Goal: Task Accomplishment & Management: Complete application form

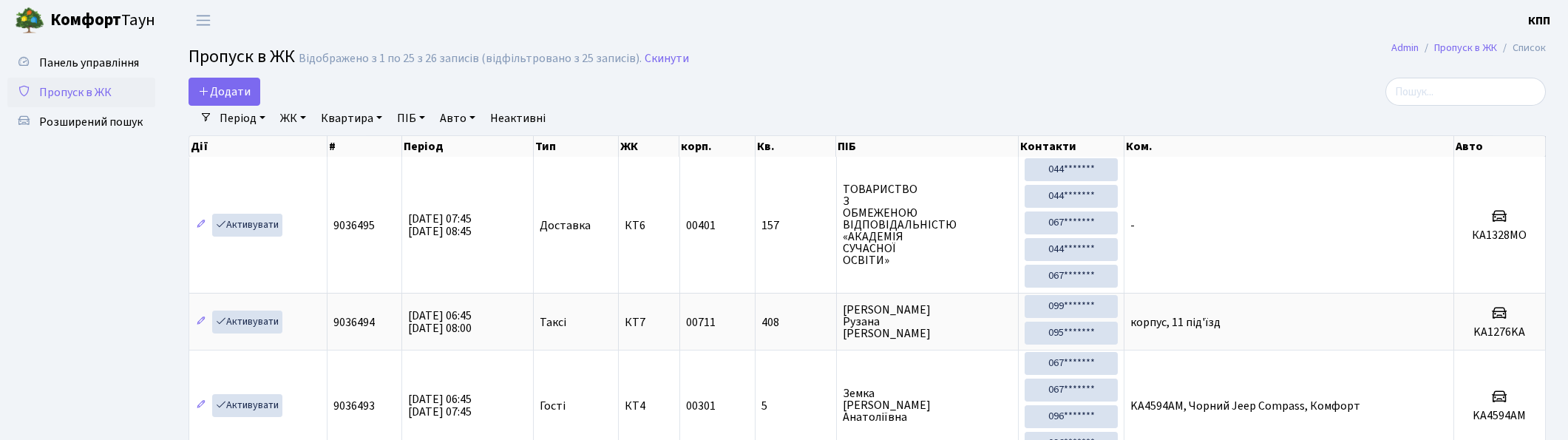
select select "25"
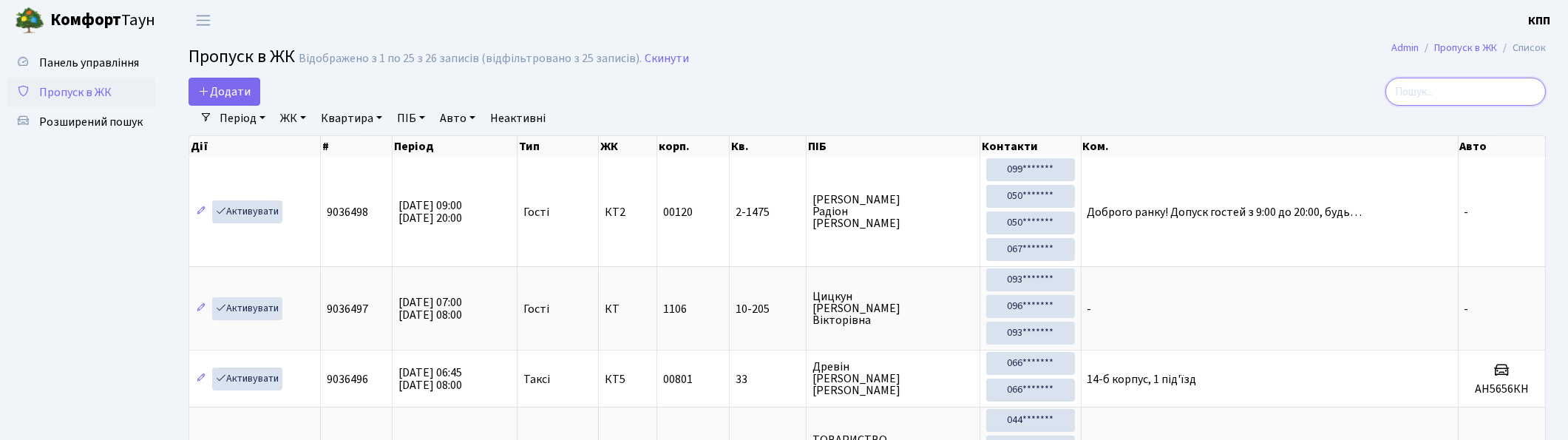
click at [1490, 94] on input "search" at bounding box center [1466, 92] width 161 height 28
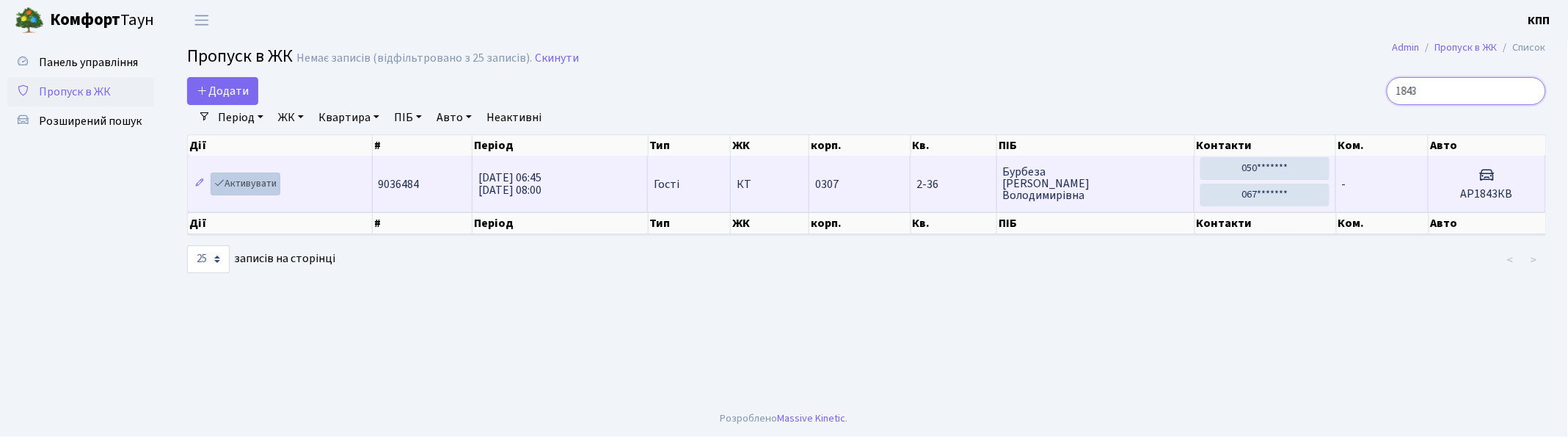
type input "1843"
click at [243, 182] on link "Активувати" at bounding box center [246, 184] width 70 height 22
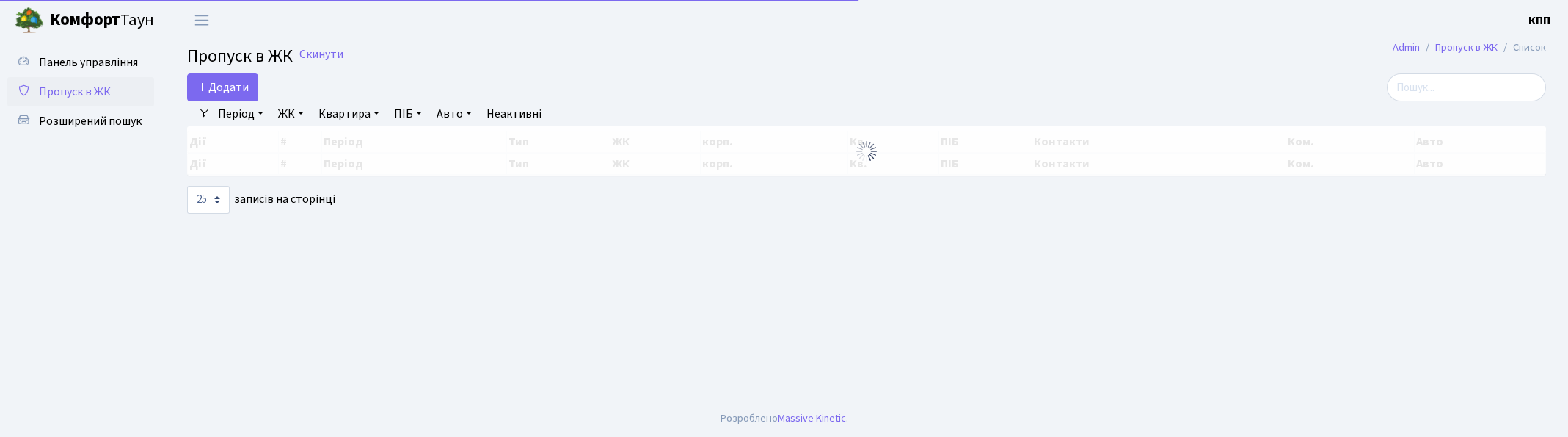
select select "25"
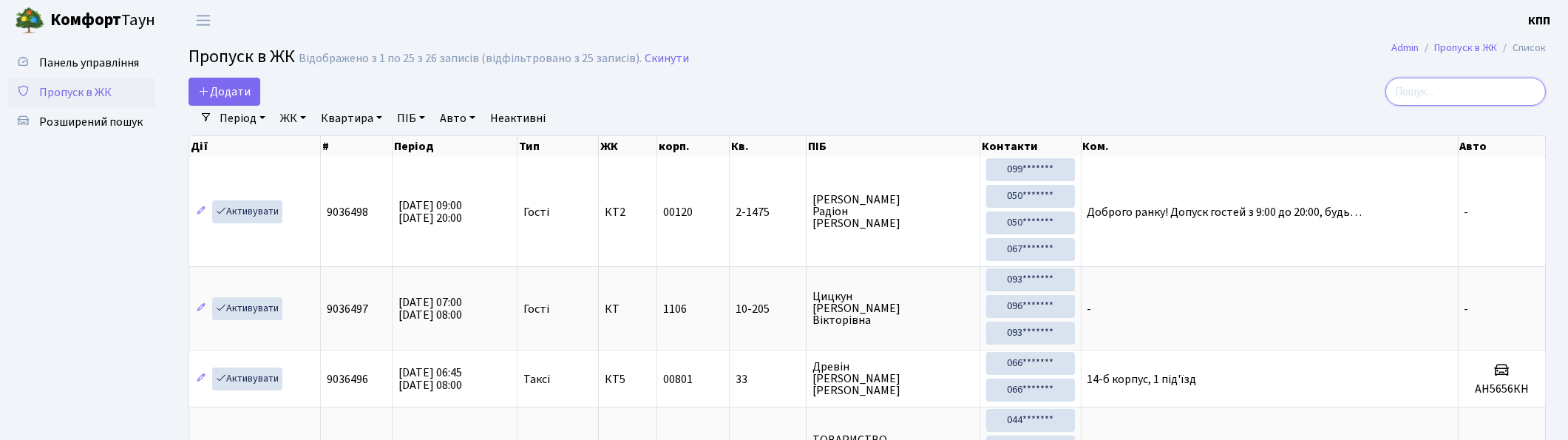
click at [1524, 90] on input "search" at bounding box center [1466, 92] width 161 height 28
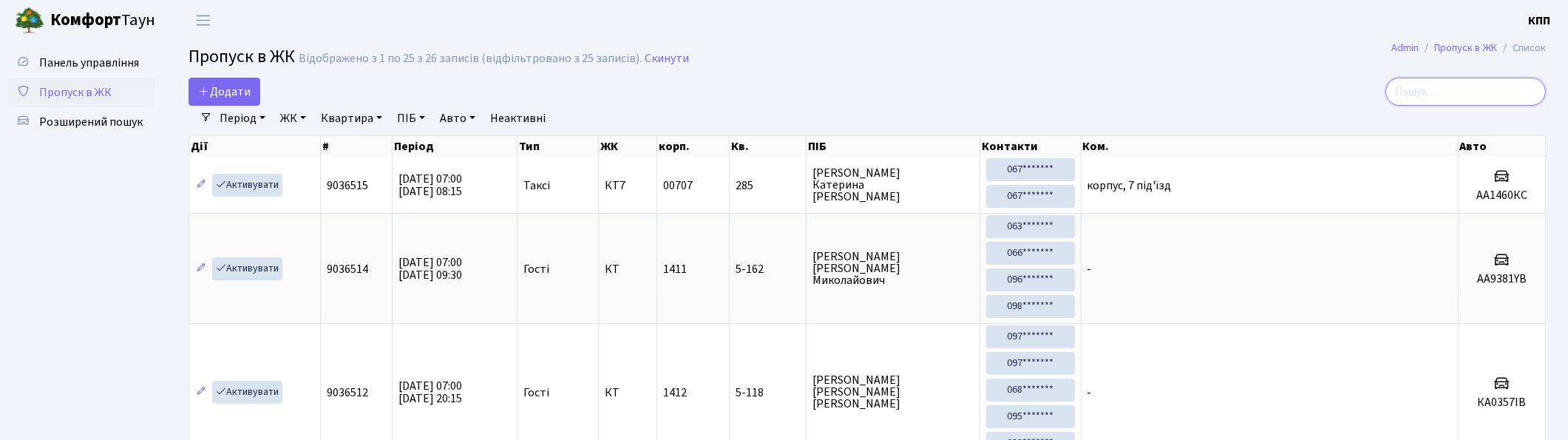
click at [1519, 93] on input "search" at bounding box center [1466, 92] width 161 height 28
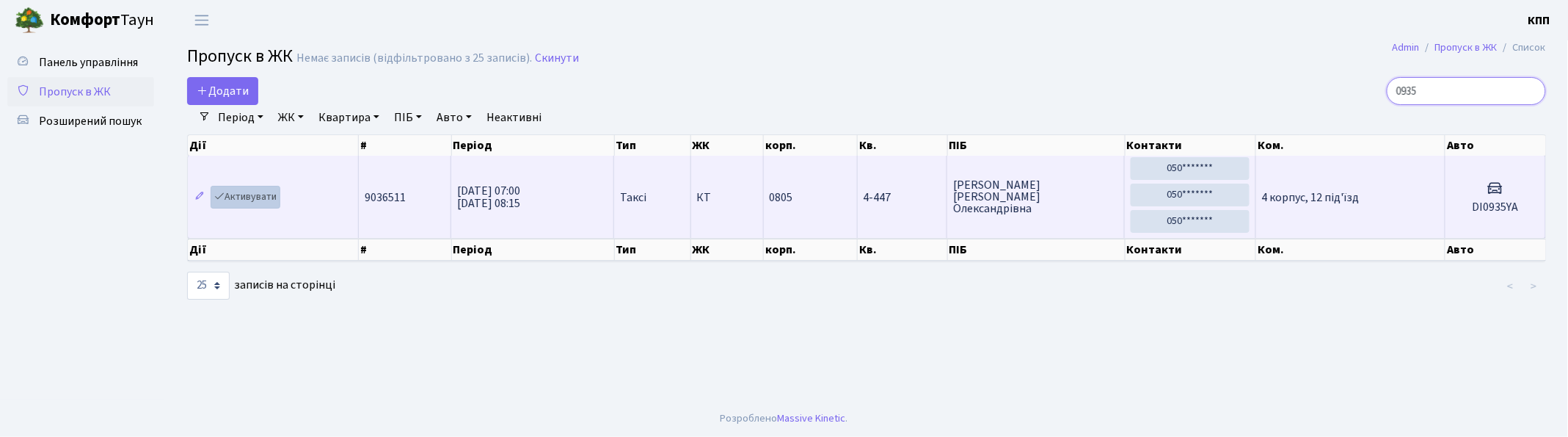
type input "0935"
click at [244, 195] on link "Активувати" at bounding box center [246, 197] width 70 height 22
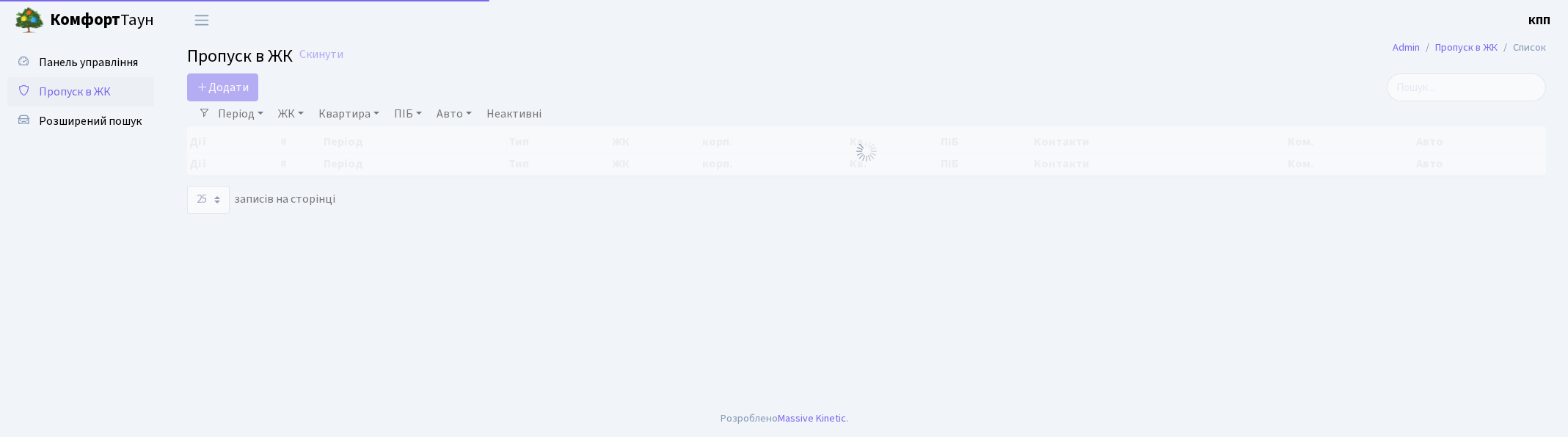
select select "25"
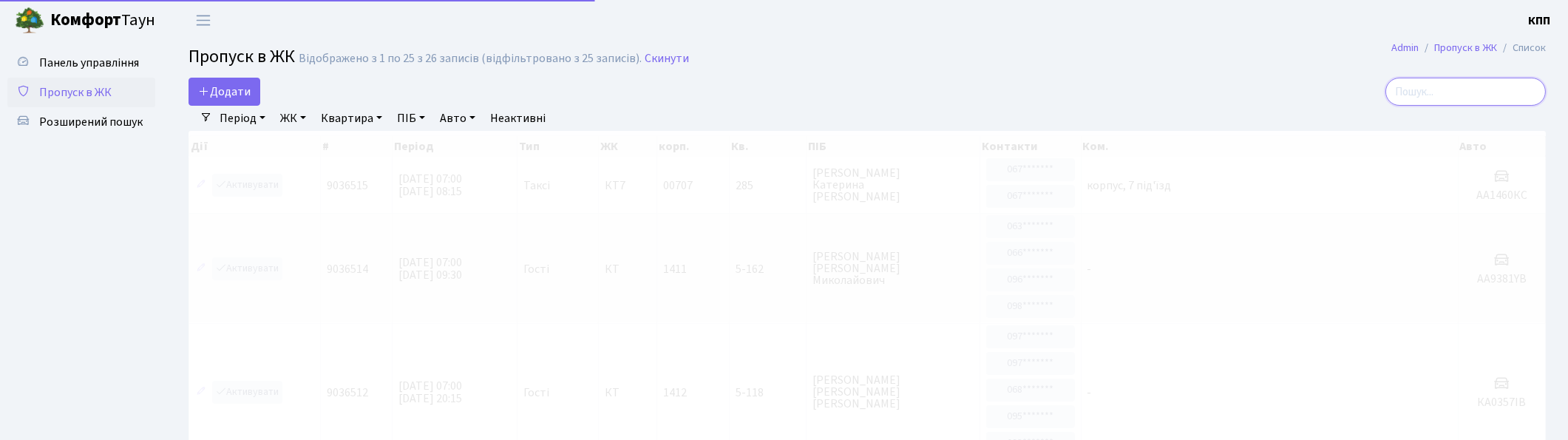
click at [1458, 97] on input "search" at bounding box center [1466, 92] width 161 height 28
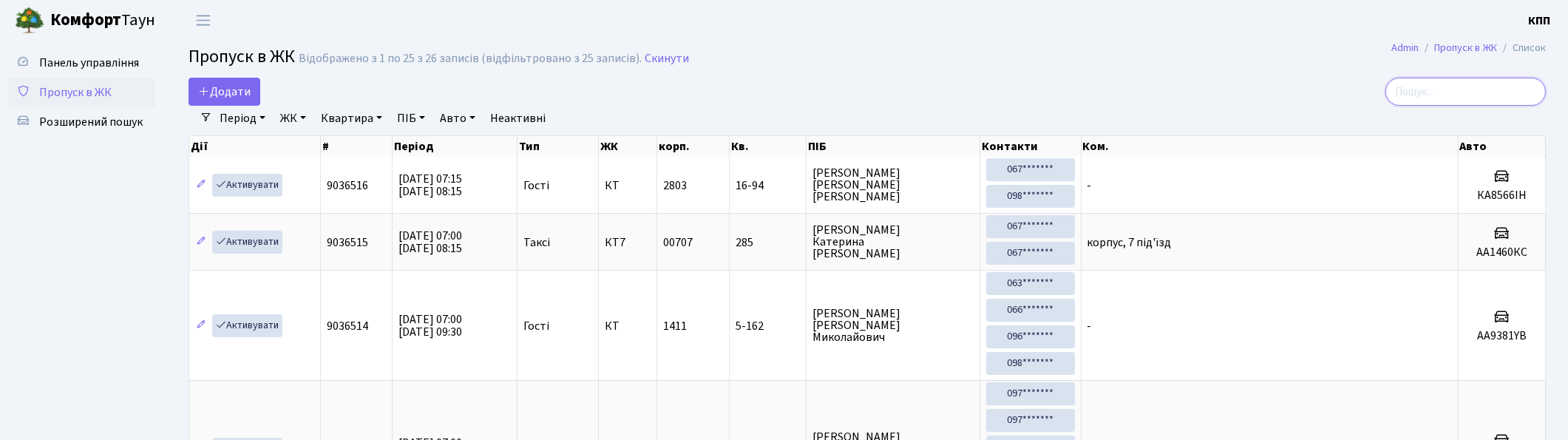
click at [1515, 97] on input "search" at bounding box center [1466, 92] width 161 height 28
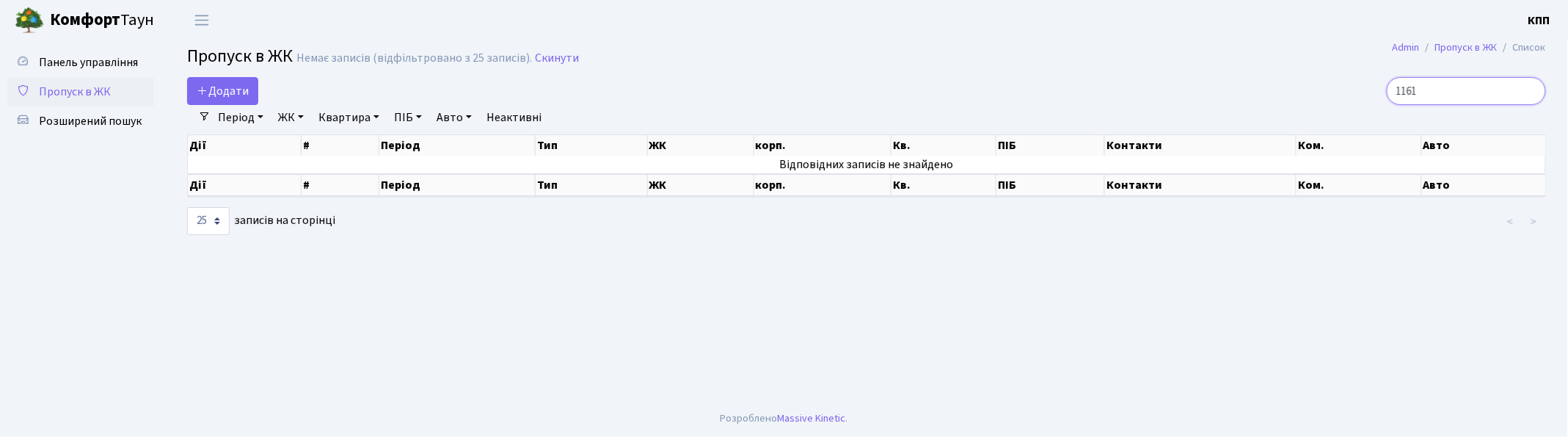
type input "1161"
click at [1530, 88] on input "1161" at bounding box center [1467, 91] width 159 height 28
type input "7"
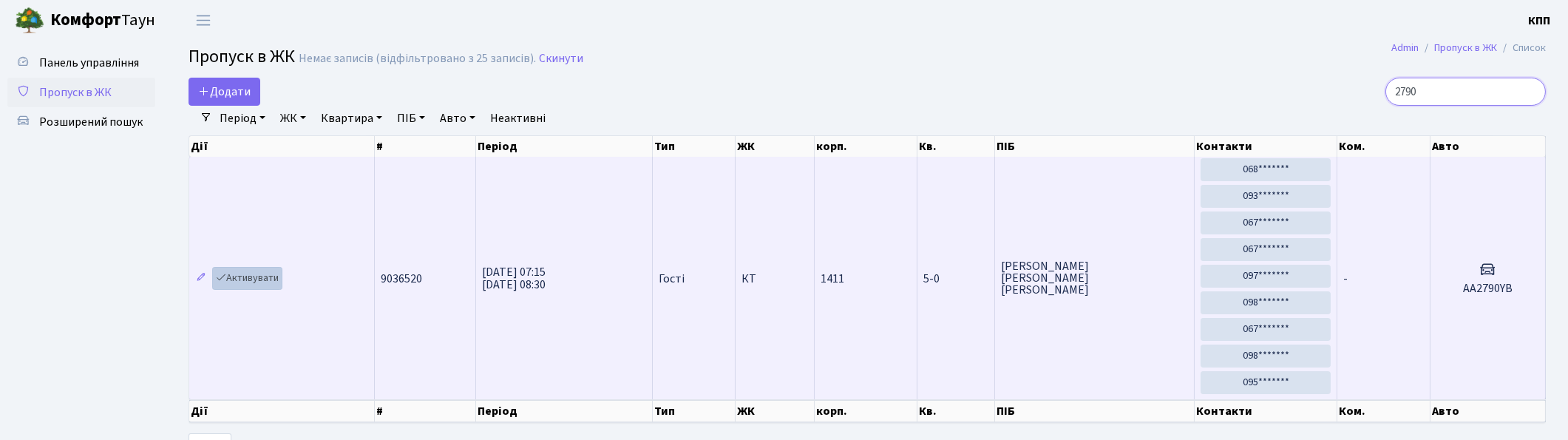
type input "2790"
click at [250, 276] on link "Активувати" at bounding box center [248, 278] width 70 height 23
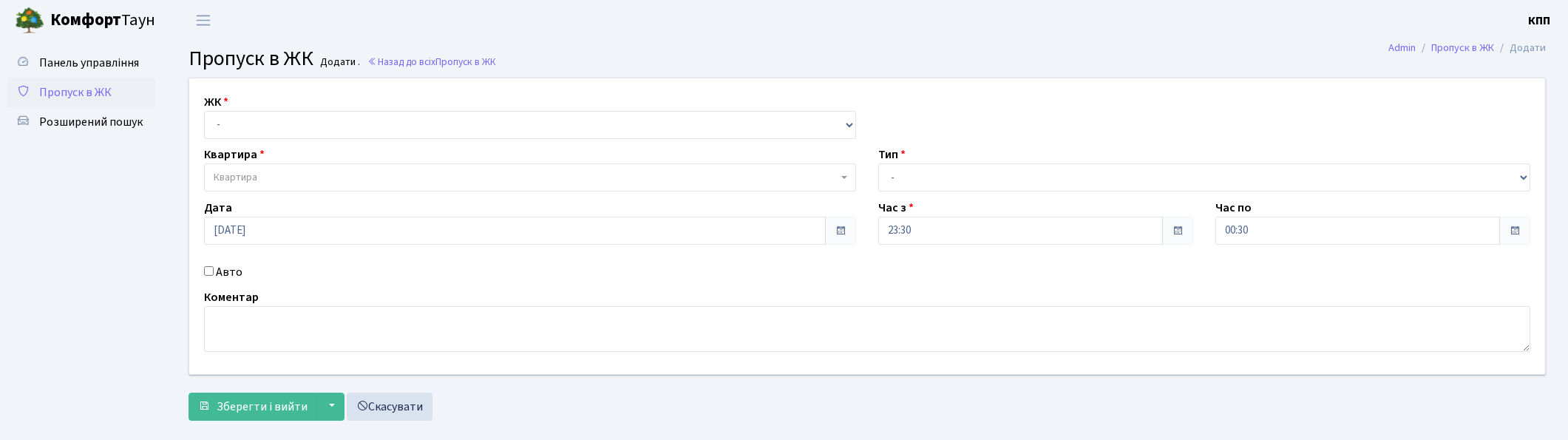
click at [57, 90] on span "Пропуск в ЖК" at bounding box center [75, 92] width 73 height 16
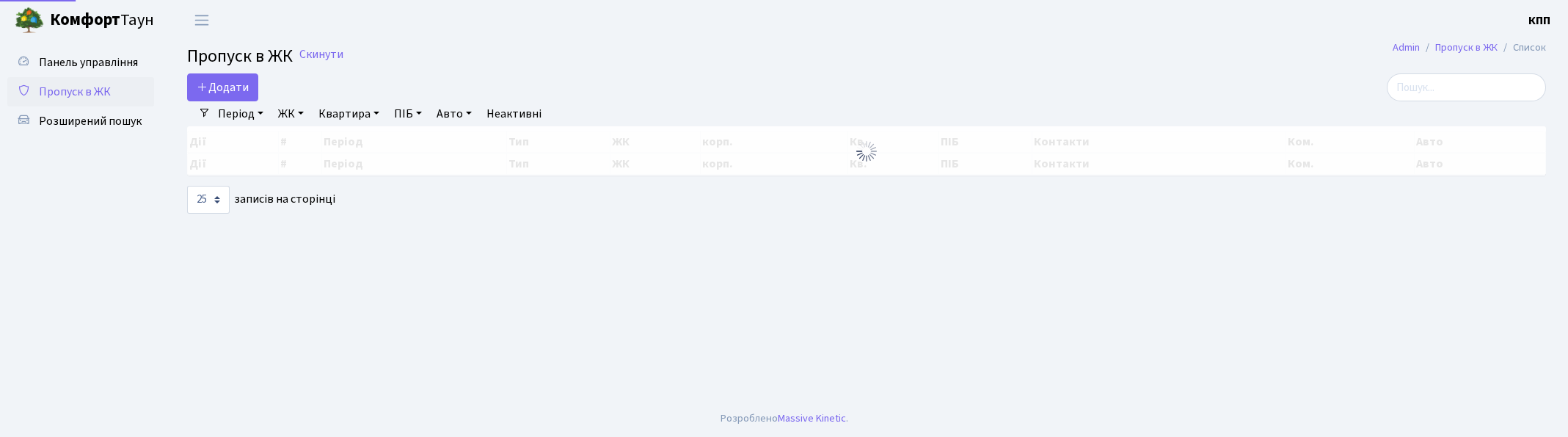
select select "25"
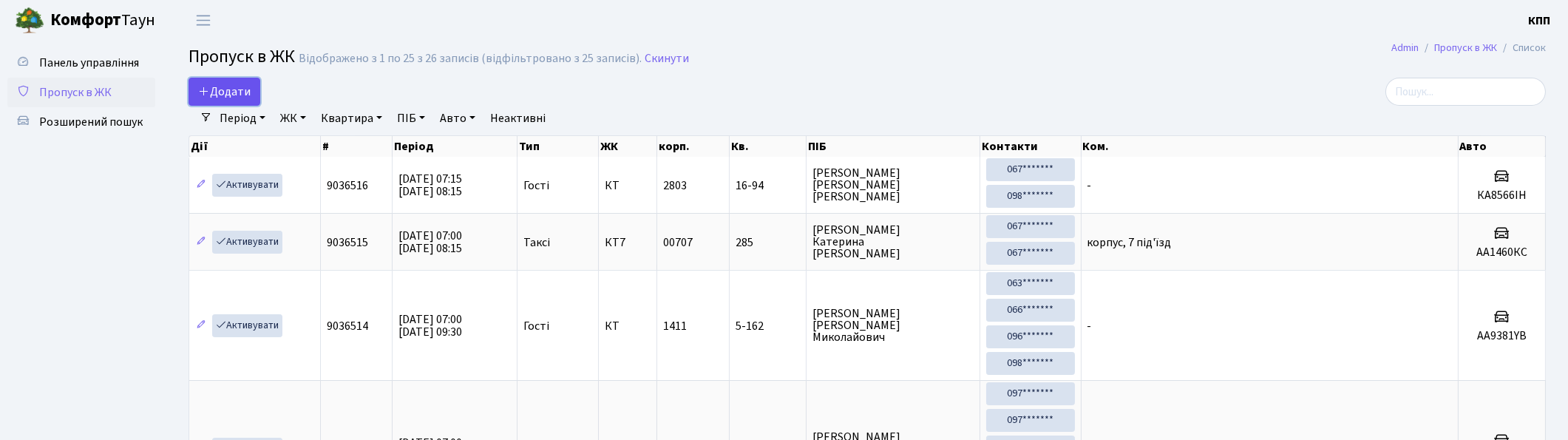
click at [232, 84] on span "Додати" at bounding box center [224, 91] width 53 height 16
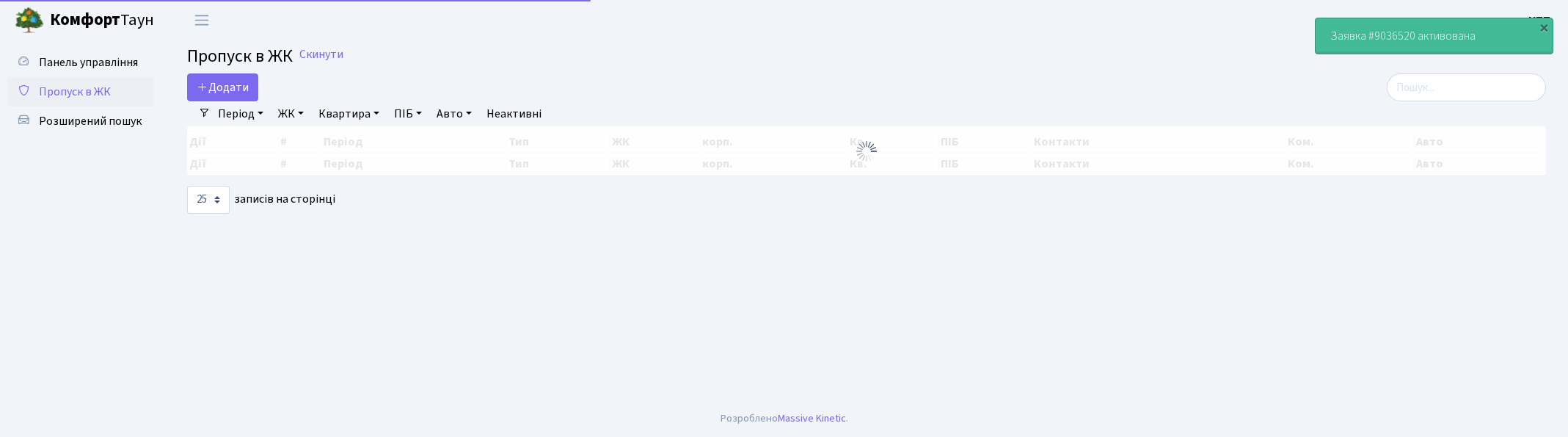
select select "25"
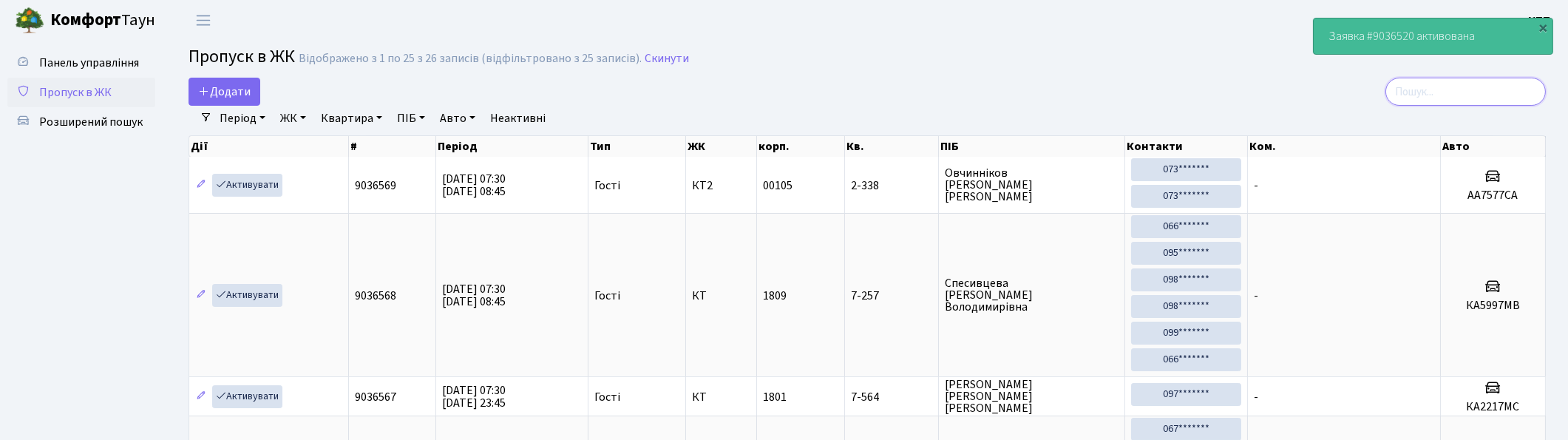
click at [1538, 90] on input "search" at bounding box center [1466, 92] width 161 height 28
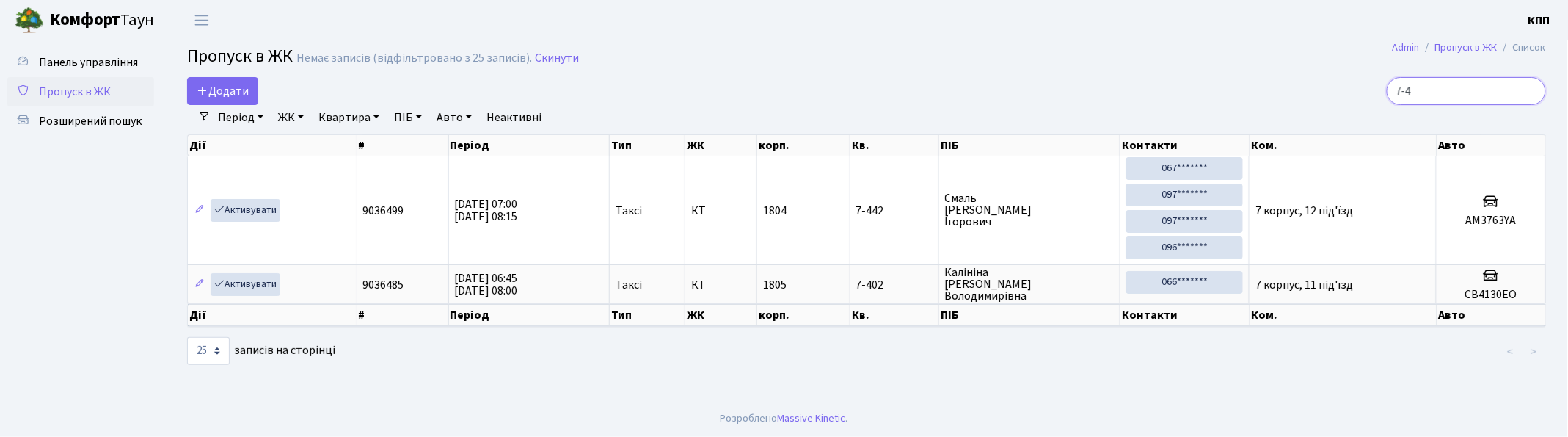
type input "7-"
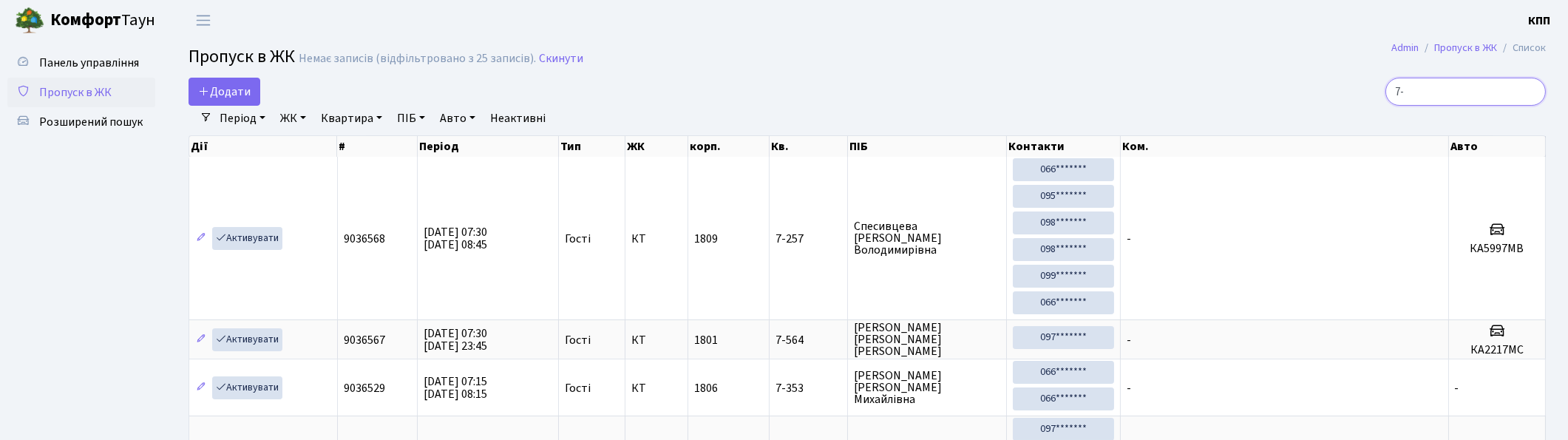
click at [1530, 89] on input "7-" at bounding box center [1466, 92] width 161 height 28
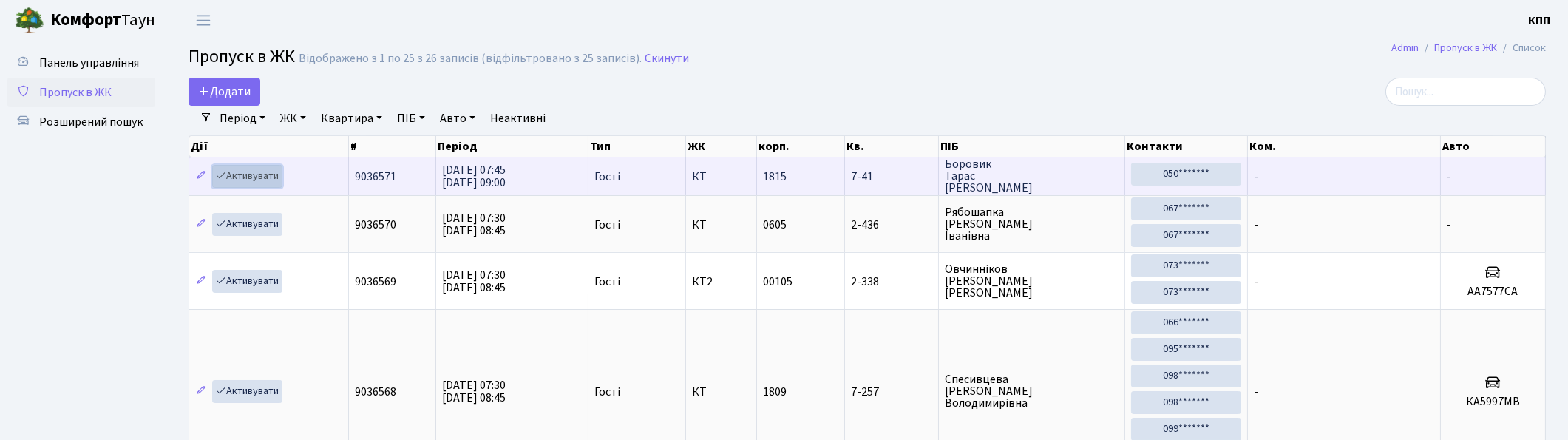
click at [264, 174] on link "Активувати" at bounding box center [248, 176] width 70 height 23
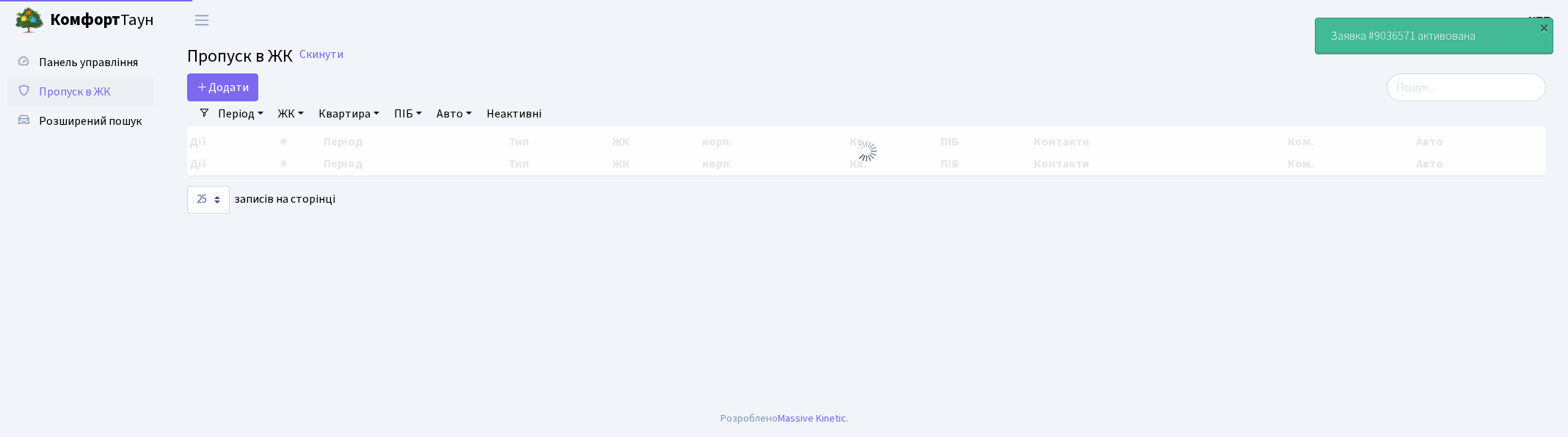
select select "25"
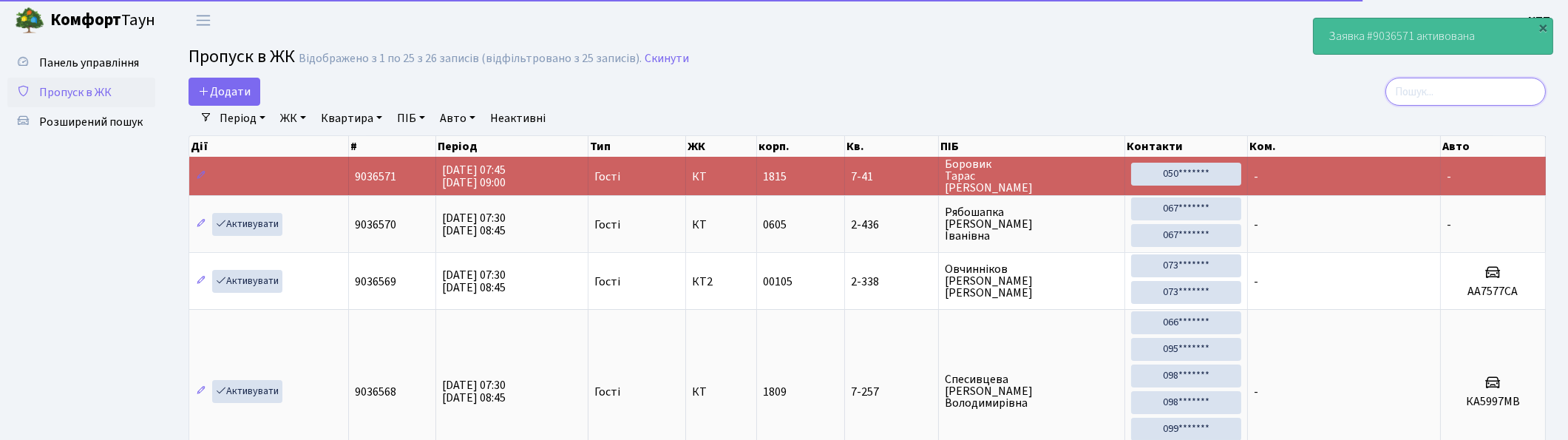
click at [1497, 86] on input "search" at bounding box center [1466, 92] width 161 height 28
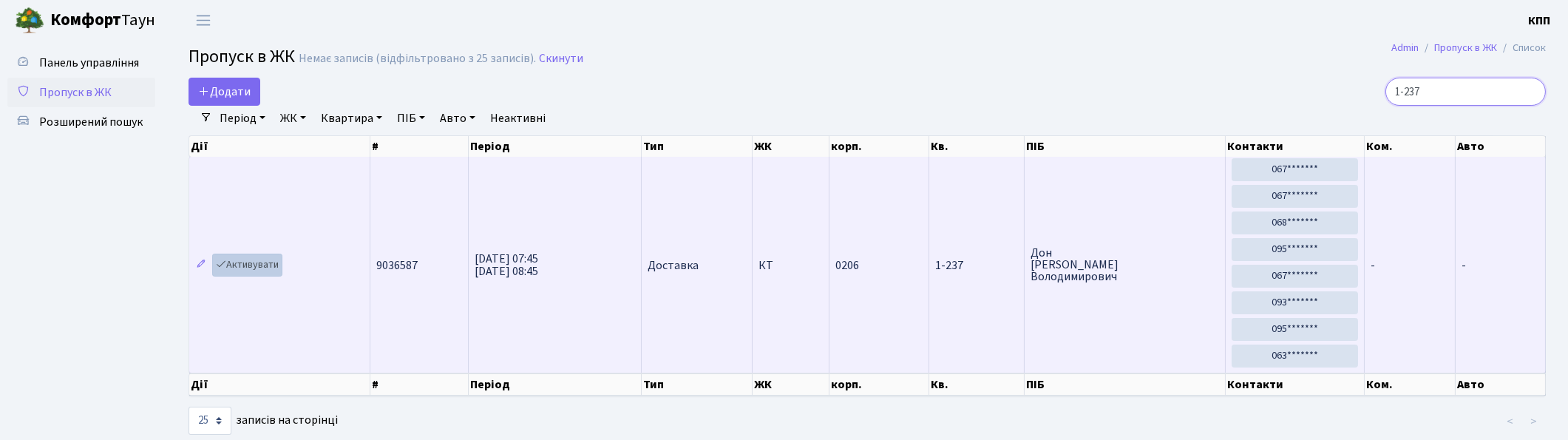
type input "1-237"
click at [252, 260] on link "Активувати" at bounding box center [248, 264] width 70 height 23
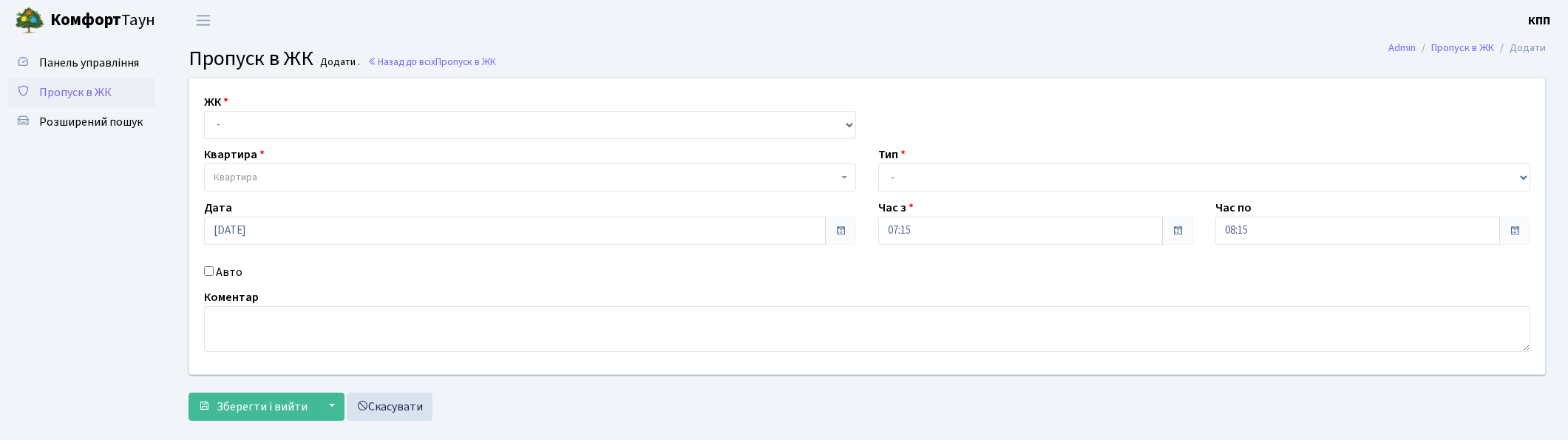
click at [207, 269] on input "Авто" at bounding box center [208, 270] width 9 height 9
checkbox input "true"
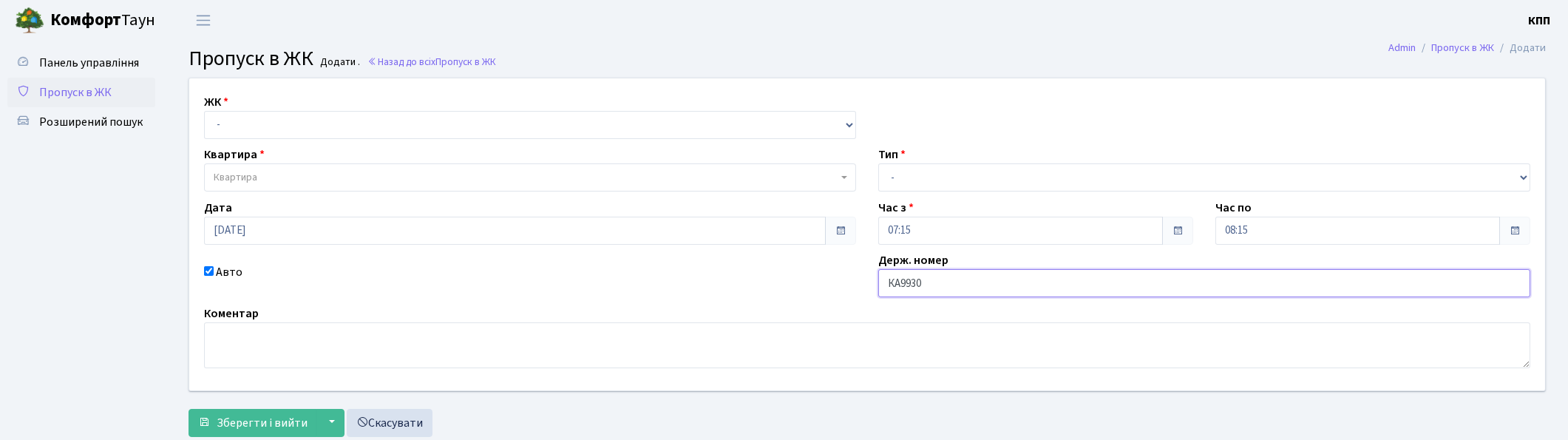
type input "КА9930РІ"
click at [915, 180] on select "- Доставка Таксі Гості Сервіс" at bounding box center [1204, 177] width 652 height 28
select select "2"
click at [879, 163] on select "- Доставка Таксі Гості Сервіс" at bounding box center [1204, 177] width 652 height 28
click at [230, 131] on select "- КТ, вул. Регенераторна, 4 КТ2, просп. [STREET_ADDRESS] [STREET_ADDRESS] [PERS…" at bounding box center [530, 125] width 652 height 28
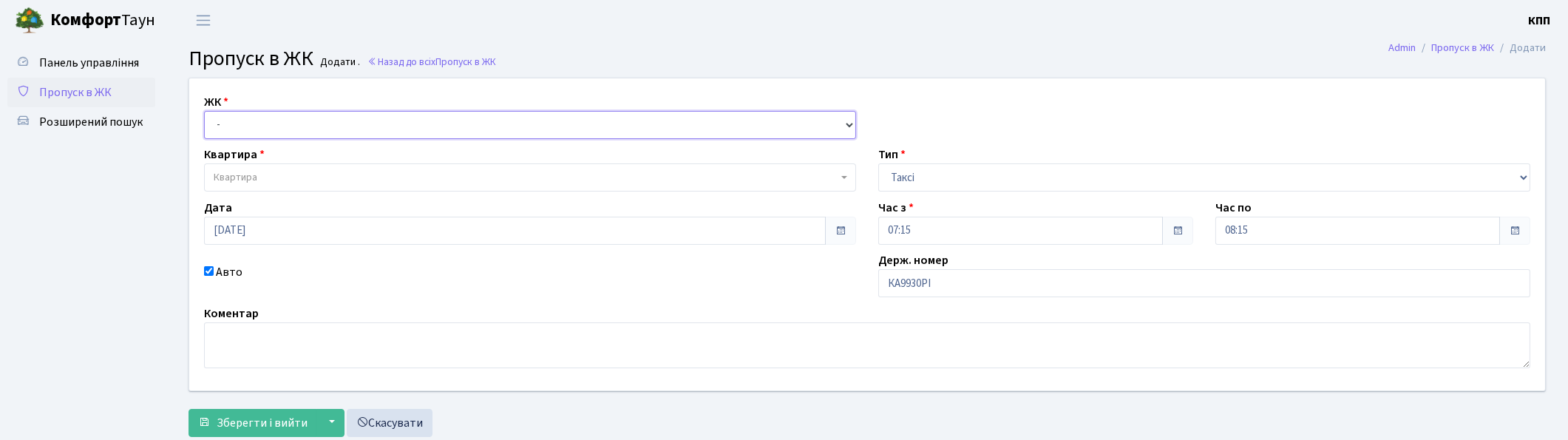
select select "295"
click at [204, 111] on select "- КТ, вул. Регенераторна, 4 КТ2, просп. [STREET_ADDRESS] [STREET_ADDRESS] [PERS…" at bounding box center [530, 125] width 652 height 28
select select
click at [264, 117] on select "- КТ, вул. Регенераторна, 4 КТ2, просп. [STREET_ADDRESS] [STREET_ADDRESS] [PERS…" at bounding box center [530, 125] width 652 height 28
select select "271"
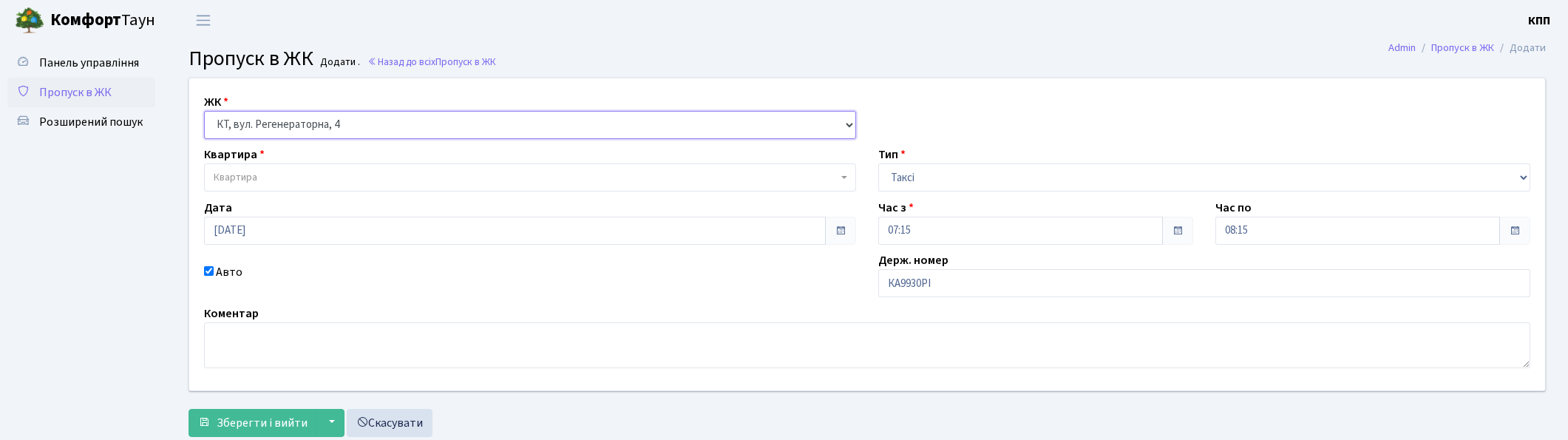
click at [204, 111] on select "- КТ, вул. Регенераторна, 4 КТ2, просп. [STREET_ADDRESS] [STREET_ADDRESS] [PERS…" at bounding box center [530, 125] width 652 height 28
select select
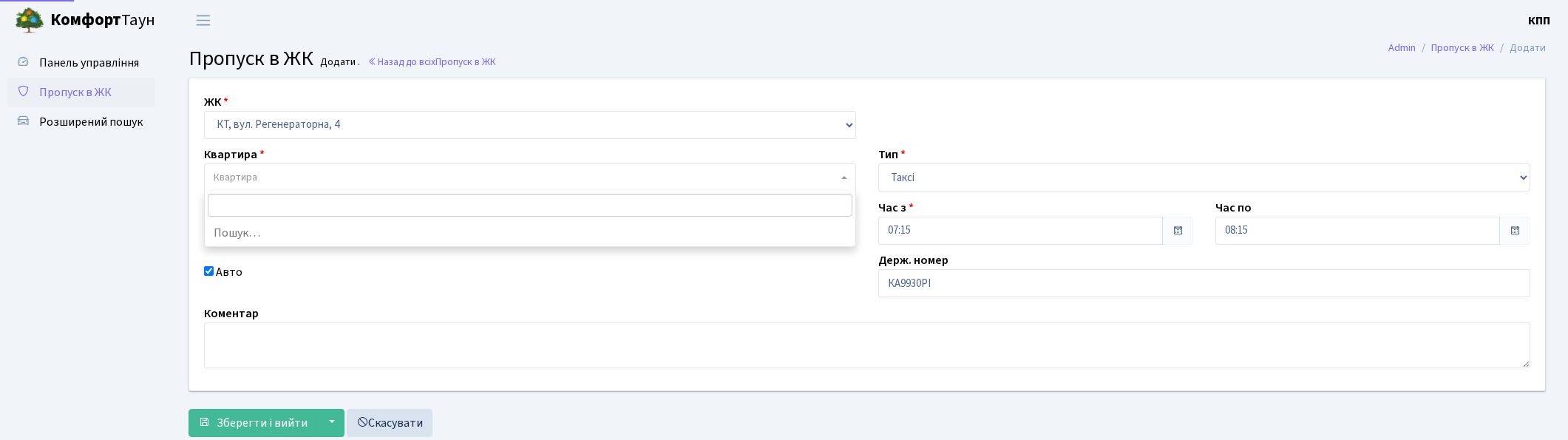
click at [293, 179] on span "Квартира" at bounding box center [525, 177] width 624 height 15
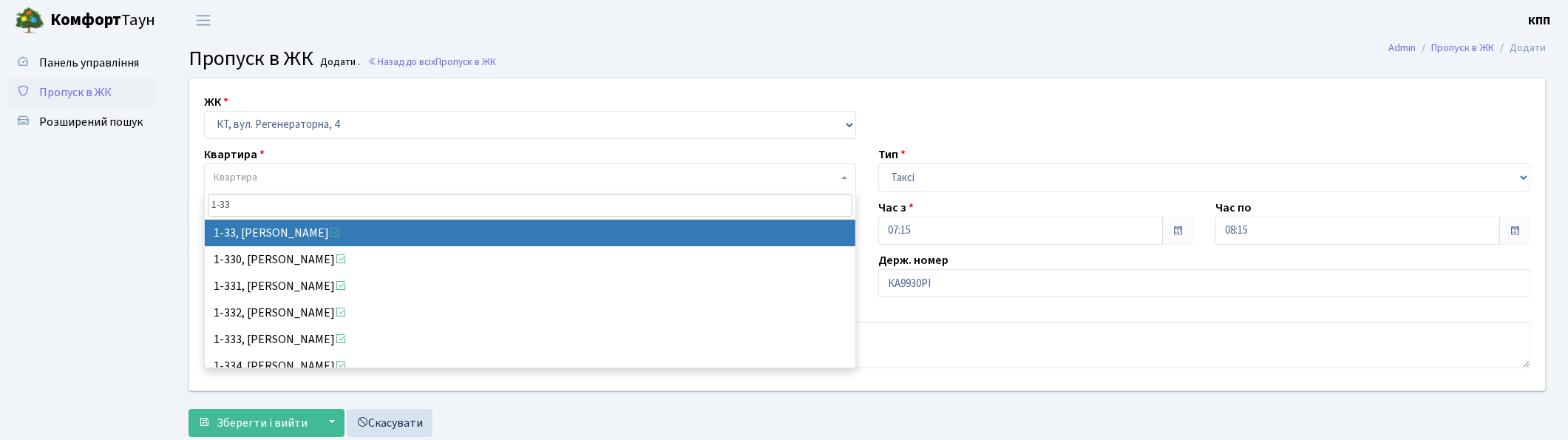
type input "1-33"
select select "33"
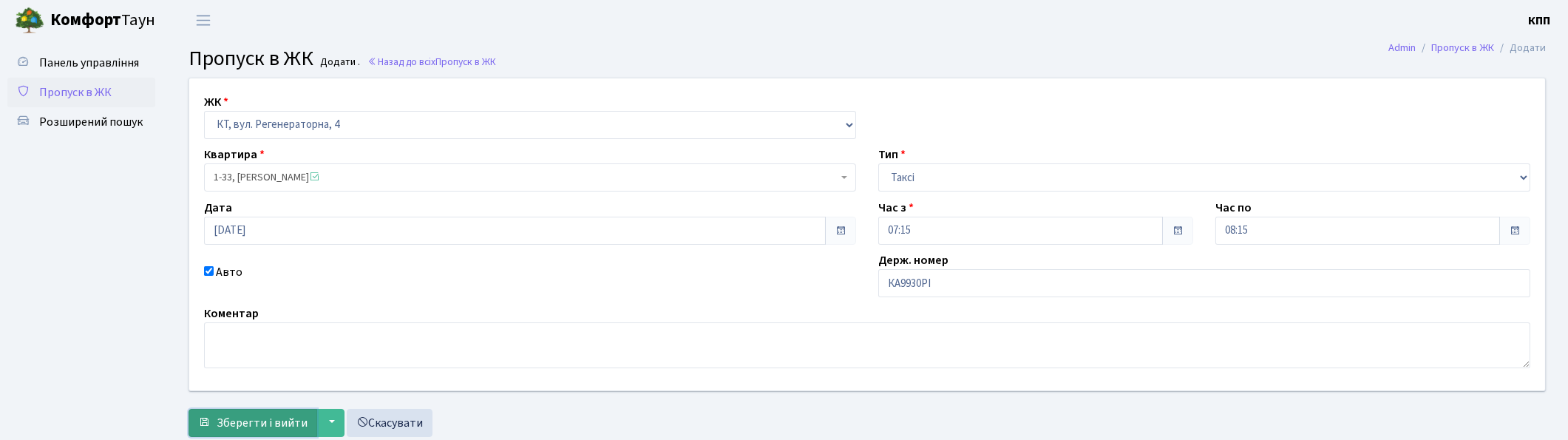
click at [251, 423] on span "Зберегти і вийти" at bounding box center [262, 422] width 91 height 16
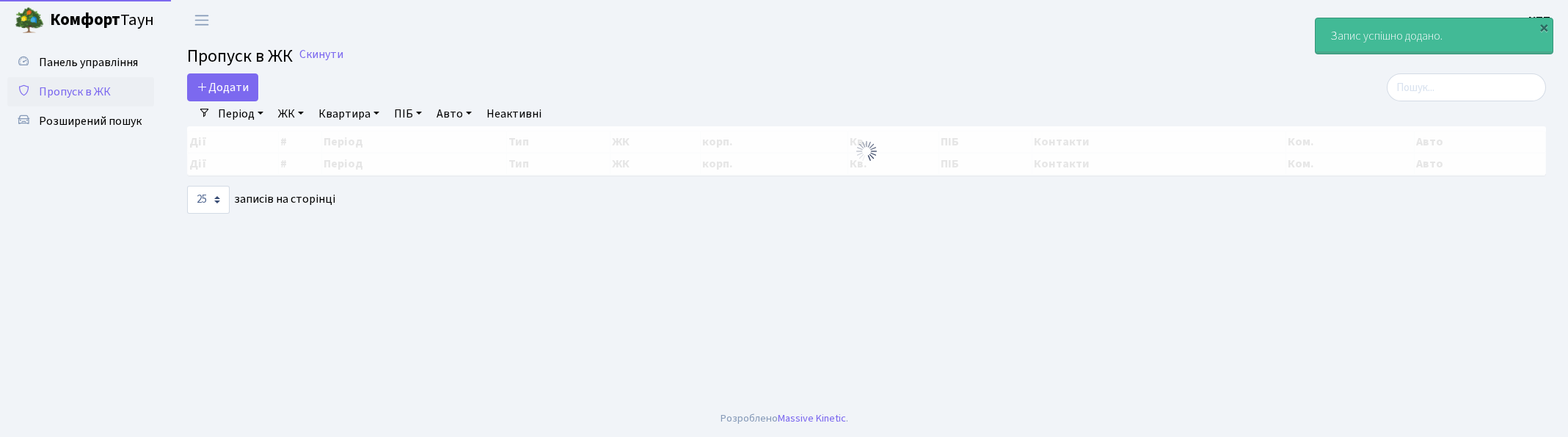
select select "25"
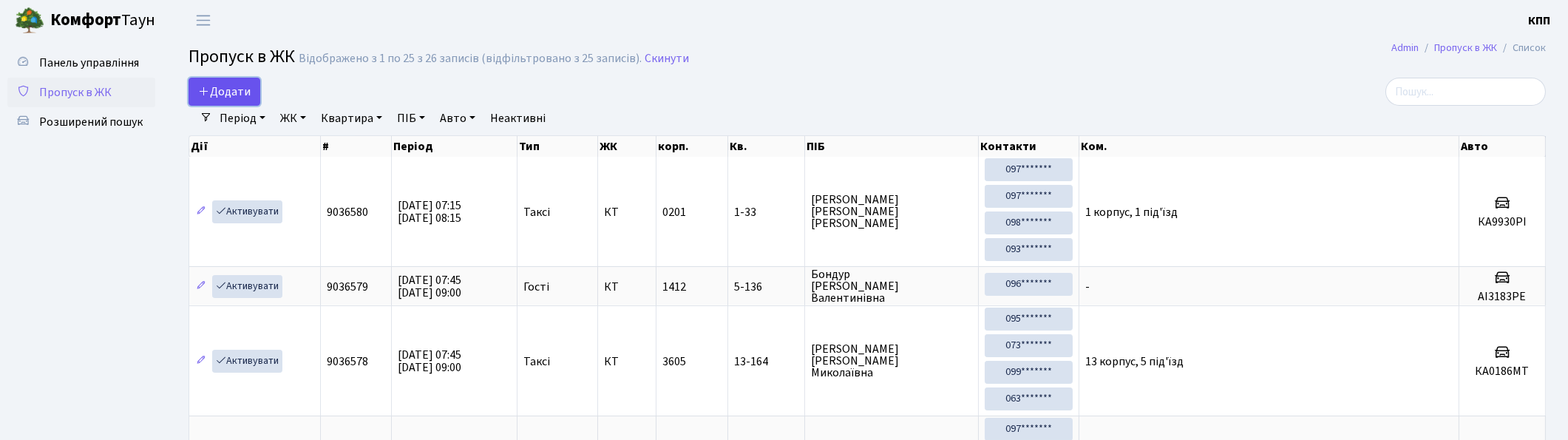
click at [232, 90] on span "Додати" at bounding box center [224, 91] width 53 height 16
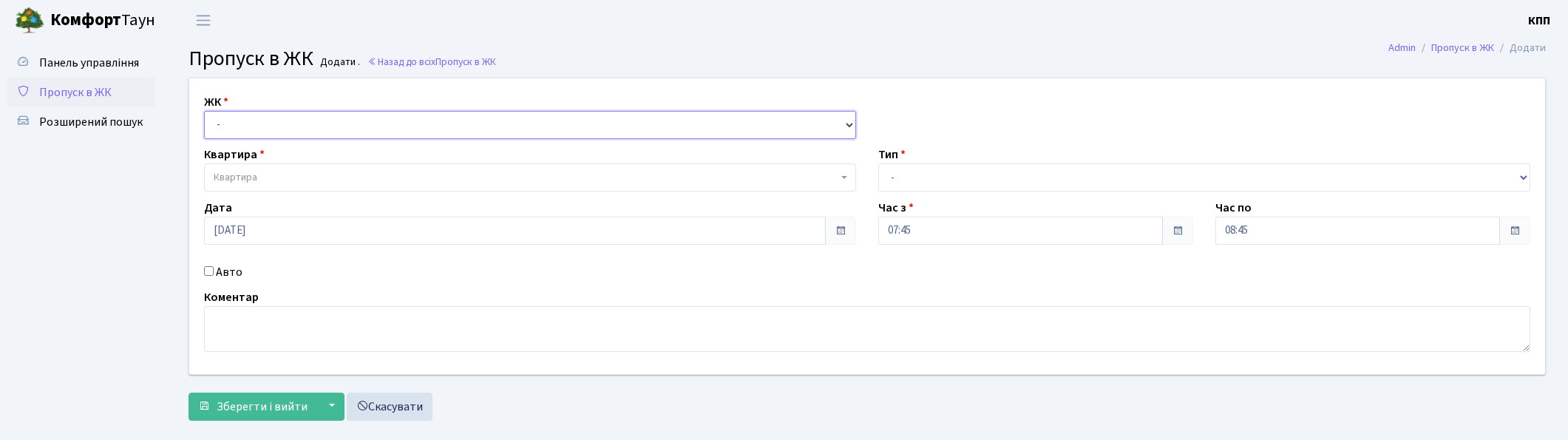
click at [331, 127] on select "- КТ, вул. Регенераторна, 4 КТ2, просп. Соборності, 17 КТ3, вул. Березнева, 16 …" at bounding box center [530, 125] width 652 height 28
select select "271"
click at [204, 111] on select "- КТ, вул. Регенераторна, 4 КТ2, просп. Соборності, 17 КТ3, вул. Березнева, 16 …" at bounding box center [530, 125] width 652 height 28
select select
click at [925, 178] on select "- Доставка Таксі Гості Сервіс" at bounding box center [1204, 177] width 652 height 28
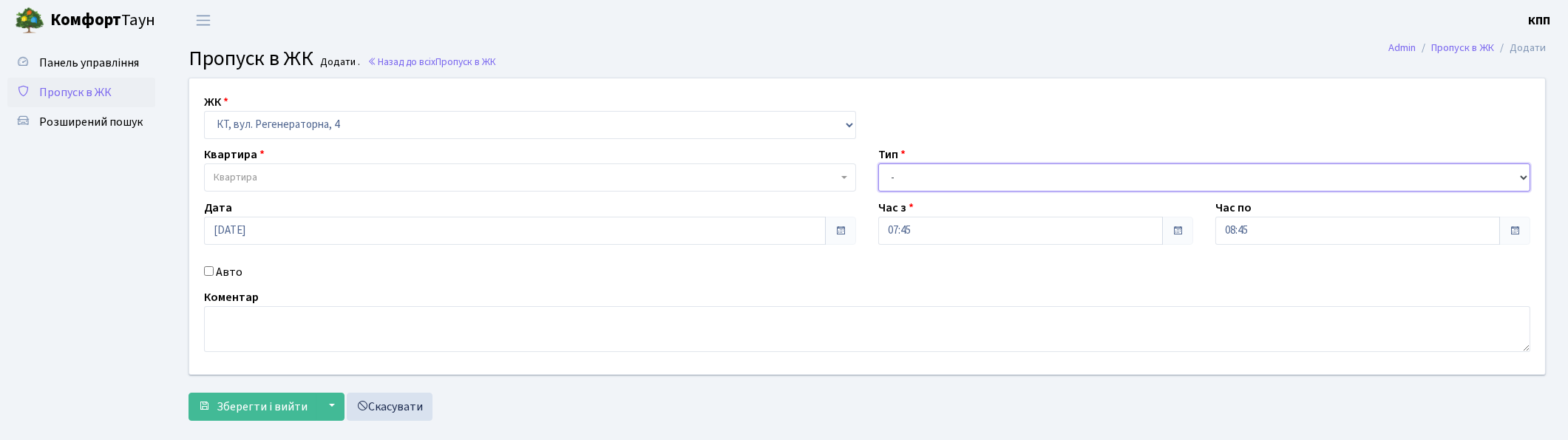
select select "1"
click at [879, 163] on select "- Доставка Таксі Гості Сервіс" at bounding box center [1204, 177] width 652 height 28
click at [401, 171] on span "Квартира" at bounding box center [525, 177] width 624 height 15
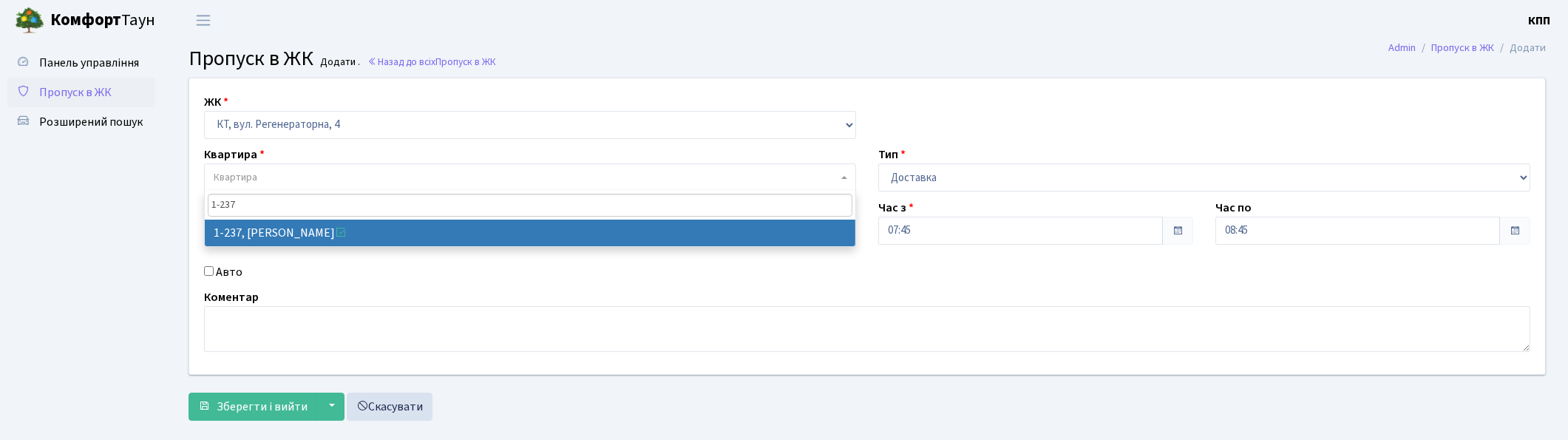
type input "1-237"
select select "237"
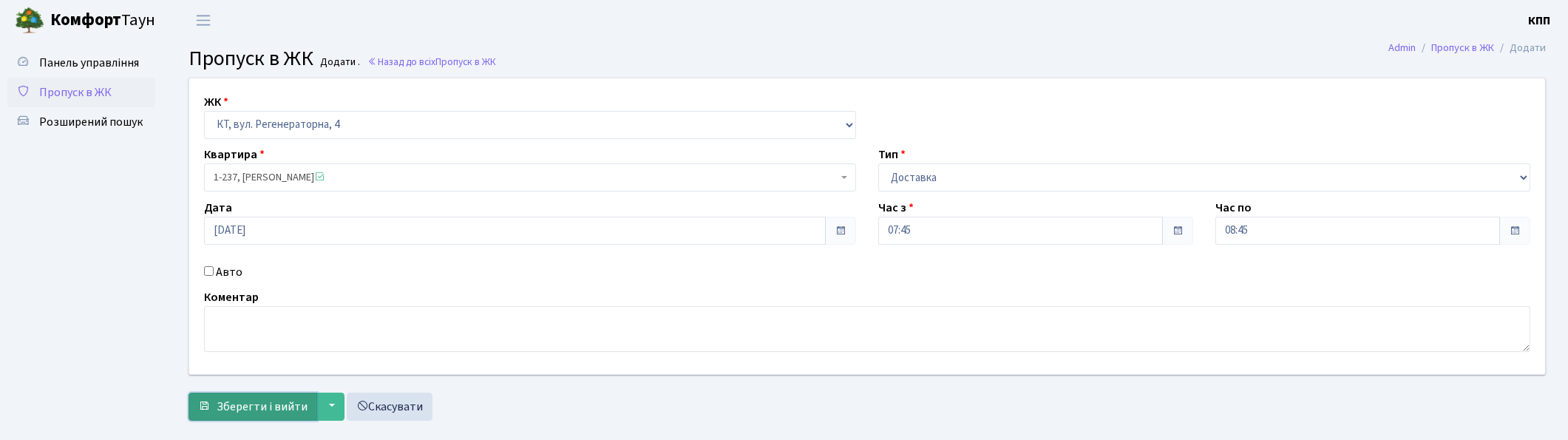
click at [255, 411] on span "Зберегти і вийти" at bounding box center [262, 406] width 91 height 16
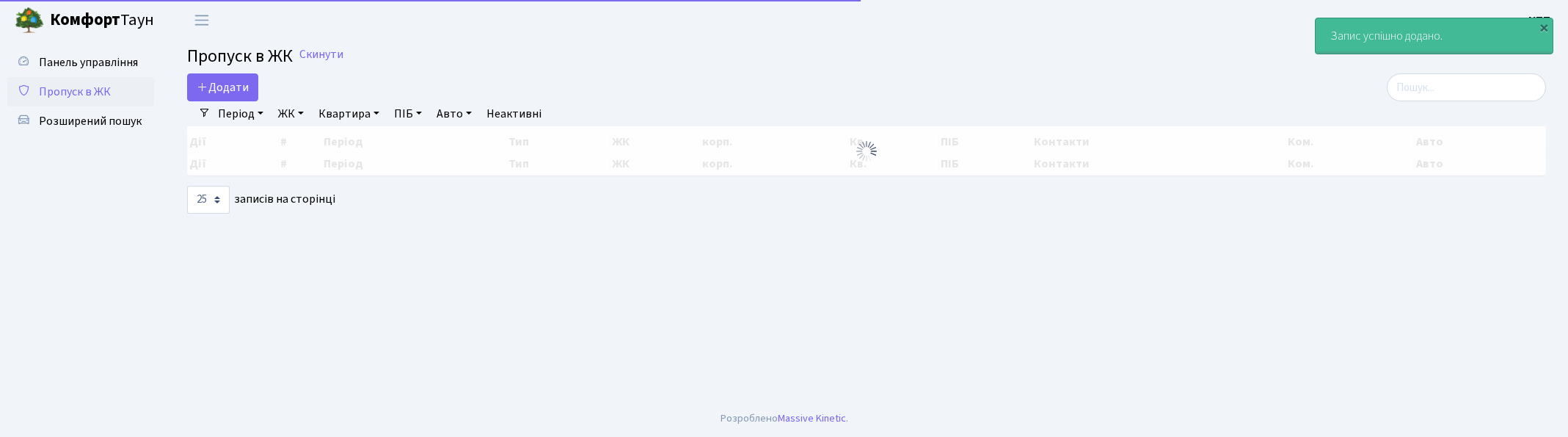
select select "25"
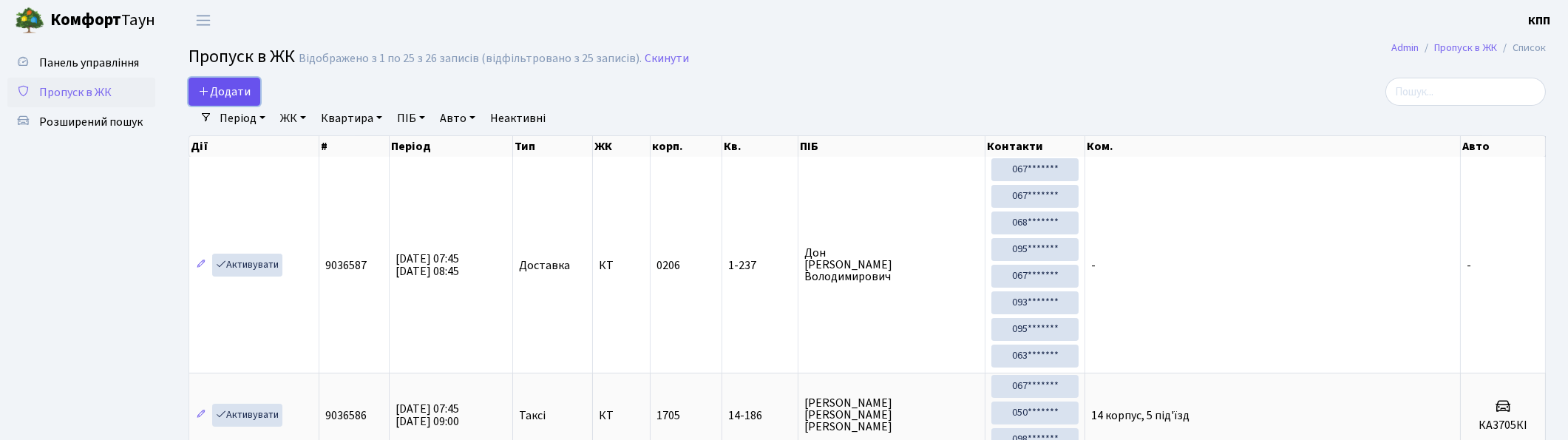
click at [223, 91] on span "Додати" at bounding box center [224, 91] width 53 height 16
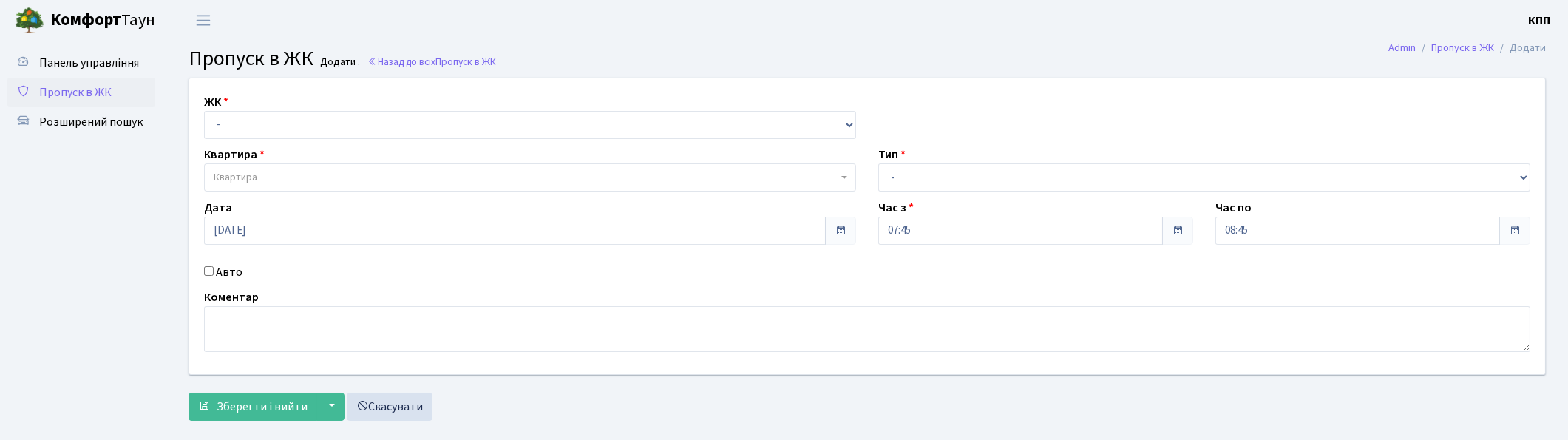
click at [207, 272] on input "Авто" at bounding box center [208, 270] width 9 height 9
checkbox input "true"
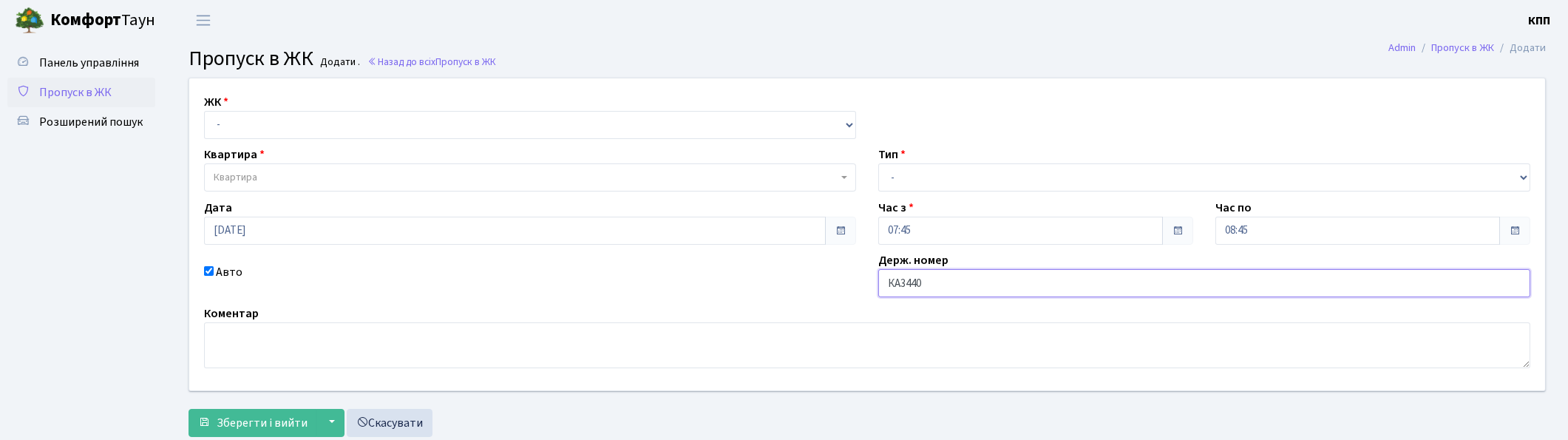
type input "КА3440СН"
click at [908, 181] on select "- Доставка Таксі Гості Сервіс" at bounding box center [1204, 177] width 652 height 28
select select "2"
click at [879, 163] on select "- Доставка Таксі Гості Сервіс" at bounding box center [1204, 177] width 652 height 28
click at [264, 136] on select "- КТ, вул. Регенераторна, 4 КТ2, просп. [STREET_ADDRESS] [STREET_ADDRESS] [PERS…" at bounding box center [530, 125] width 652 height 28
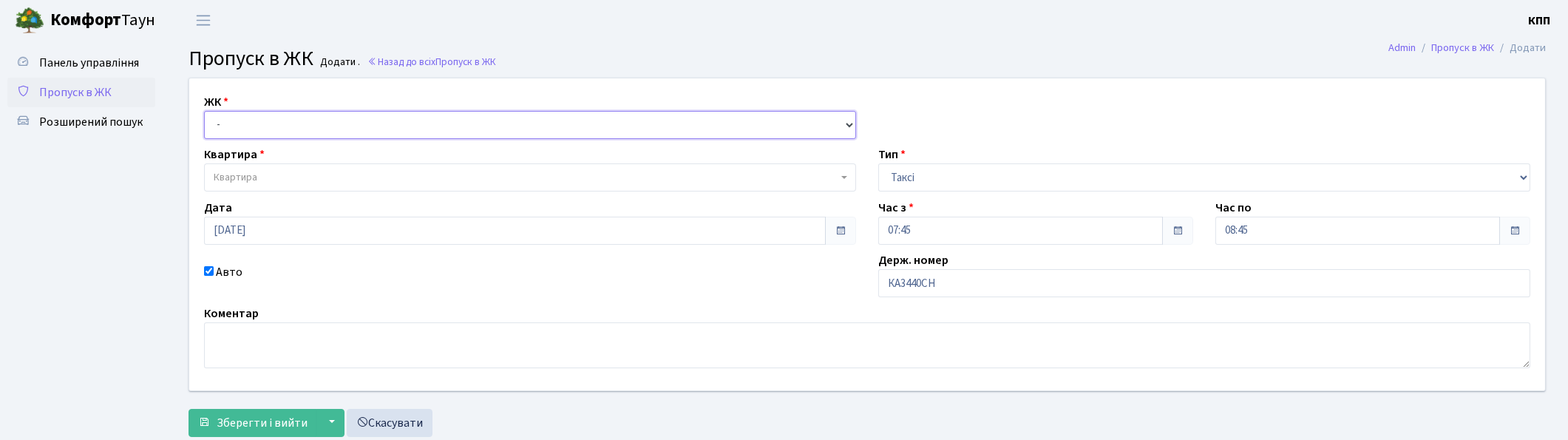
select select "271"
click at [204, 111] on select "- КТ, вул. Регенераторна, 4 КТ2, просп. [STREET_ADDRESS] [STREET_ADDRESS] [PERS…" at bounding box center [530, 125] width 652 height 28
select select
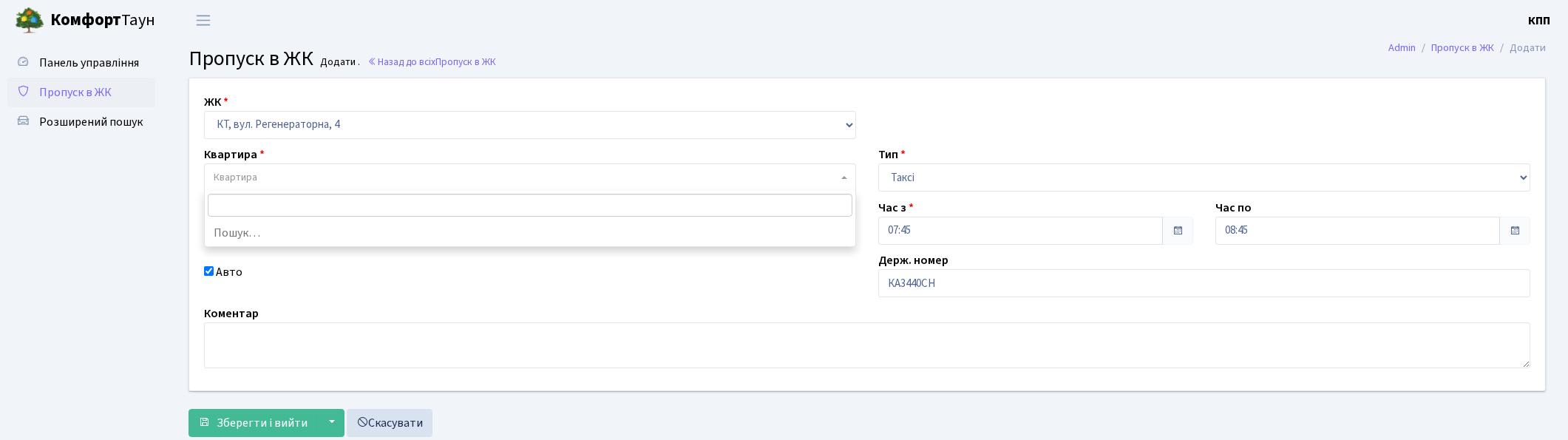
click at [281, 182] on span "Квартира" at bounding box center [525, 177] width 624 height 15
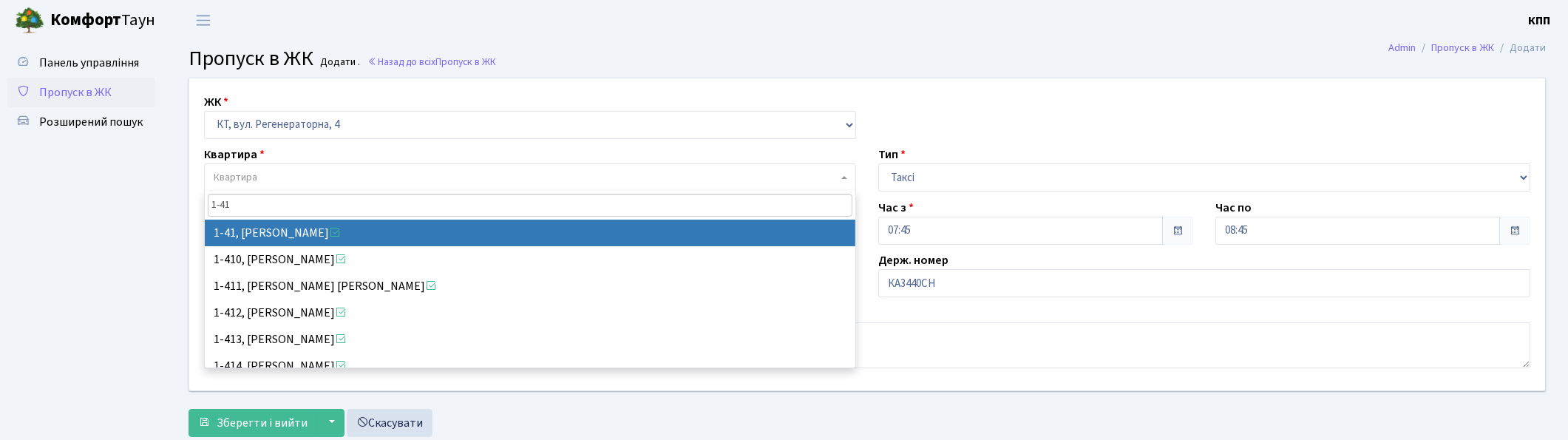
type input "1-41"
select select "41"
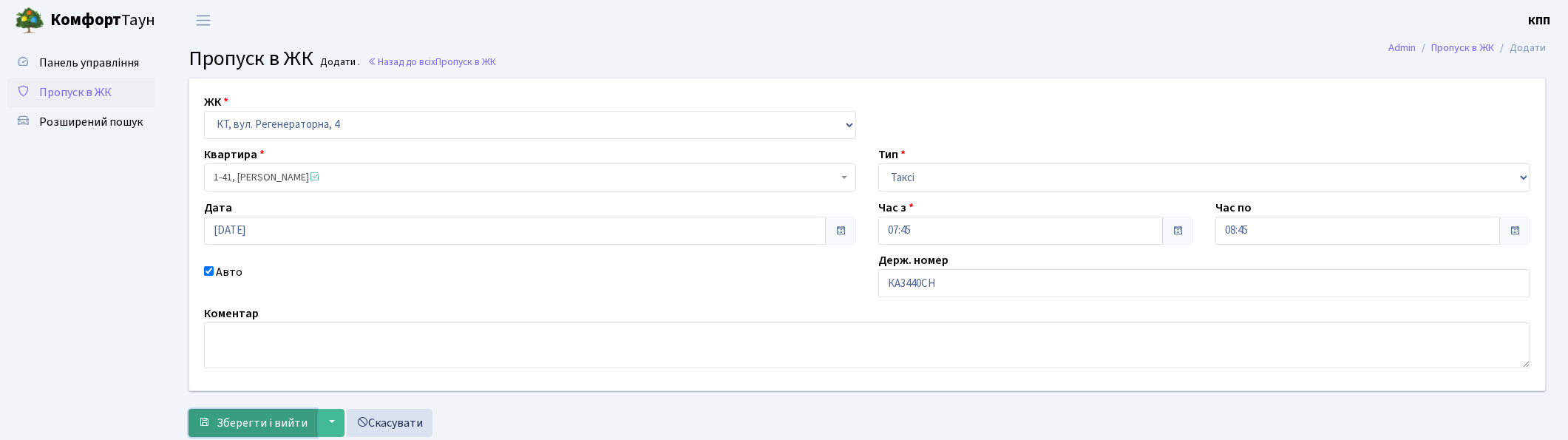
click at [251, 420] on span "Зберегти і вийти" at bounding box center [262, 422] width 91 height 16
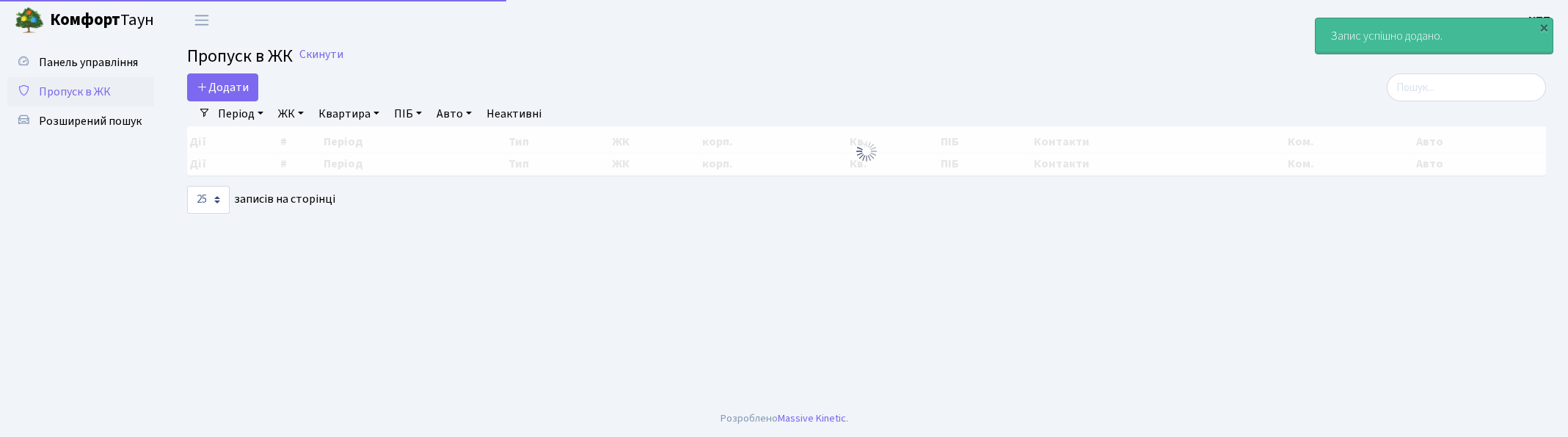
select select "25"
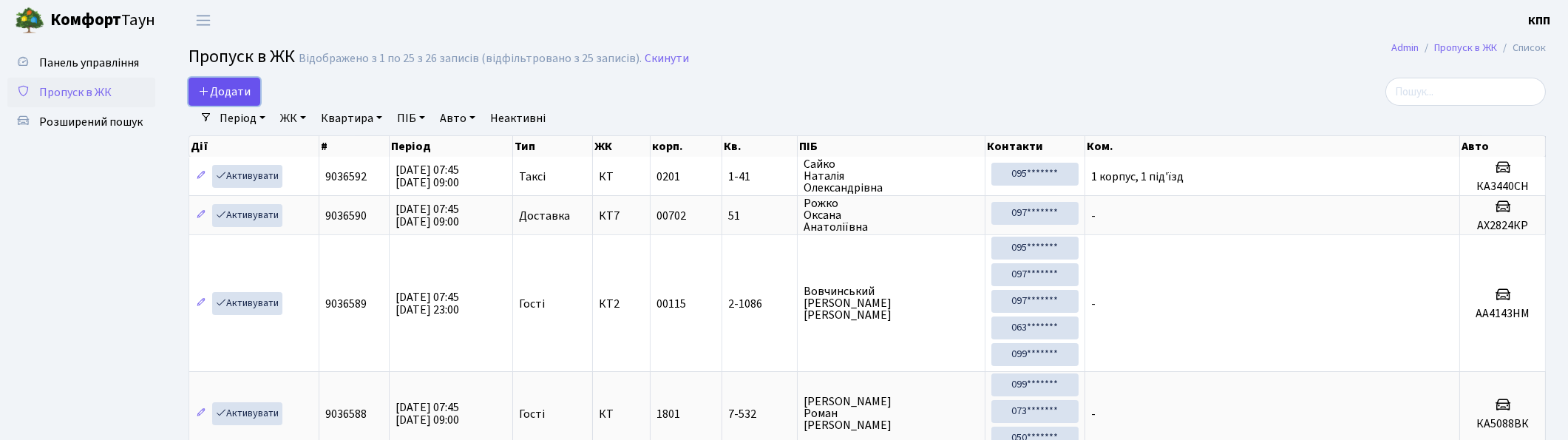
click at [223, 94] on span "Додати" at bounding box center [224, 91] width 53 height 16
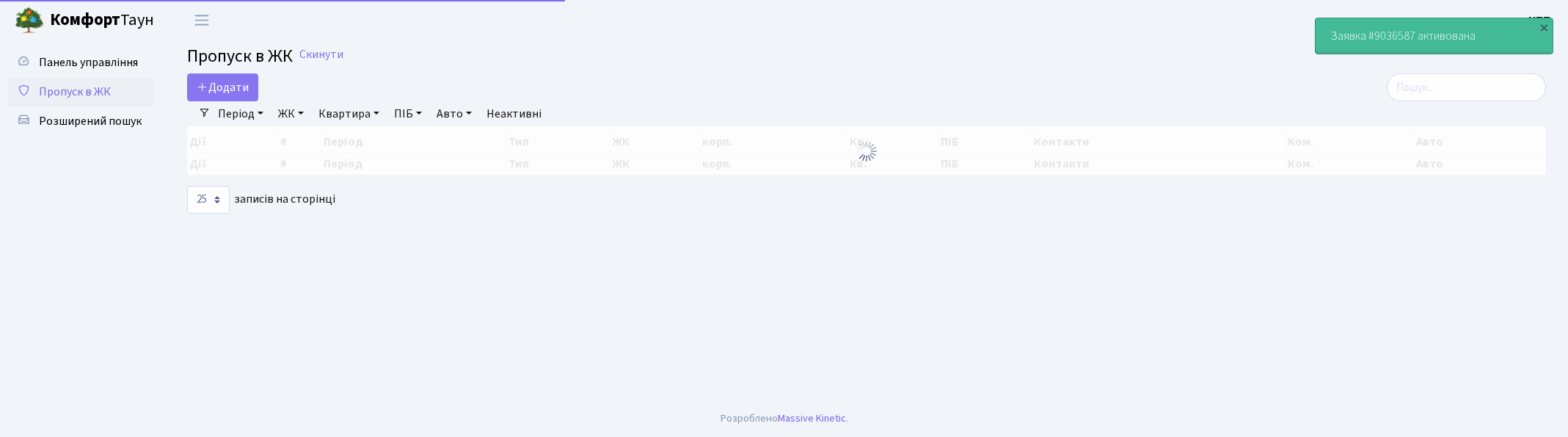
select select "25"
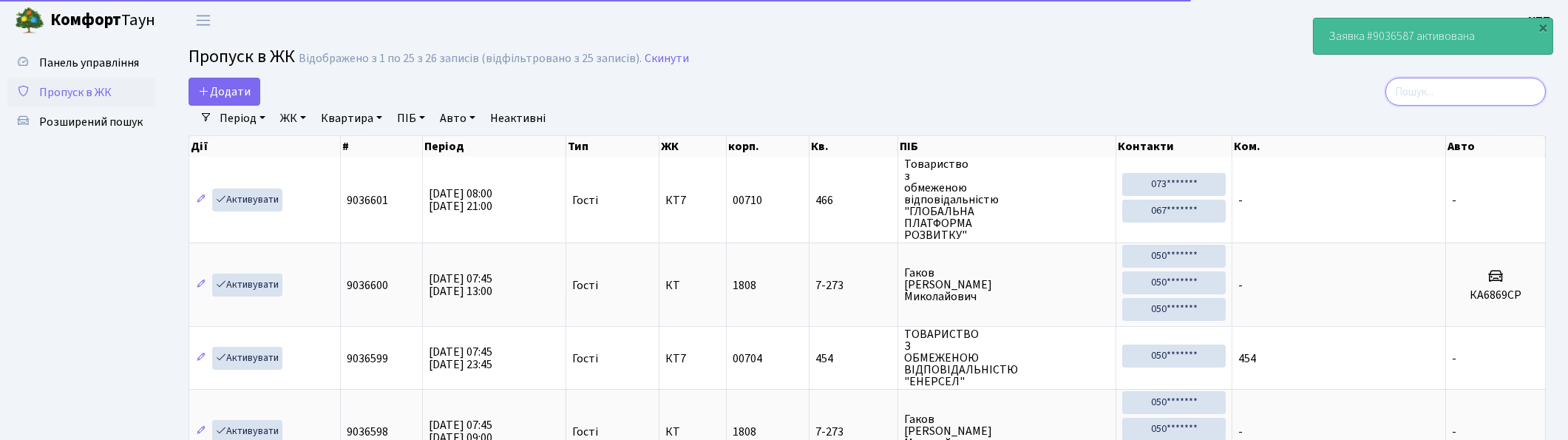
click at [1499, 91] on input "search" at bounding box center [1466, 92] width 161 height 28
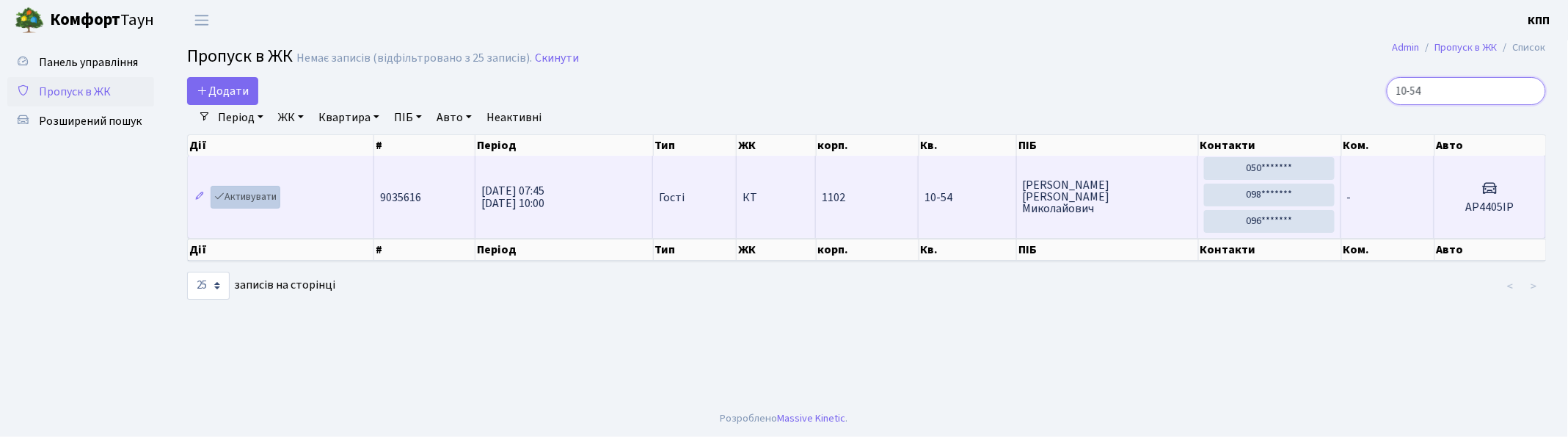
type input "10-54"
click at [251, 194] on link "Активувати" at bounding box center [246, 197] width 70 height 22
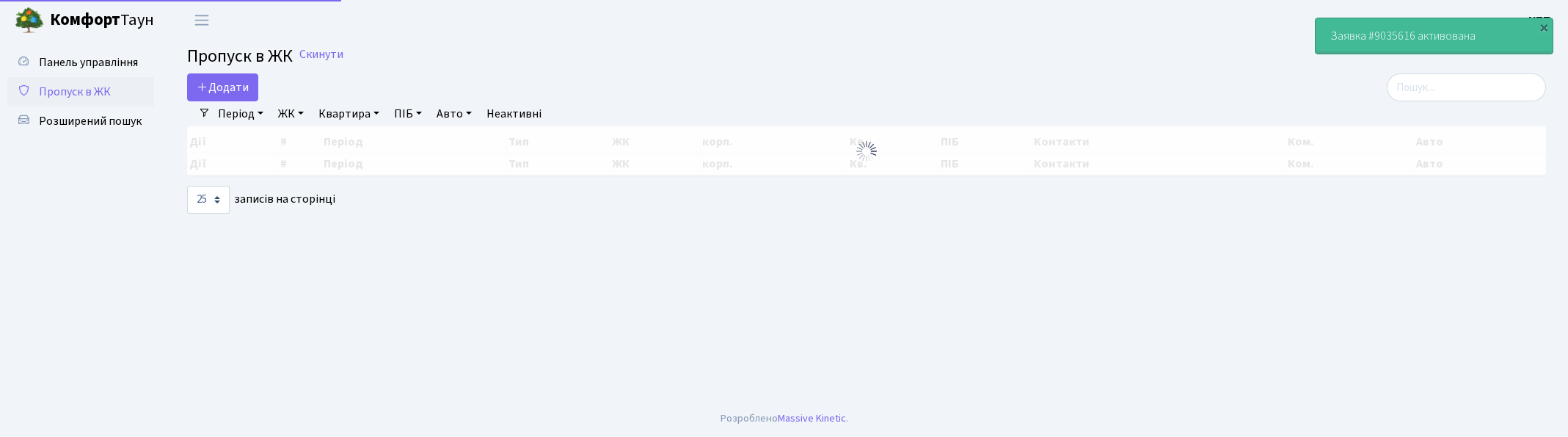
select select "25"
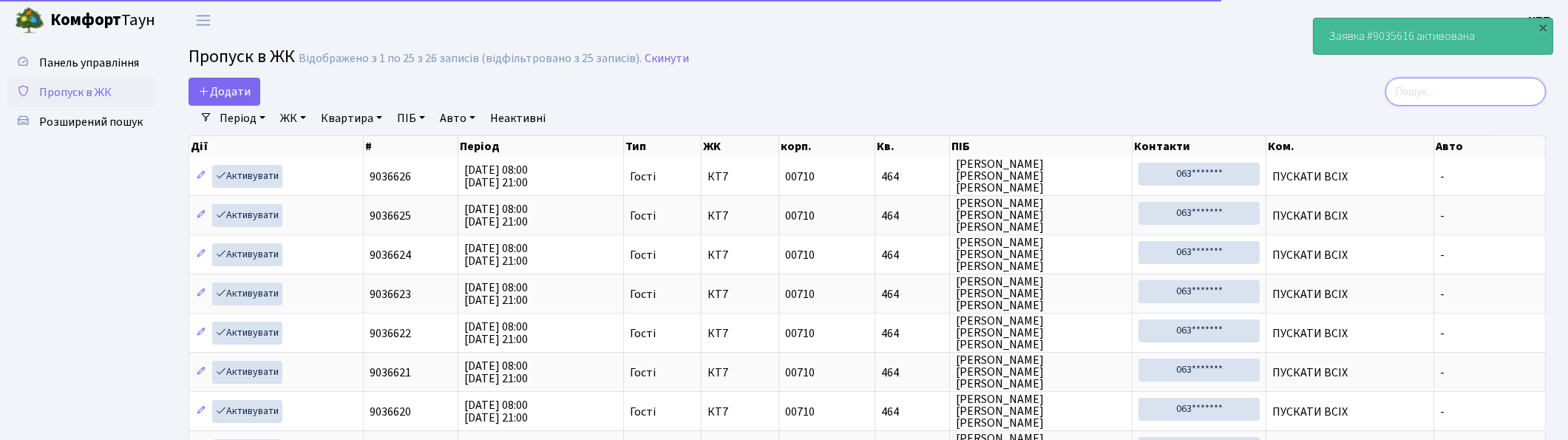
click at [1490, 90] on input "search" at bounding box center [1466, 92] width 161 height 28
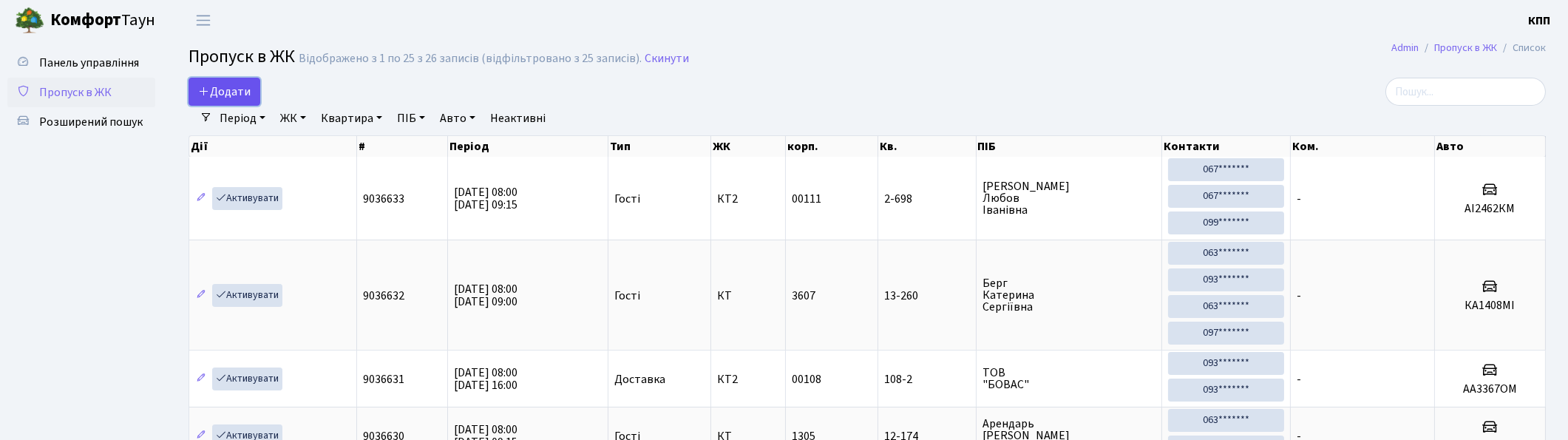
click at [242, 92] on span "Додати" at bounding box center [224, 91] width 53 height 16
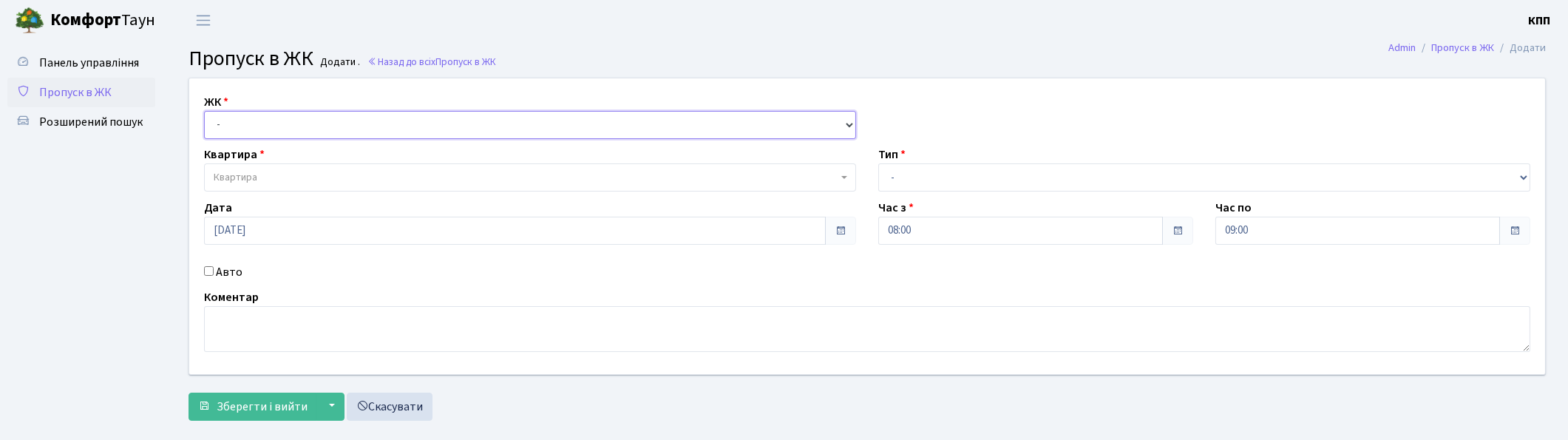
click at [218, 128] on select "- КТ, вул. Регенераторна, 4 КТ2, просп. [STREET_ADDRESS] [STREET_ADDRESS] [PERS…" at bounding box center [530, 125] width 652 height 28
select select "271"
click at [204, 111] on select "- КТ, вул. Регенераторна, 4 КТ2, просп. [STREET_ADDRESS] [STREET_ADDRESS] [PERS…" at bounding box center [530, 125] width 652 height 28
select select
click at [242, 172] on span "Квартира" at bounding box center [235, 177] width 44 height 15
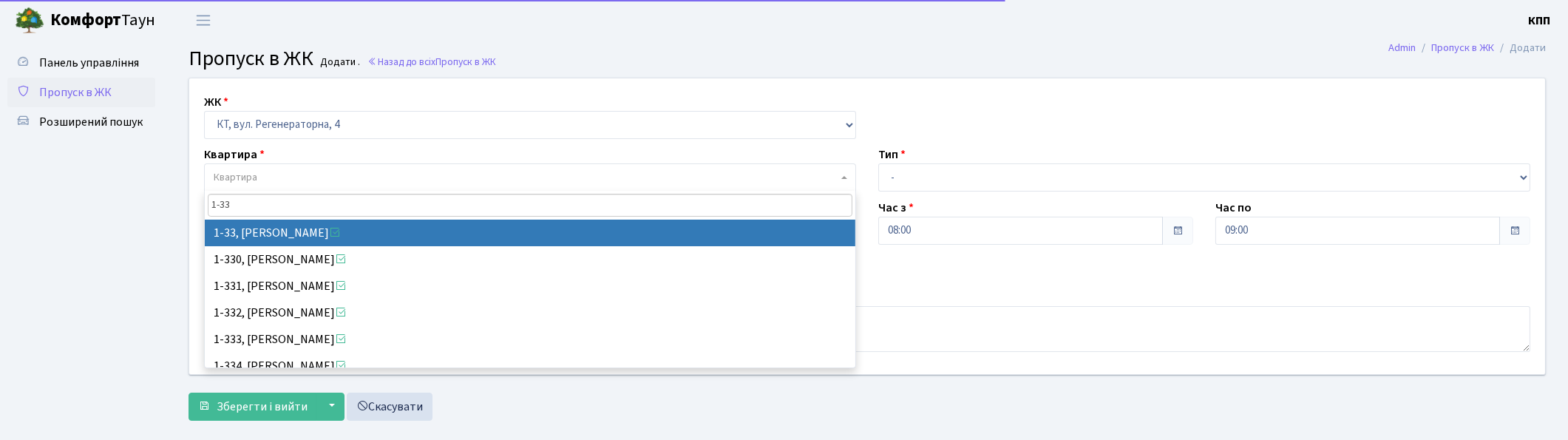
type input "1-33"
select select "33"
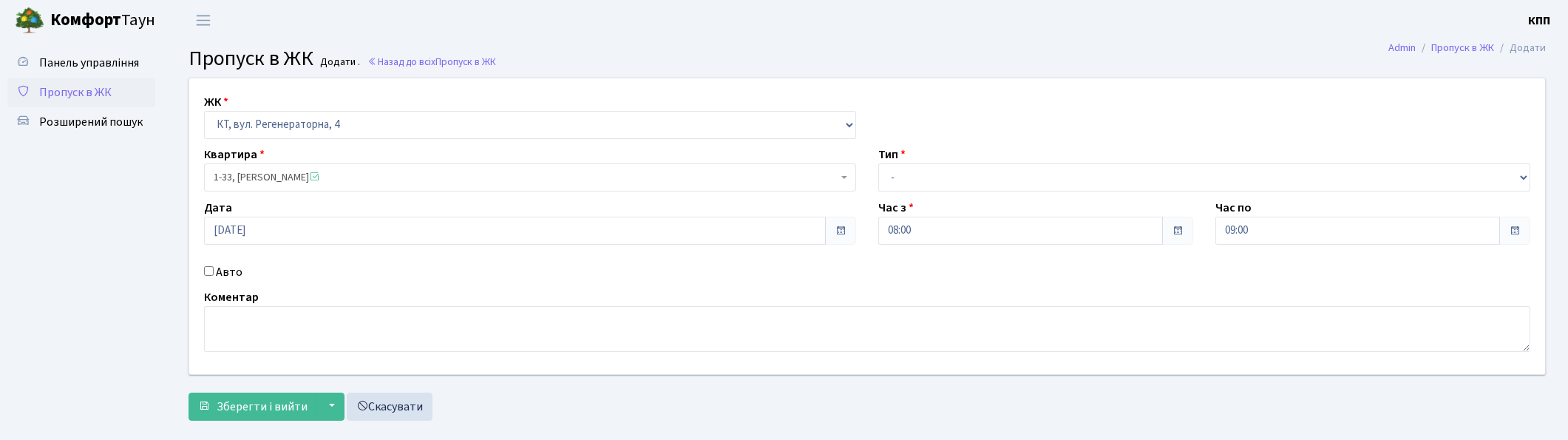
click at [238, 269] on label "Авто" at bounding box center [229, 272] width 27 height 18
click at [213, 269] on input "Авто" at bounding box center [208, 270] width 9 height 9
checkbox input "true"
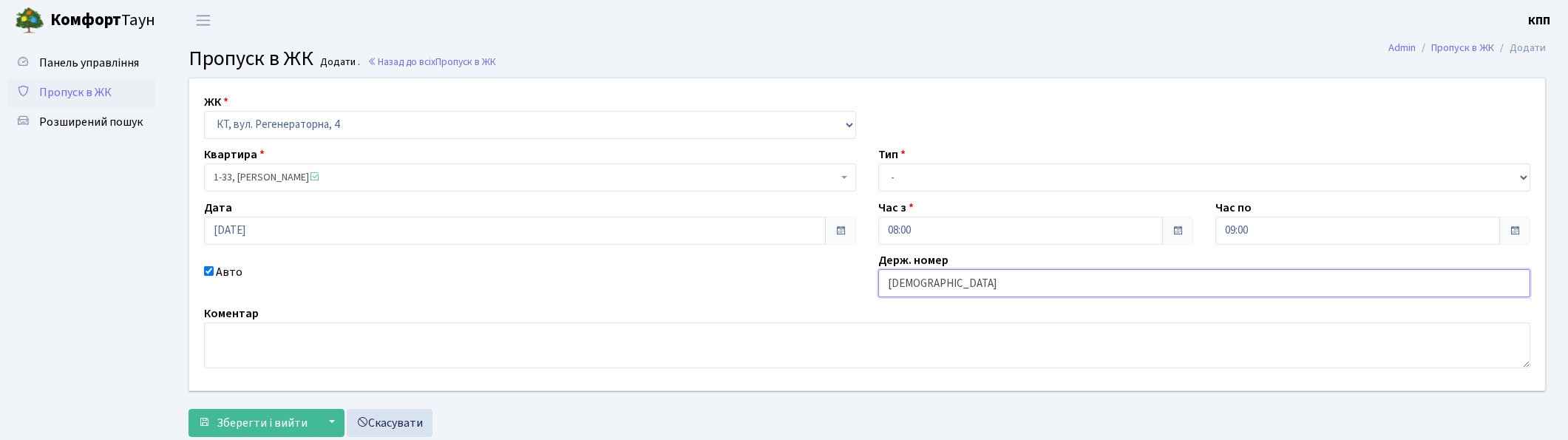
click at [980, 281] on input "КА8797НР" at bounding box center [1204, 284] width 652 height 28
click at [933, 286] on input "КА8797НР" at bounding box center [1204, 284] width 652 height 28
type input "КА8797МР"
click at [935, 174] on select "- Доставка Таксі Гості Сервіс" at bounding box center [1204, 177] width 652 height 28
select select "3"
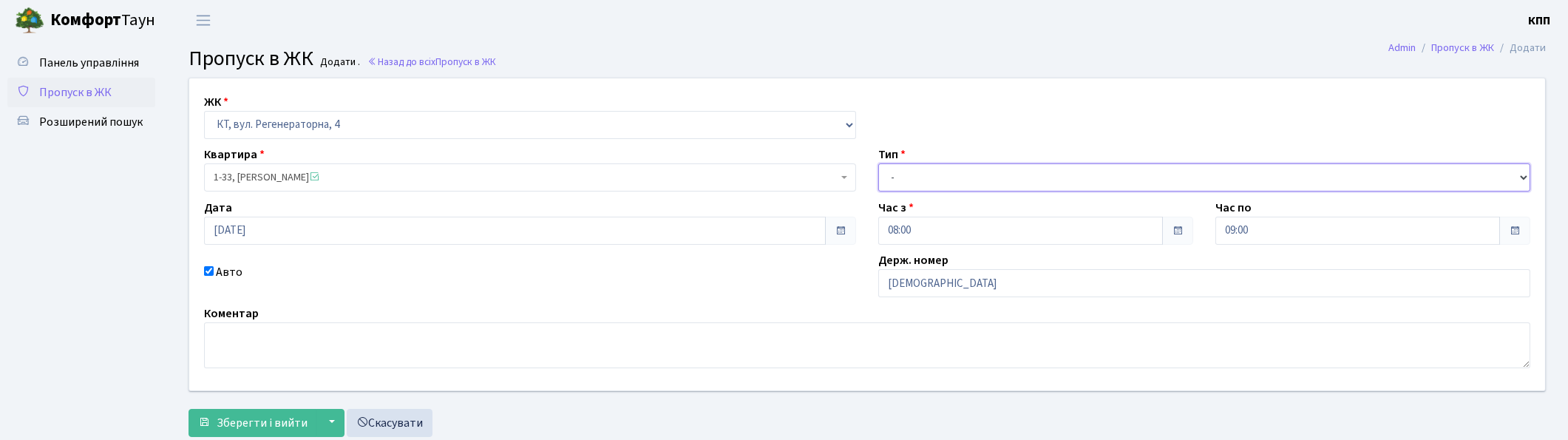
click at [879, 163] on select "- Доставка Таксі Гості Сервіс" at bounding box center [1204, 177] width 652 height 28
click at [276, 417] on span "Зберегти і вийти" at bounding box center [262, 422] width 91 height 16
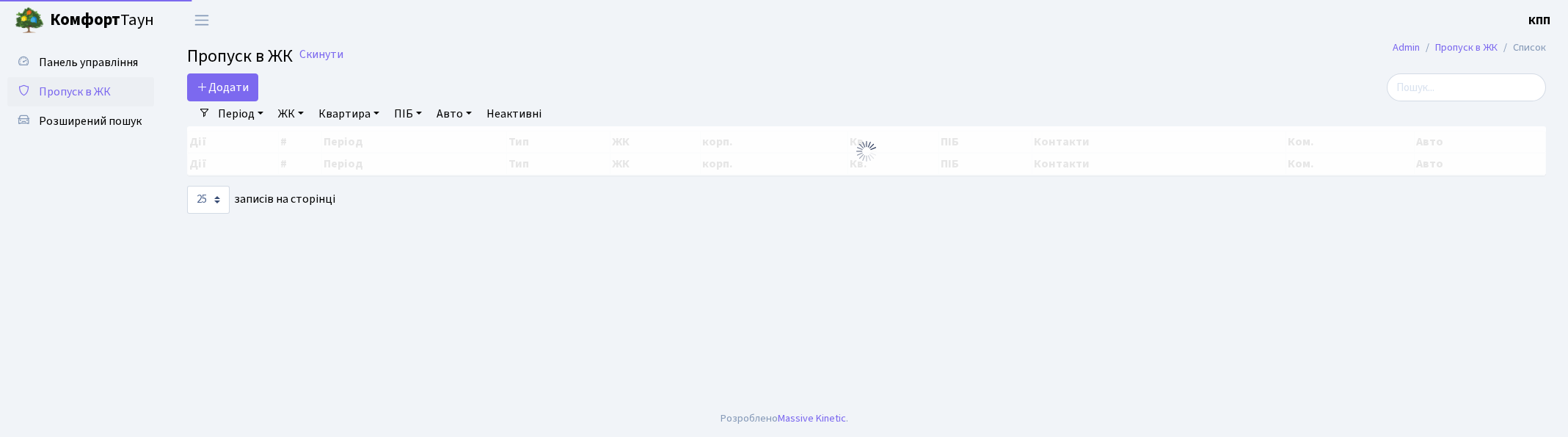
select select "25"
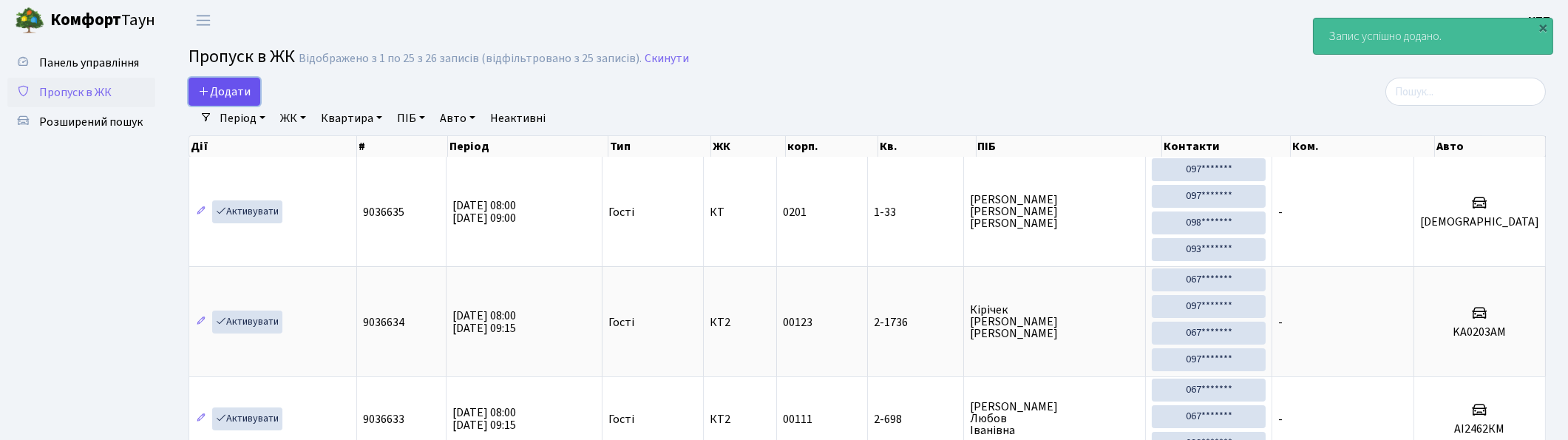
click at [224, 89] on span "Додати" at bounding box center [224, 91] width 53 height 16
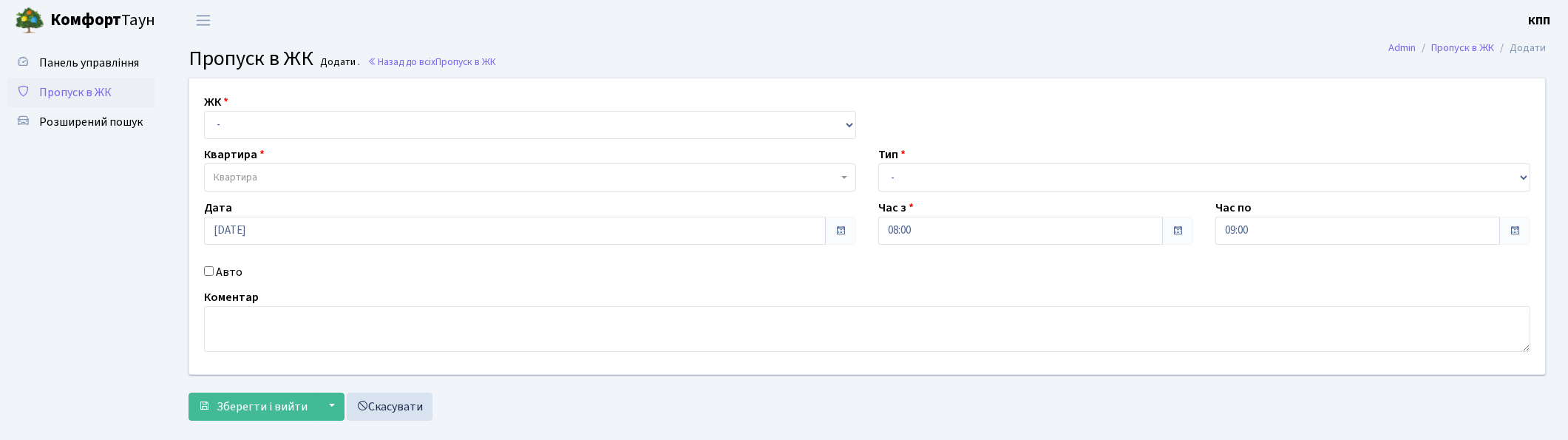
click at [255, 139] on div "ЖК - КТ, вул. Регенераторна, 4 КТ2, просп. [STREET_ADDRESS] [STREET_ADDRESS] [P…" at bounding box center [867, 226] width 1378 height 295
click at [259, 136] on select "- КТ, вул. Регенераторна, 4 КТ2, просп. [STREET_ADDRESS] [STREET_ADDRESS] [PERS…" at bounding box center [530, 125] width 652 height 28
select select "271"
click at [204, 111] on select "- КТ, вул. Регенераторна, 4 КТ2, просп. Соборності, 17 КТ3, вул. Березнева, 16 …" at bounding box center [530, 125] width 652 height 28
select select
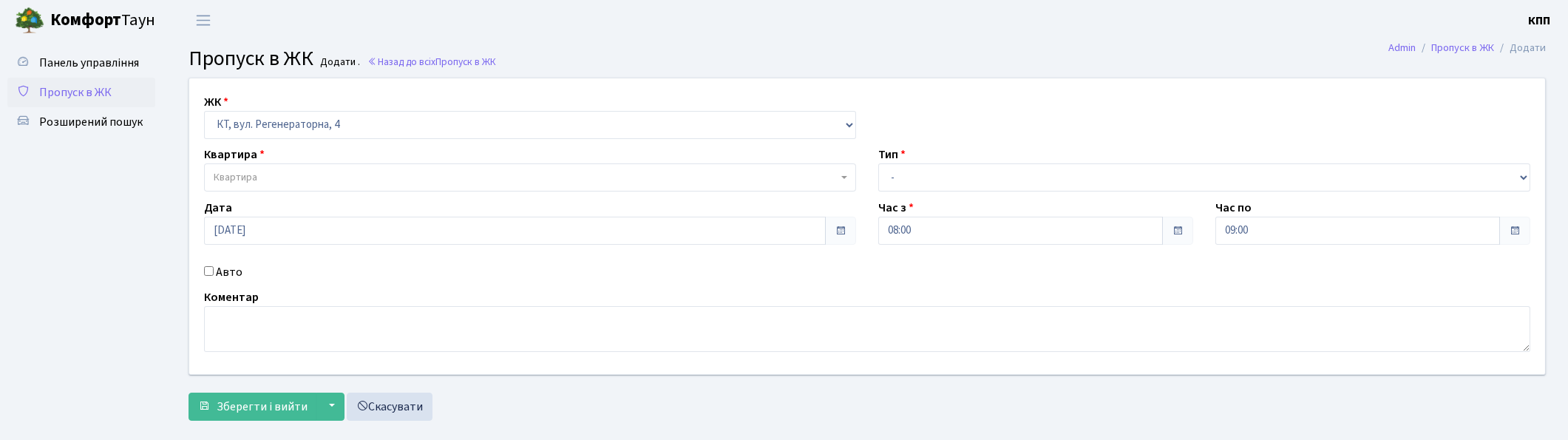
click at [264, 179] on span "Квартира" at bounding box center [525, 177] width 624 height 15
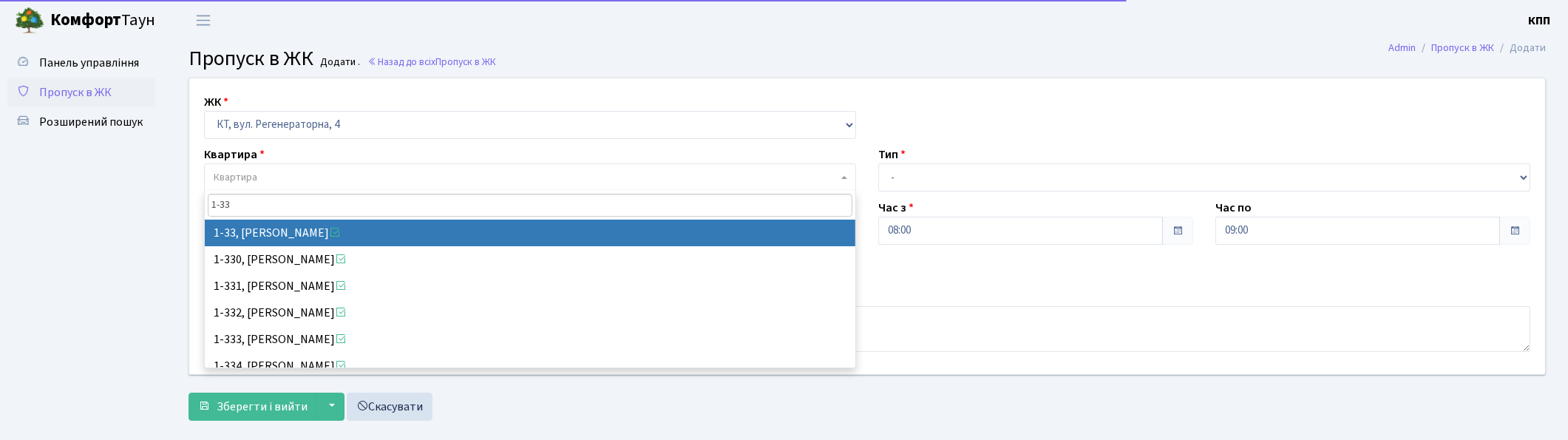
type input "1-33"
select select "33"
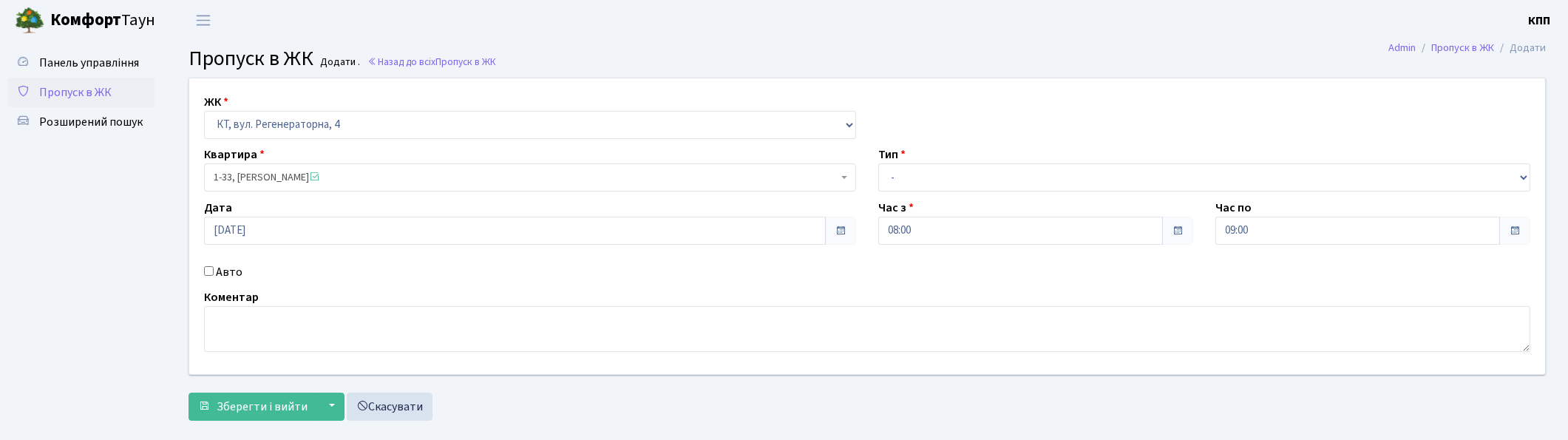
click at [229, 274] on label "Авто" at bounding box center [229, 272] width 27 height 18
click at [213, 274] on input "Авто" at bounding box center [208, 270] width 9 height 9
checkbox input "true"
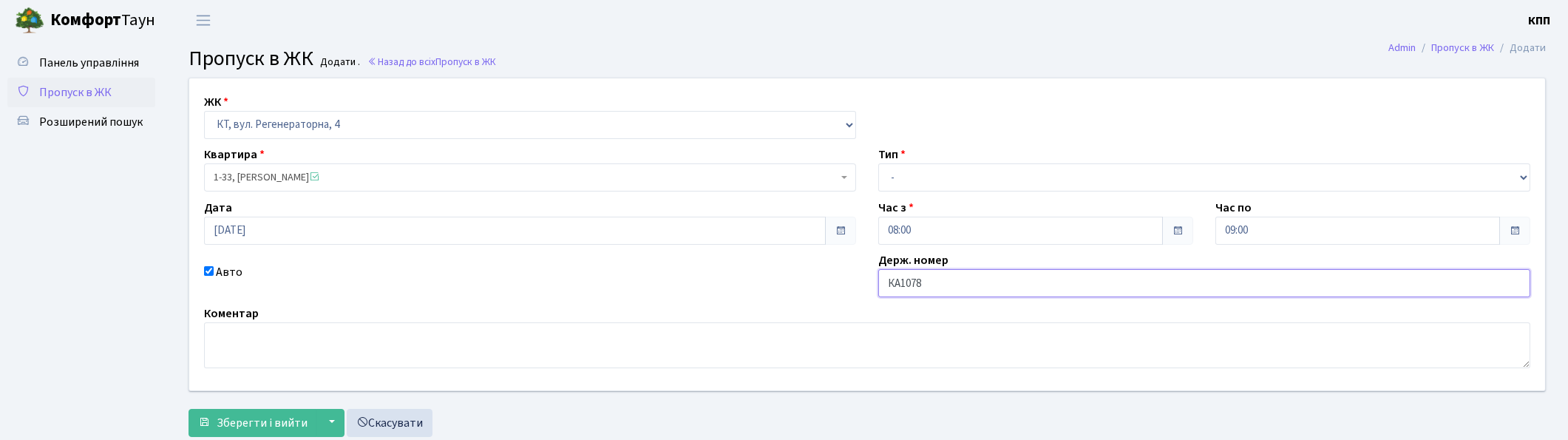
type input "КА1078СІ"
click at [891, 182] on select "- Доставка Таксі Гості Сервіс" at bounding box center [1204, 177] width 652 height 28
select select "3"
click at [879, 163] on select "- Доставка Таксі Гості Сервіс" at bounding box center [1204, 177] width 652 height 28
click at [270, 417] on span "Зберегти і вийти" at bounding box center [262, 422] width 91 height 16
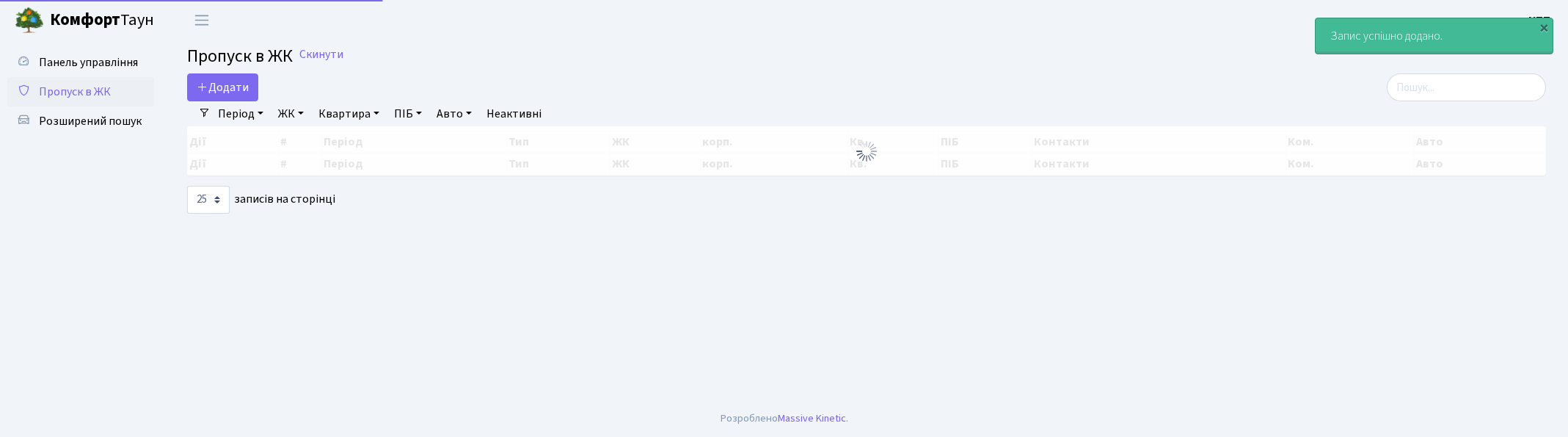
select select "25"
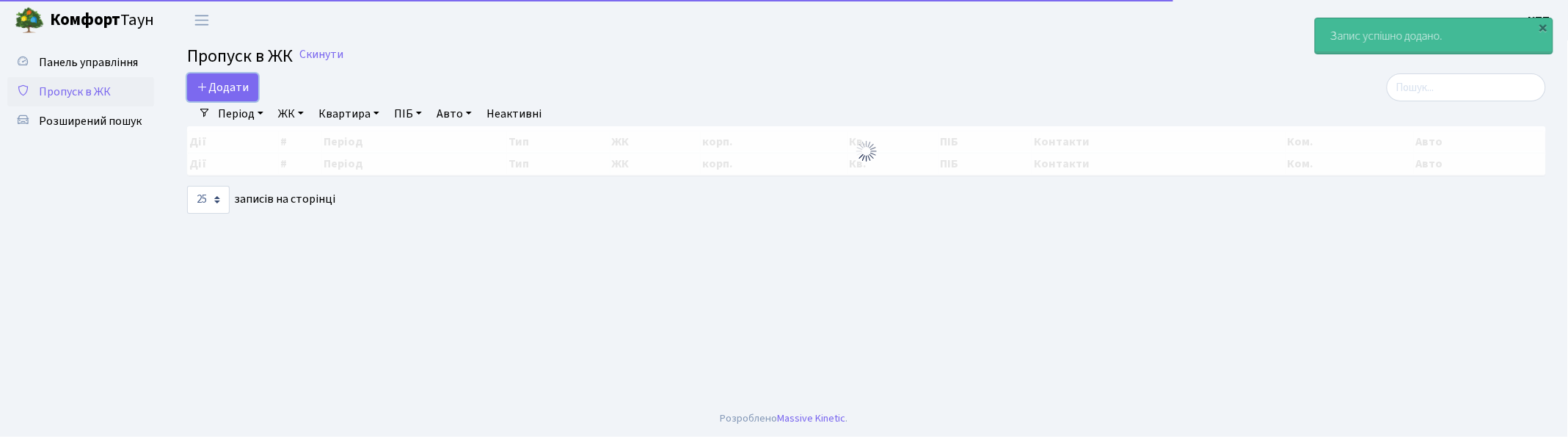
click at [214, 85] on span "Додати" at bounding box center [223, 86] width 52 height 16
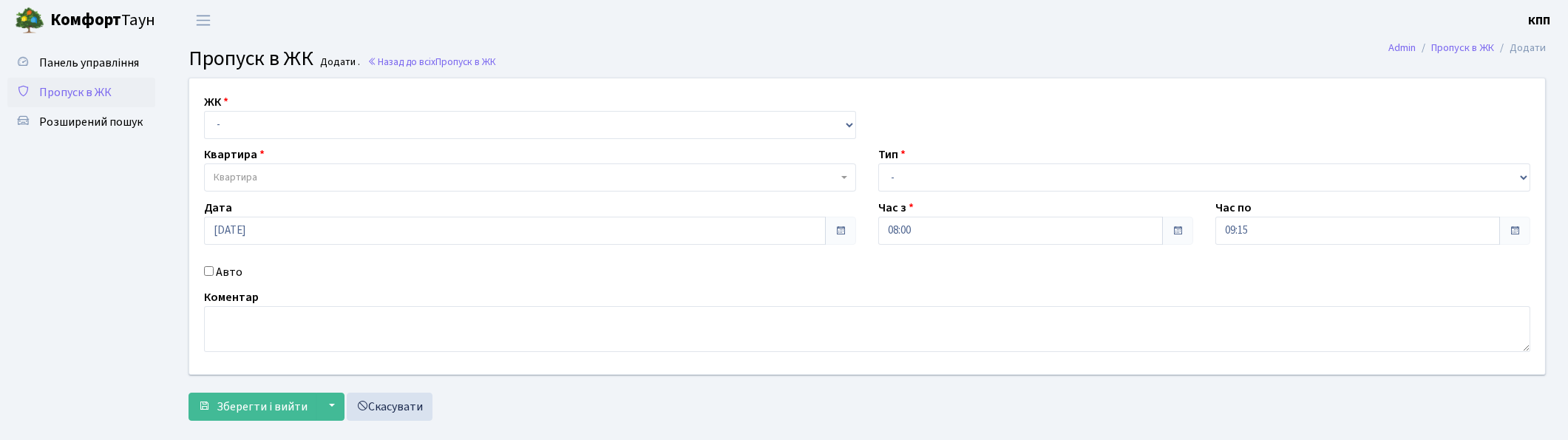
click at [230, 276] on label "Авто" at bounding box center [229, 272] width 27 height 18
click at [213, 276] on input "Авто" at bounding box center [208, 270] width 9 height 9
checkbox input "true"
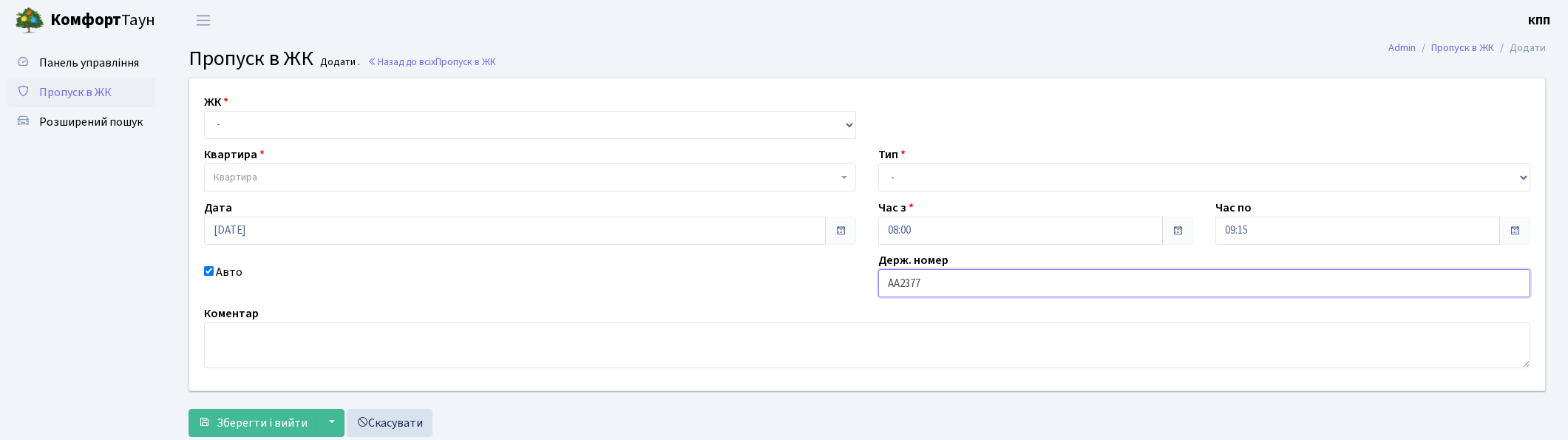
type input "АА2377ВС"
click at [238, 120] on select "- КТ, вул. Регенераторна, 4 КТ2, просп. [STREET_ADDRESS] [STREET_ADDRESS] [PERS…" at bounding box center [530, 125] width 652 height 28
select select "271"
click at [204, 111] on select "- КТ, вул. Регенераторна, 4 КТ2, просп. [STREET_ADDRESS] [STREET_ADDRESS] [PERS…" at bounding box center [530, 125] width 652 height 28
select select
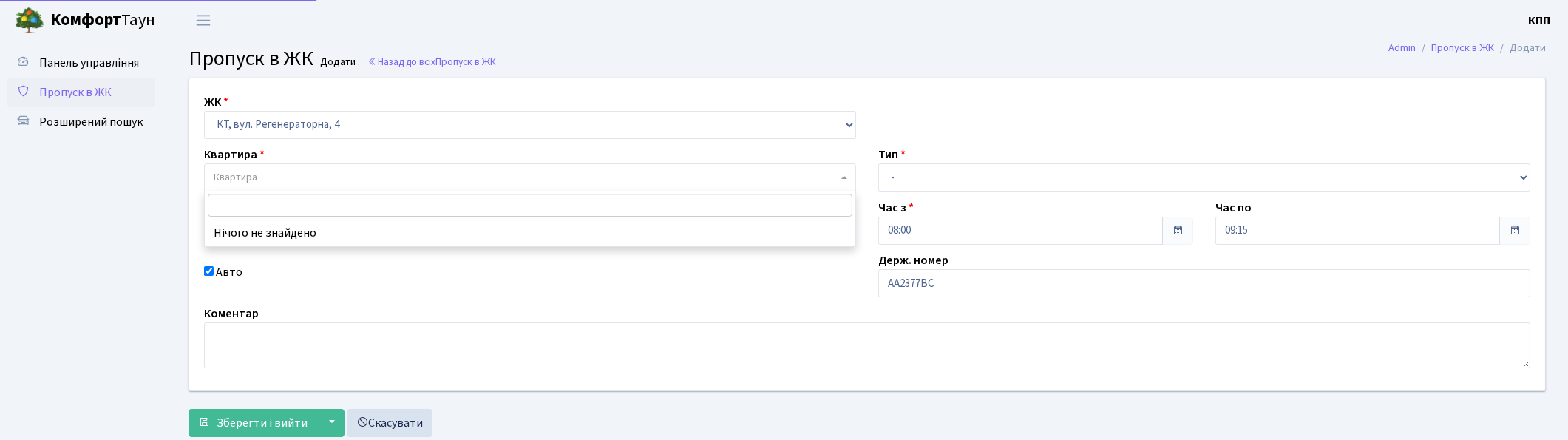
click at [259, 165] on span "Квартира" at bounding box center [530, 177] width 652 height 28
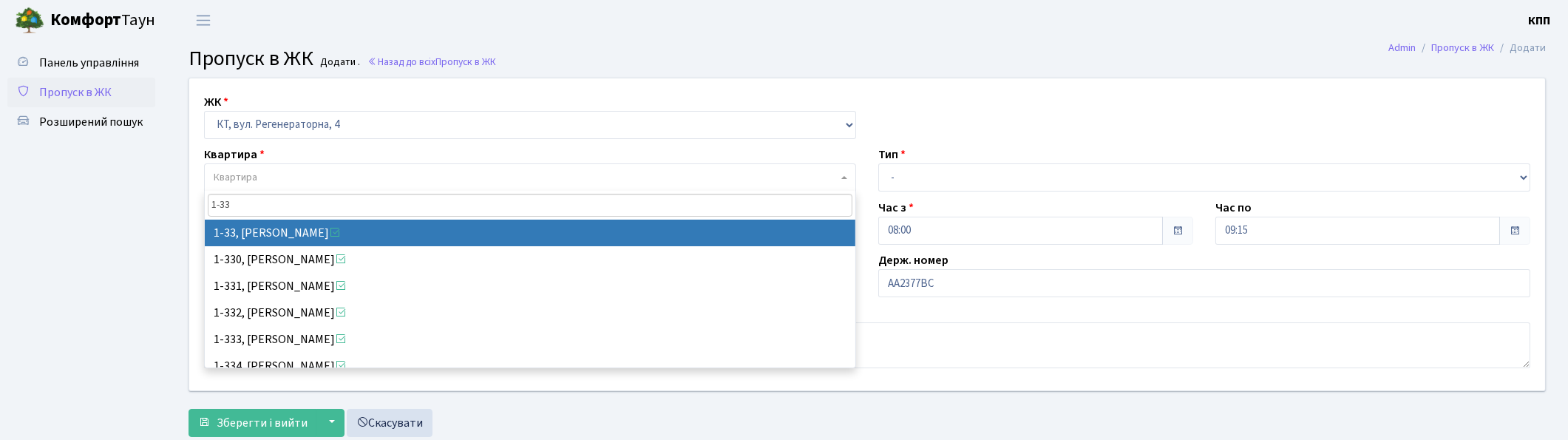
type input "1-33"
select select "33"
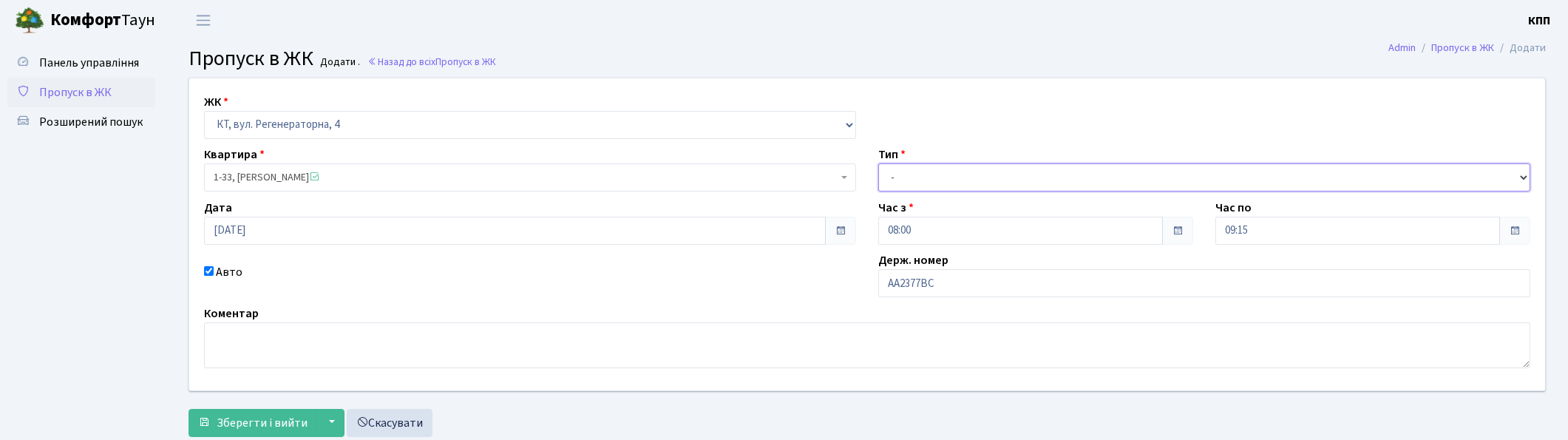
click at [907, 178] on select "- Доставка Таксі Гості Сервіс" at bounding box center [1204, 177] width 652 height 28
select select "3"
click at [879, 163] on select "- Доставка Таксі Гості Сервіс" at bounding box center [1204, 177] width 652 height 28
click at [233, 418] on span "Зберегти і вийти" at bounding box center [262, 422] width 91 height 16
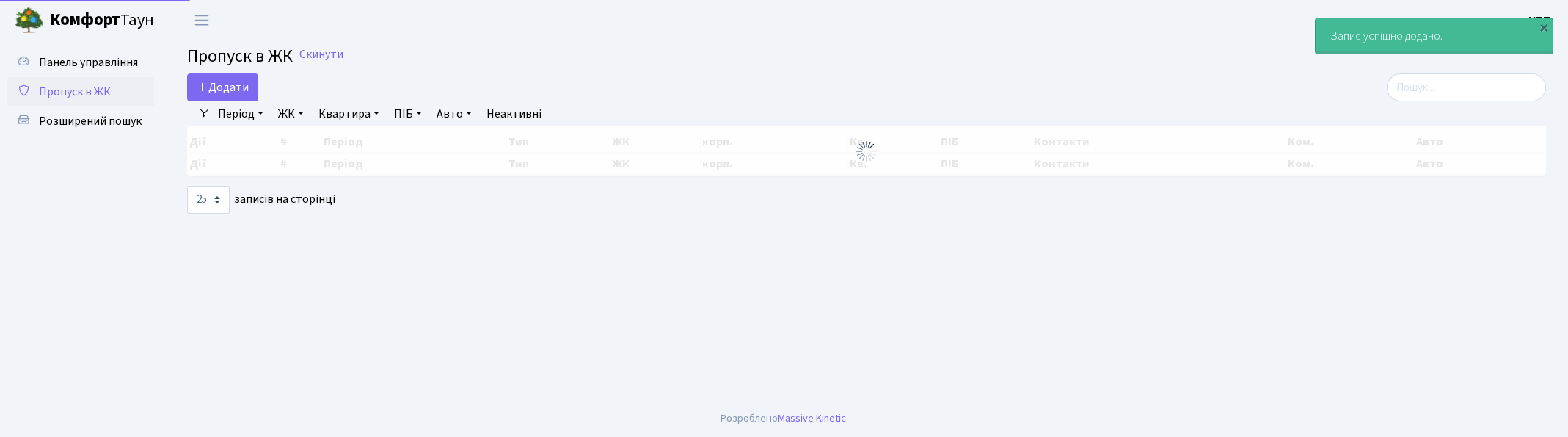
select select "25"
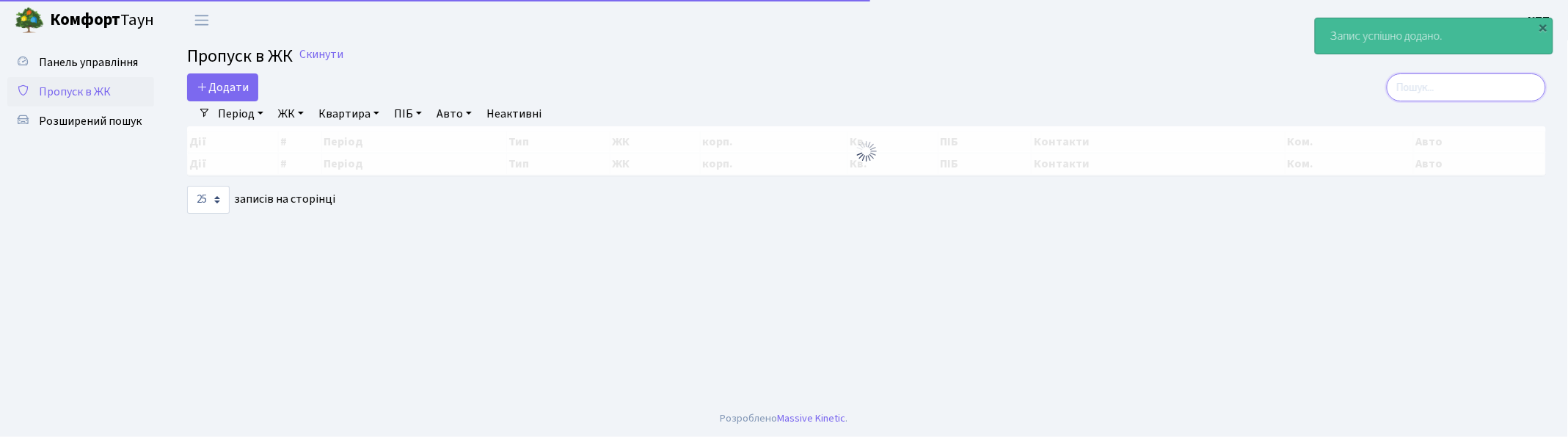
click at [1483, 97] on input "search" at bounding box center [1467, 87] width 159 height 28
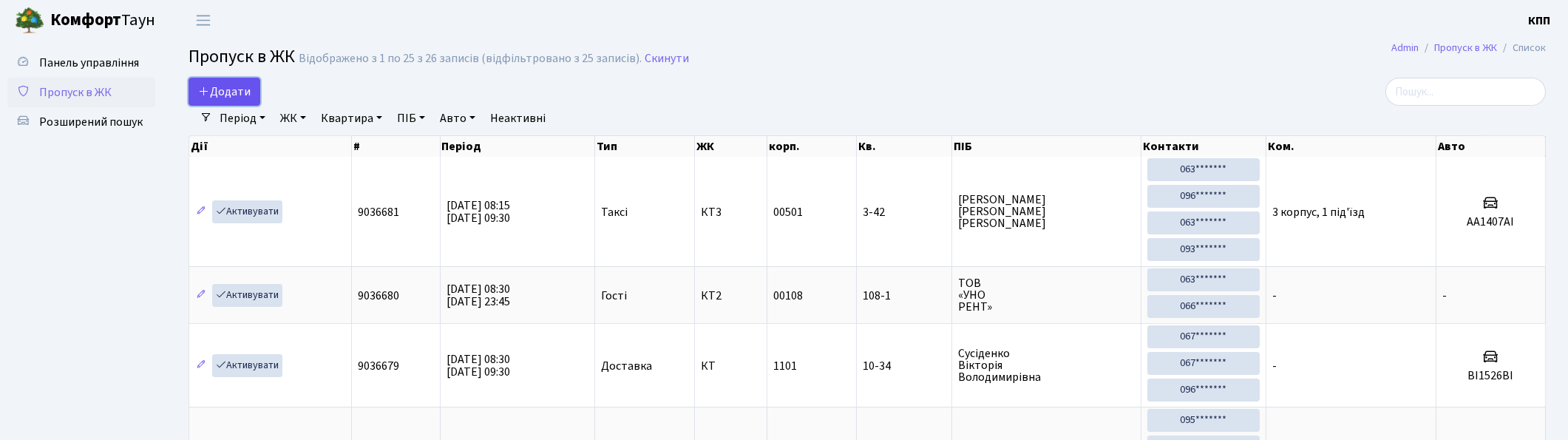
click at [192, 95] on link "Додати" at bounding box center [224, 92] width 72 height 28
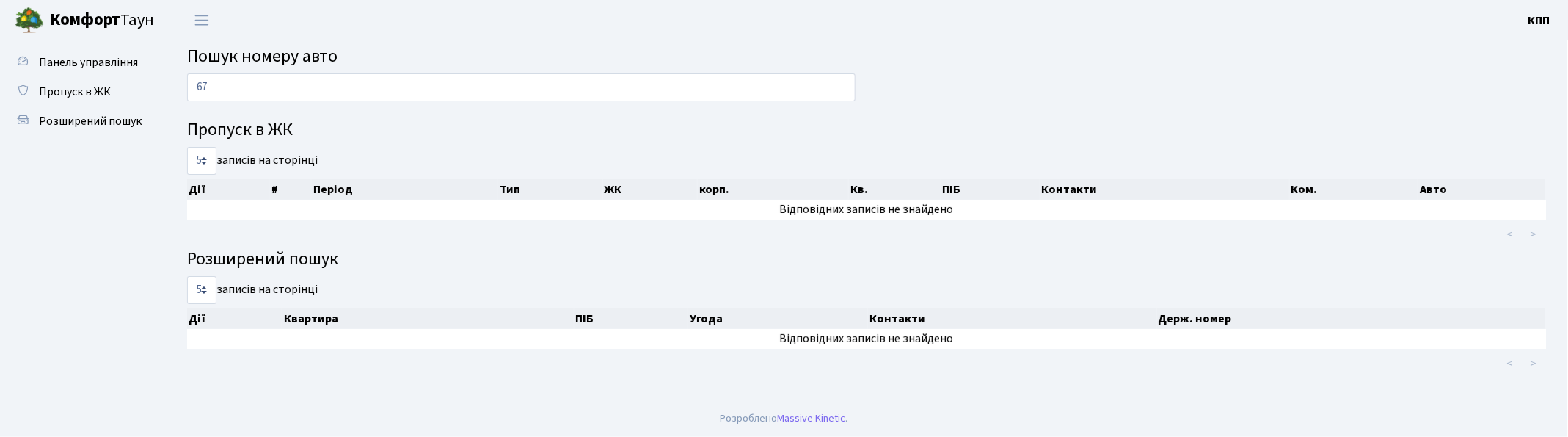
type input "6"
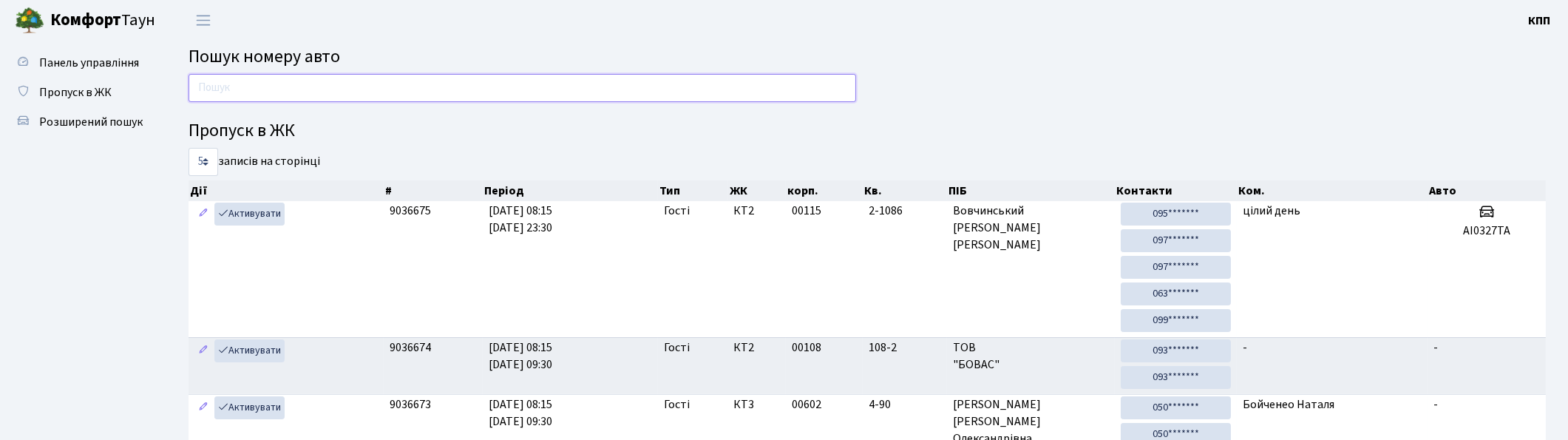
click at [366, 92] on input "text" at bounding box center [522, 88] width 668 height 28
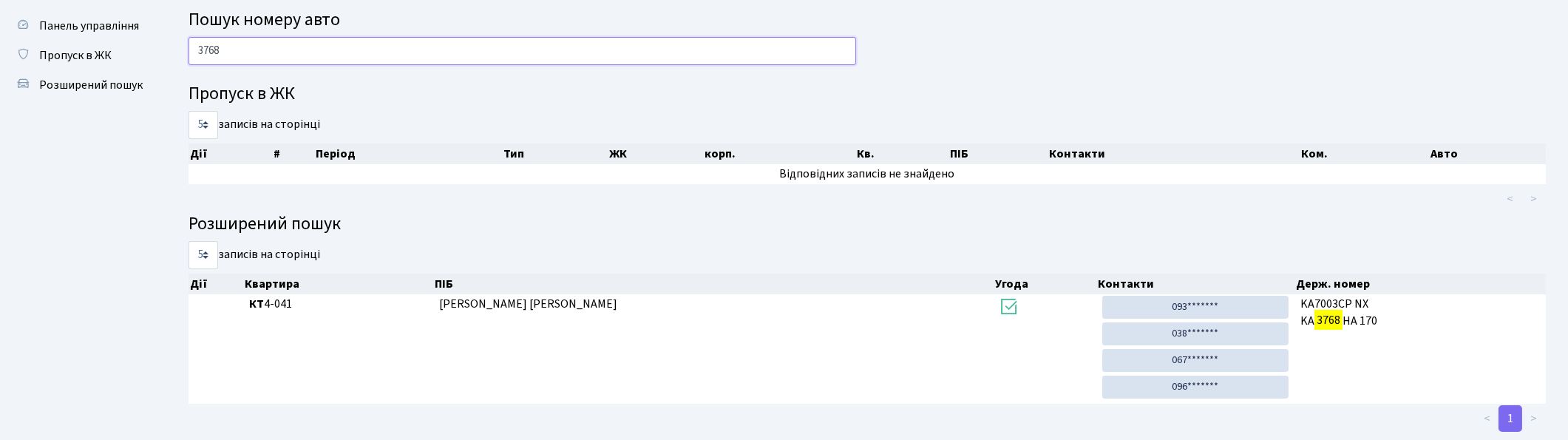
scroll to position [67, 0]
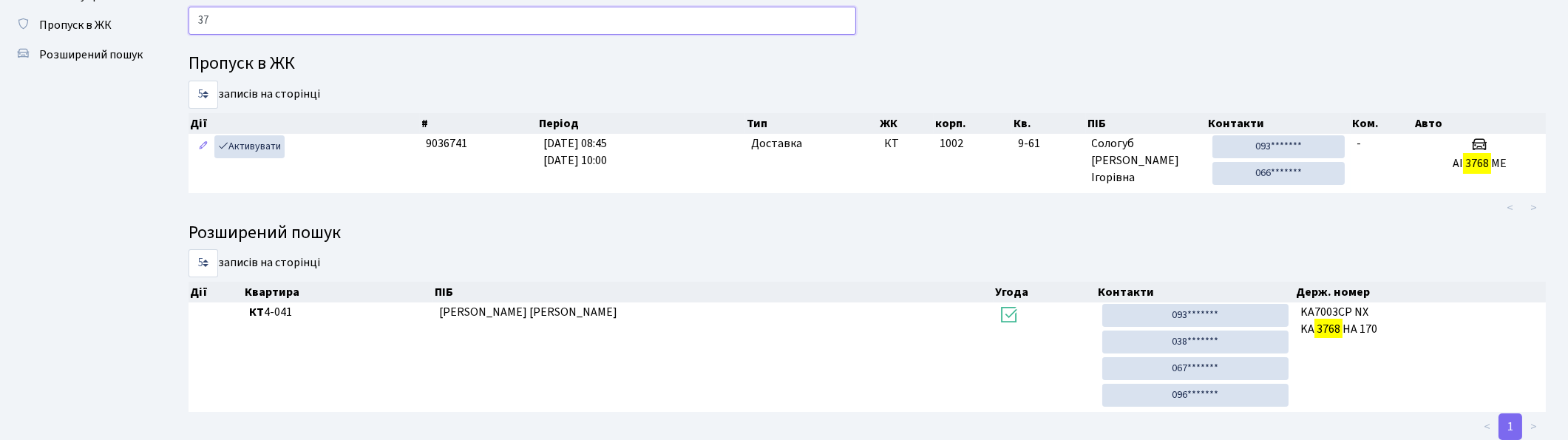
type input "3"
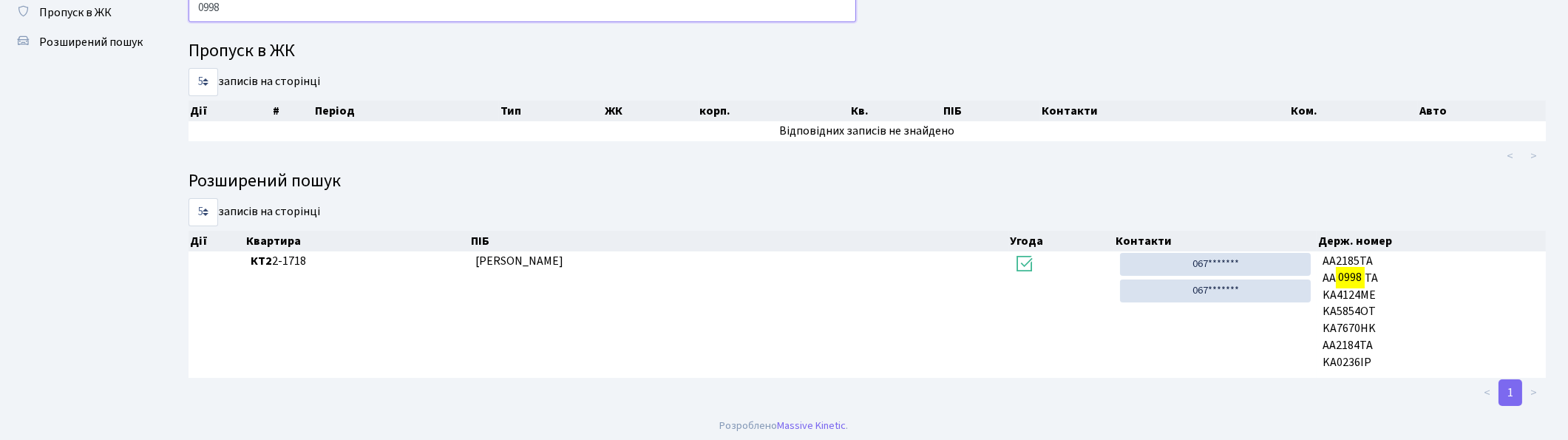
scroll to position [84, 0]
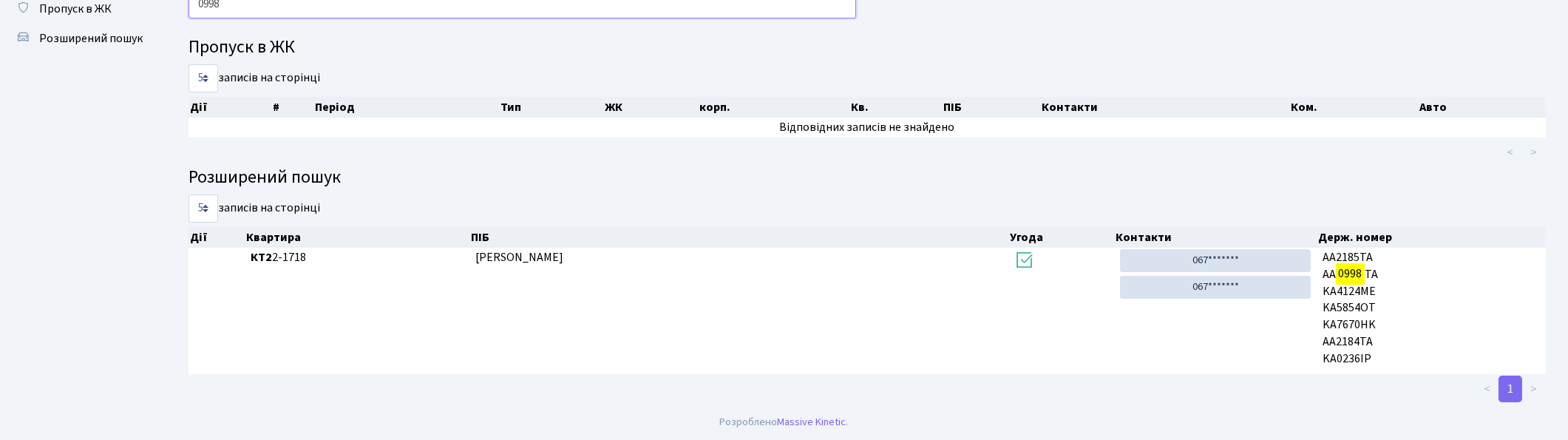
click at [358, 13] on input "0998" at bounding box center [522, 5] width 668 height 28
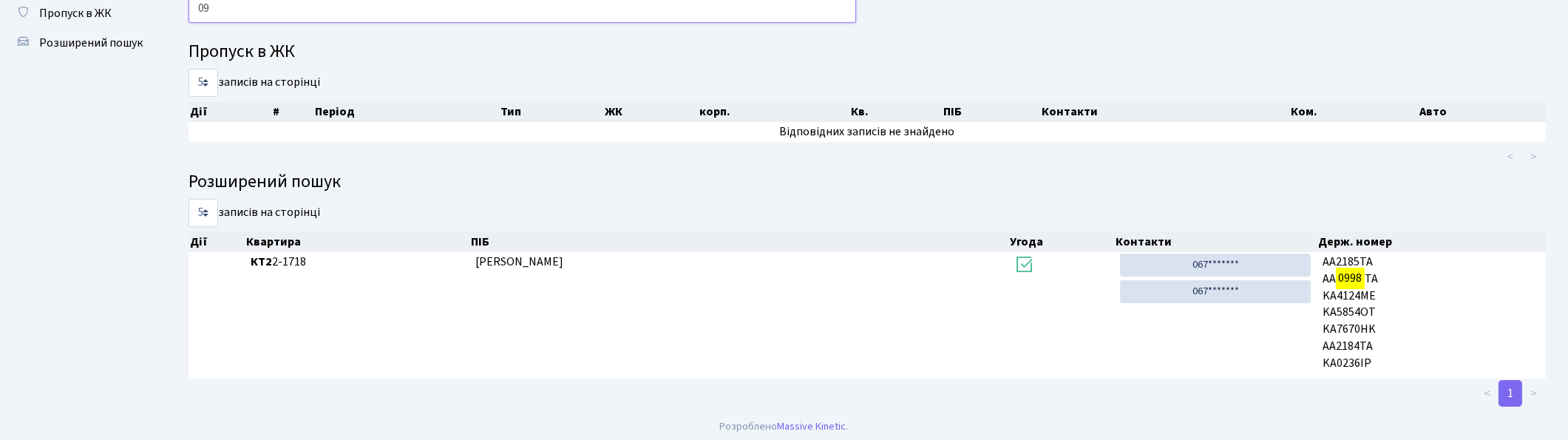
type input "0"
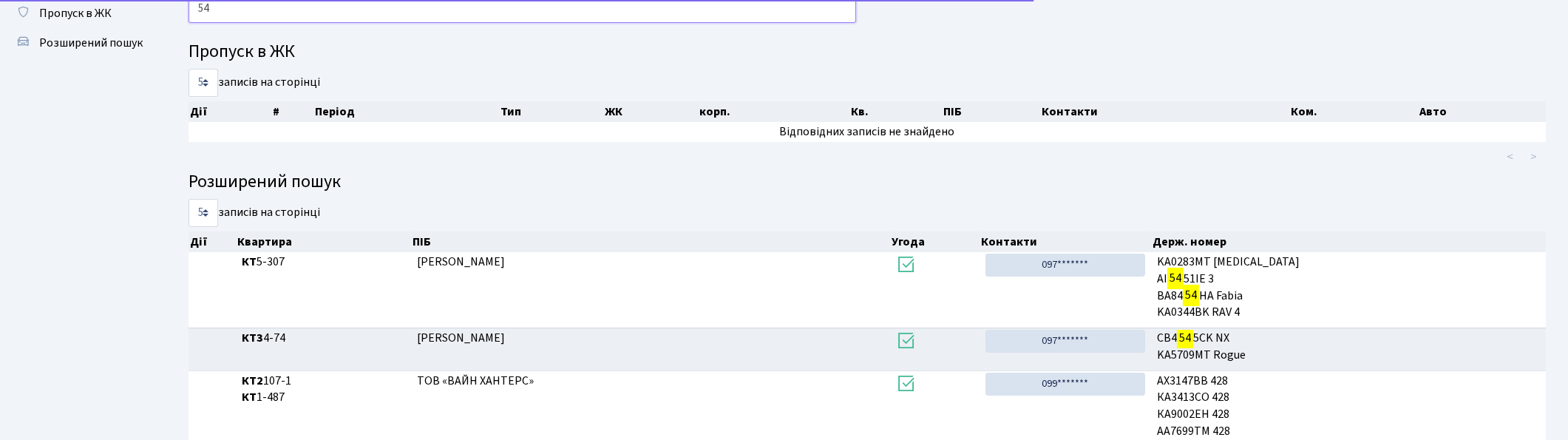
type input "5"
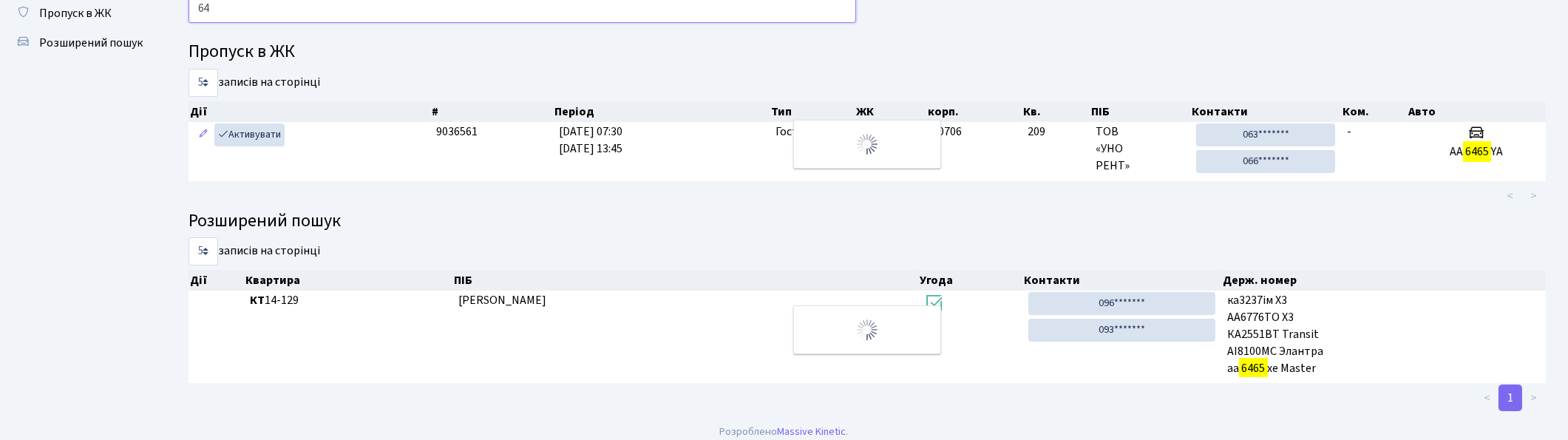
type input "6"
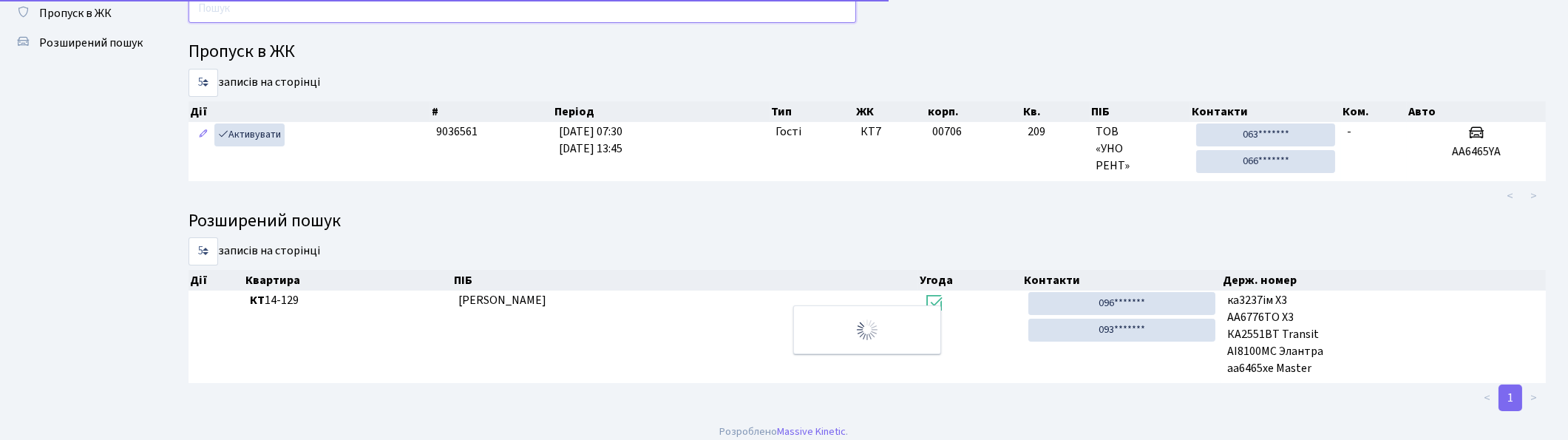
type input "0"
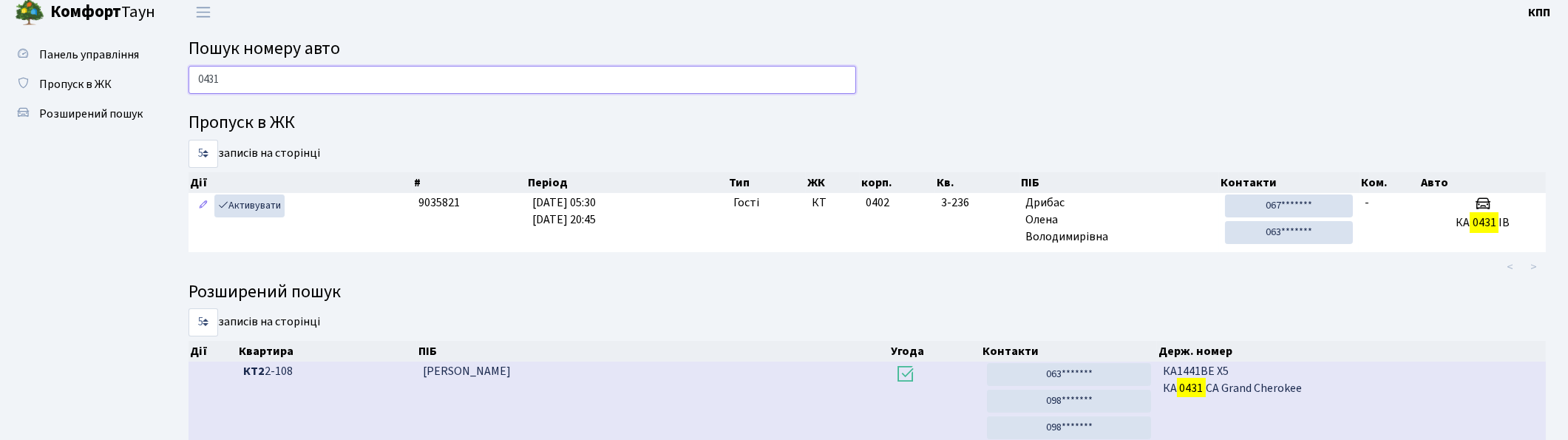
scroll to position [0, 0]
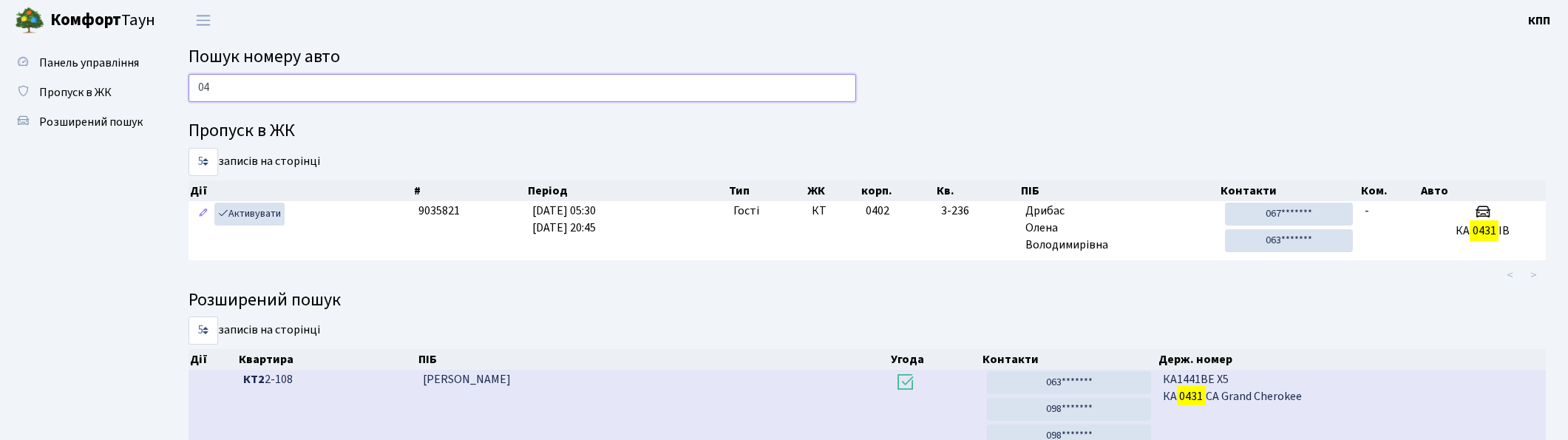
type input "0"
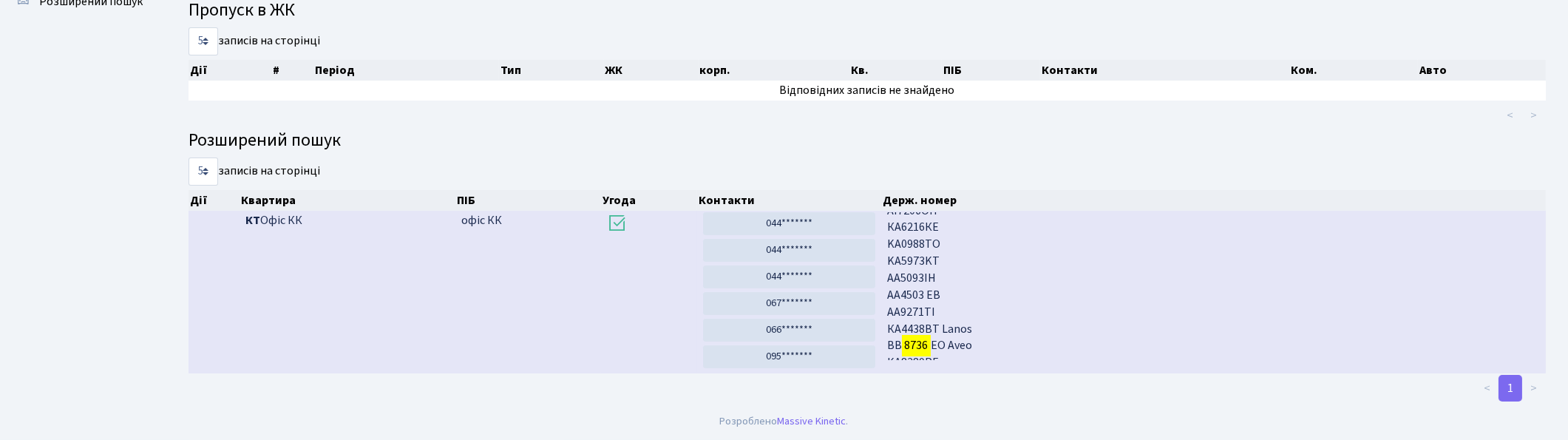
scroll to position [79, 0]
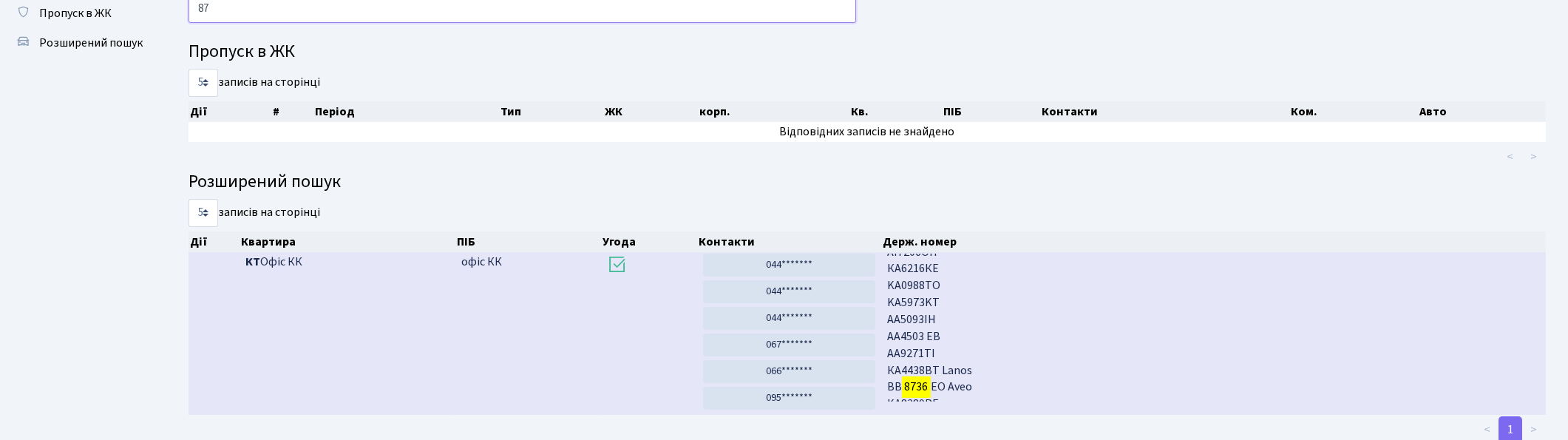
type input "8"
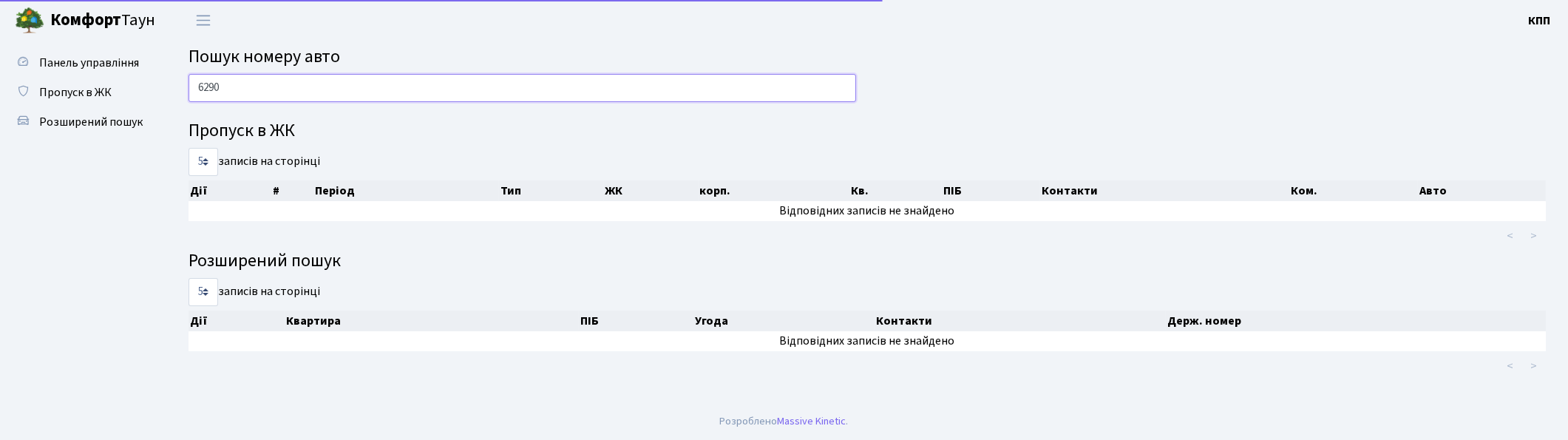
scroll to position [0, 0]
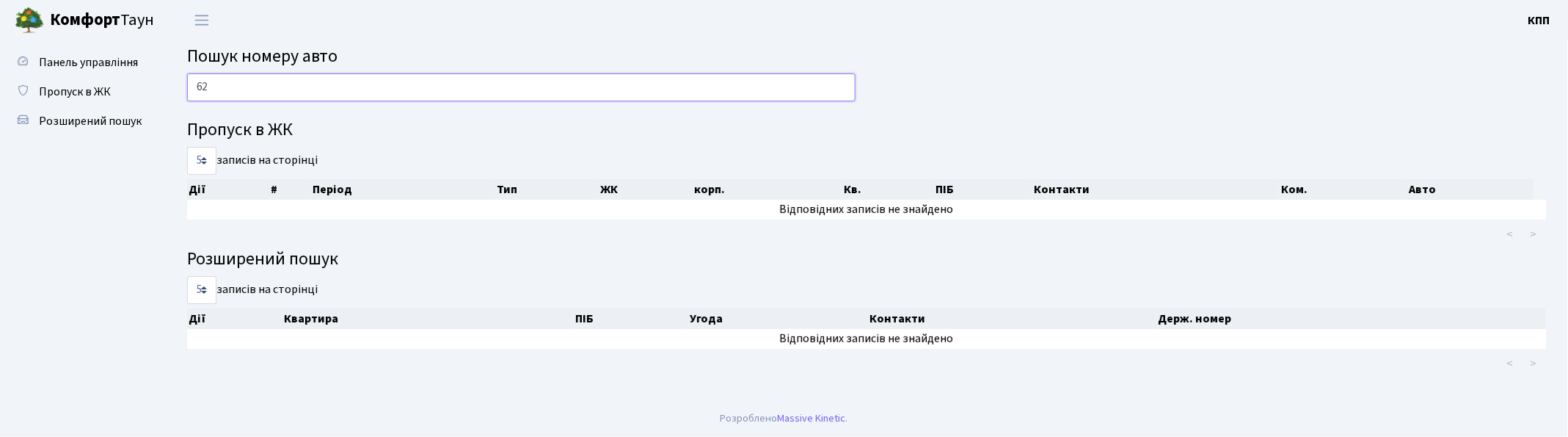
type input "6"
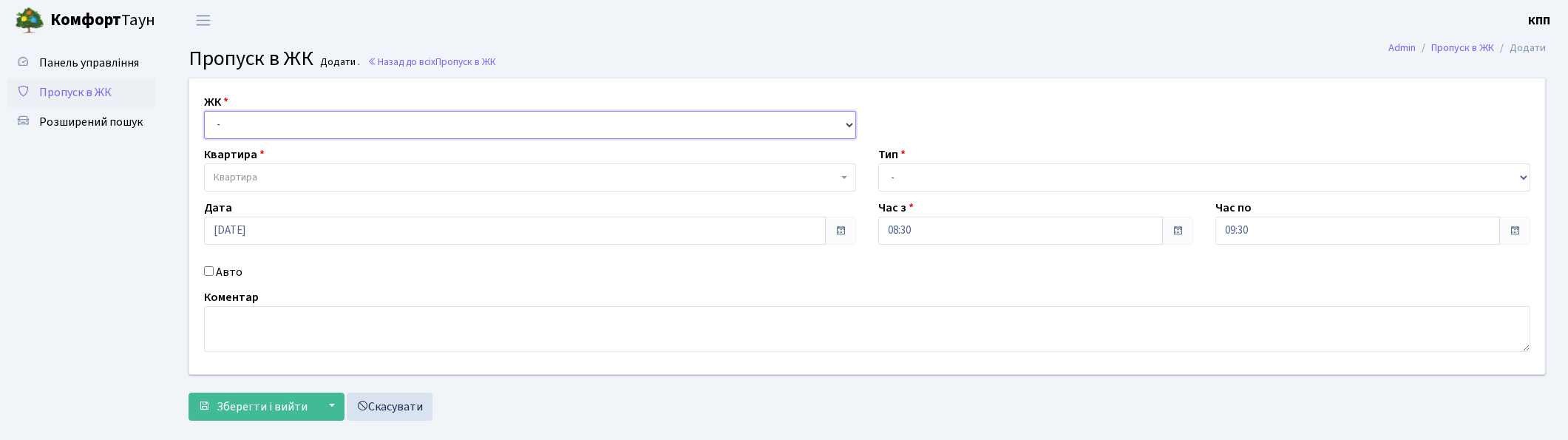
drag, startPoint x: 0, startPoint y: 0, endPoint x: 251, endPoint y: 133, distance: 284.1
click at [252, 133] on select "- КТ, вул. Регенераторна, 4 КТ2, просп. [STREET_ADDRESS] [STREET_ADDRESS] [PERS…" at bounding box center [530, 125] width 652 height 28
select select "271"
click at [204, 111] on select "- КТ, вул. Регенераторна, 4 КТ2, просп. [STREET_ADDRESS] [STREET_ADDRESS] [PERS…" at bounding box center [530, 125] width 652 height 28
select select
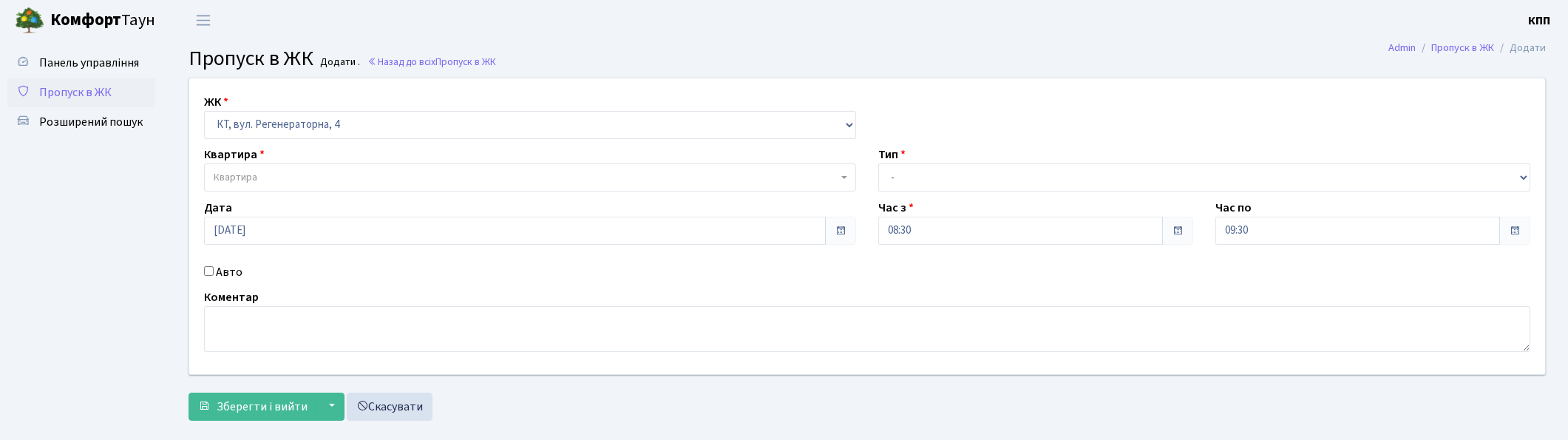
click at [224, 281] on label "Авто" at bounding box center [229, 272] width 27 height 18
click at [213, 276] on input "Авто" at bounding box center [208, 270] width 9 height 9
checkbox input "true"
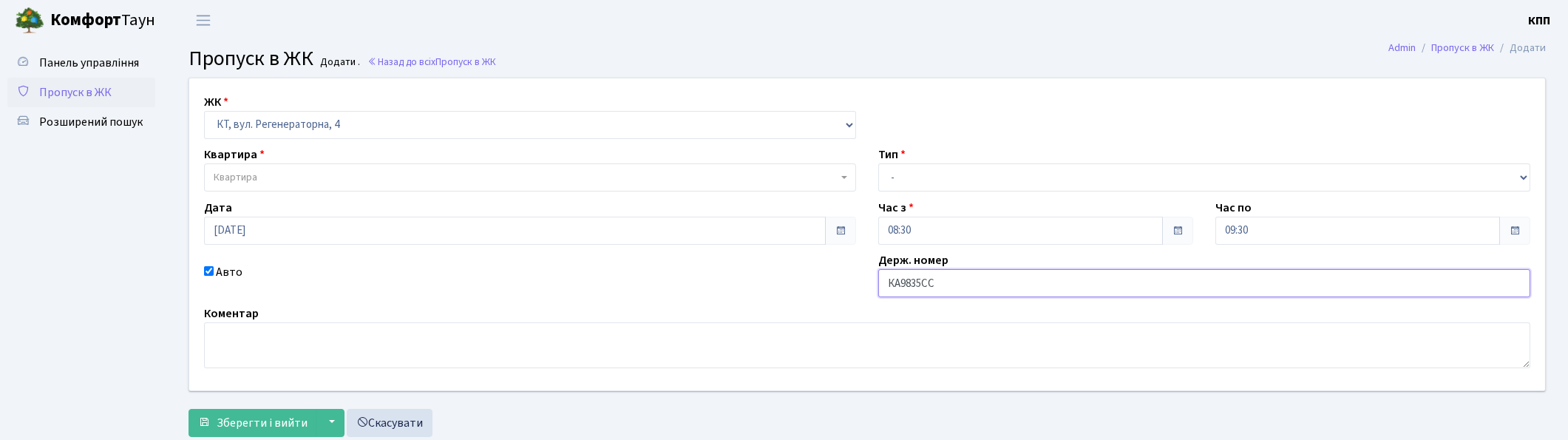
type input "КА9835СС"
click at [274, 181] on span "Квартира" at bounding box center [525, 177] width 624 height 15
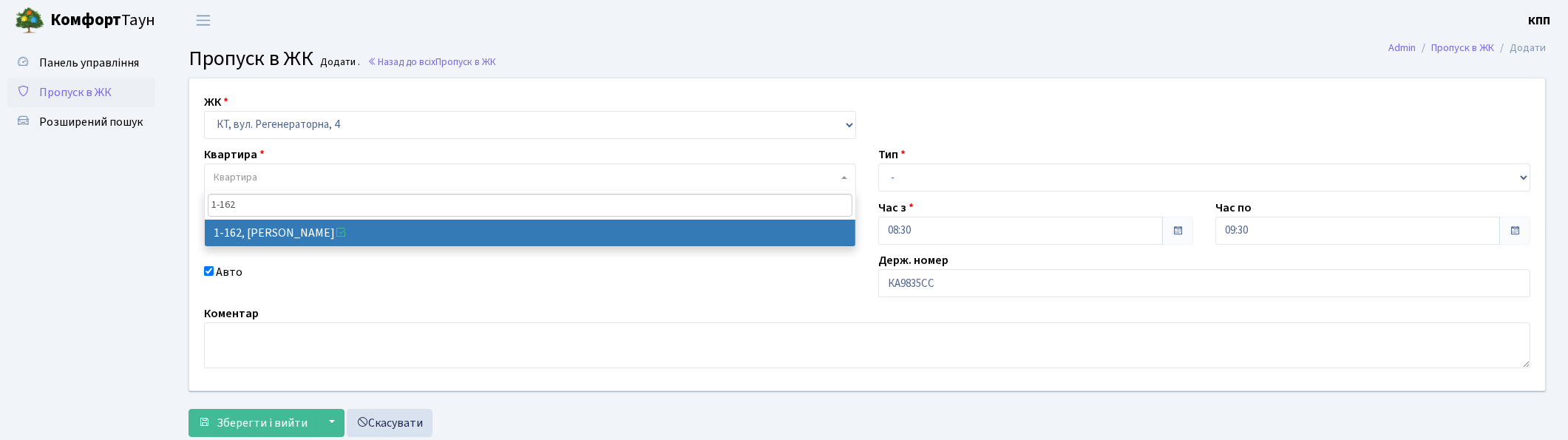
type input "1-162"
select select "162"
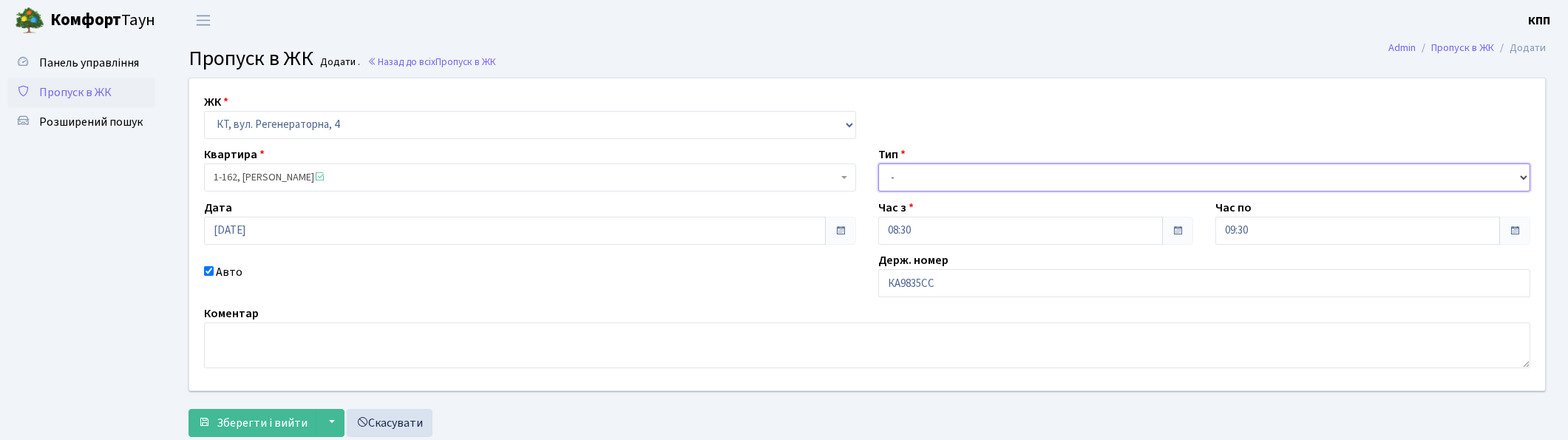
click at [906, 171] on select "- Доставка Таксі Гості Сервіс" at bounding box center [1204, 177] width 652 height 28
select select "2"
click at [879, 163] on select "- Доставка Таксі Гості Сервіс" at bounding box center [1204, 177] width 652 height 28
click at [243, 422] on span "Зберегти і вийти" at bounding box center [262, 422] width 91 height 16
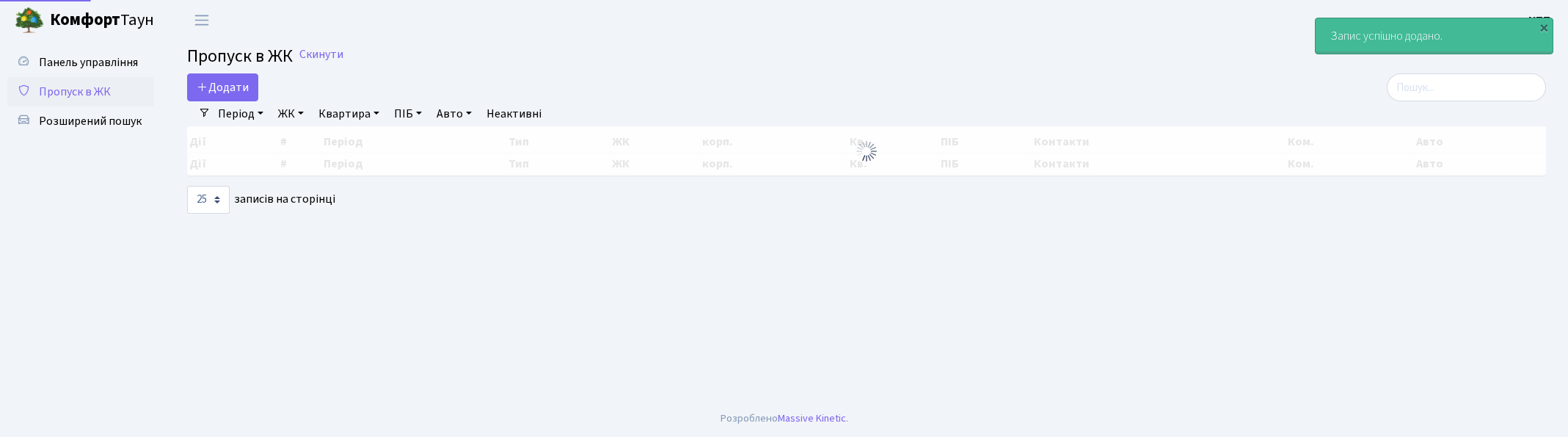
select select "25"
click at [1438, 96] on input "search" at bounding box center [1467, 87] width 159 height 28
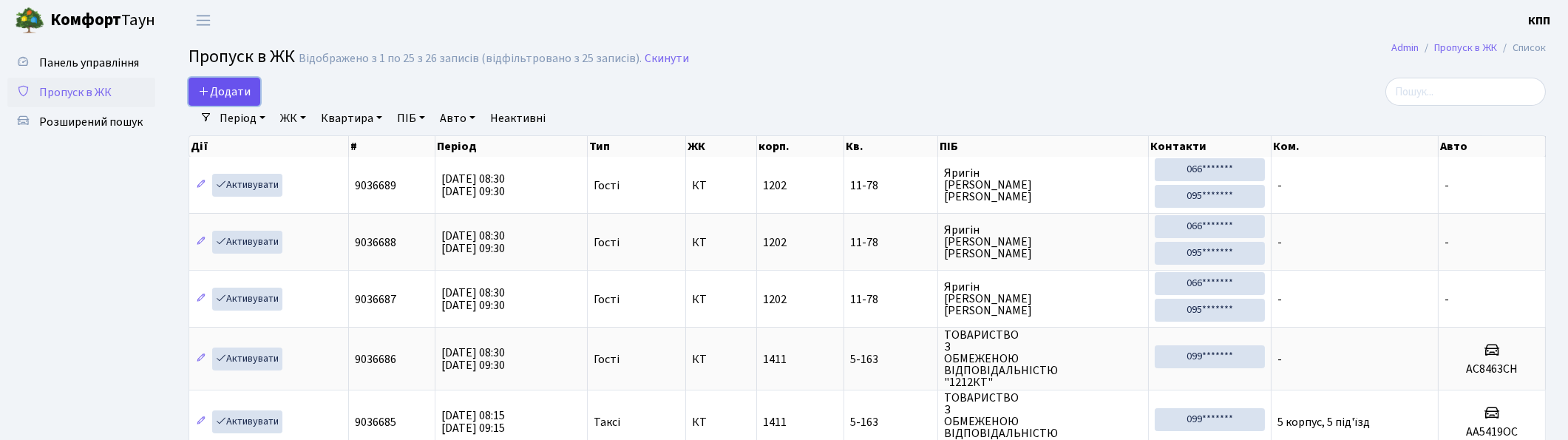
click at [195, 99] on link "Додати" at bounding box center [224, 92] width 72 height 28
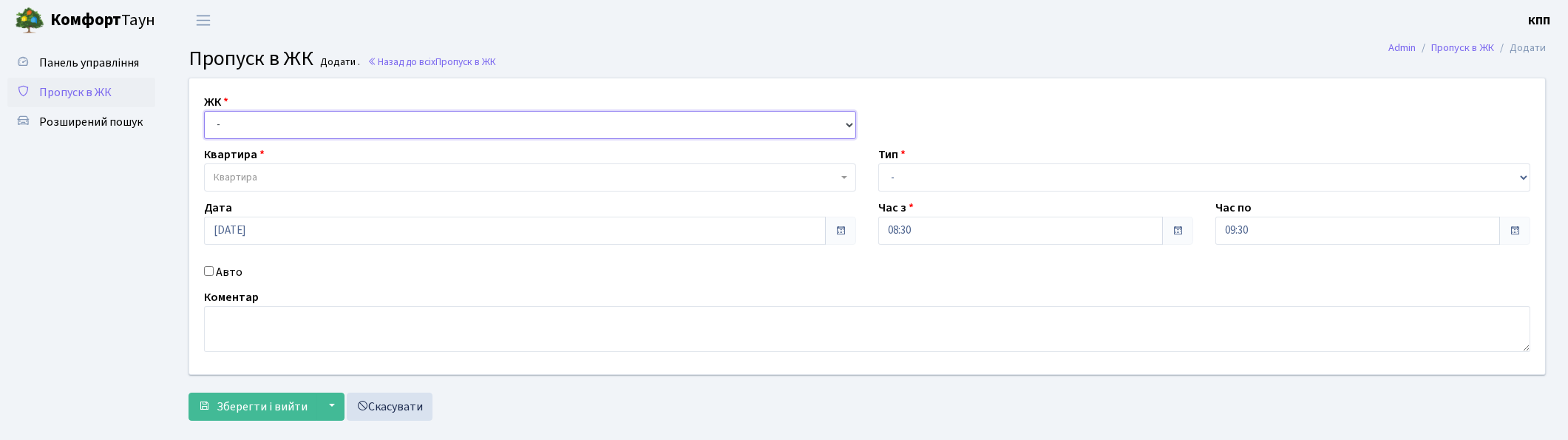
drag, startPoint x: 0, startPoint y: 0, endPoint x: 230, endPoint y: 122, distance: 260.4
click at [230, 122] on select "- КТ, вул. Регенераторна, 4 КТ2, просп. Соборності, 17 КТ3, вул. Березнева, 16 …" at bounding box center [530, 125] width 652 height 28
select select "271"
click at [204, 111] on select "- КТ, вул. Регенераторна, 4 КТ2, просп. [STREET_ADDRESS] [STREET_ADDRESS] [PERS…" at bounding box center [530, 125] width 652 height 28
select select
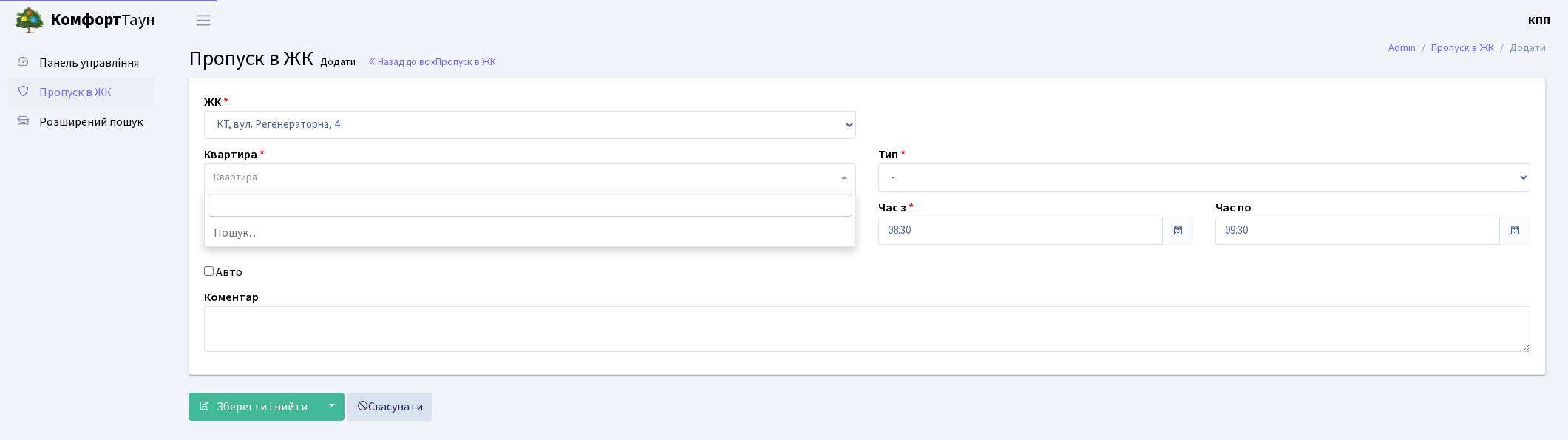
click at [242, 171] on span "Квартира" at bounding box center [235, 177] width 44 height 15
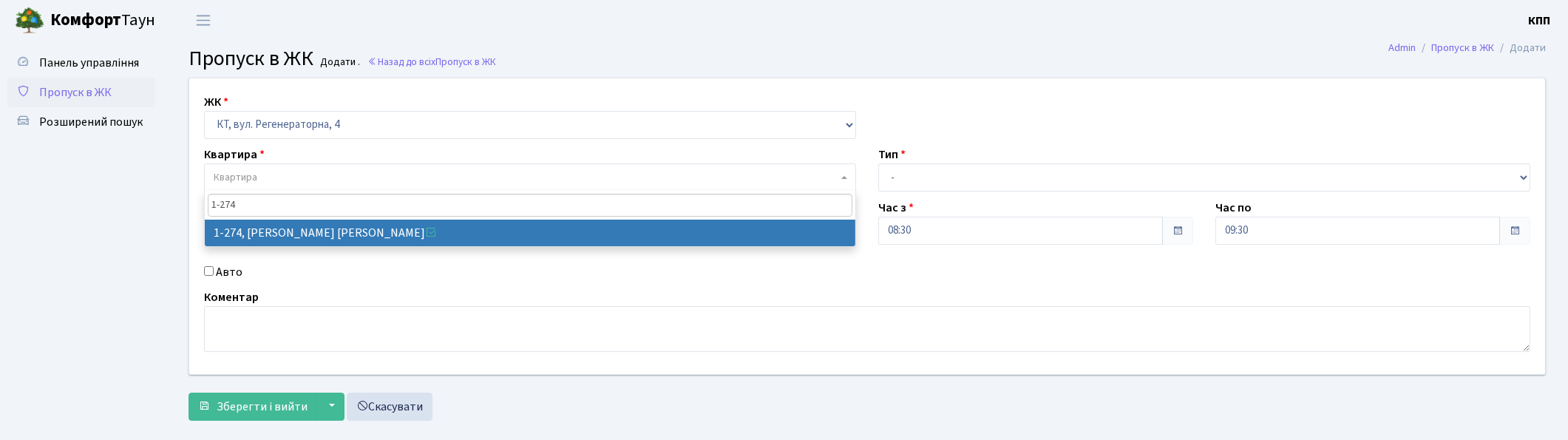
type input "1-274"
select select "274"
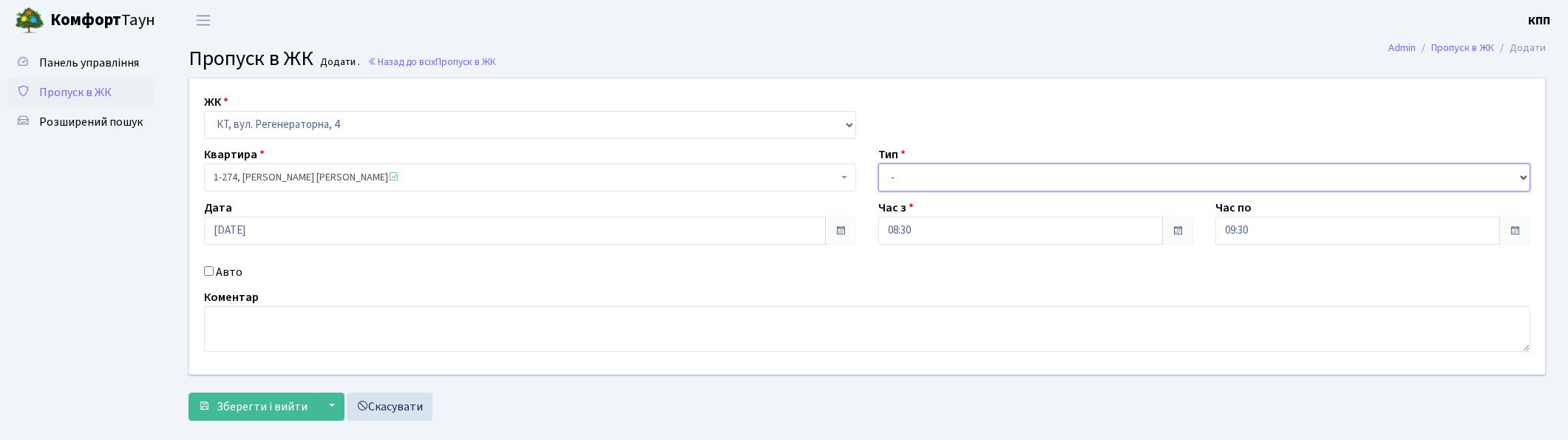
click at [992, 187] on select "- Доставка Таксі Гості Сервіс" at bounding box center [1204, 177] width 652 height 28
click at [879, 163] on select "- Доставка Таксі Гості Сервіс" at bounding box center [1204, 177] width 652 height 28
drag, startPoint x: 1005, startPoint y: 166, endPoint x: 997, endPoint y: 179, distance: 15.3
click at [1005, 166] on select "- Доставка Таксі Гості Сервіс" at bounding box center [1204, 177] width 652 height 28
select select "3"
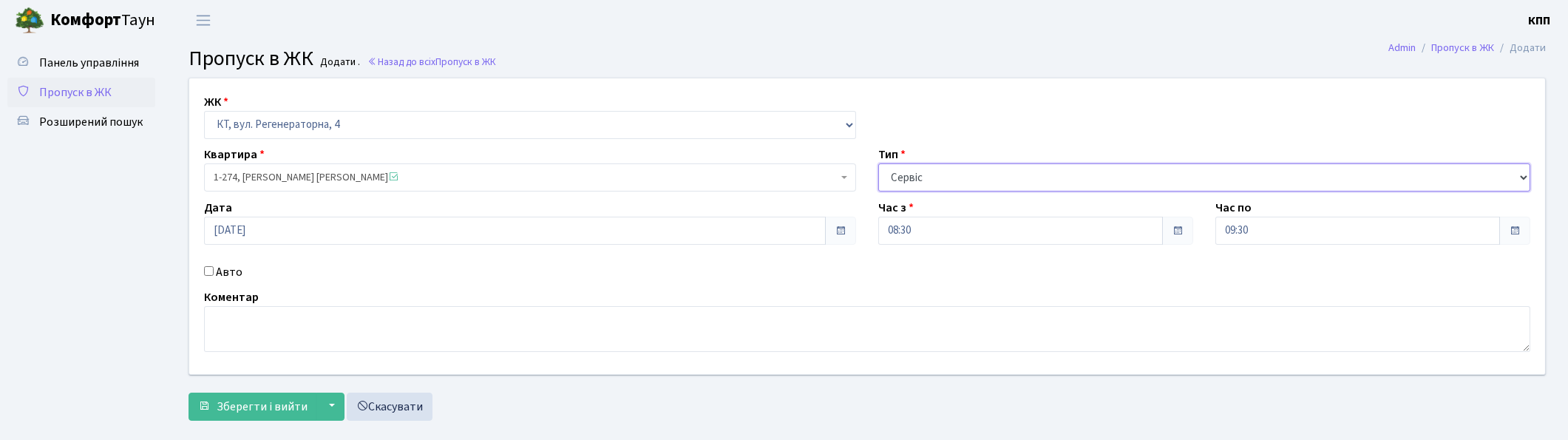
click at [879, 163] on select "- Доставка Таксі Гості Сервіс" at bounding box center [1204, 177] width 652 height 28
click at [262, 411] on span "Зберегти і вийти" at bounding box center [262, 406] width 91 height 16
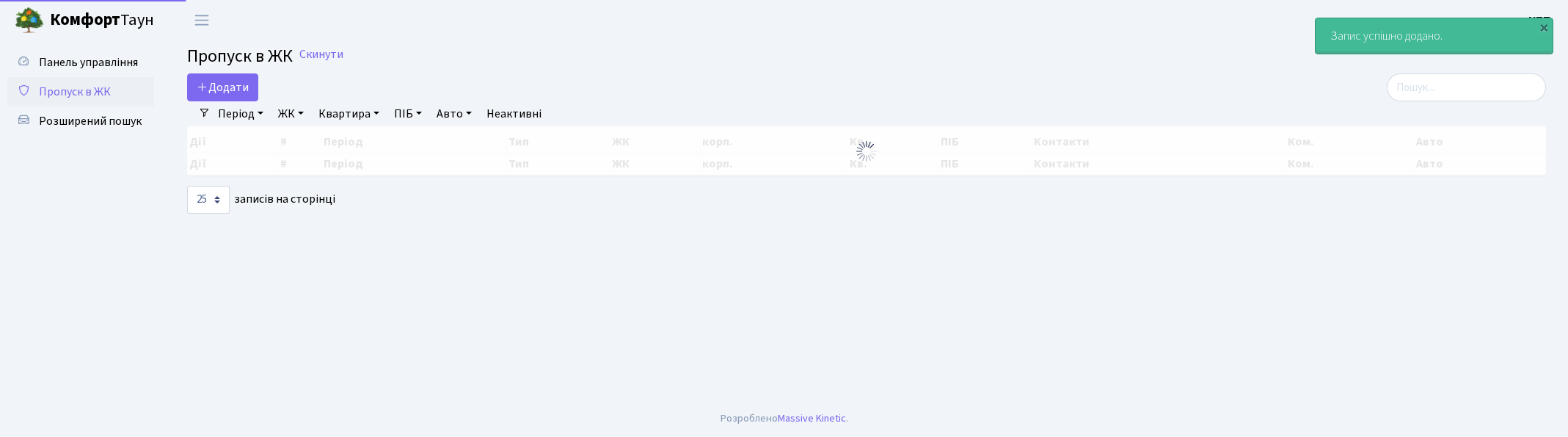
select select "25"
click at [1509, 79] on input "search" at bounding box center [1455, 87] width 159 height 28
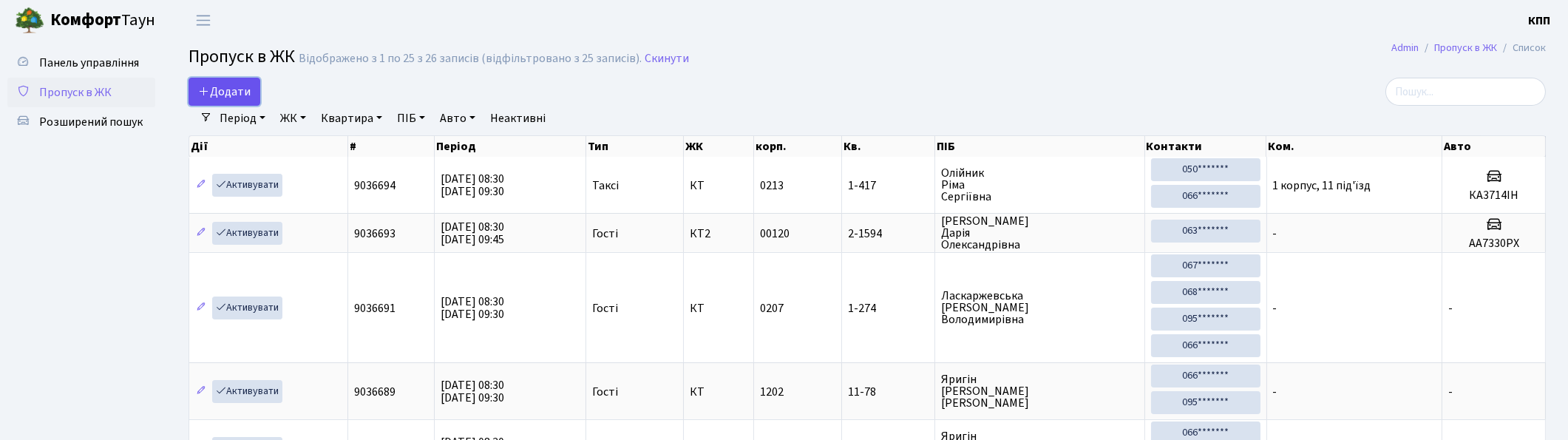
click at [219, 87] on span "Додати" at bounding box center [224, 91] width 53 height 16
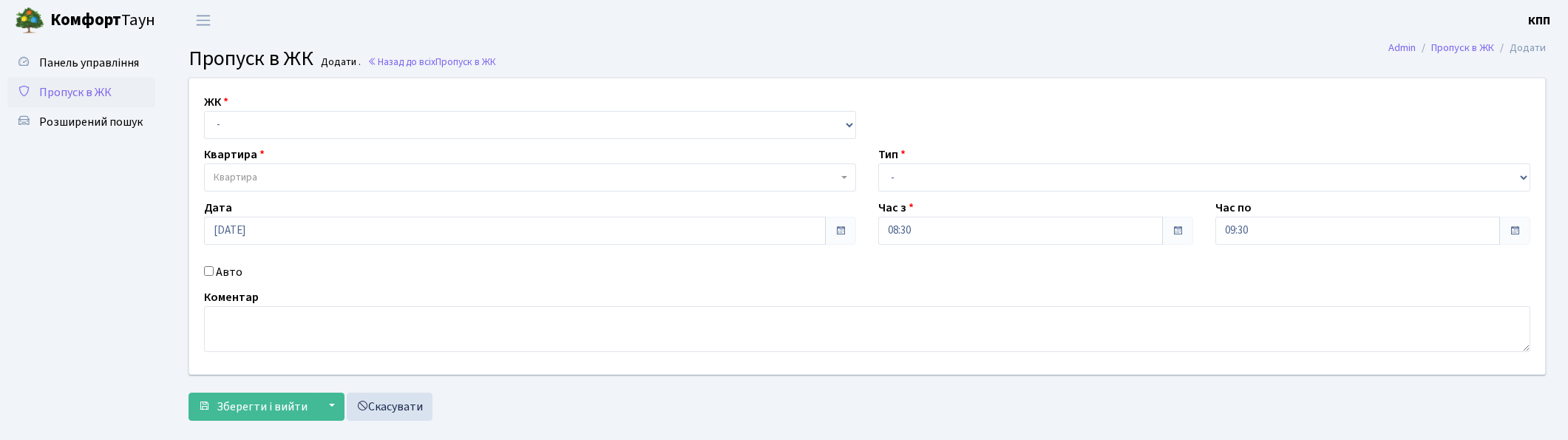
click at [242, 113] on select "- КТ, вул. Регенераторна, 4 КТ2, просп. [STREET_ADDRESS] [STREET_ADDRESS] [PERS…" at bounding box center [530, 125] width 652 height 28
select select "271"
click at [204, 111] on select "- КТ, вул. Регенераторна, 4 КТ2, просп. [STREET_ADDRESS] [STREET_ADDRESS] [PERS…" at bounding box center [530, 125] width 652 height 28
select select
click at [251, 176] on span "Квартира" at bounding box center [235, 177] width 44 height 15
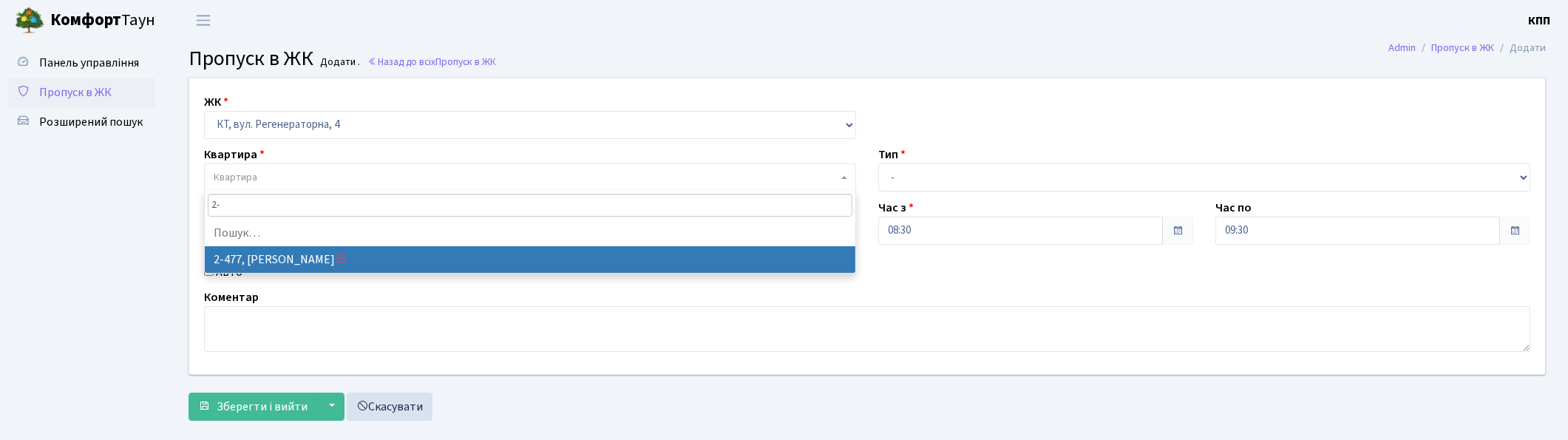
type input "2"
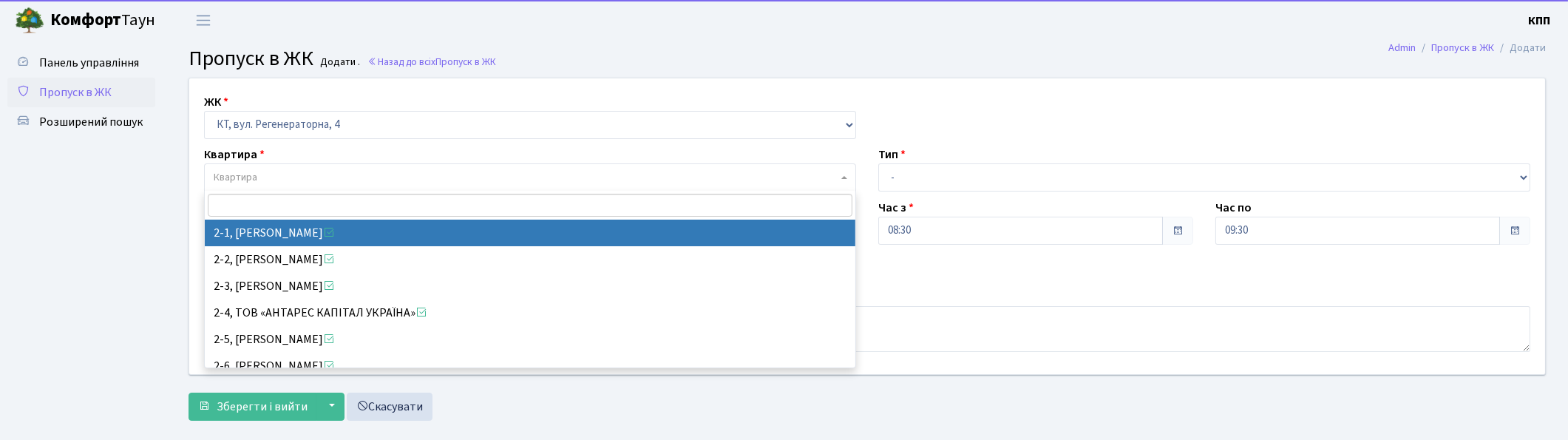
click at [79, 269] on ul "Панель управління Пропуск в ЖК Розширений пошук" at bounding box center [81, 233] width 148 height 371
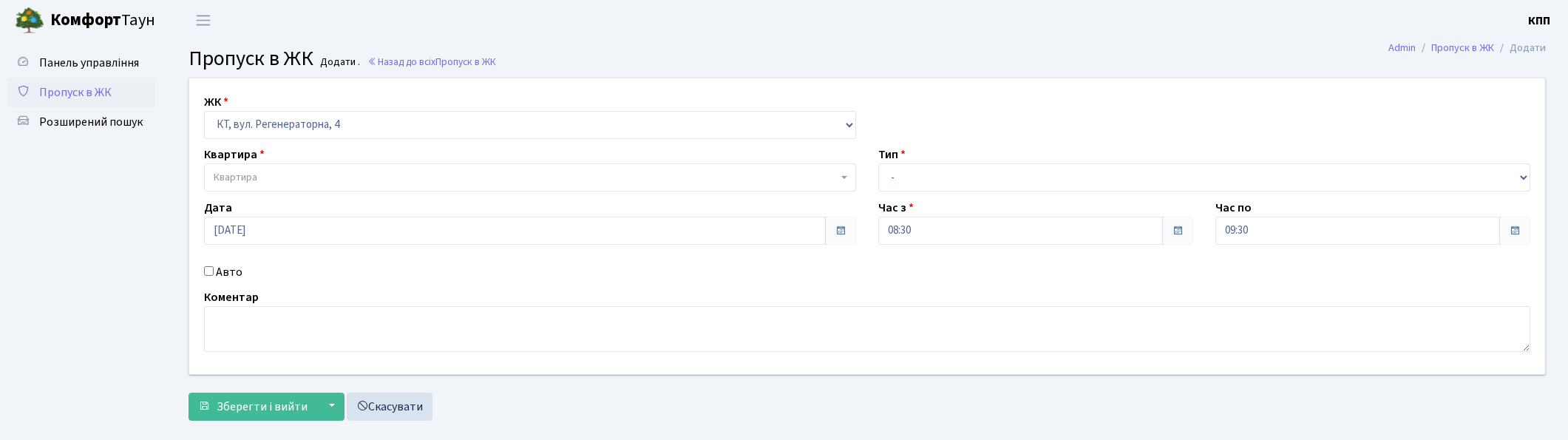
click at [217, 269] on label "Авто" at bounding box center [229, 272] width 27 height 18
click at [213, 269] on input "Авто" at bounding box center [208, 270] width 9 height 9
checkbox input "true"
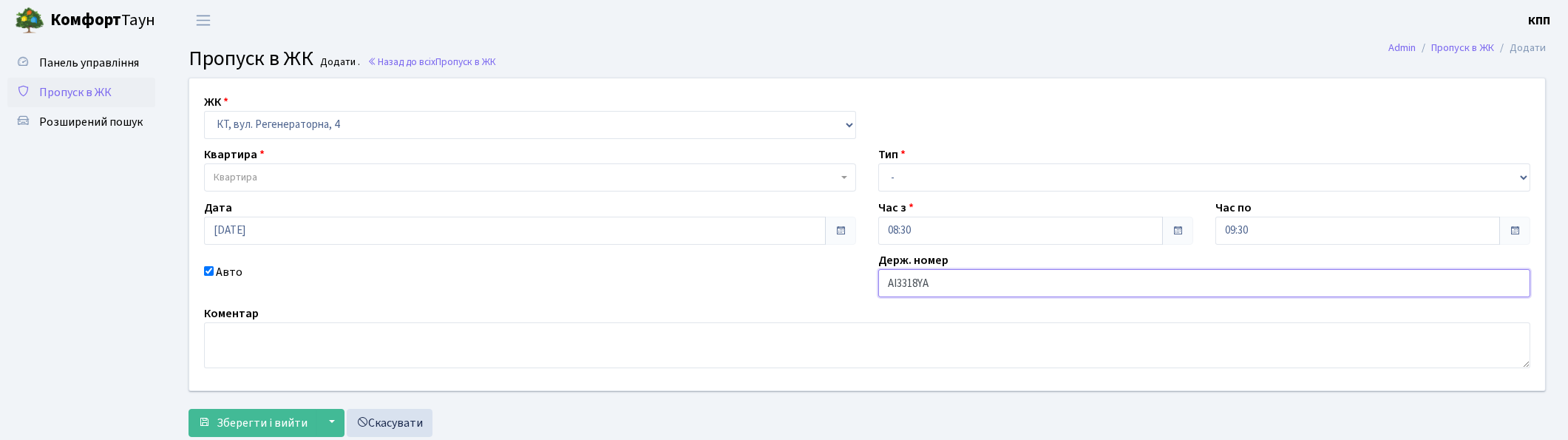
type input "АІ3318YА"
click at [355, 179] on span "Квартира" at bounding box center [525, 177] width 624 height 15
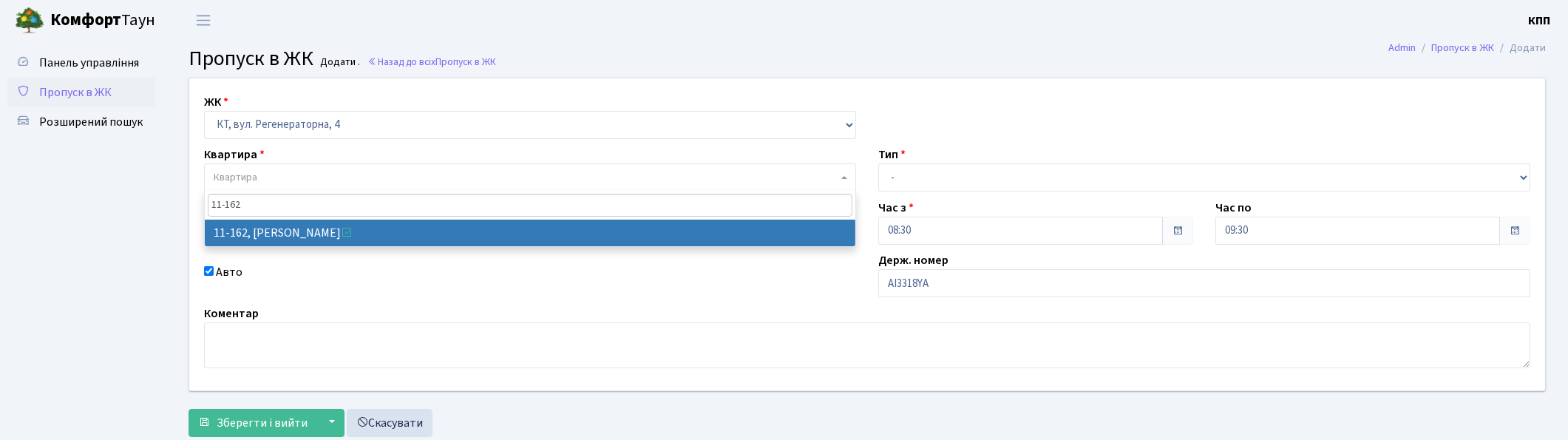
type input "11-162"
select select "7094"
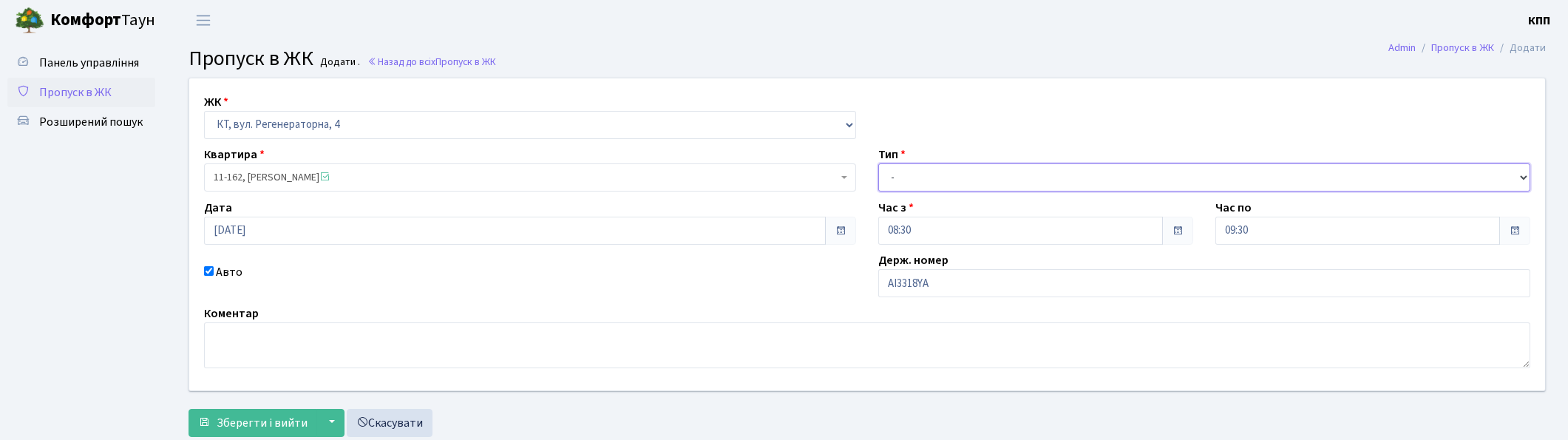
click at [1063, 187] on select "- Доставка Таксі Гості Сервіс" at bounding box center [1204, 177] width 652 height 28
select select "3"
click at [879, 163] on select "- Доставка Таксі Гості Сервіс" at bounding box center [1204, 177] width 652 height 28
click at [281, 422] on span "Зберегти і вийти" at bounding box center [262, 422] width 91 height 16
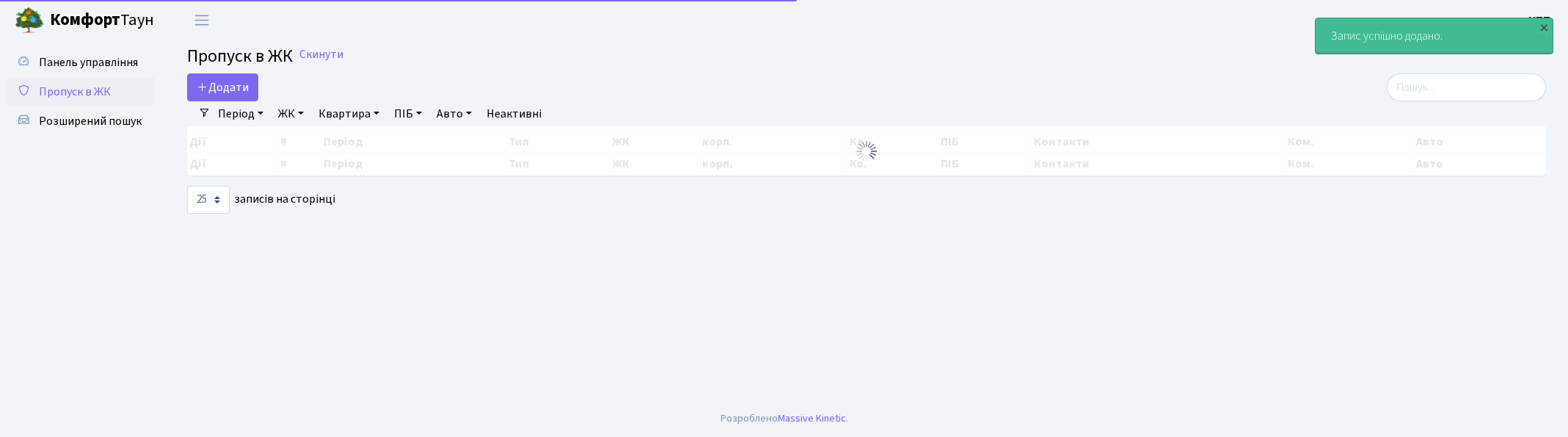
select select "25"
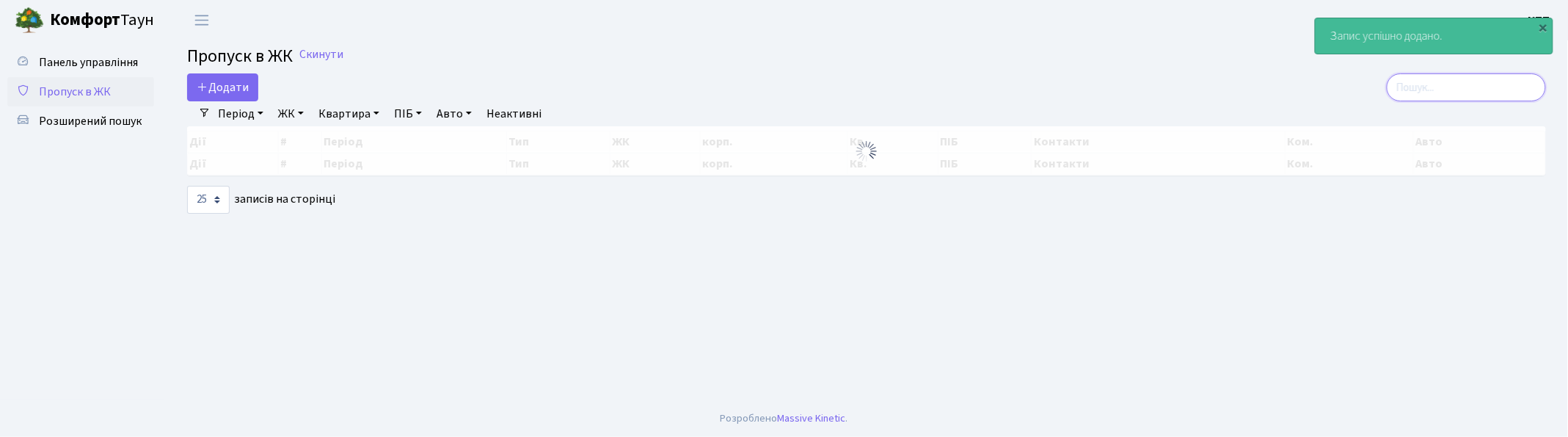
click at [1507, 86] on input "search" at bounding box center [1467, 87] width 159 height 28
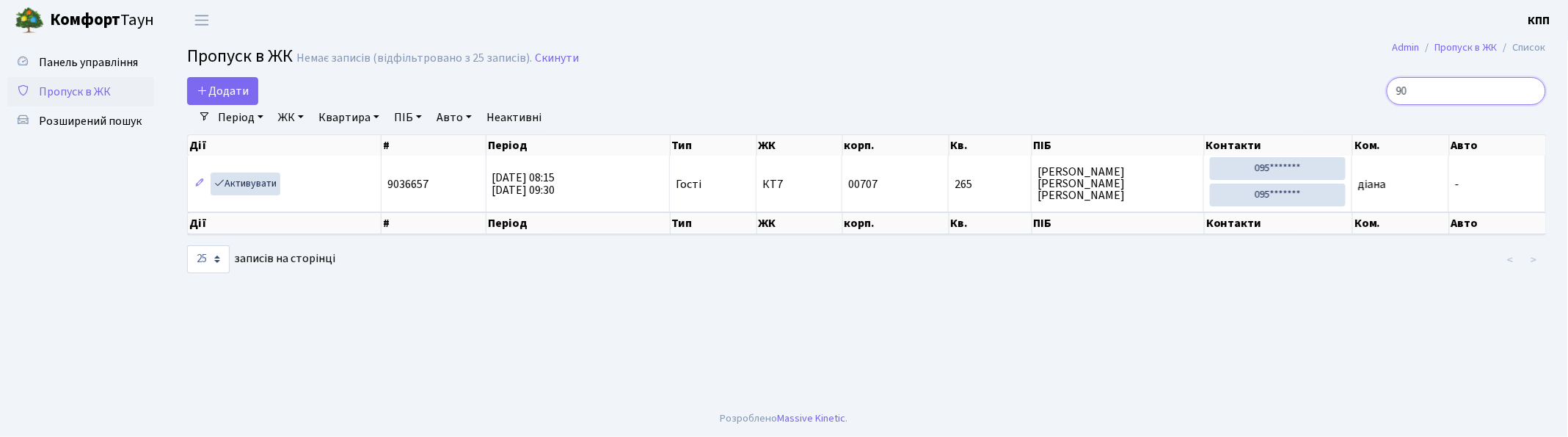
type input "9"
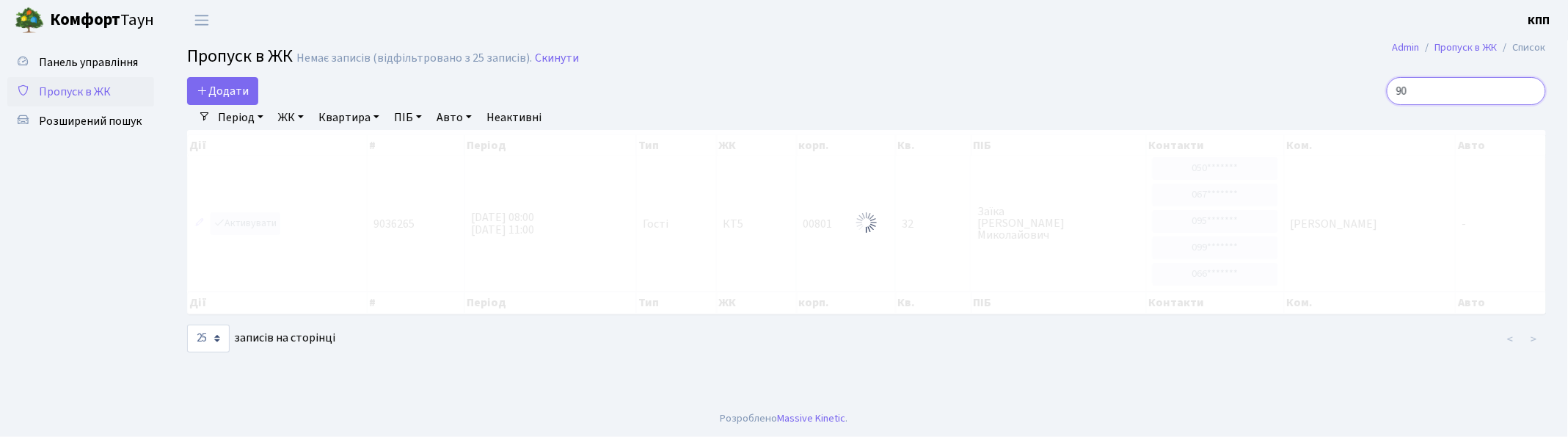
type input "9"
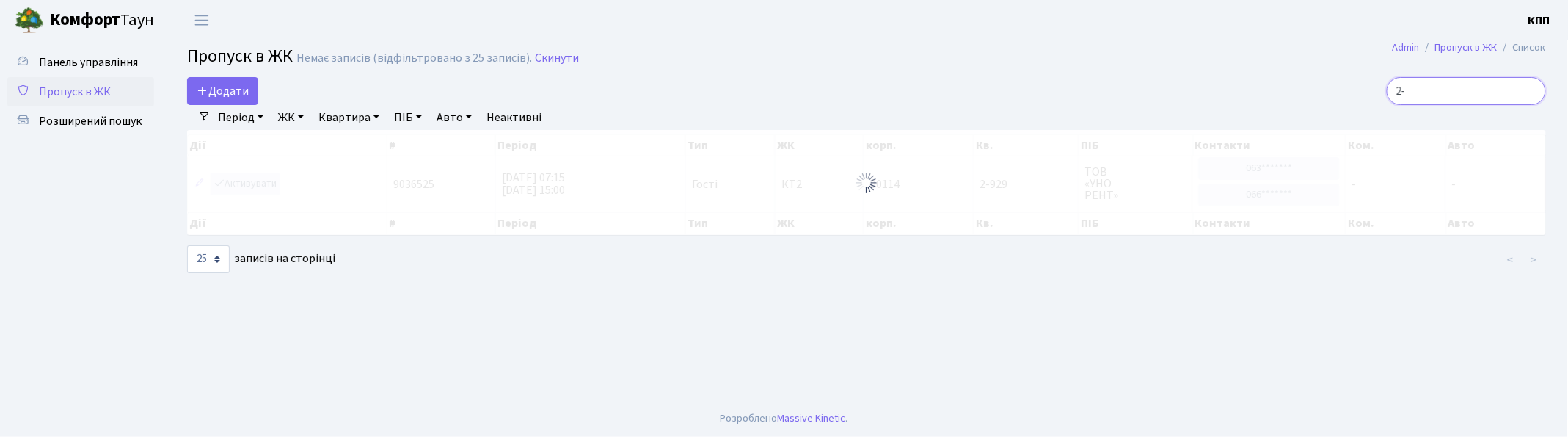
type input "2"
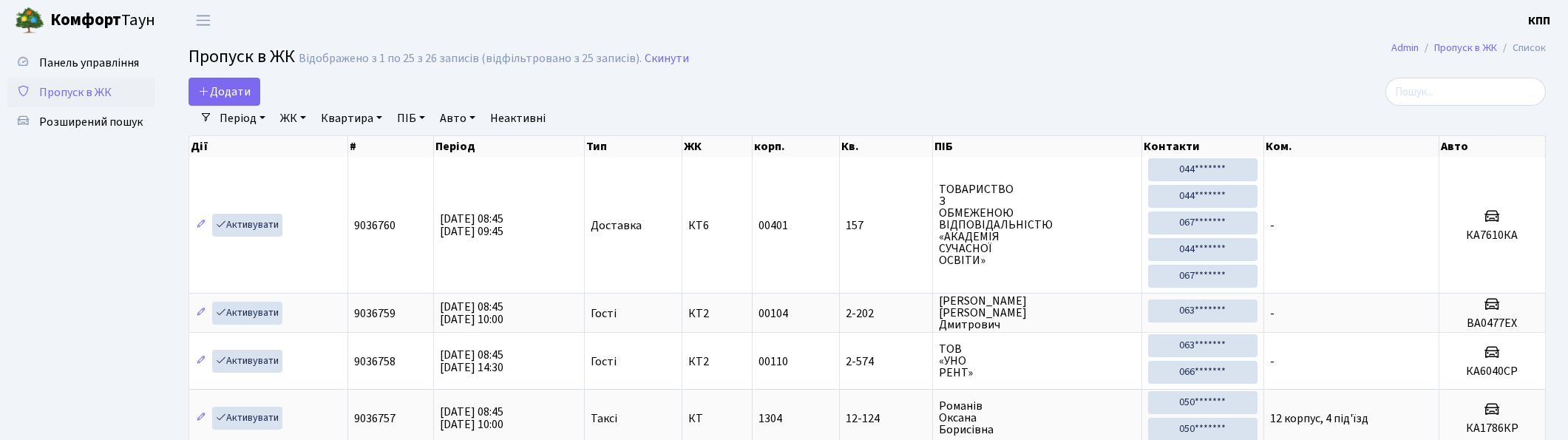
drag, startPoint x: 174, startPoint y: 87, endPoint x: 182, endPoint y: 90, distance: 8.5
click at [187, 91] on div "Додати" at bounding box center [637, 92] width 920 height 28
click at [194, 93] on link "Додати" at bounding box center [224, 92] width 72 height 28
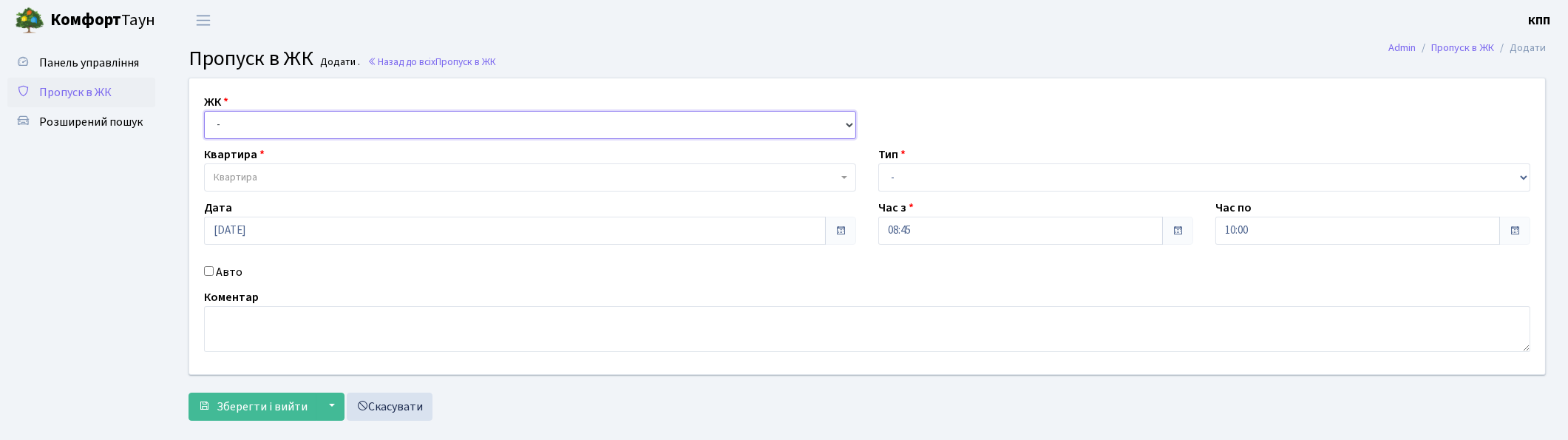
click at [274, 133] on select "- КТ, вул. Регенераторна, 4 КТ2, просп. [STREET_ADDRESS] [STREET_ADDRESS] [PERS…" at bounding box center [530, 125] width 652 height 28
select select "271"
click at [204, 111] on select "- КТ, вул. Регенераторна, 4 КТ2, просп. [STREET_ADDRESS] [STREET_ADDRESS] [PERS…" at bounding box center [530, 125] width 652 height 28
select select
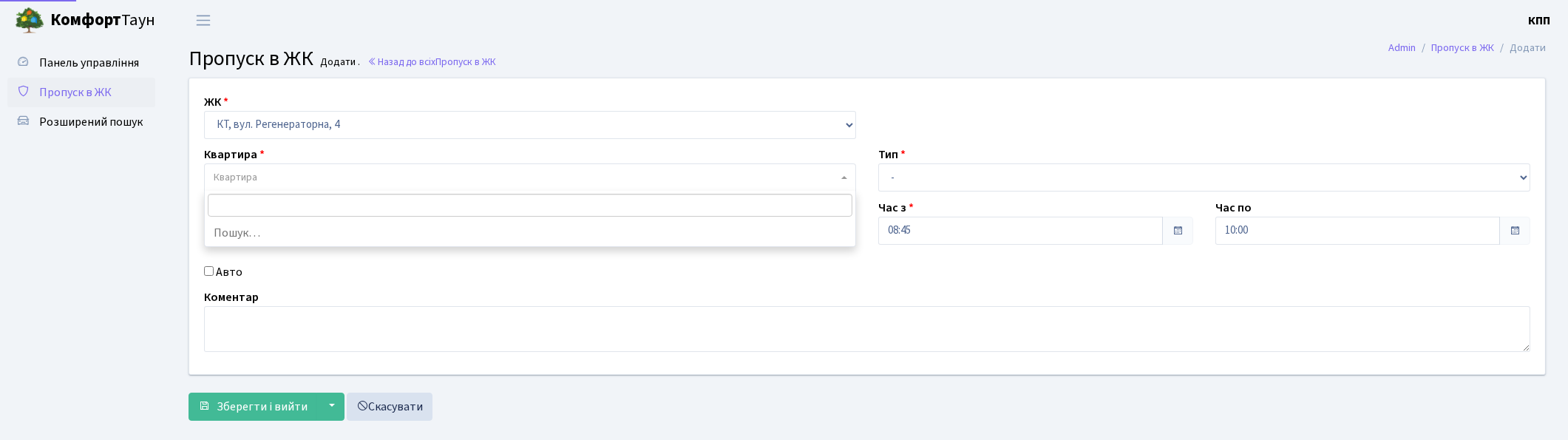
click at [279, 173] on span "Квартира" at bounding box center [525, 177] width 624 height 15
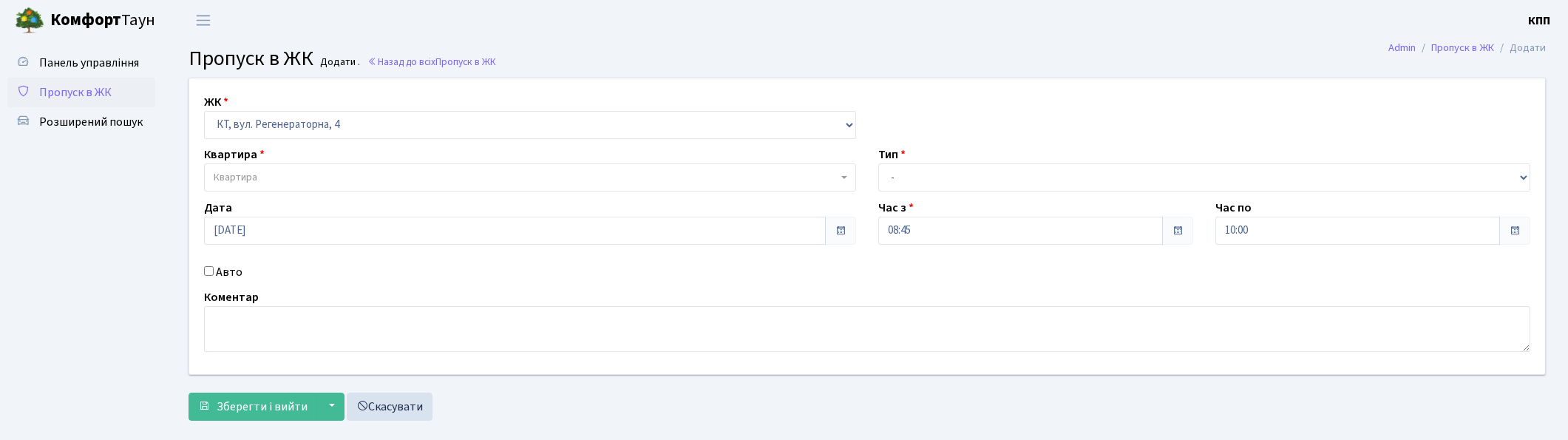
click at [233, 272] on label "Авто" at bounding box center [229, 272] width 27 height 18
click at [213, 272] on input "Авто" at bounding box center [208, 270] width 9 height 9
checkbox input "true"
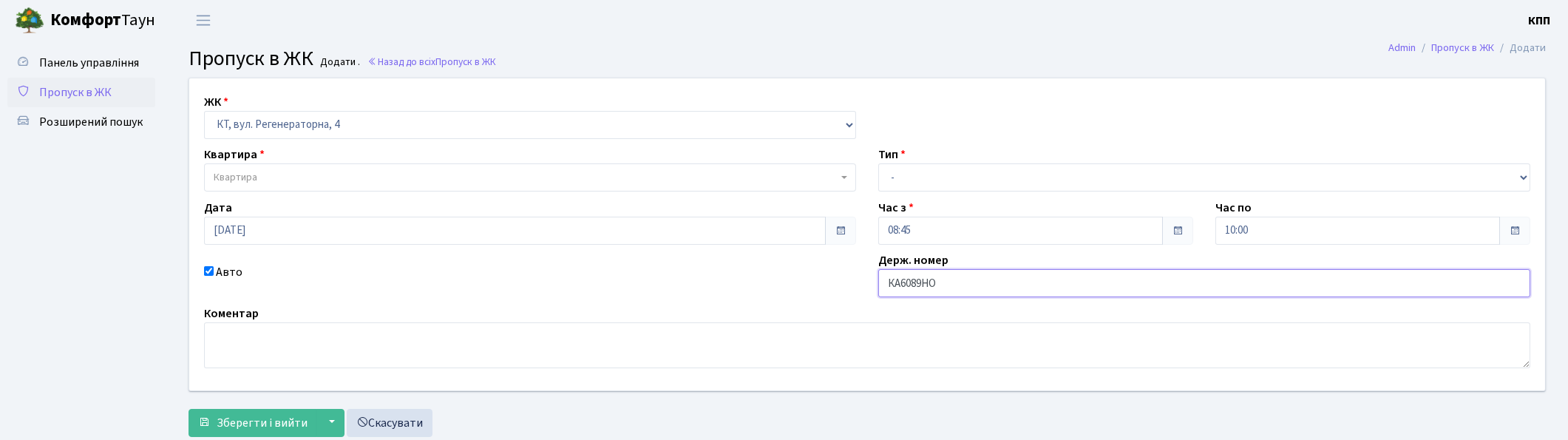
type input "КА6089НО"
click at [559, 176] on span "Квартира" at bounding box center [525, 177] width 624 height 15
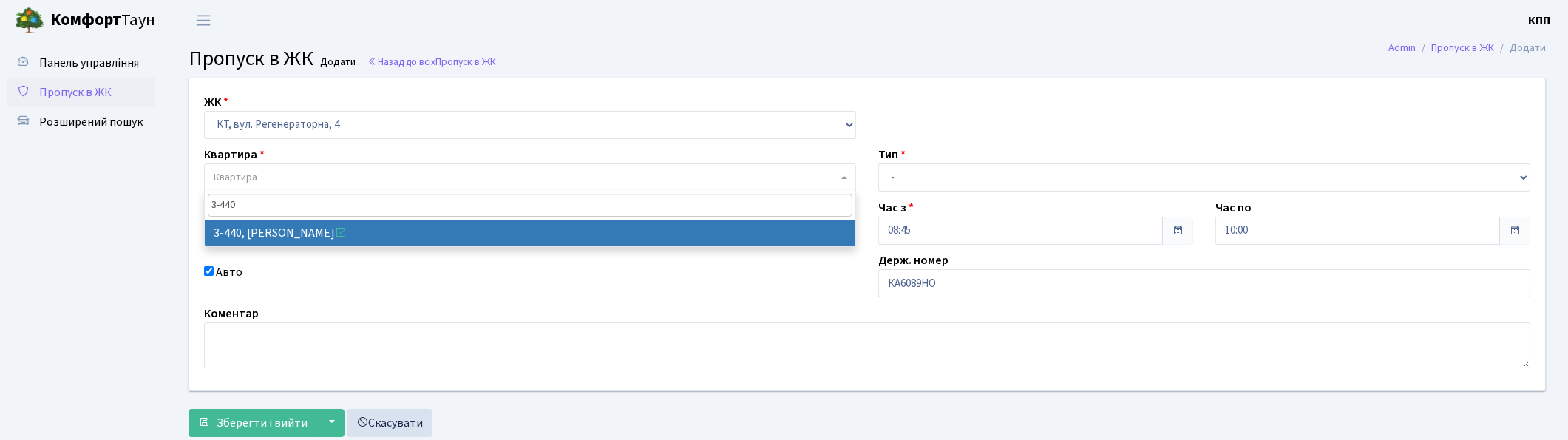
type input "3-440"
select select "1658"
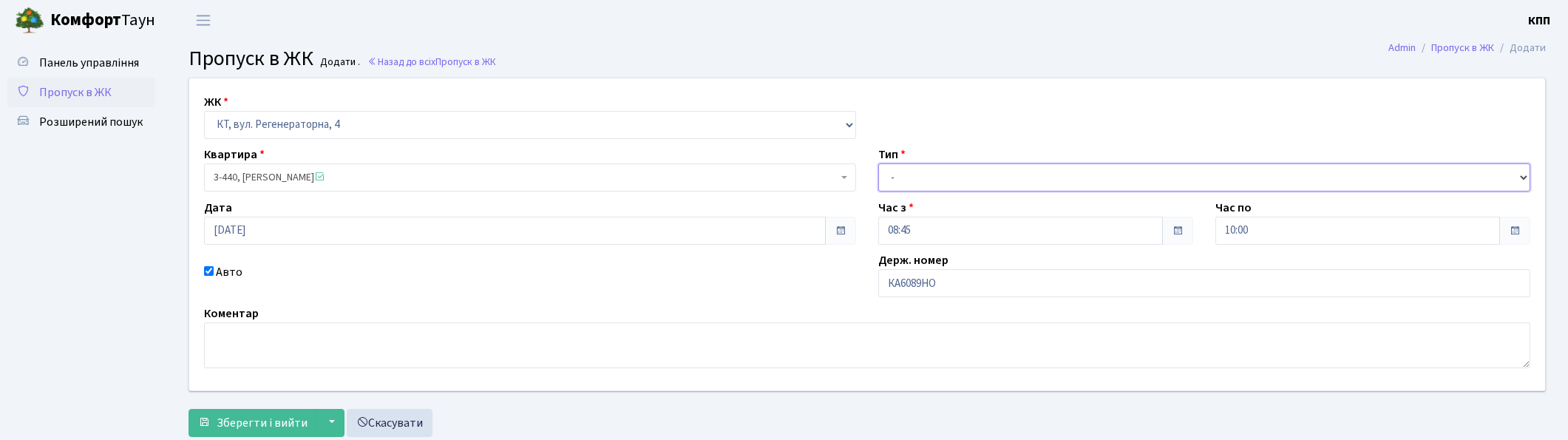
click at [942, 186] on select "- Доставка Таксі Гості Сервіс" at bounding box center [1204, 177] width 652 height 28
select select "3"
click at [879, 163] on select "- Доставка Таксі Гості Сервіс" at bounding box center [1204, 177] width 652 height 28
click at [239, 422] on span "Зберегти і вийти" at bounding box center [262, 422] width 91 height 16
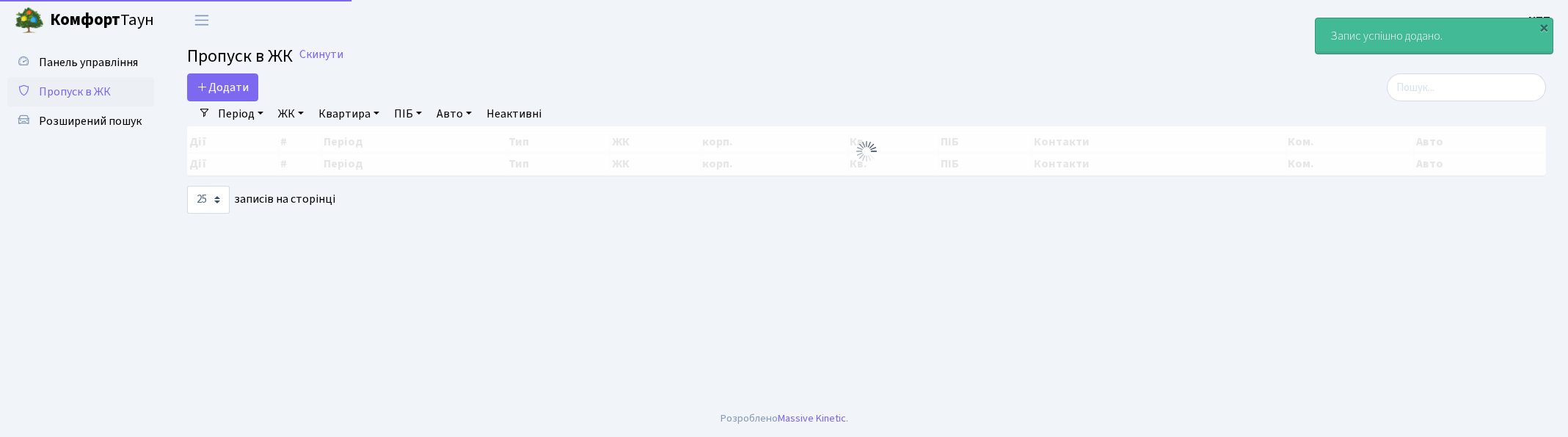
select select "25"
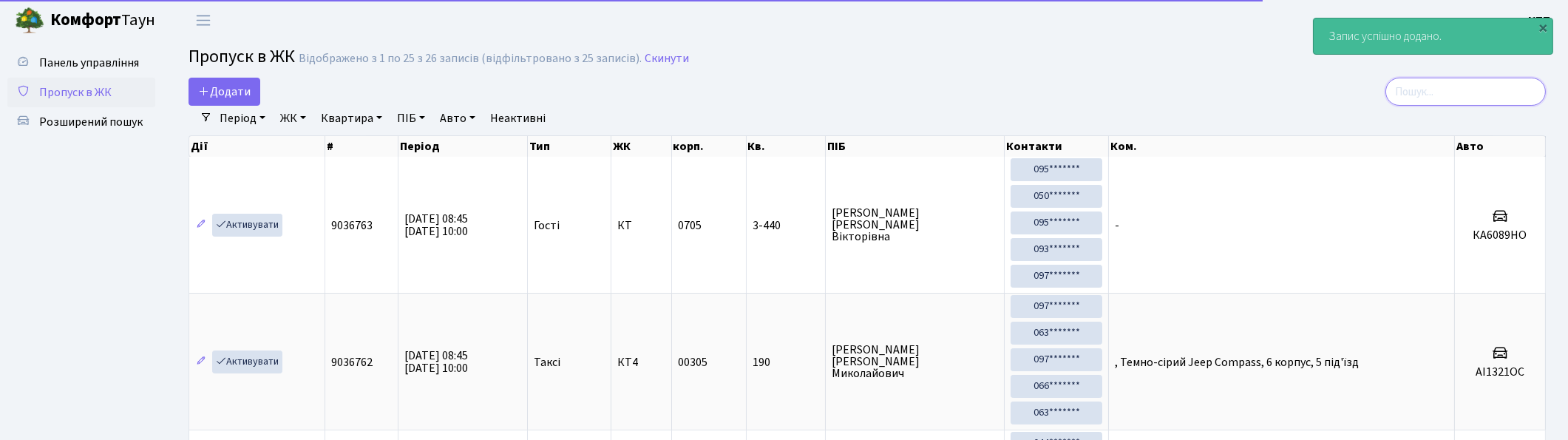
click at [1467, 84] on input "search" at bounding box center [1466, 92] width 161 height 28
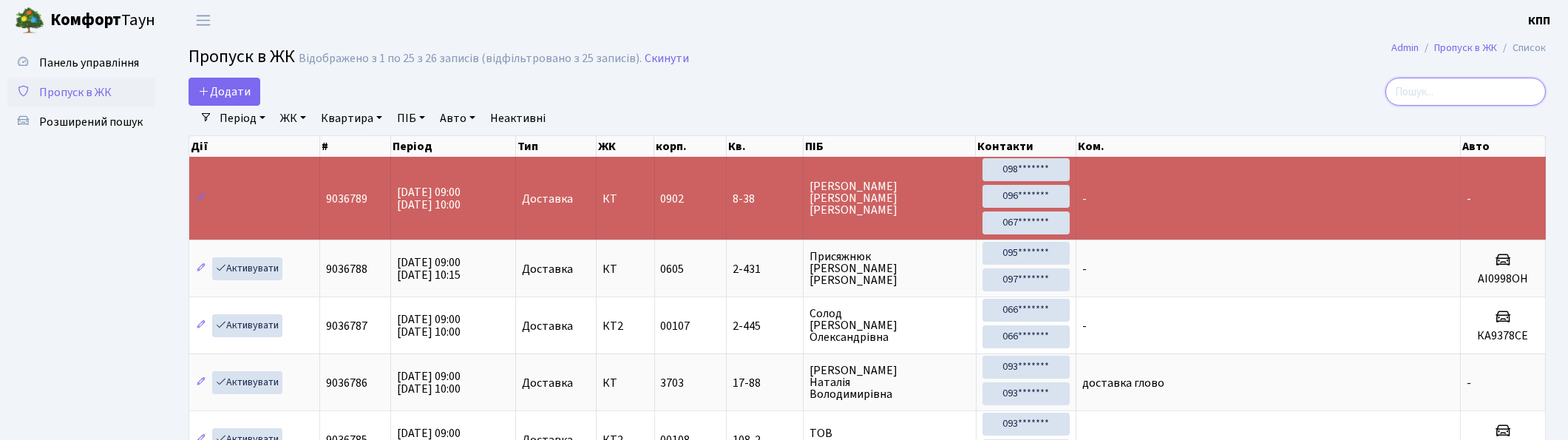
type input "4"
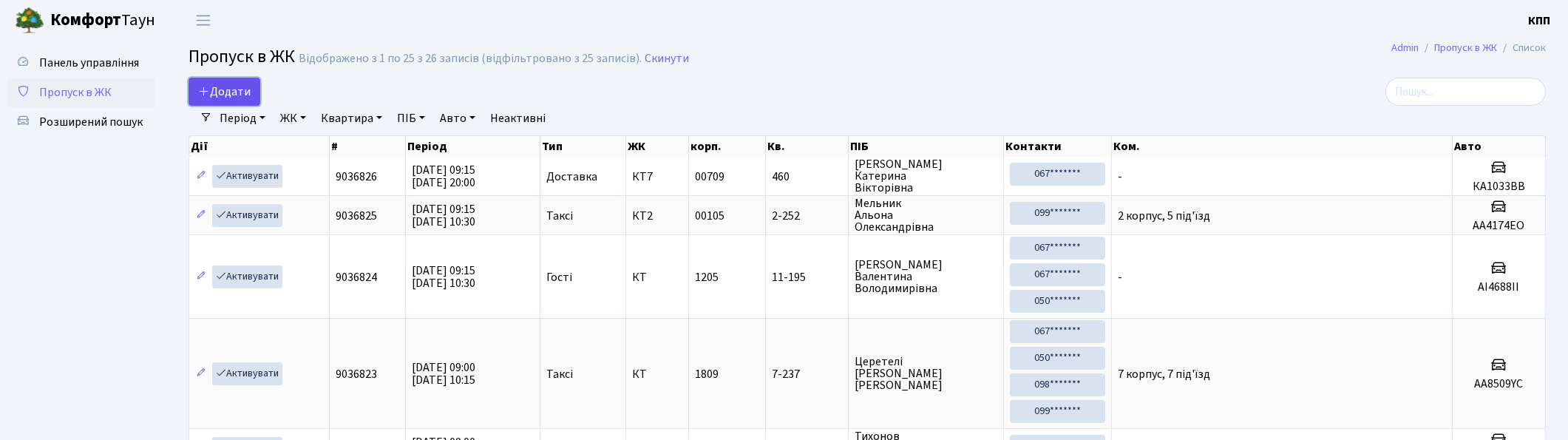
click at [225, 87] on span "Додати" at bounding box center [224, 91] width 53 height 16
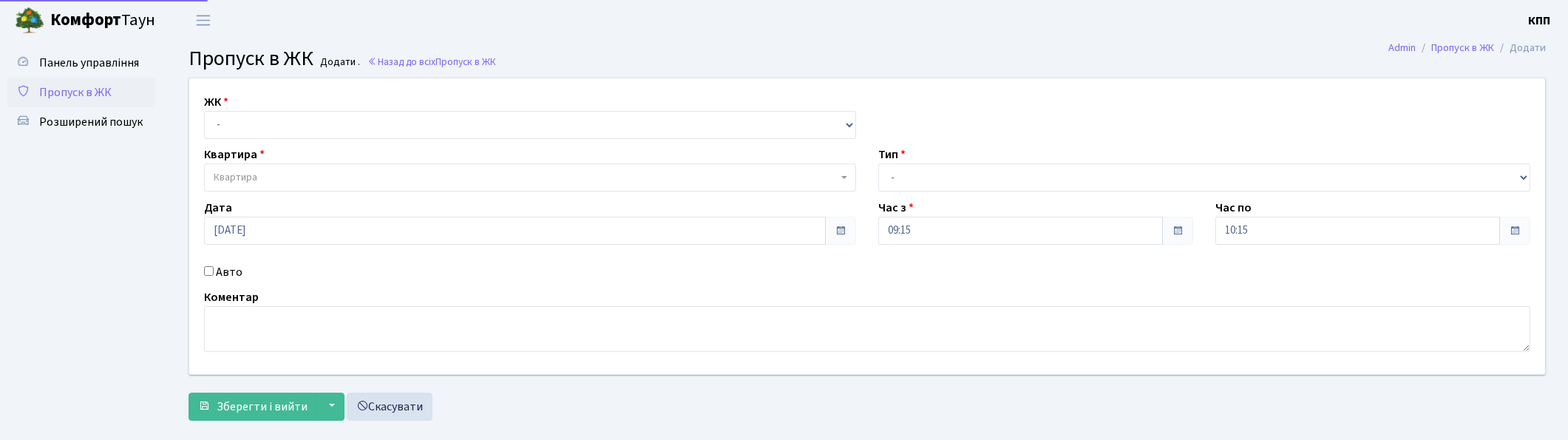
select select "271"
click at [204, 111] on select "- КТ, вул. Регенераторна, 4 КТ2, просп. Соборності, 17 КТ3, вул. Березнева, 16 …" at bounding box center [530, 125] width 652 height 28
select select
click at [234, 270] on label "Авто" at bounding box center [229, 272] width 27 height 18
click at [213, 270] on input "Авто" at bounding box center [208, 270] width 9 height 9
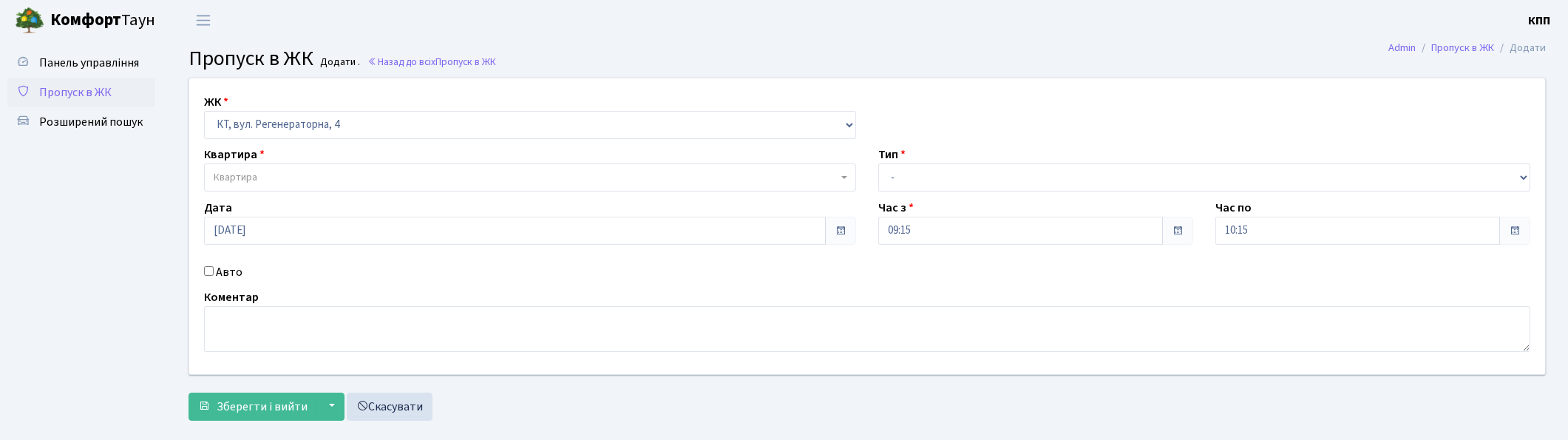
checkbox input "true"
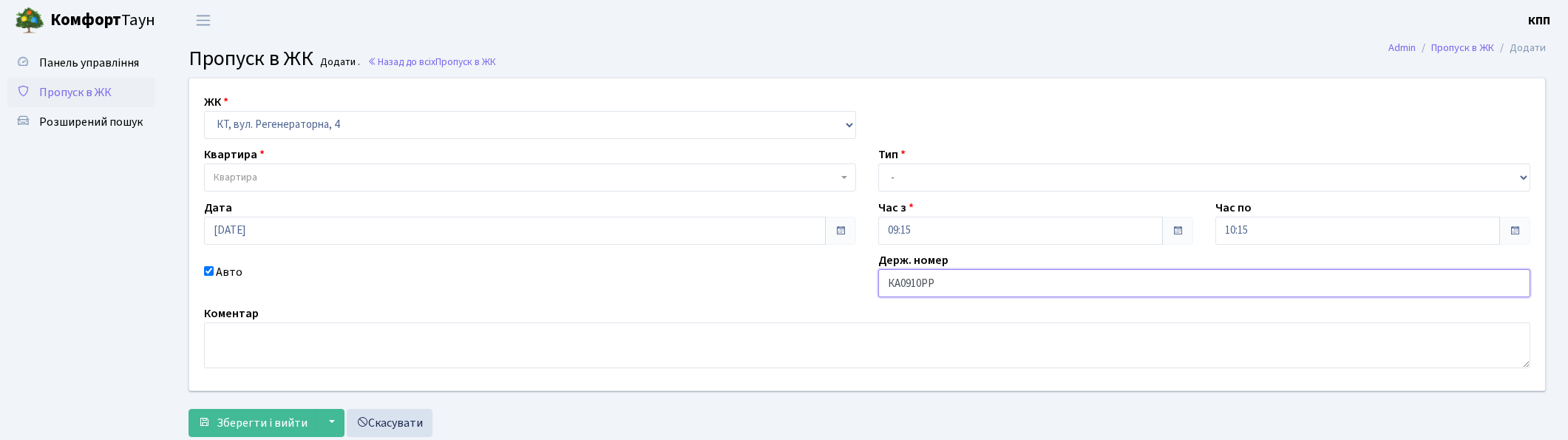
type input "КА0910РР"
click at [284, 179] on span "Квартира" at bounding box center [525, 177] width 624 height 15
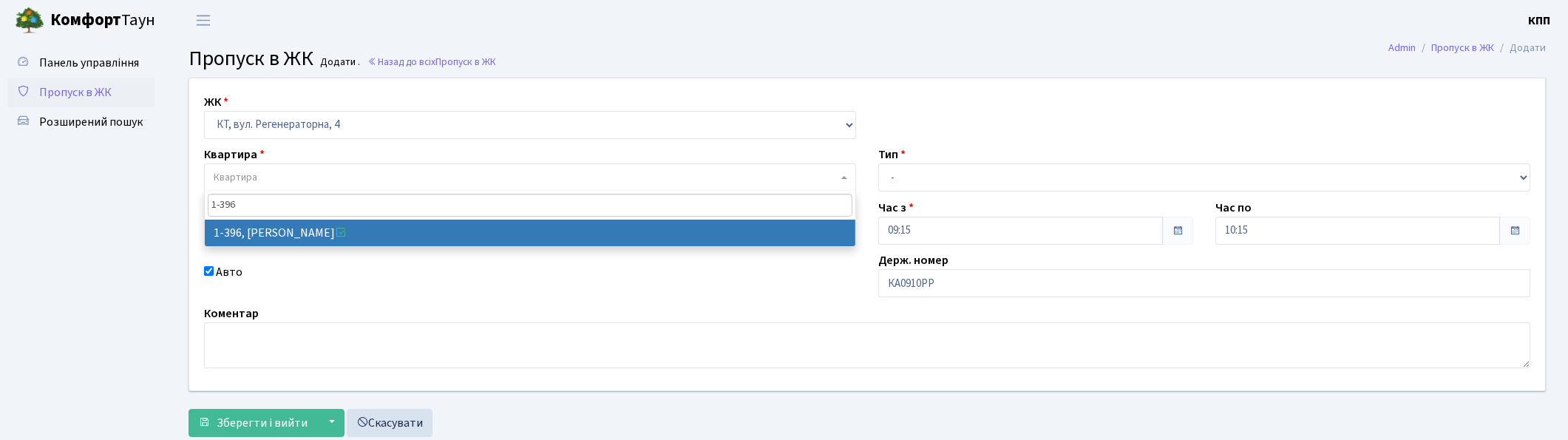
type input "1-396"
select select "448"
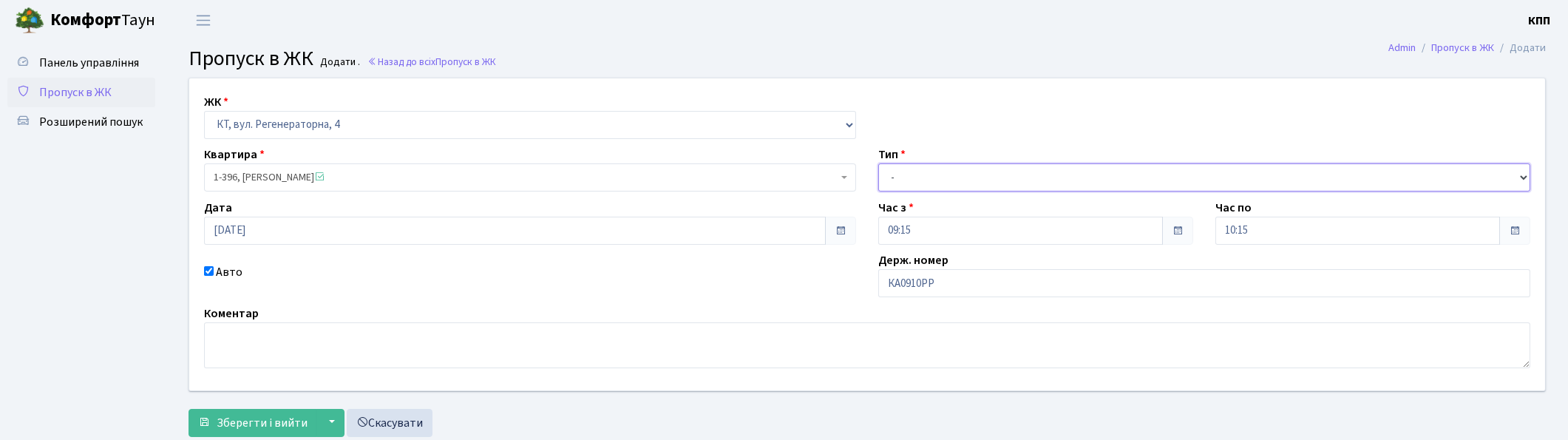
click at [949, 176] on select "- Доставка Таксі Гості Сервіс" at bounding box center [1204, 177] width 652 height 28
select select "3"
click at [879, 163] on select "- Доставка Таксі Гості Сервіс" at bounding box center [1204, 177] width 652 height 28
click at [289, 417] on span "Зберегти і вийти" at bounding box center [262, 422] width 91 height 16
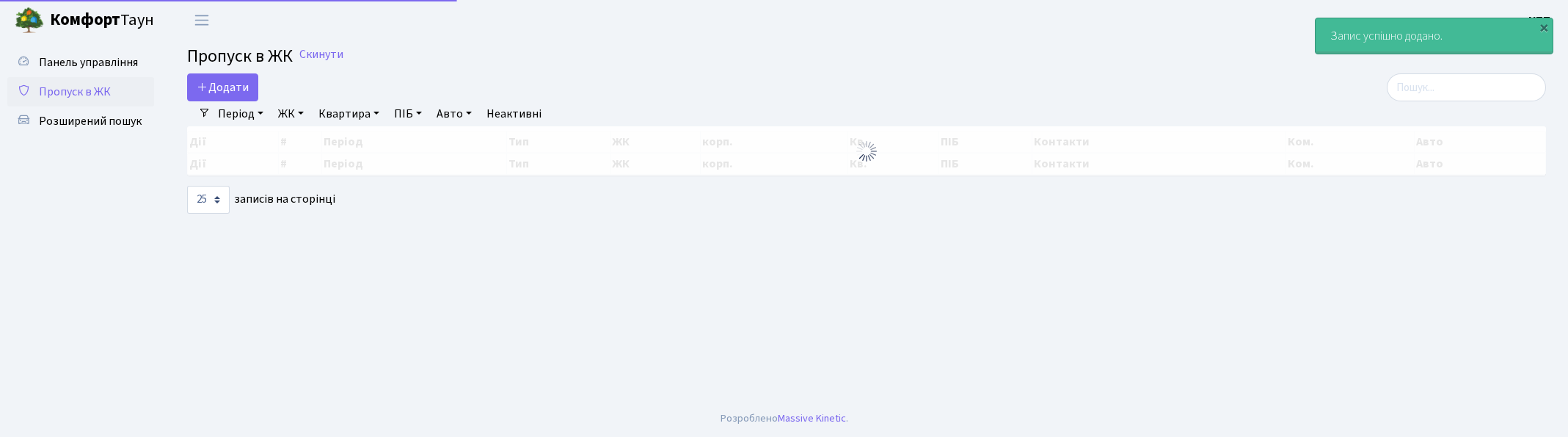
select select "25"
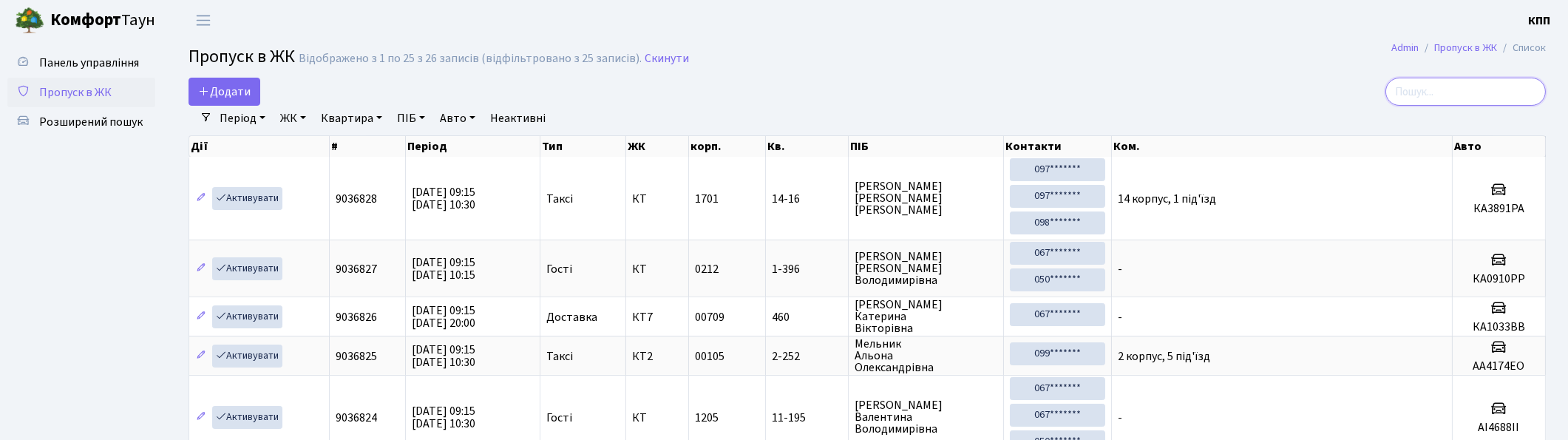
click at [1455, 93] on input "search" at bounding box center [1466, 92] width 161 height 28
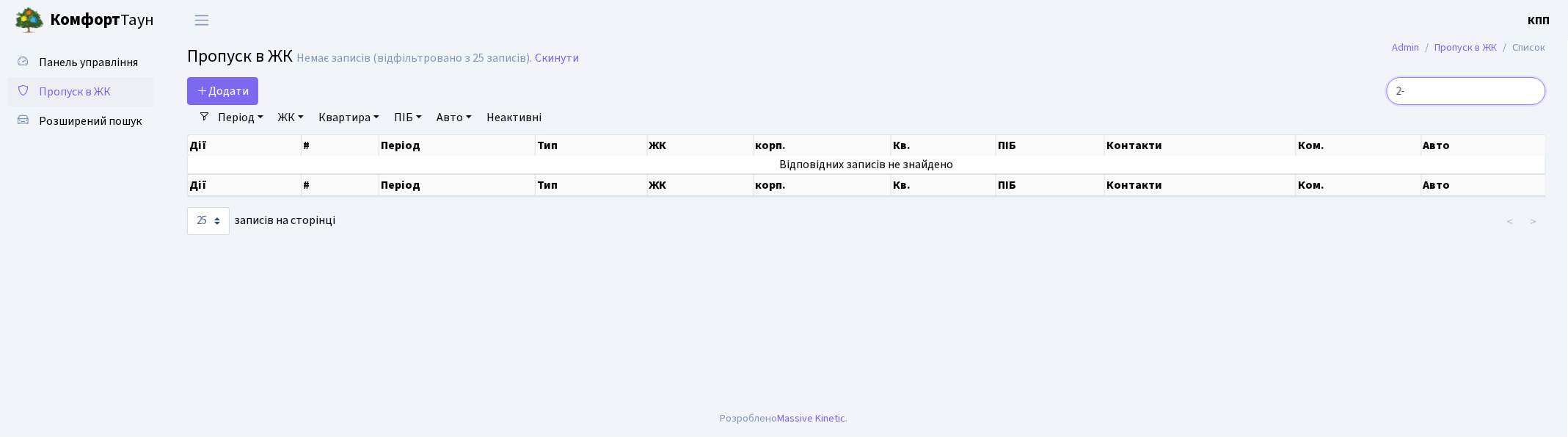
type input "2"
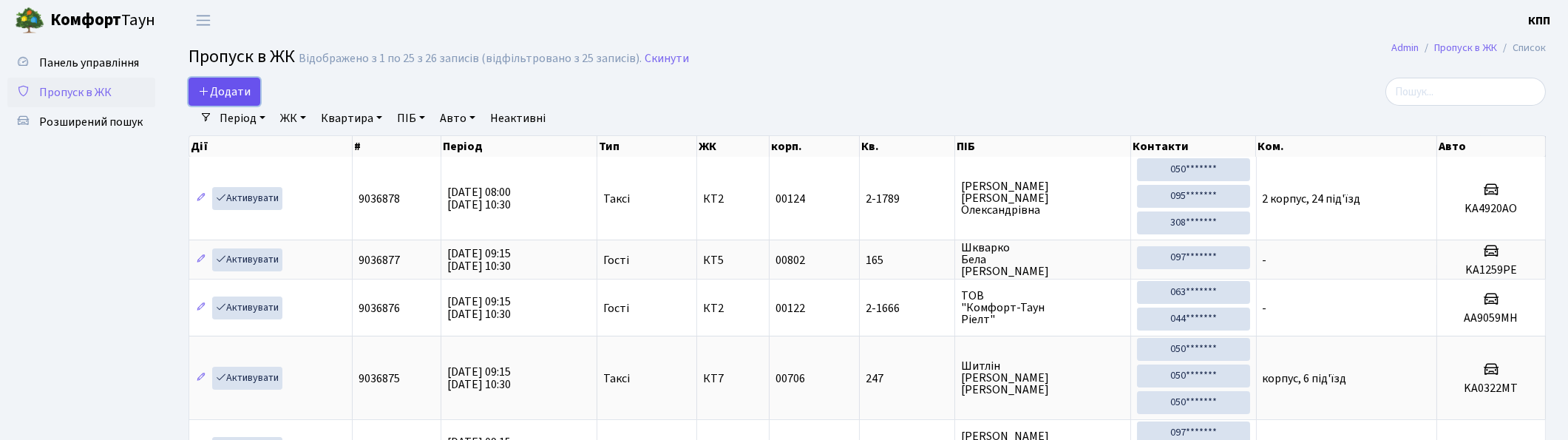
click at [215, 90] on span "Додати" at bounding box center [224, 91] width 53 height 16
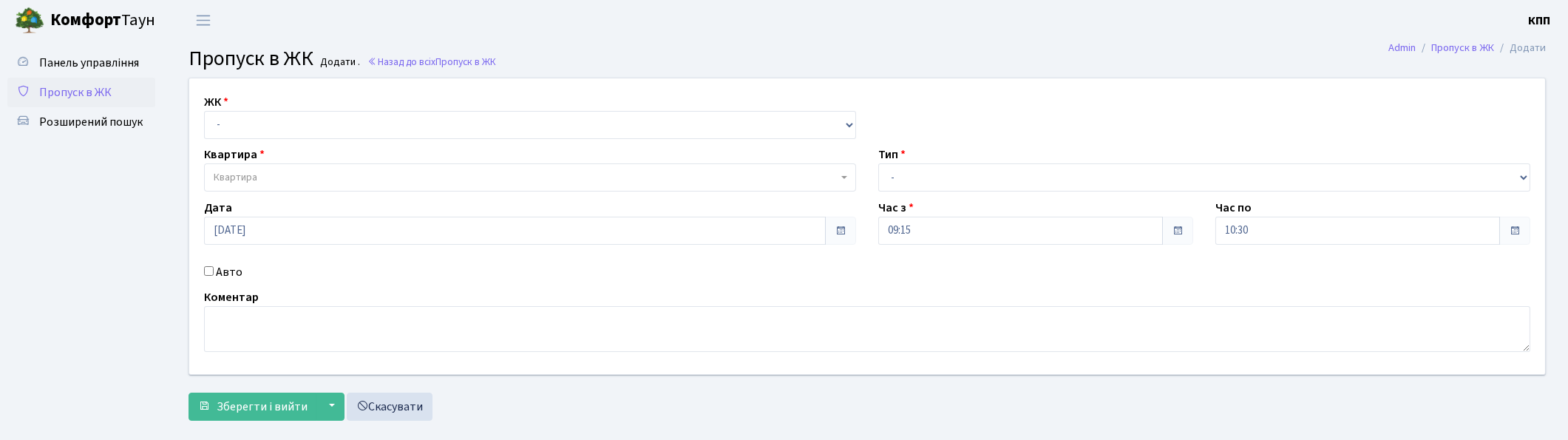
select select "271"
click at [204, 111] on select "- КТ, вул. Регенераторна, 4 КТ2, просп. [STREET_ADDRESS] [STREET_ADDRESS] [PERS…" at bounding box center [530, 125] width 652 height 28
select select
click at [279, 171] on span "Квартира" at bounding box center [525, 177] width 624 height 15
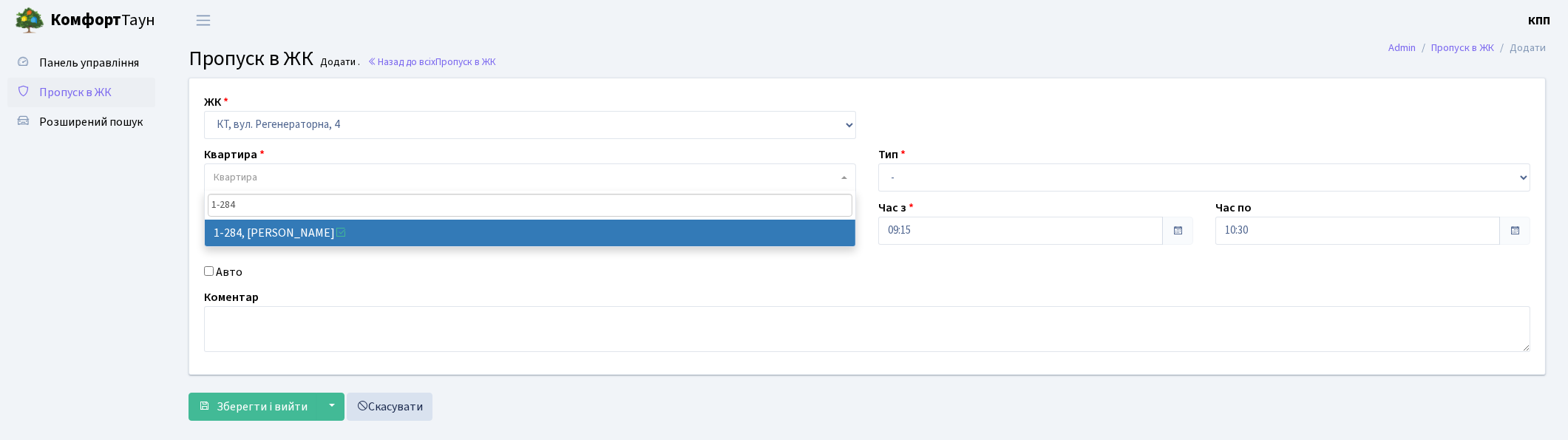
type input "1-284"
select select "284"
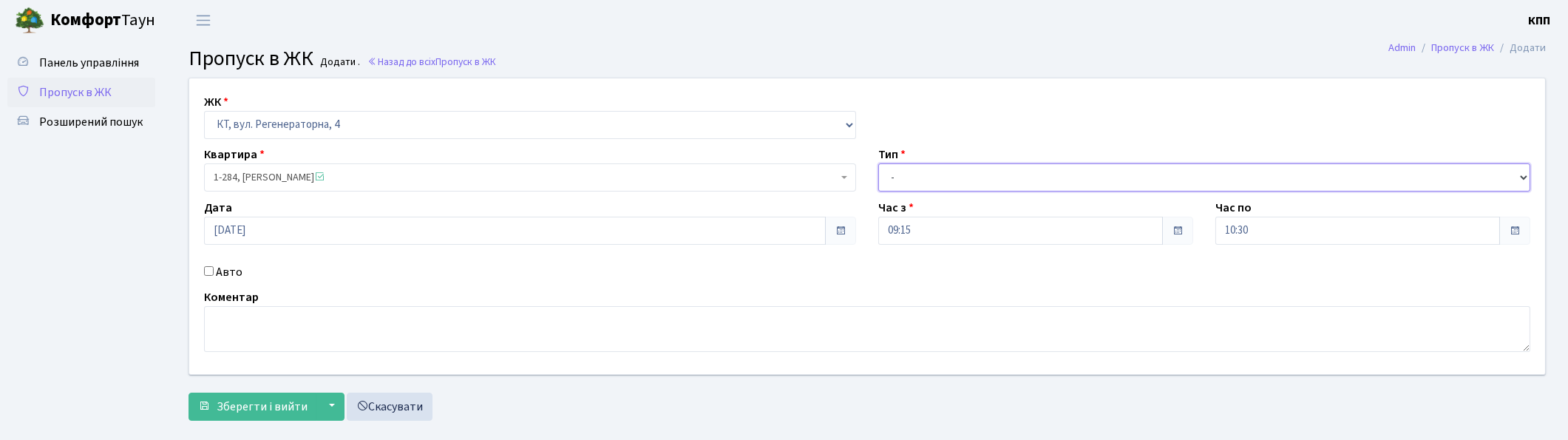
click at [910, 173] on select "- Доставка Таксі Гості Сервіс" at bounding box center [1204, 177] width 652 height 28
select select "18"
click at [879, 163] on select "- Доставка Таксі Гості Сервіс" at bounding box center [1204, 177] width 652 height 28
click at [238, 410] on span "Зберегти і вийти" at bounding box center [262, 406] width 91 height 16
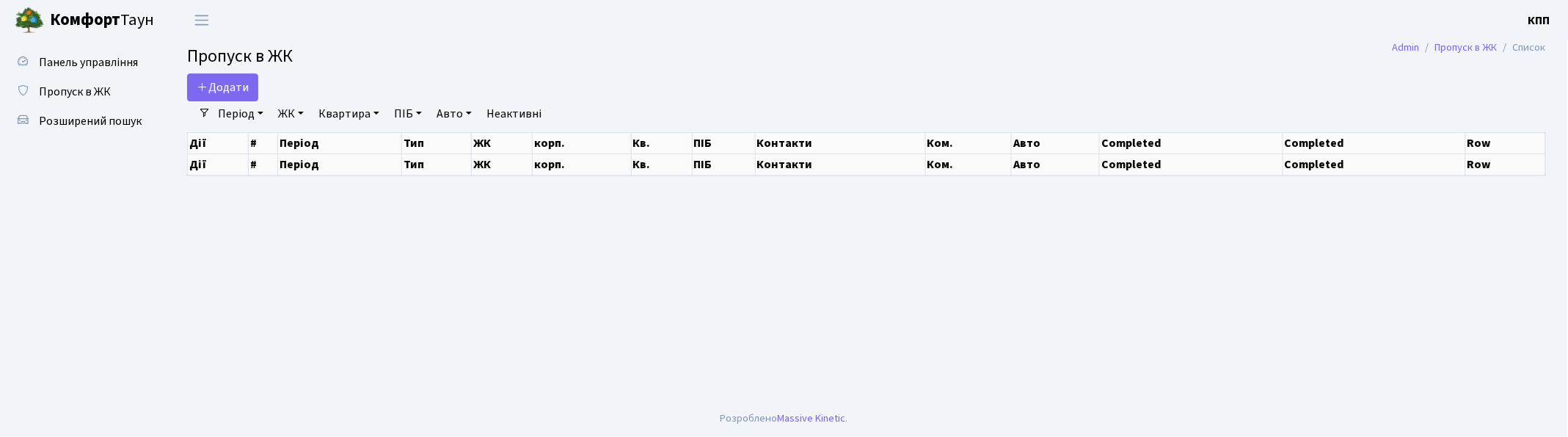
select select "25"
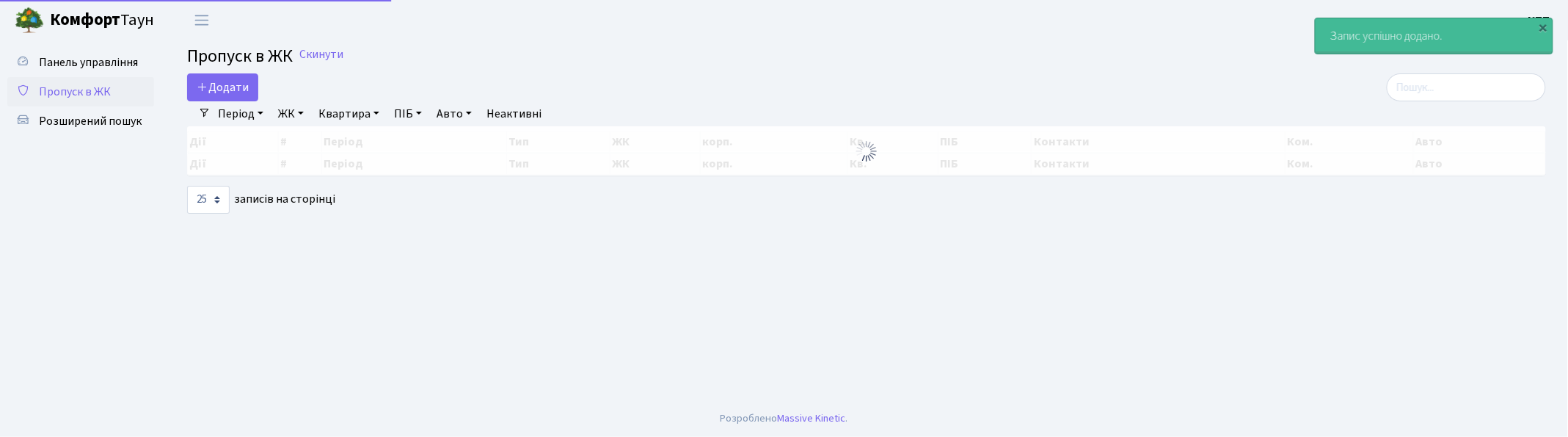
click at [1475, 90] on input "search" at bounding box center [1467, 87] width 159 height 28
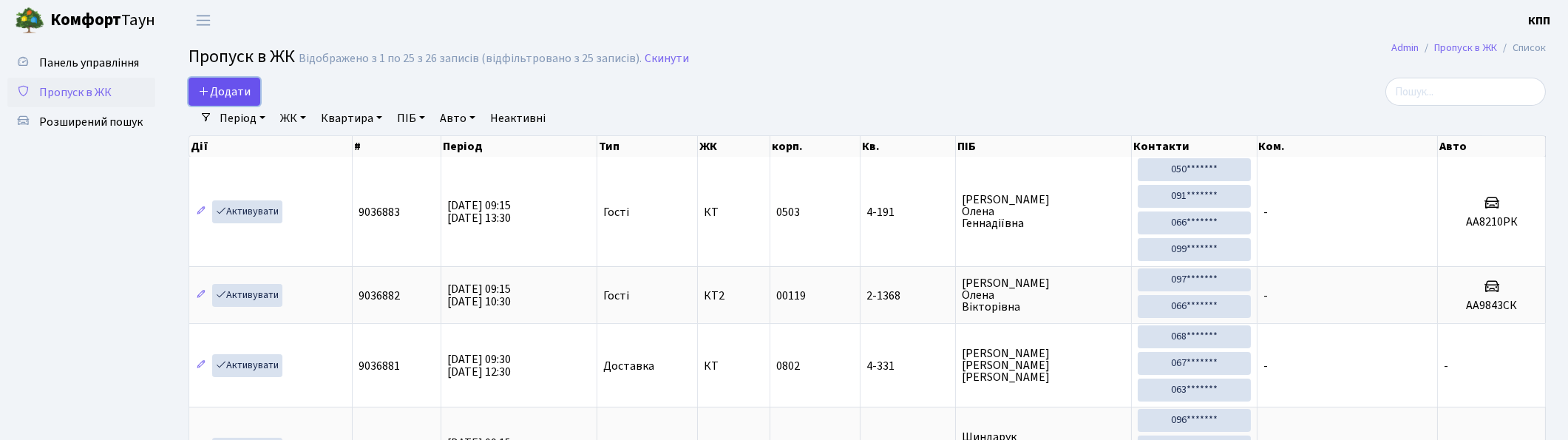
click at [247, 81] on link "Додати" at bounding box center [224, 92] width 72 height 28
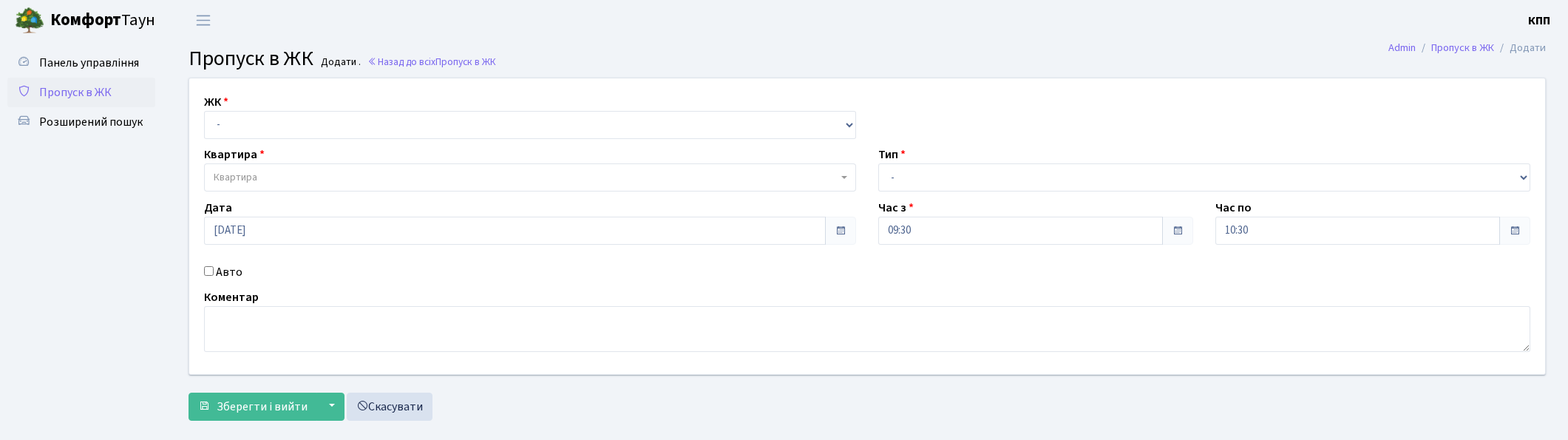
click at [238, 121] on select "- КТ, вул. Регенераторна, 4 КТ2, просп. [STREET_ADDRESS] [STREET_ADDRESS] [PERS…" at bounding box center [530, 125] width 652 height 28
select select "271"
click at [204, 111] on select "- КТ, вул. Регенераторна, 4 КТ2, просп. [STREET_ADDRESS] [STREET_ADDRESS] [PERS…" at bounding box center [530, 125] width 652 height 28
select select
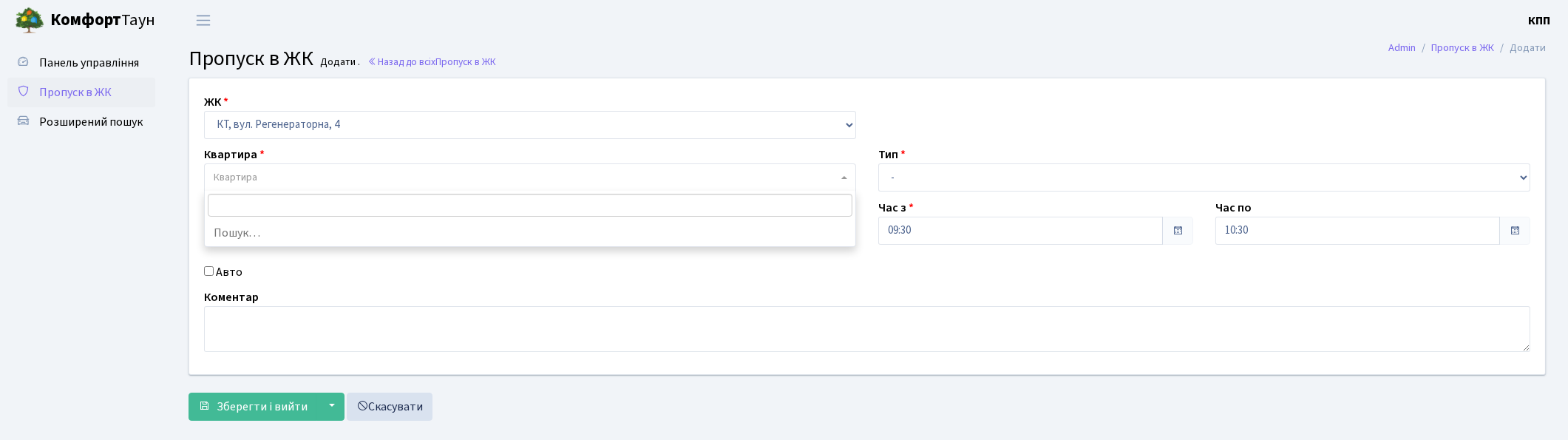
click at [218, 181] on span "Квартира" at bounding box center [235, 177] width 44 height 15
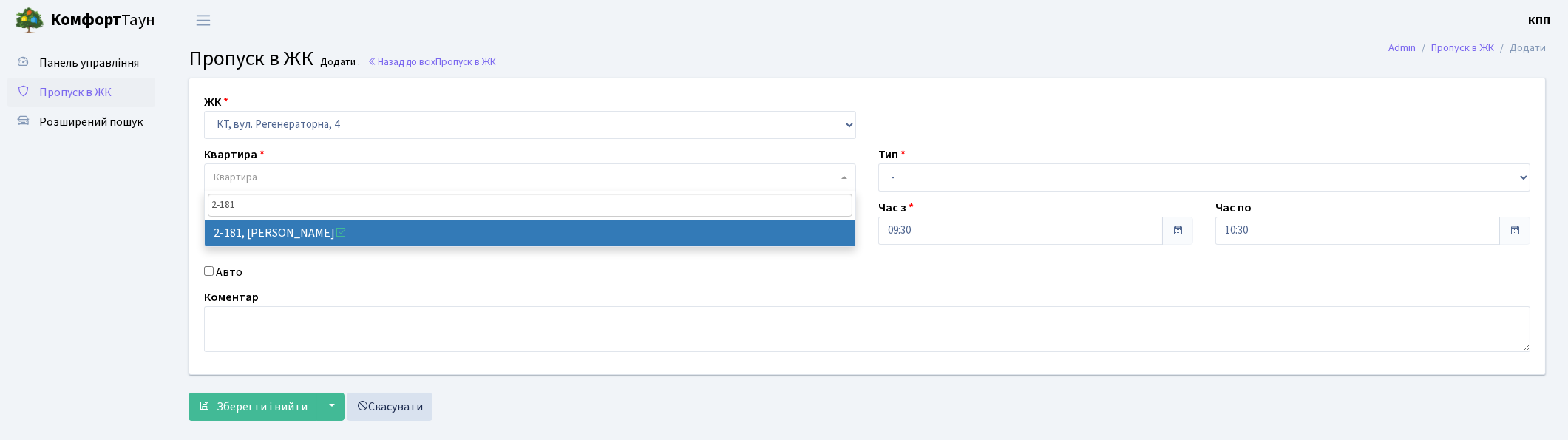
type input "2-181"
select select "524"
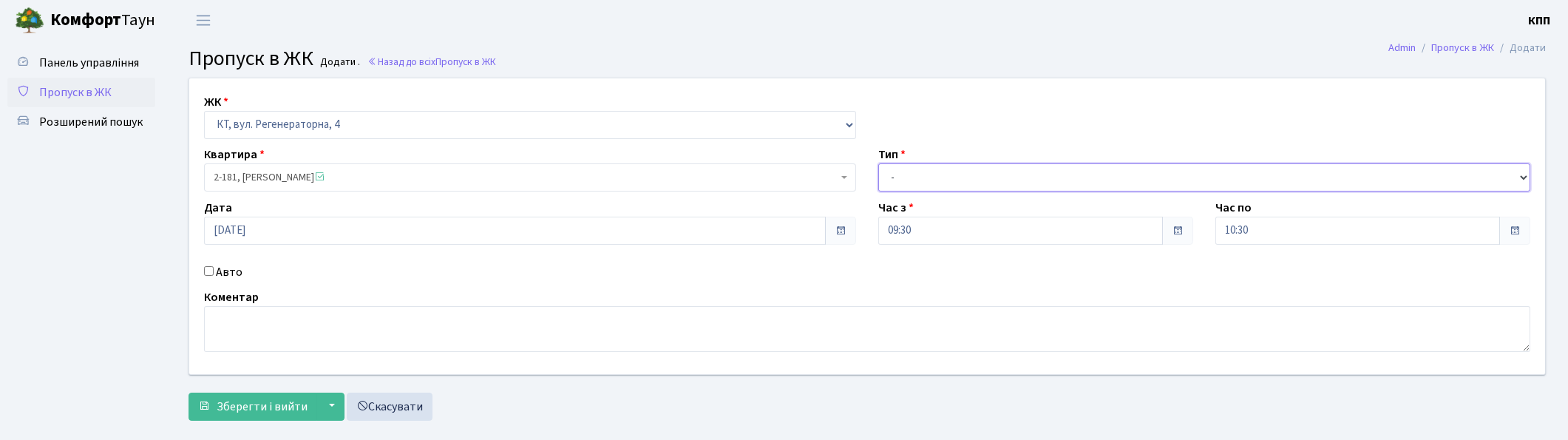
drag, startPoint x: 935, startPoint y: 174, endPoint x: 918, endPoint y: 187, distance: 21.4
click at [935, 174] on select "- Доставка Таксі Гості Сервіс" at bounding box center [1204, 177] width 652 height 28
select select "3"
click at [879, 163] on select "- Доставка Таксі Гості Сервіс" at bounding box center [1204, 177] width 652 height 28
click at [313, 345] on textarea at bounding box center [867, 329] width 1326 height 46
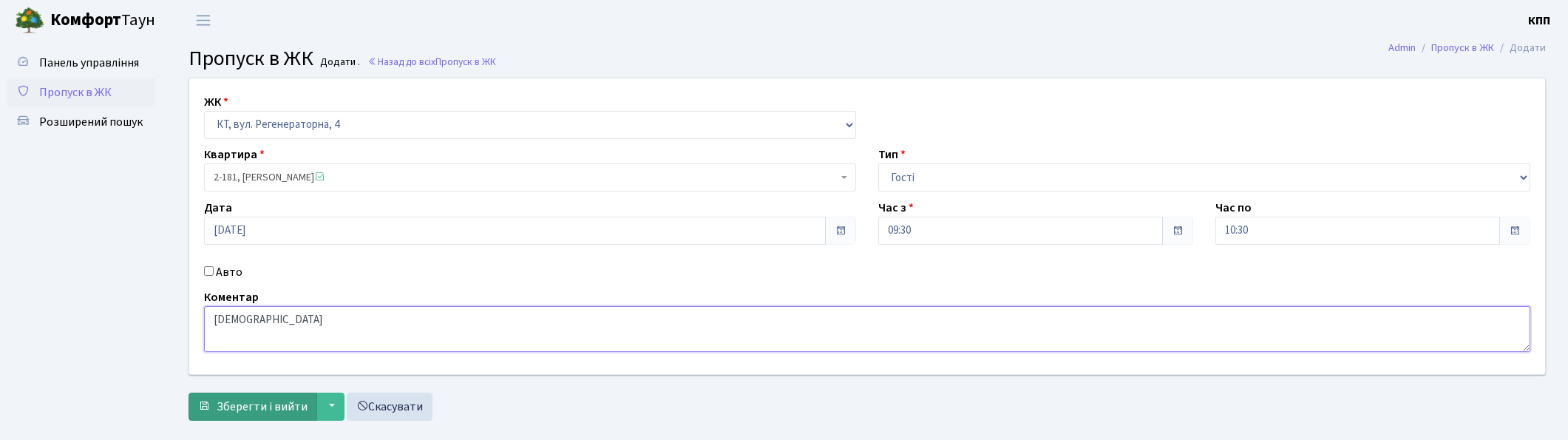
type textarea "ВСІХХХ"
click at [276, 404] on span "Зберегти і вийти" at bounding box center [262, 406] width 91 height 16
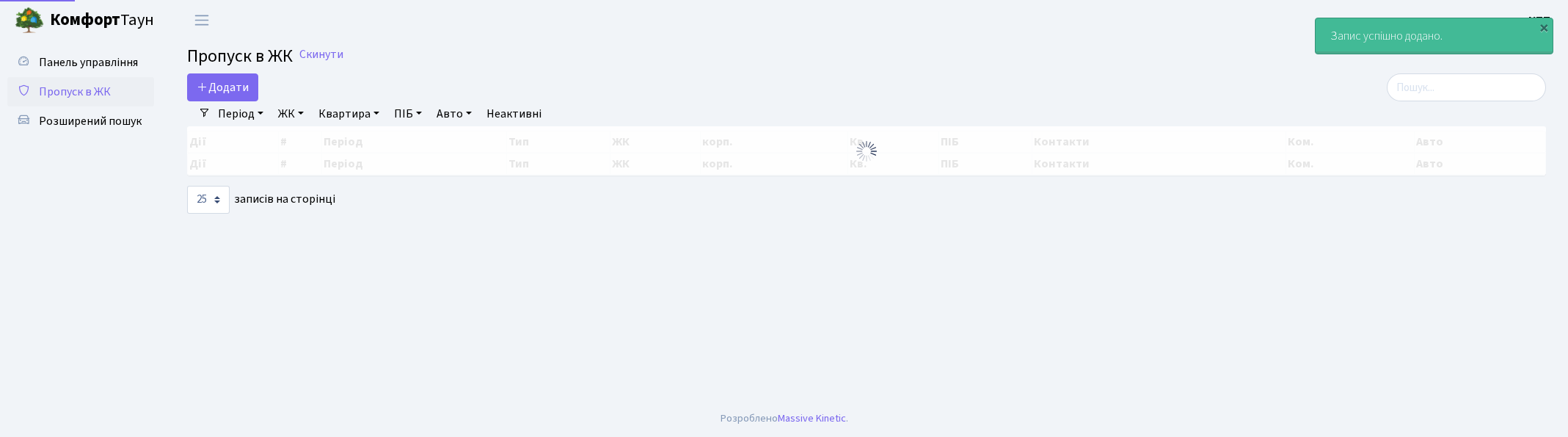
select select "25"
click at [1420, 97] on input "search" at bounding box center [1467, 87] width 159 height 28
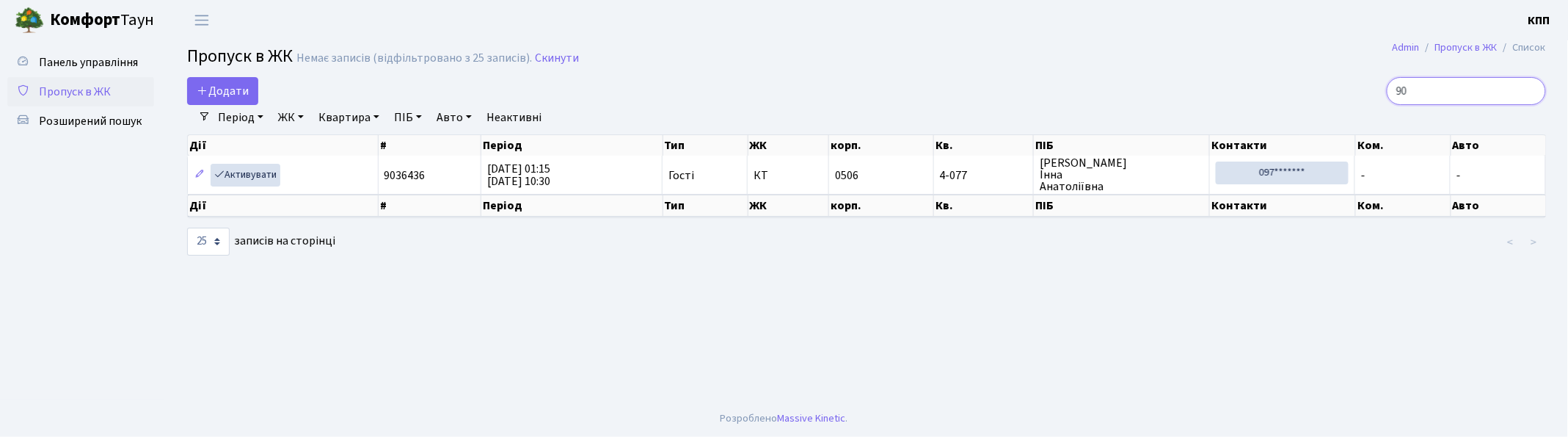
type input "9"
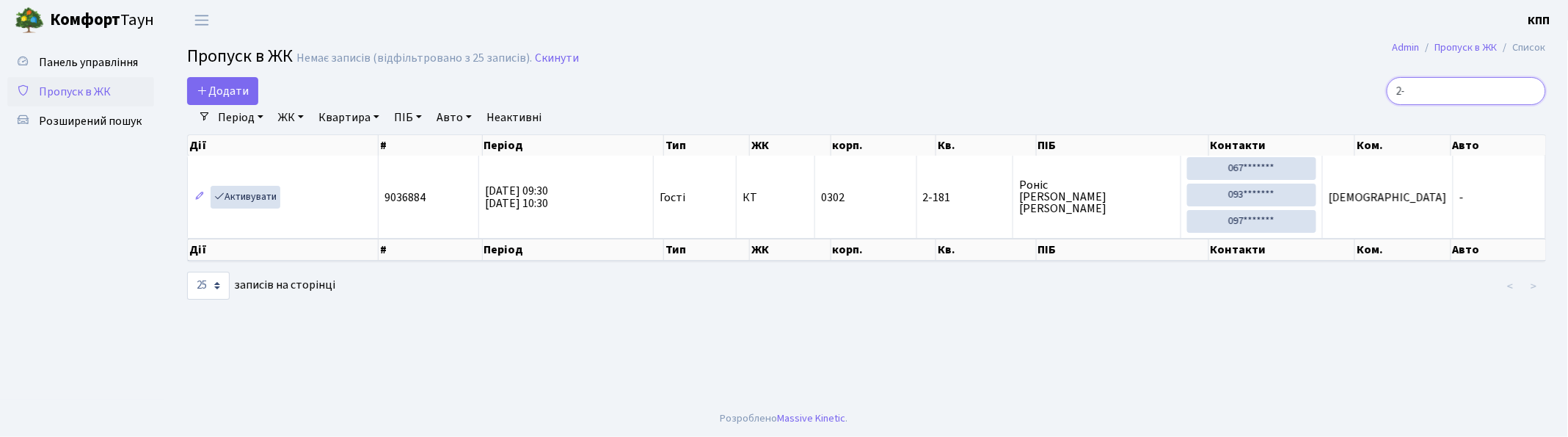
type input "2"
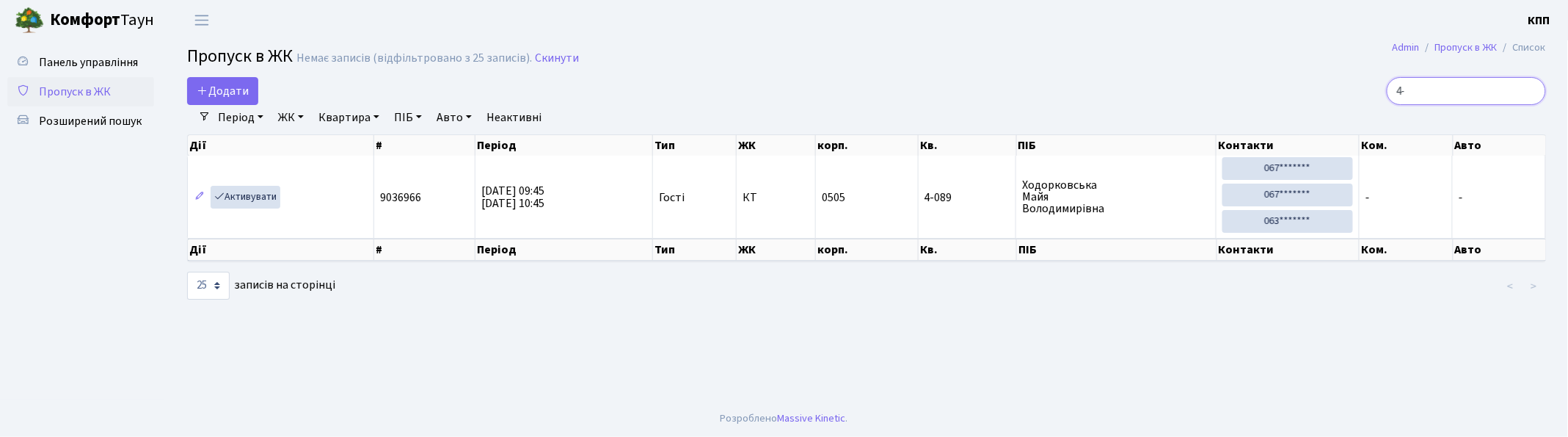
type input "4"
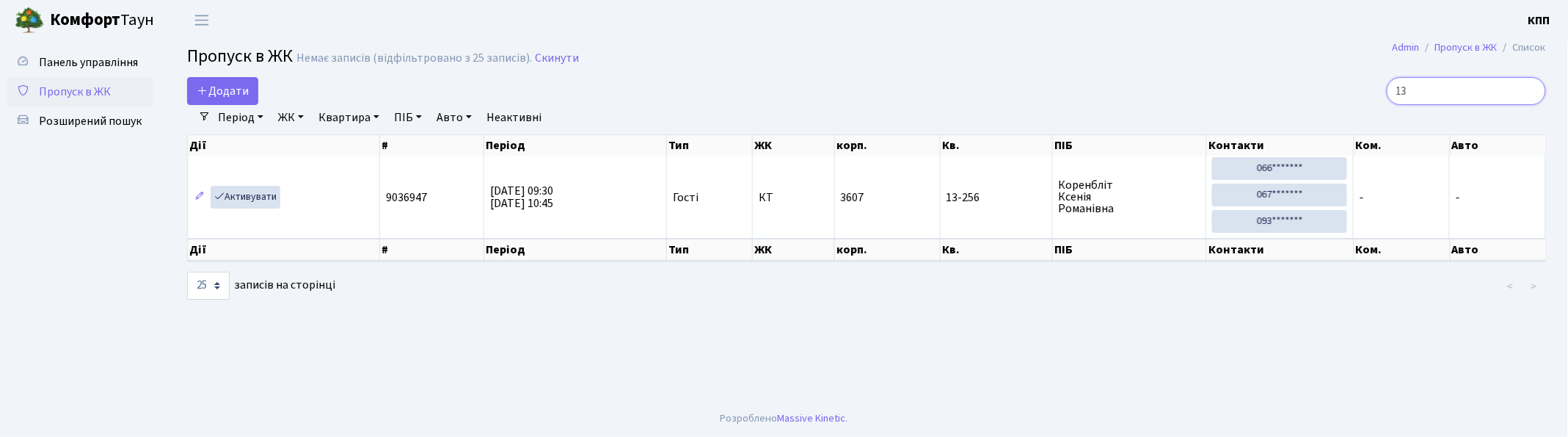
type input "1"
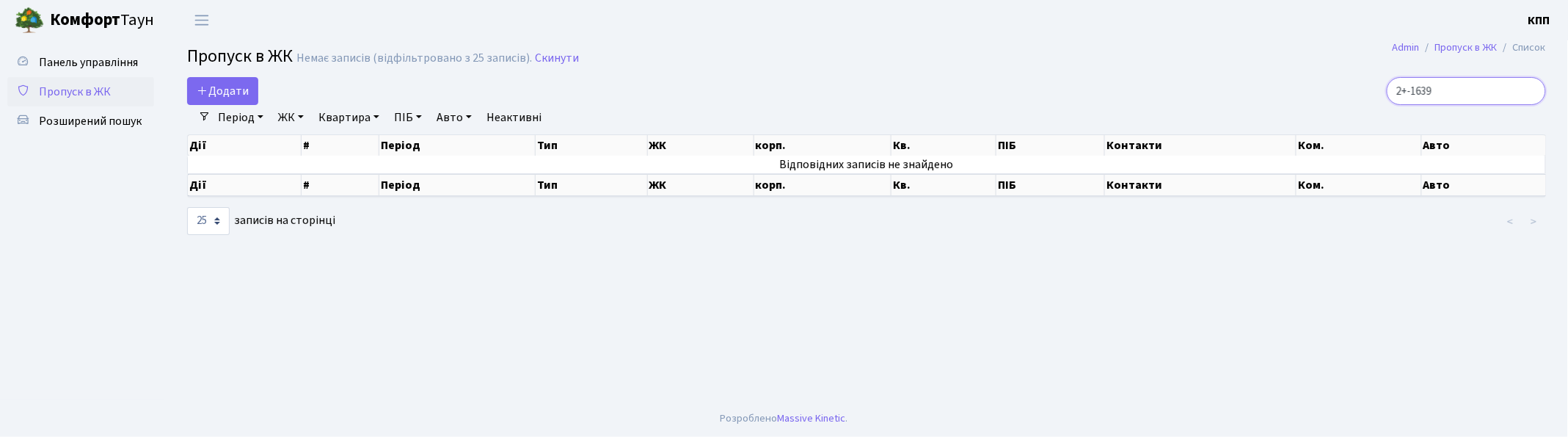
click at [1427, 89] on input "2+-1639" at bounding box center [1467, 91] width 159 height 28
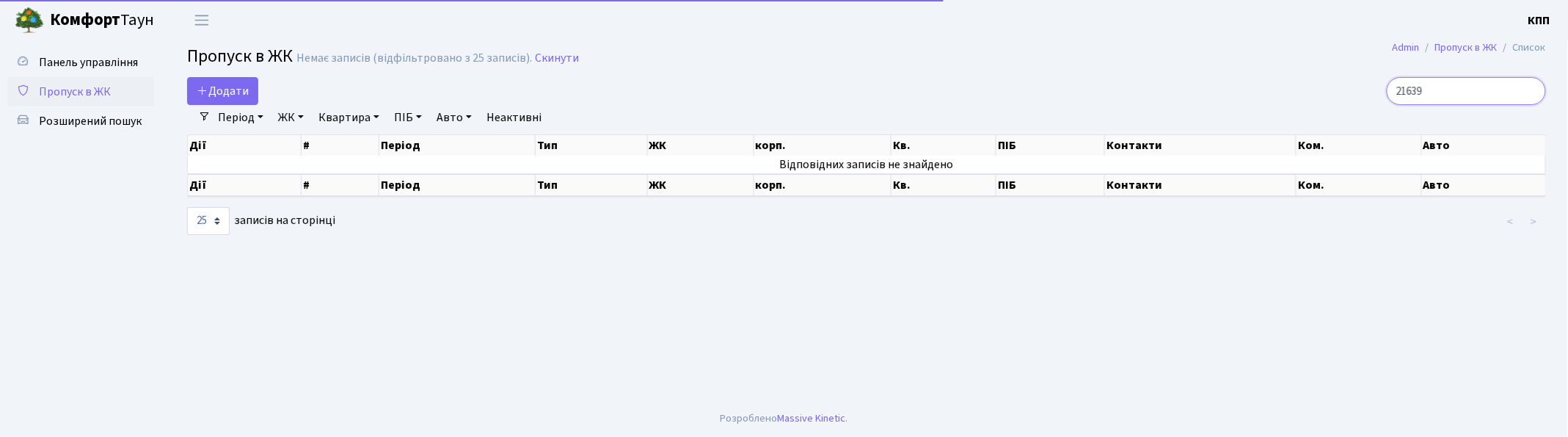
type input "2-1639"
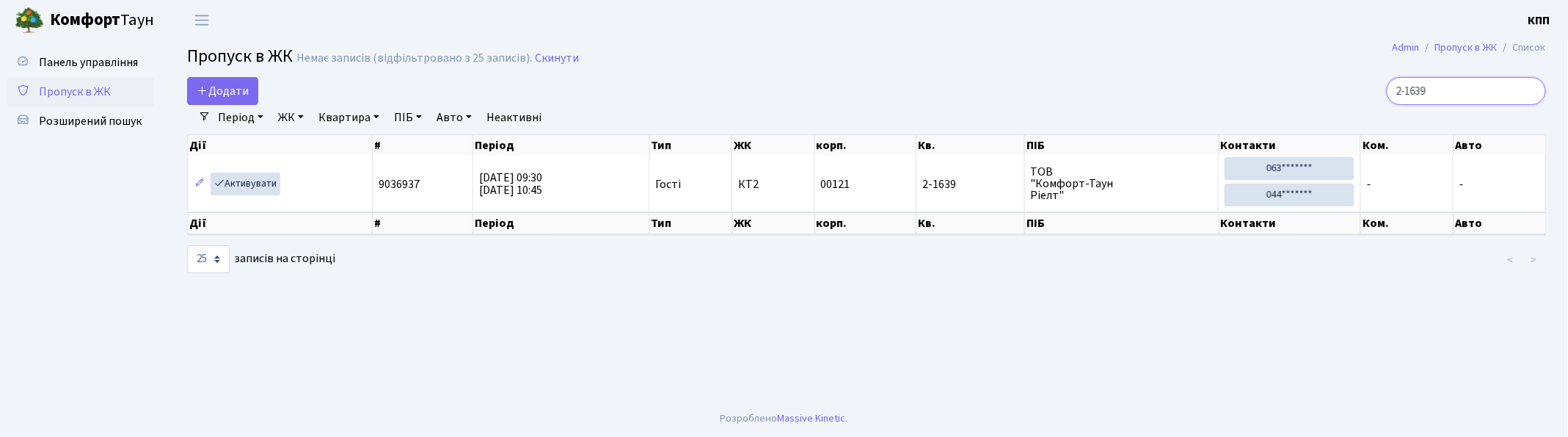
click at [1530, 91] on input "2-1639" at bounding box center [1467, 91] width 159 height 28
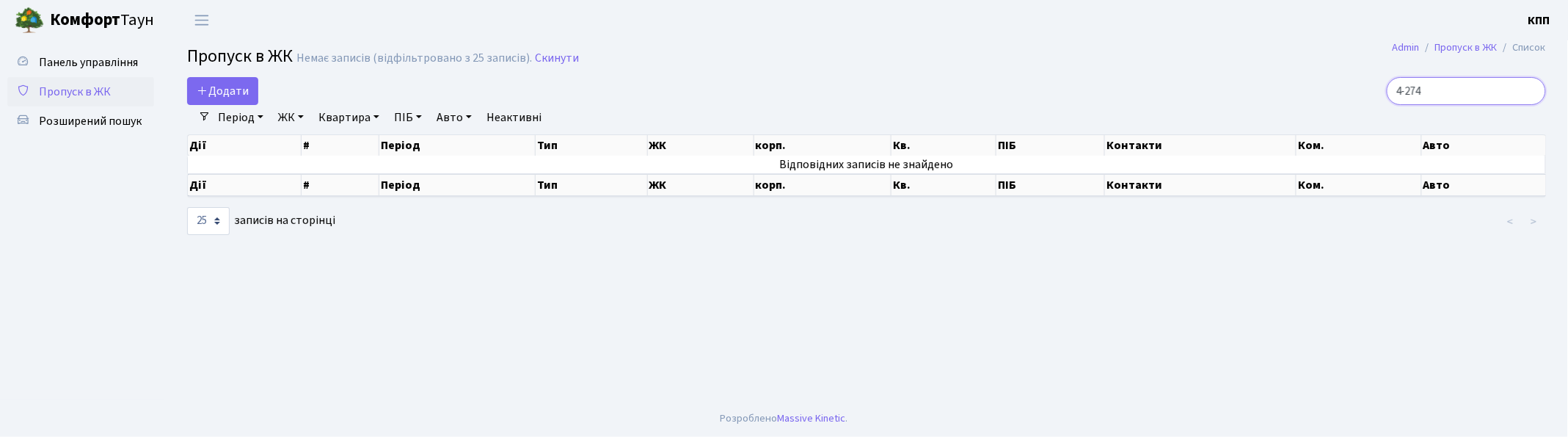
click at [1419, 89] on input "4-274" at bounding box center [1467, 91] width 159 height 28
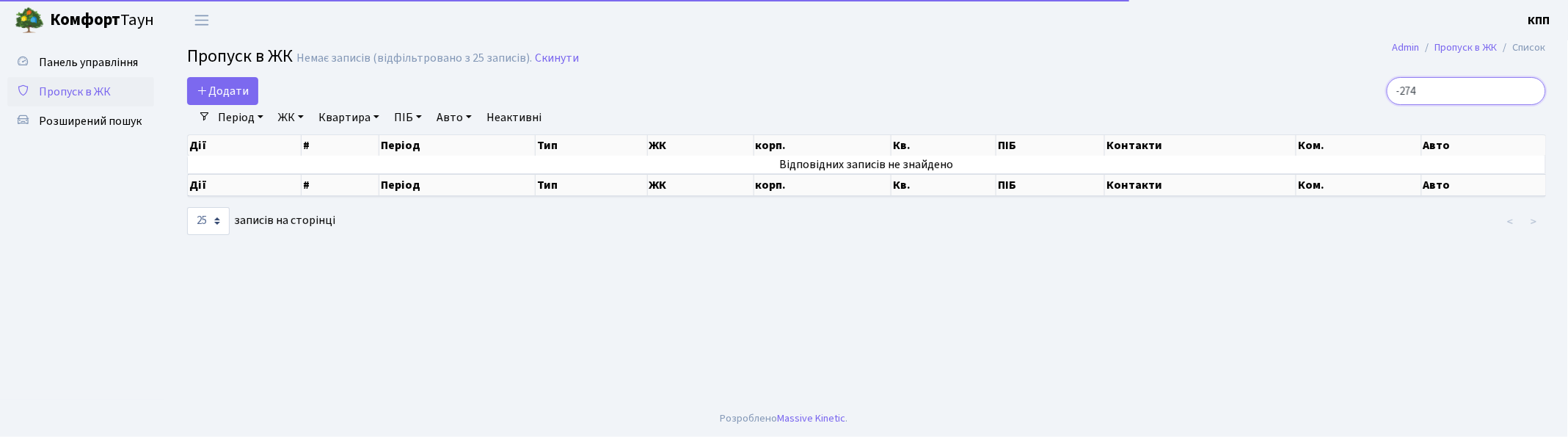
type input "1-274"
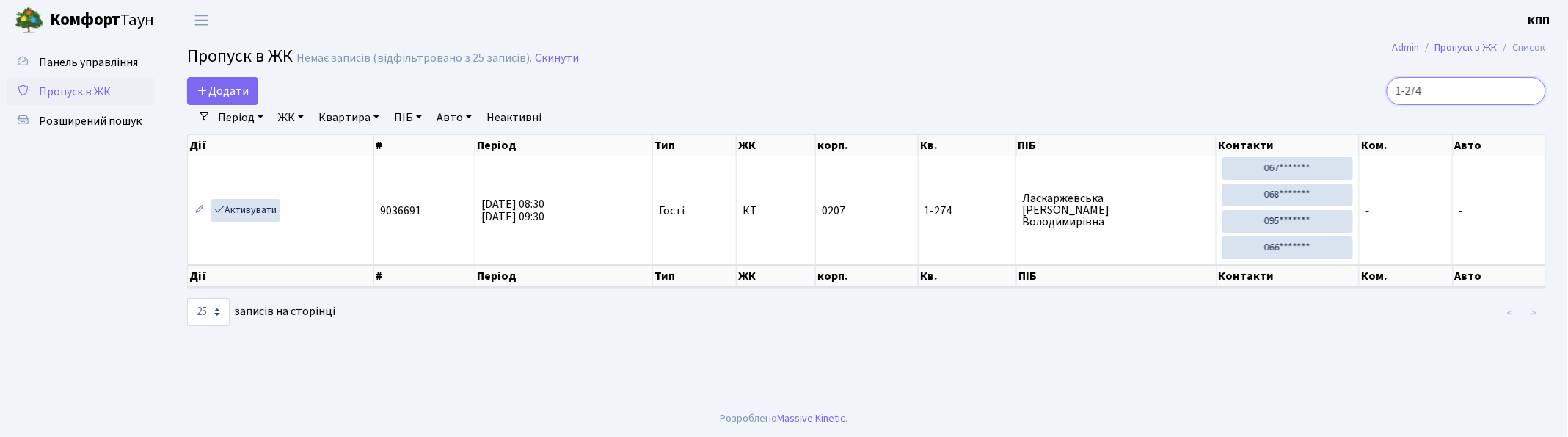
drag, startPoint x: 1461, startPoint y: 91, endPoint x: 1340, endPoint y: 98, distance: 121.2
click at [1340, 98] on div "1-274" at bounding box center [1326, 91] width 438 height 28
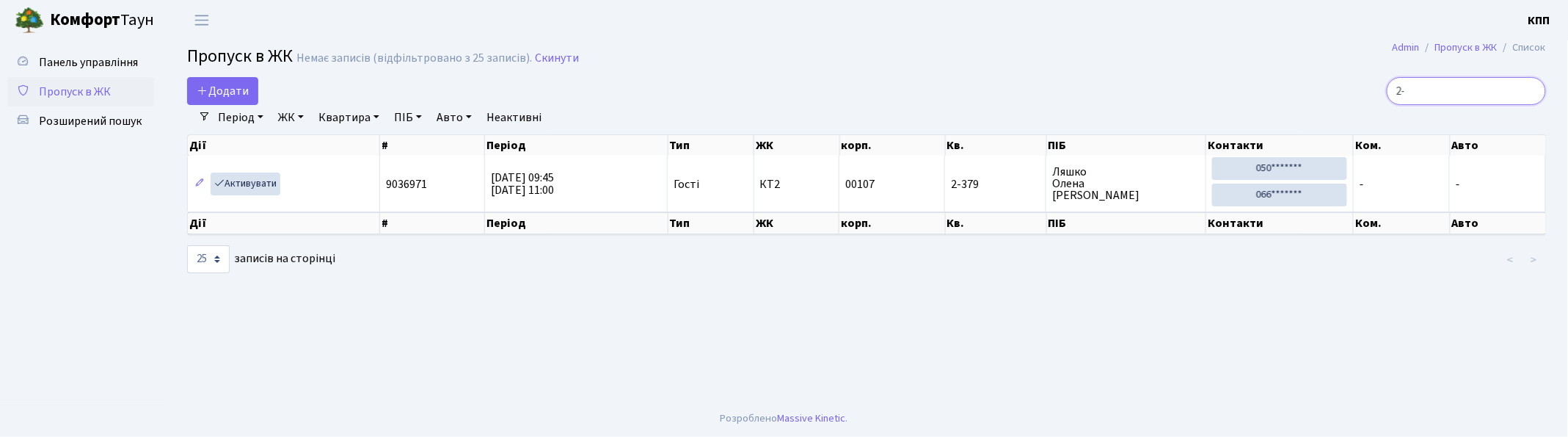
type input "2"
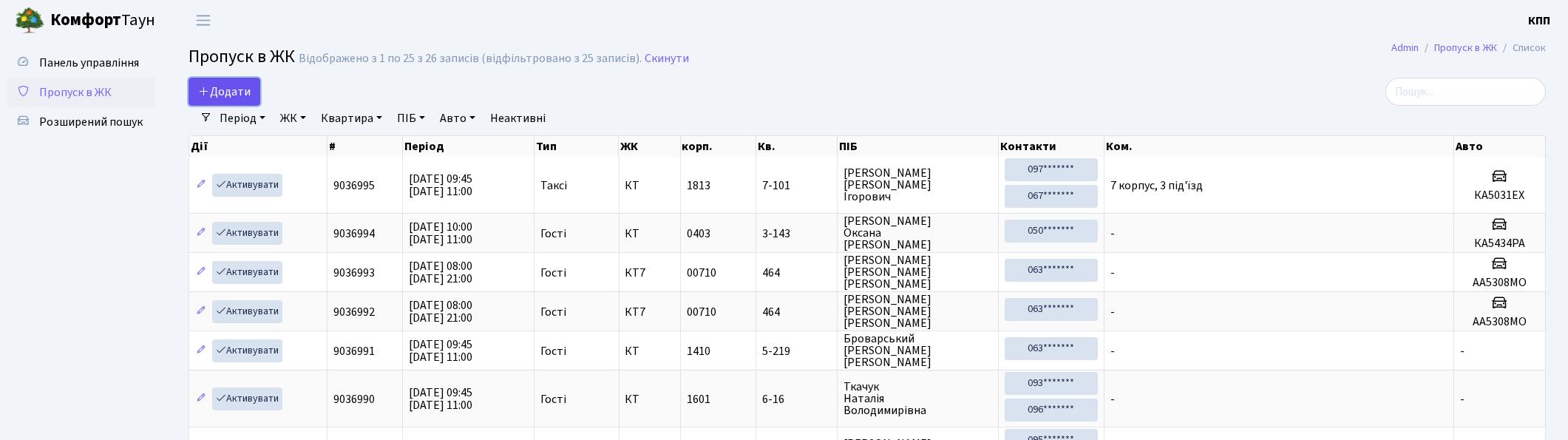
click at [223, 96] on span "Додати" at bounding box center [224, 91] width 53 height 16
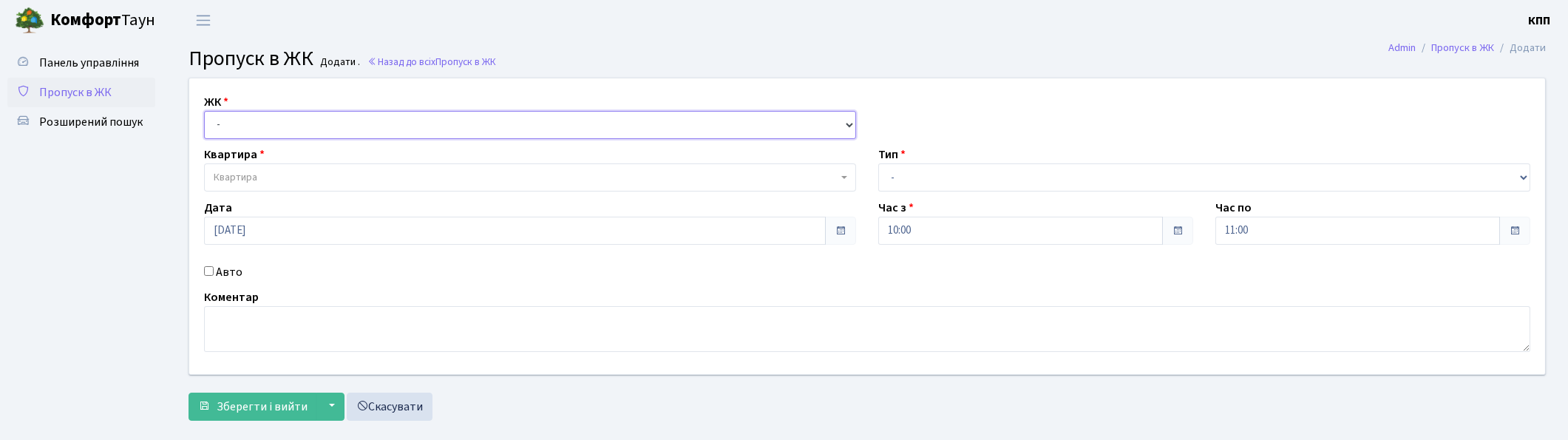
click at [279, 121] on select "- КТ, вул. Регенераторна, 4 КТ2, просп. [STREET_ADDRESS] [STREET_ADDRESS] [PERS…" at bounding box center [530, 125] width 652 height 28
select select "271"
click at [204, 111] on select "- КТ, вул. Регенераторна, 4 КТ2, просп. [STREET_ADDRESS] [STREET_ADDRESS] [PERS…" at bounding box center [530, 125] width 652 height 28
select select
click at [314, 174] on span "Квартира" at bounding box center [525, 177] width 624 height 15
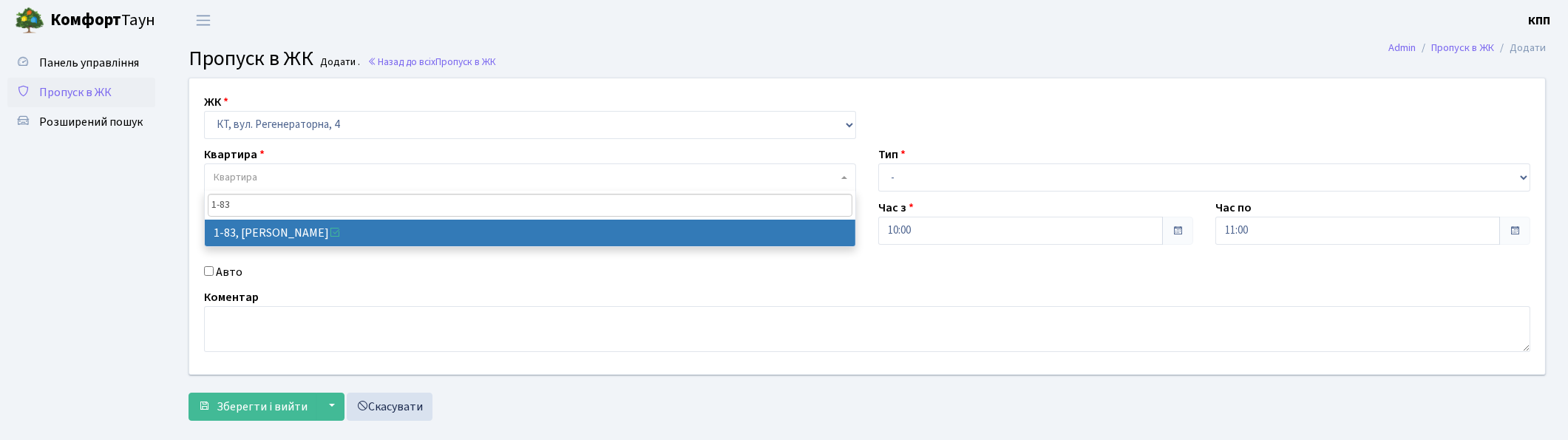
type input "1-83"
select select "83"
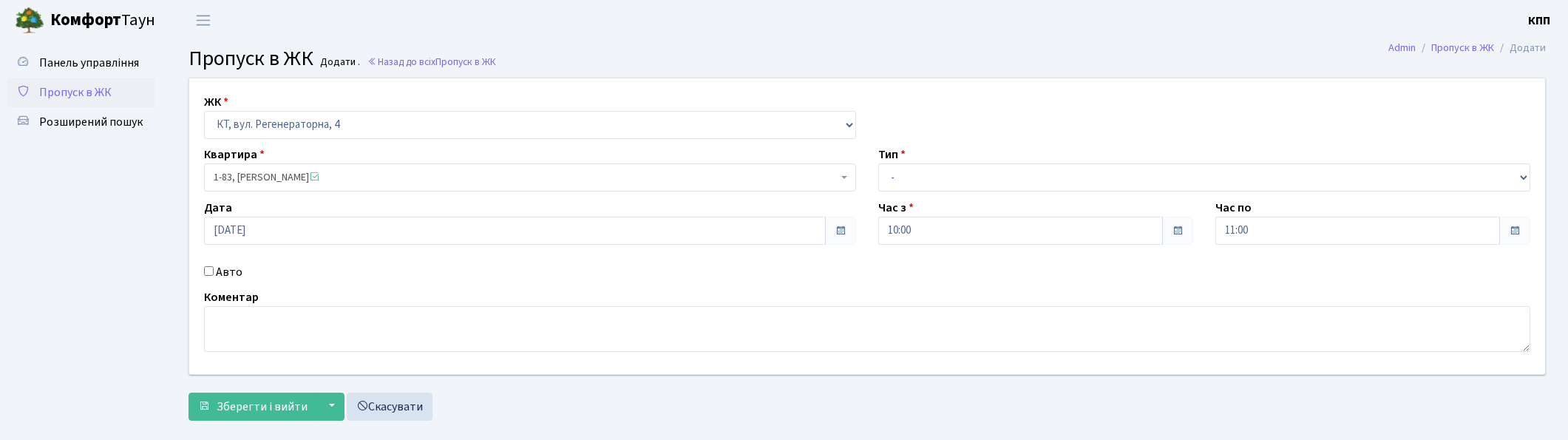
click at [222, 271] on label "Авто" at bounding box center [229, 272] width 27 height 18
click at [213, 271] on input "Авто" at bounding box center [208, 270] width 9 height 9
checkbox input "true"
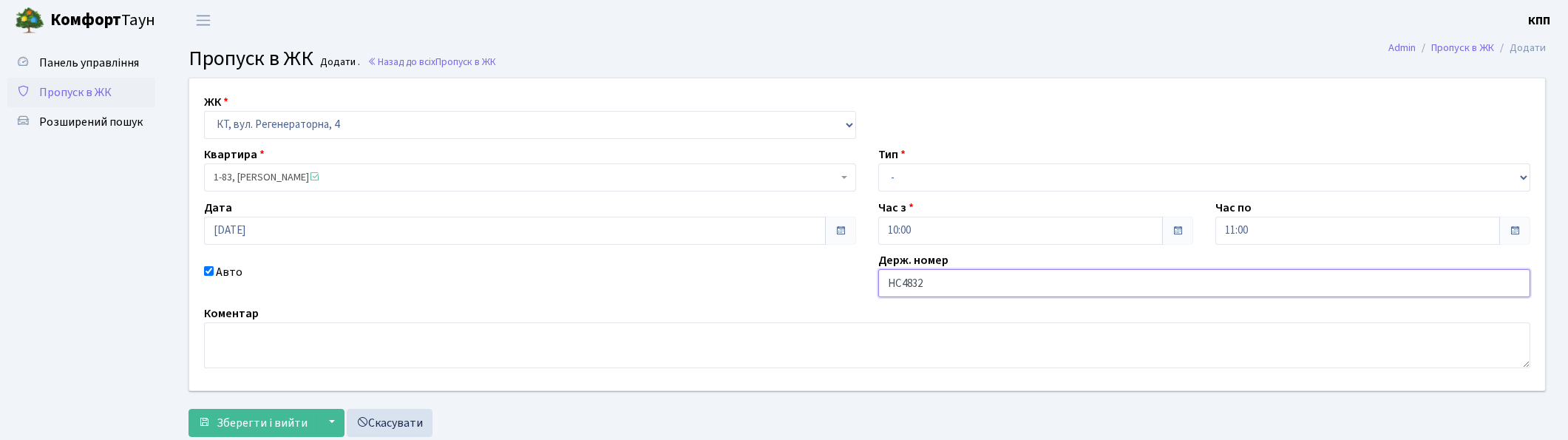
type input "НС4832"
click at [984, 176] on select "- Доставка Таксі Гості Сервіс" at bounding box center [1204, 177] width 652 height 28
select select "3"
click at [879, 163] on select "- Доставка Таксі Гості Сервіс" at bounding box center [1204, 177] width 652 height 28
click at [368, 356] on textarea at bounding box center [867, 345] width 1326 height 46
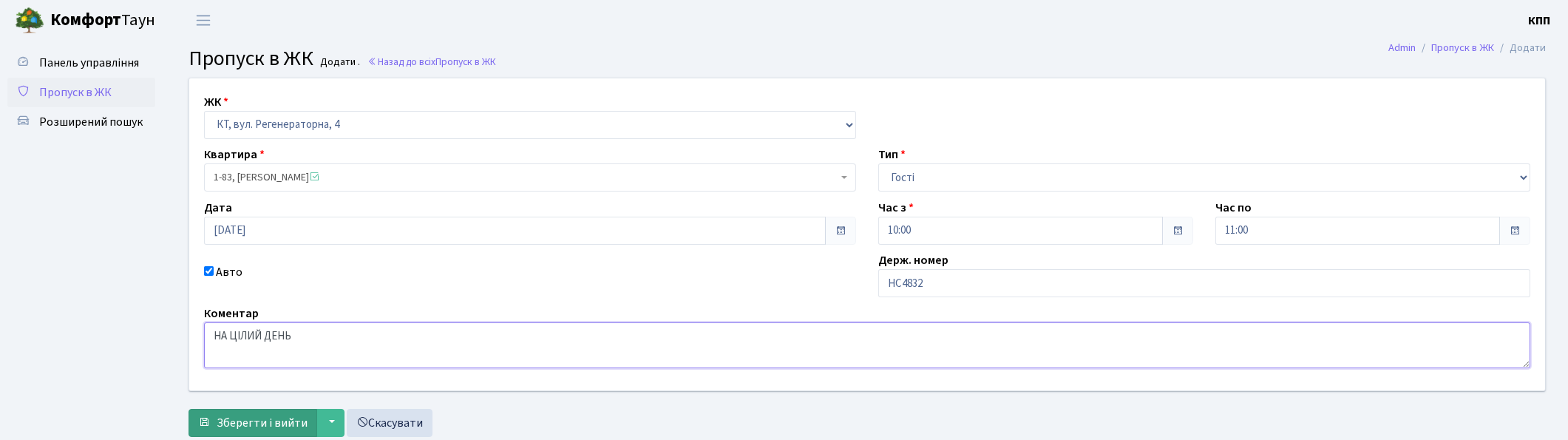
type textarea "НА ЦІЛИЙ ДЕНЬ"
click at [248, 423] on span "Зберегти і вийти" at bounding box center [262, 422] width 91 height 16
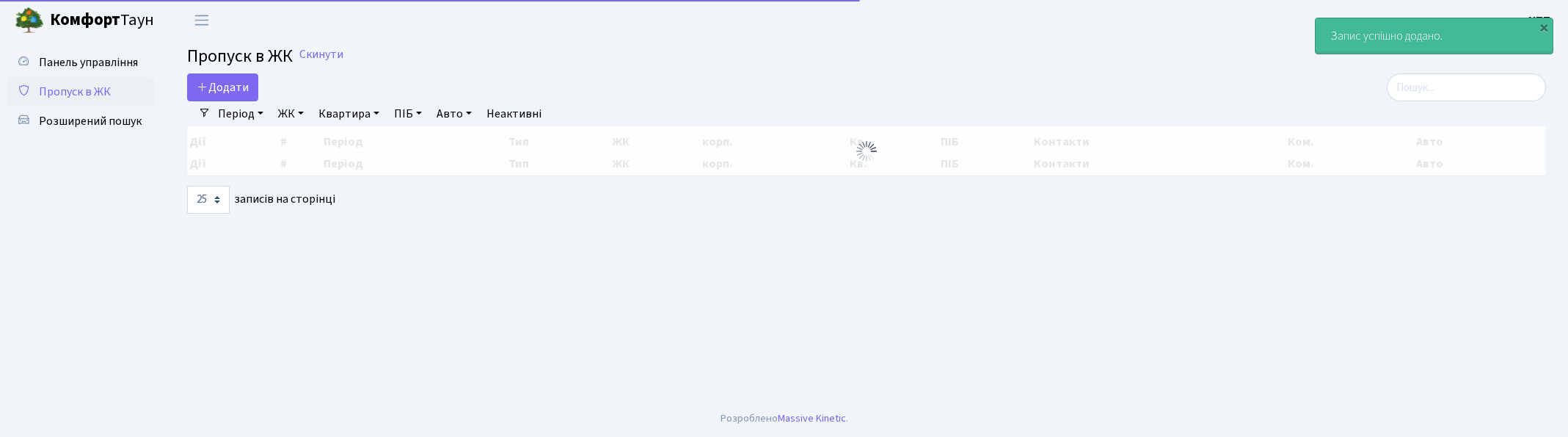
select select "25"
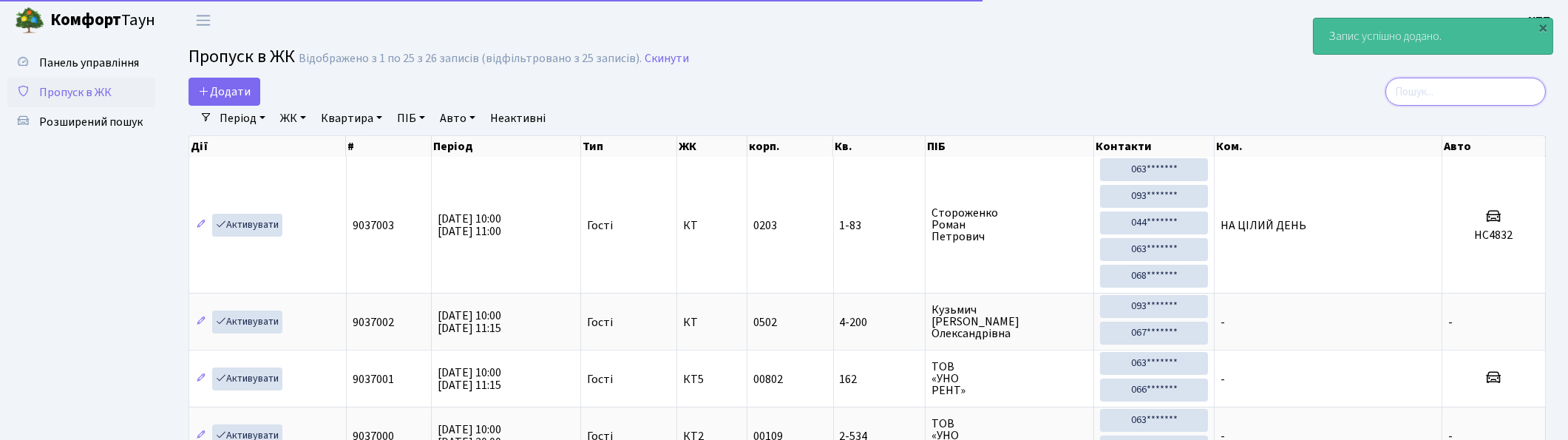
click at [1459, 94] on input "search" at bounding box center [1466, 92] width 161 height 28
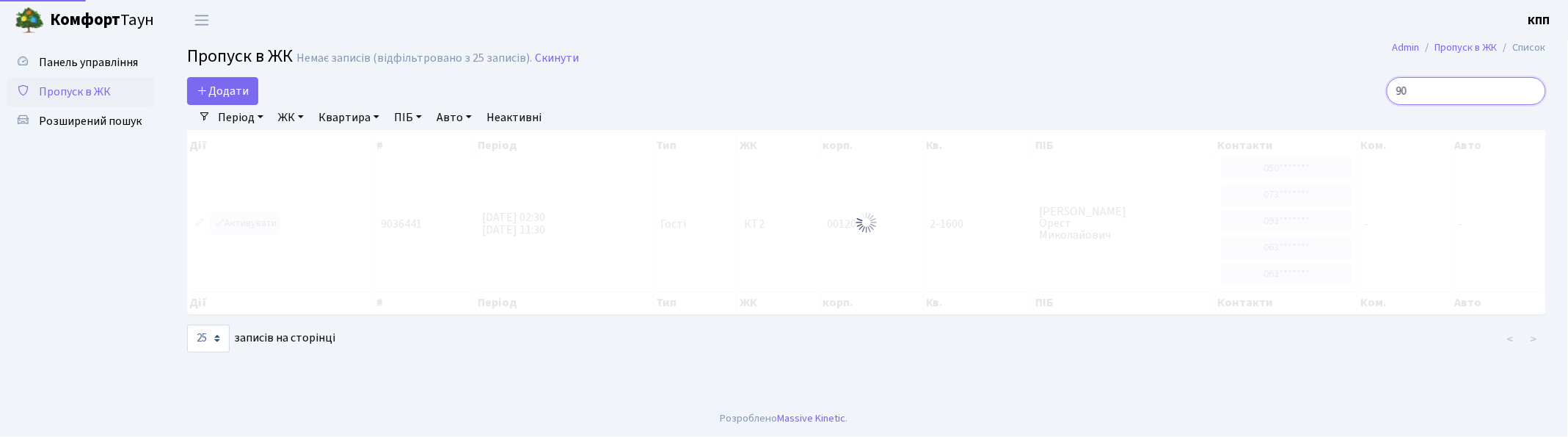
type input "9"
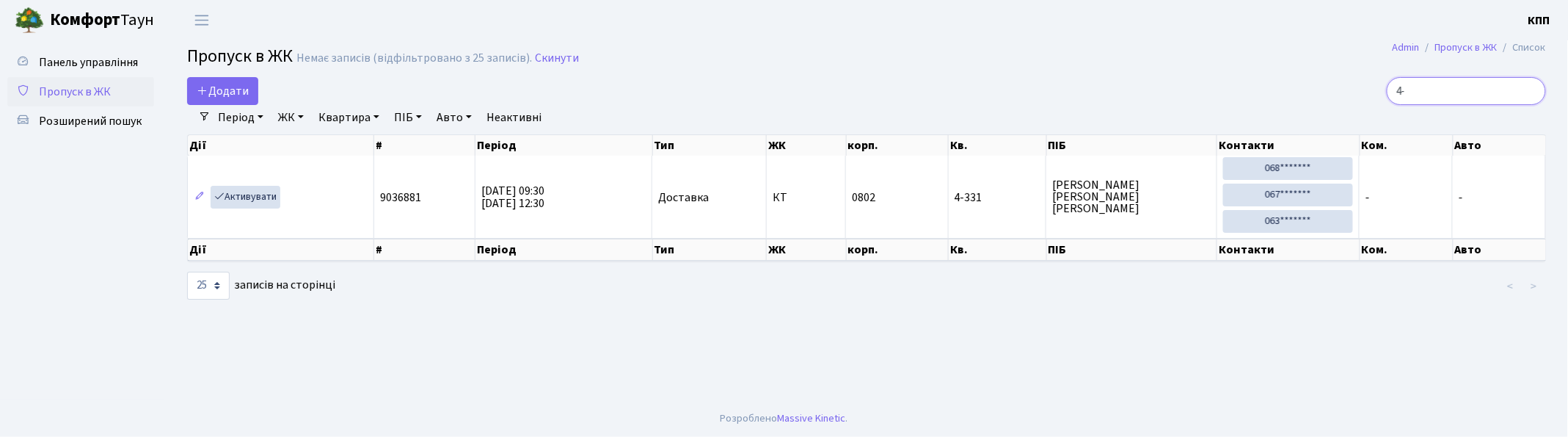
type input "4"
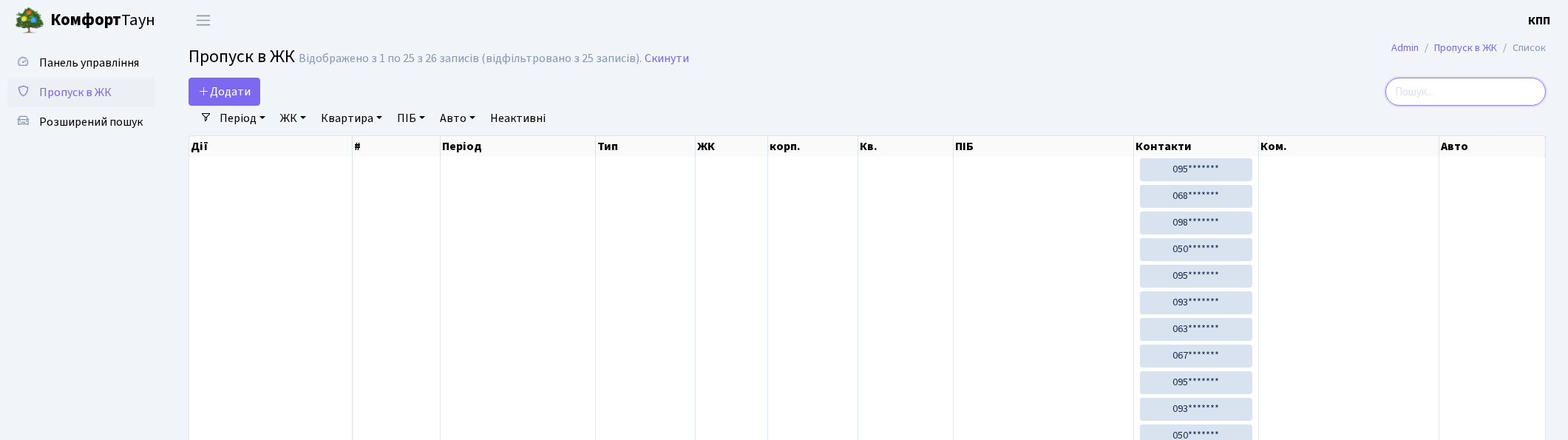
click at [1435, 84] on input "search" at bounding box center [1466, 92] width 161 height 28
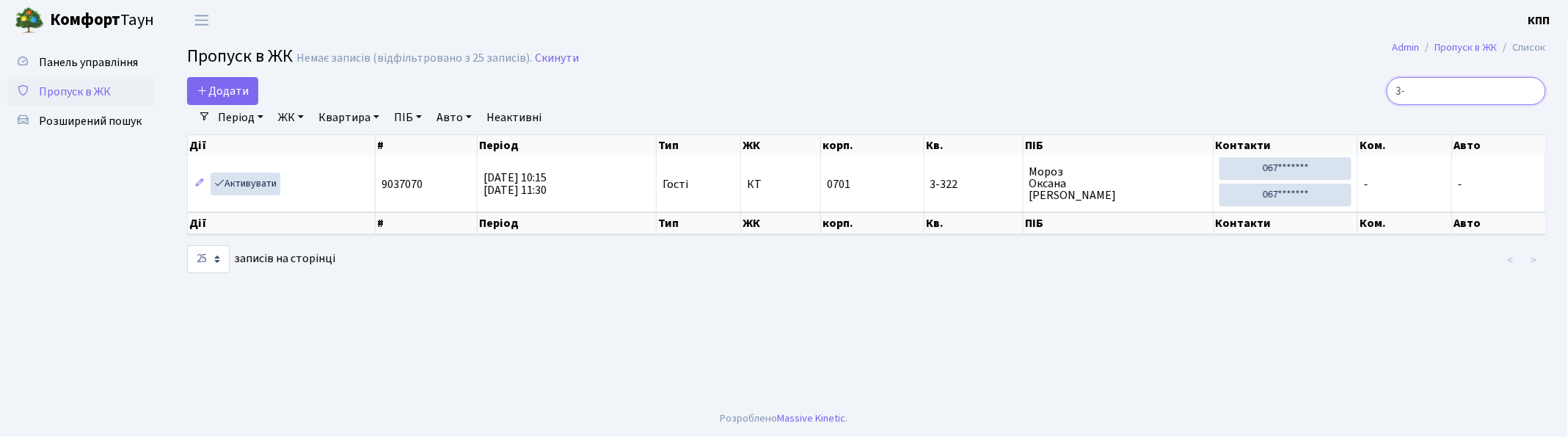
type input "3"
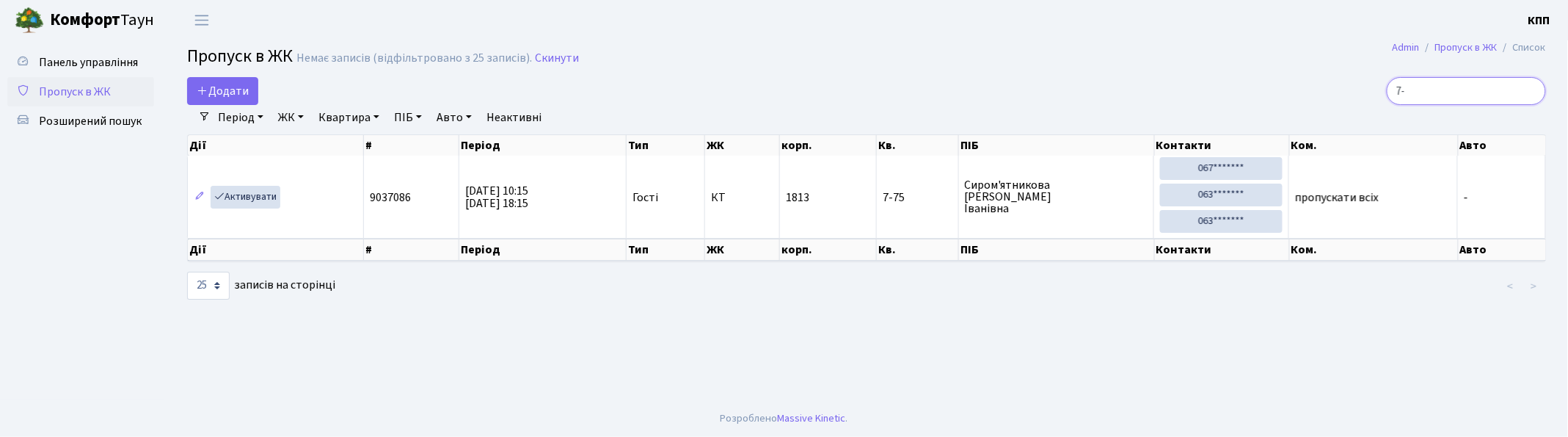
type input "7"
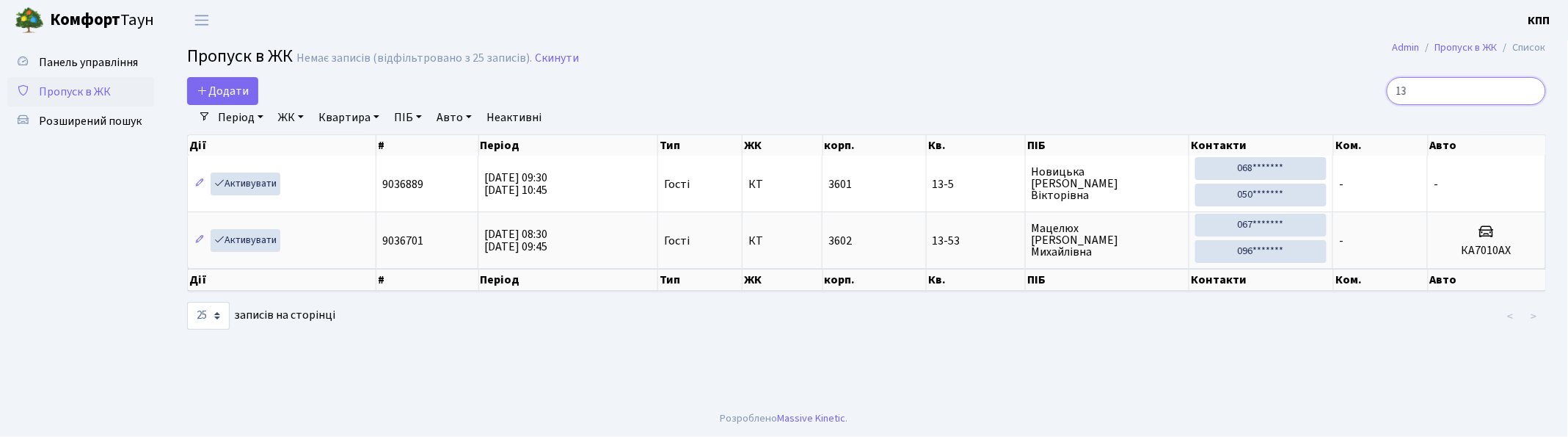
type input "1"
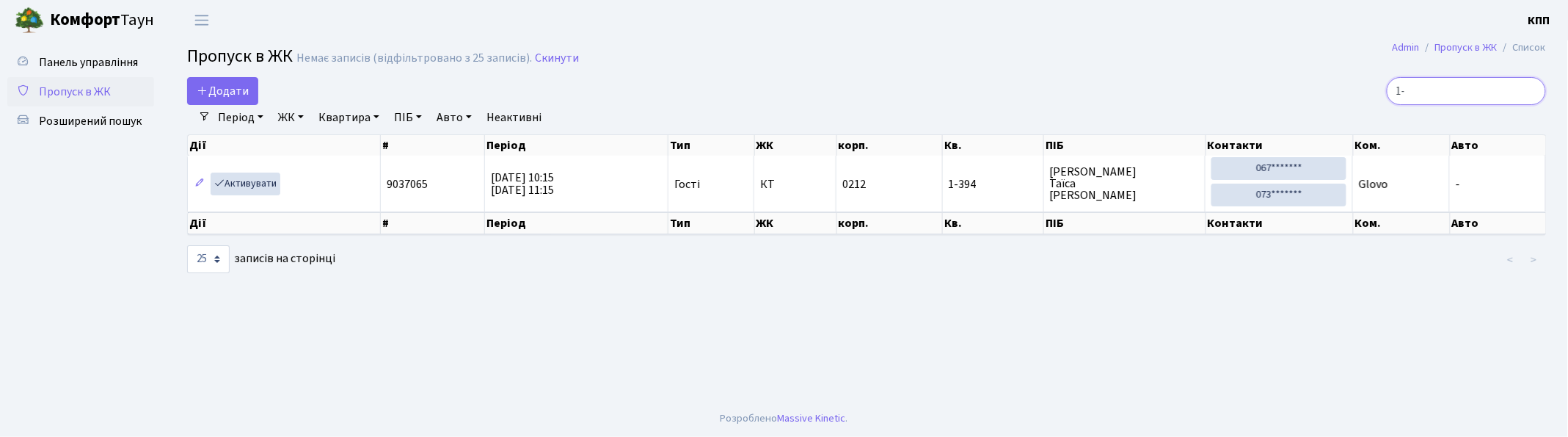
type input "1"
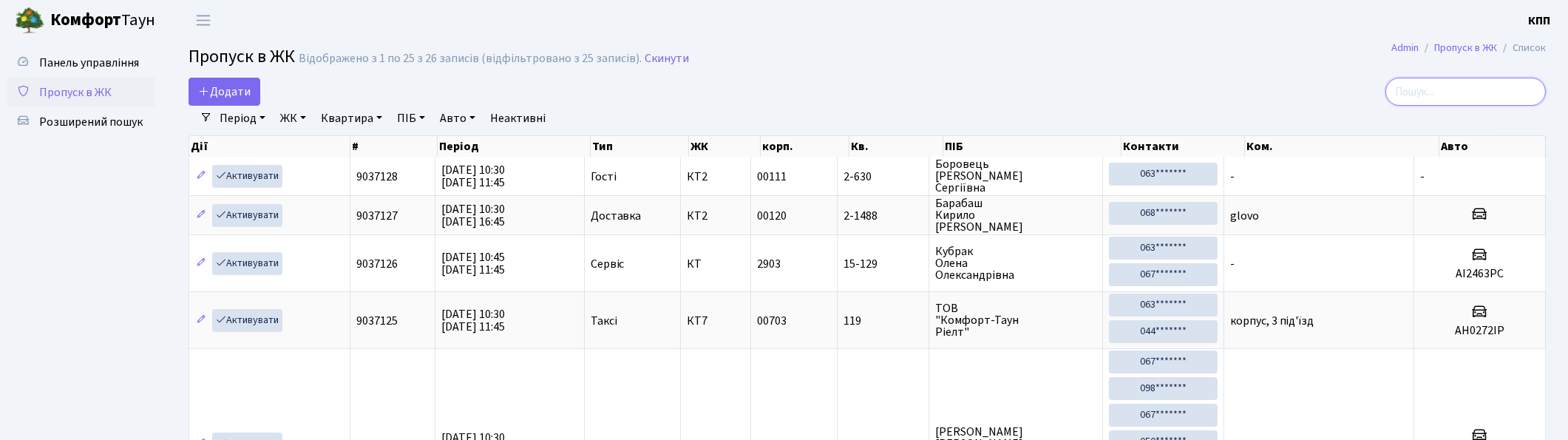
click at [1443, 100] on input "search" at bounding box center [1466, 92] width 161 height 28
click at [1421, 92] on input "search" at bounding box center [1466, 92] width 161 height 28
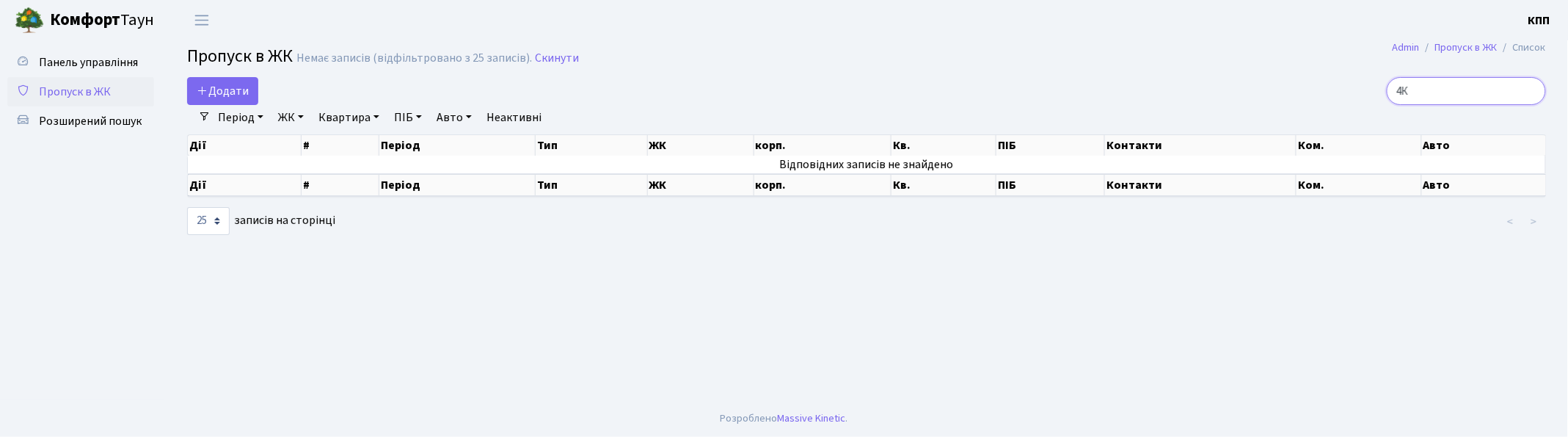
type input "4"
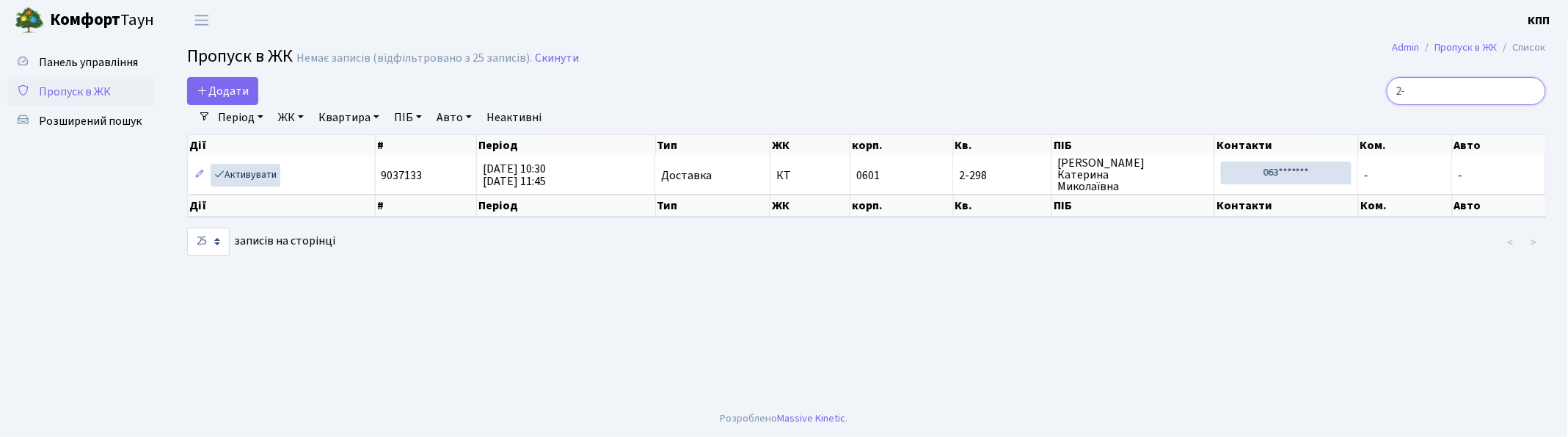
type input "2"
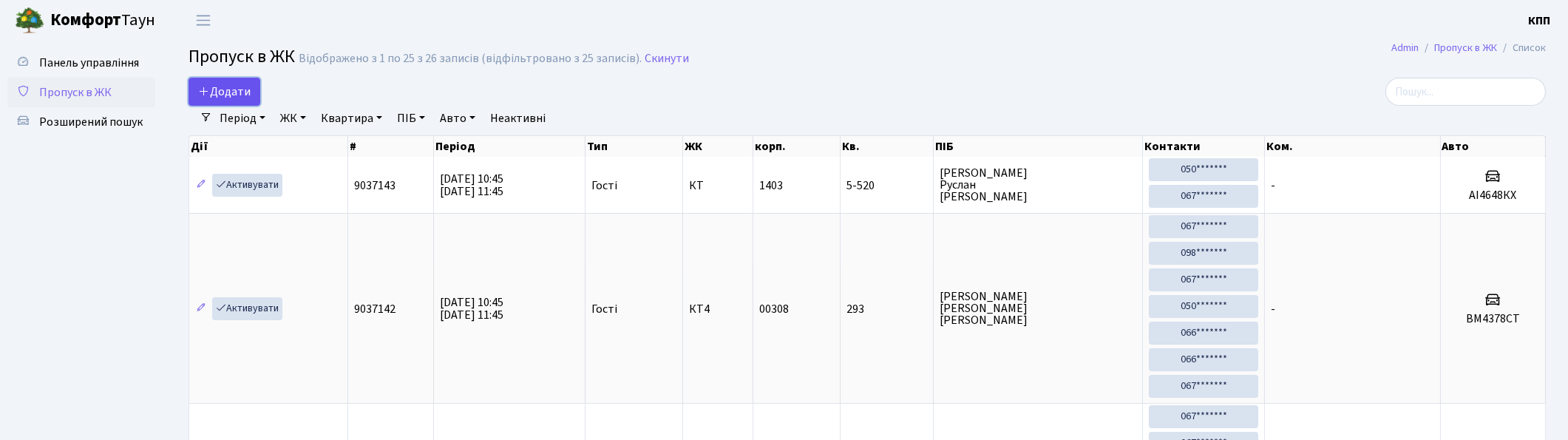
click at [208, 92] on icon at bounding box center [204, 91] width 12 height 12
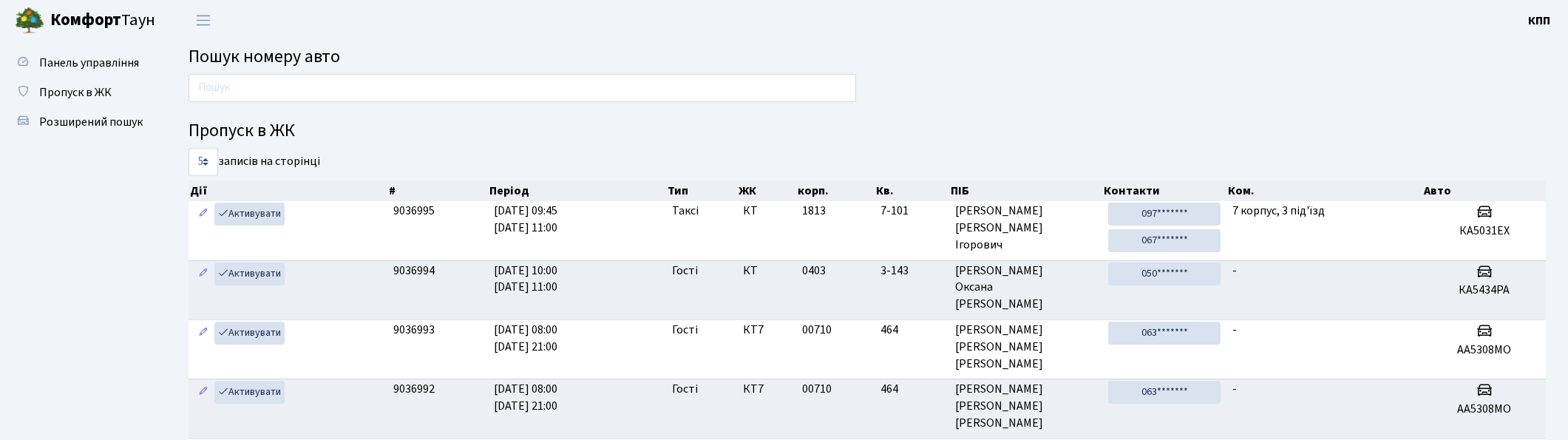
type input "6"
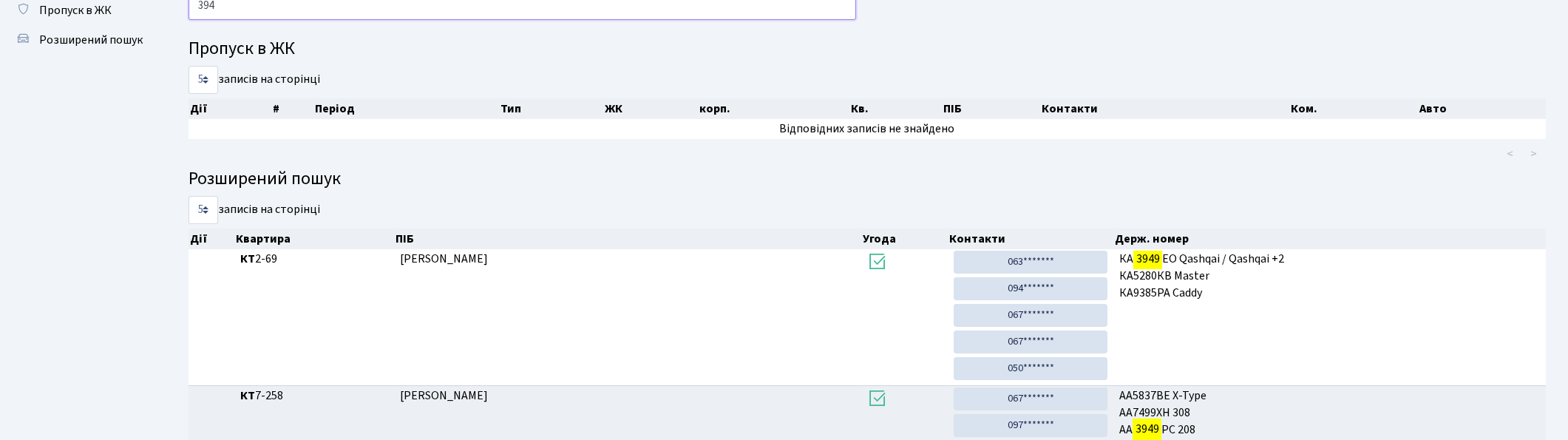
scroll to position [79, 0]
type input "3"
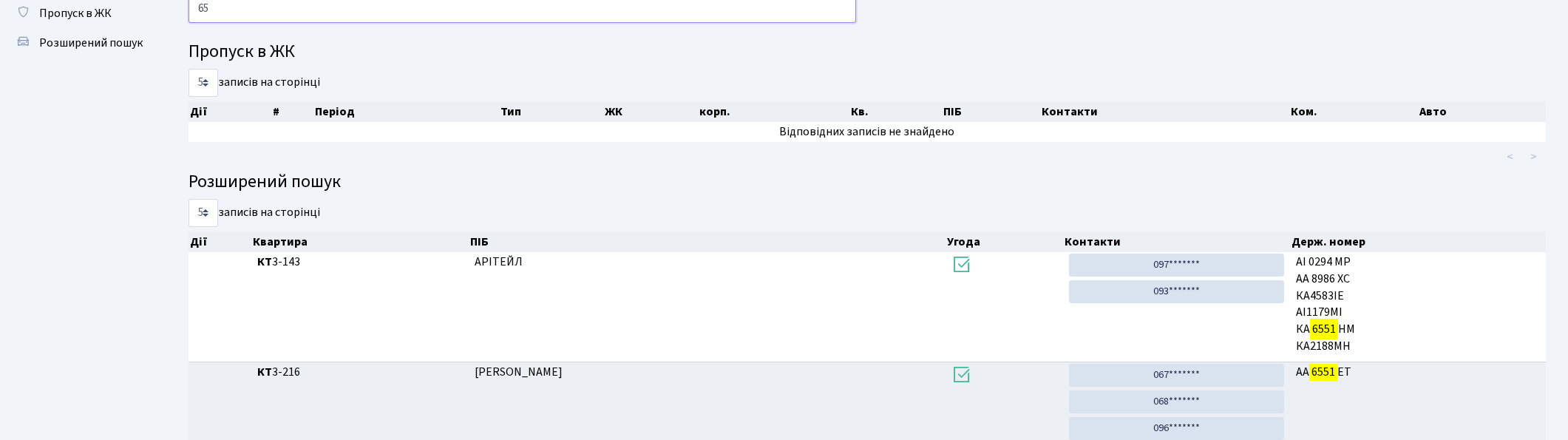
type input "6"
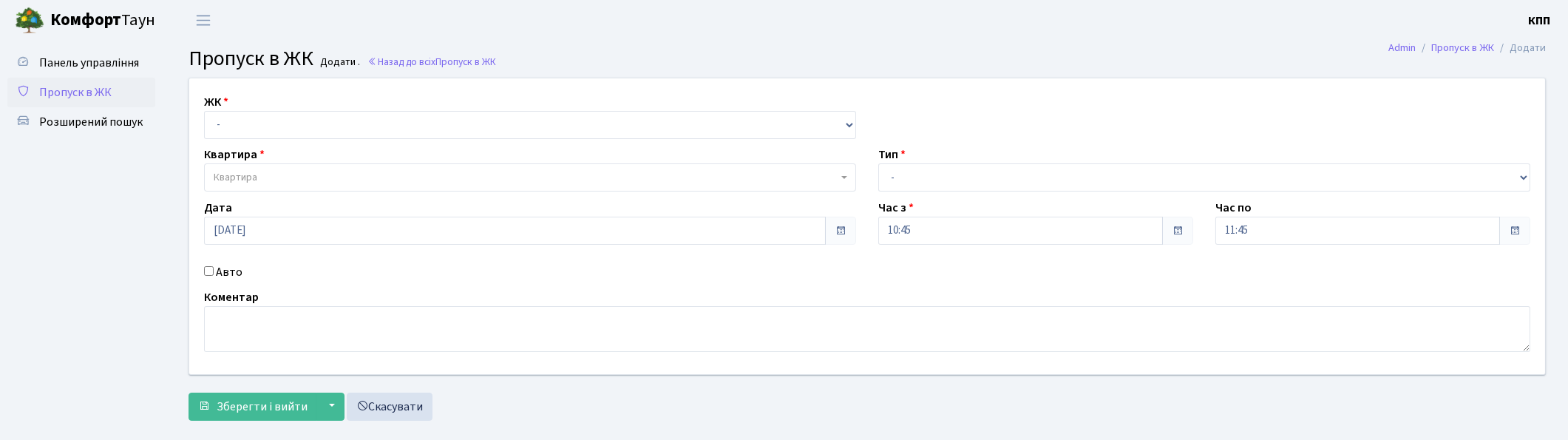
click at [230, 270] on label "Авто" at bounding box center [229, 272] width 27 height 18
click at [213, 270] on input "Авто" at bounding box center [208, 270] width 9 height 9
checkbox input "true"
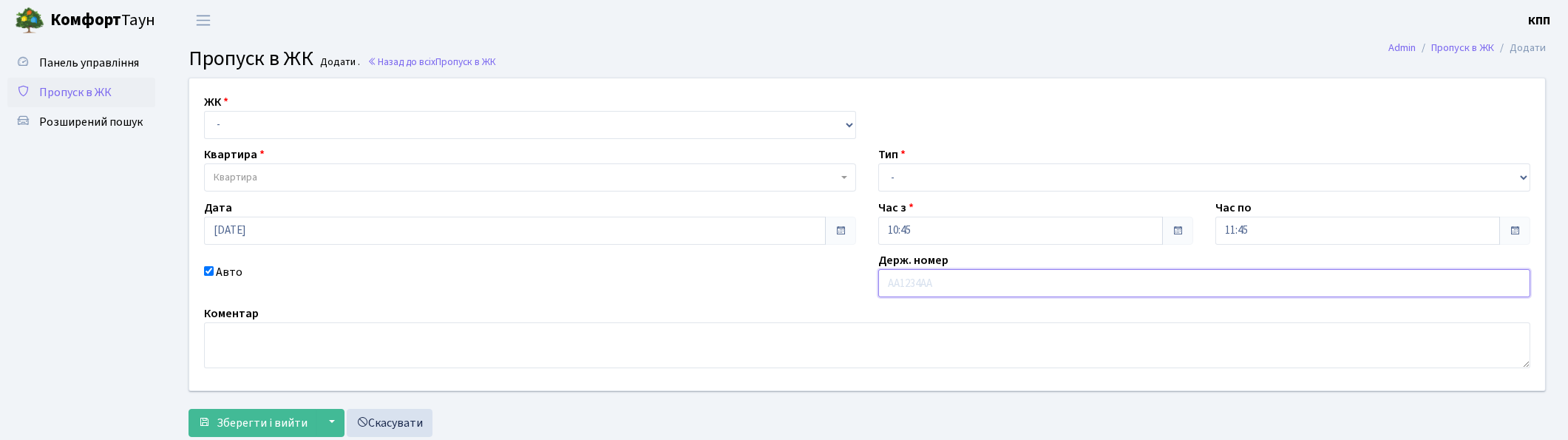
click at [933, 282] on input "text" at bounding box center [1204, 284] width 652 height 28
type input "[DEMOGRAPHIC_DATA]"
click at [268, 129] on select "- КТ, вул. Регенераторна, 4 КТ2, просп. [STREET_ADDRESS] [STREET_ADDRESS] [PERS…" at bounding box center [530, 125] width 652 height 28
select select "271"
click at [204, 111] on select "- КТ, вул. Регенераторна, 4 КТ2, просп. [STREET_ADDRESS] [STREET_ADDRESS] [PERS…" at bounding box center [530, 125] width 652 height 28
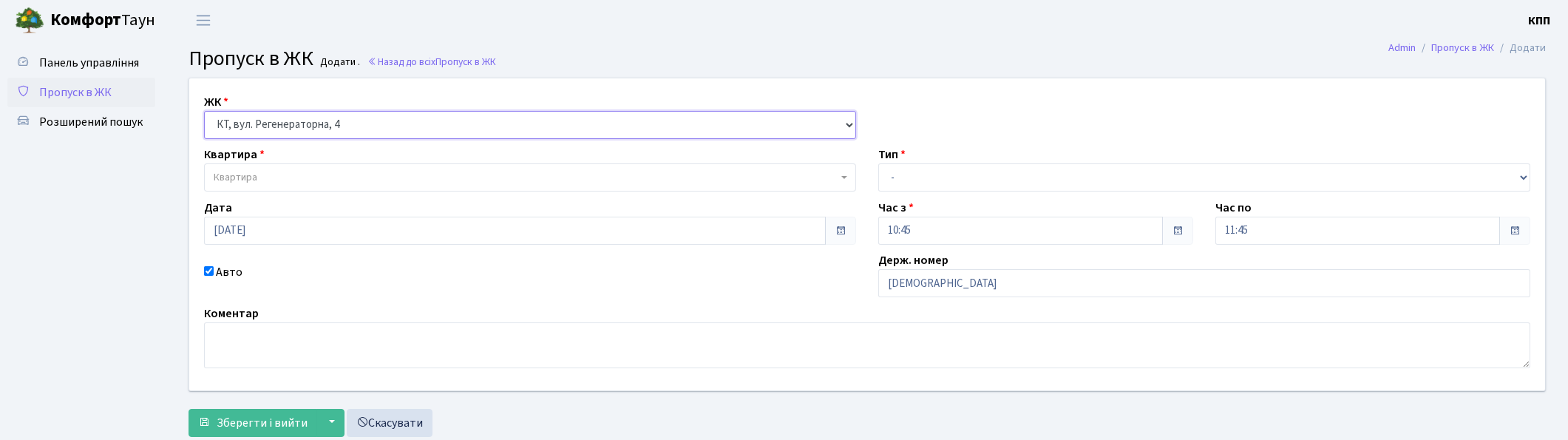
select select
click at [281, 170] on span "Квартира" at bounding box center [525, 177] width 624 height 15
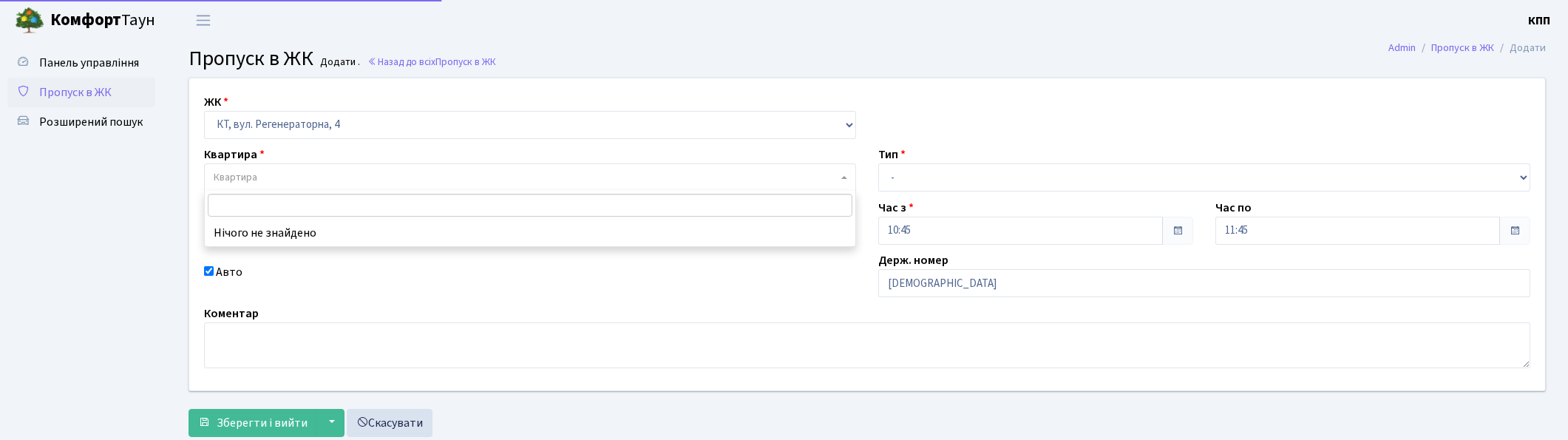
type input "3"
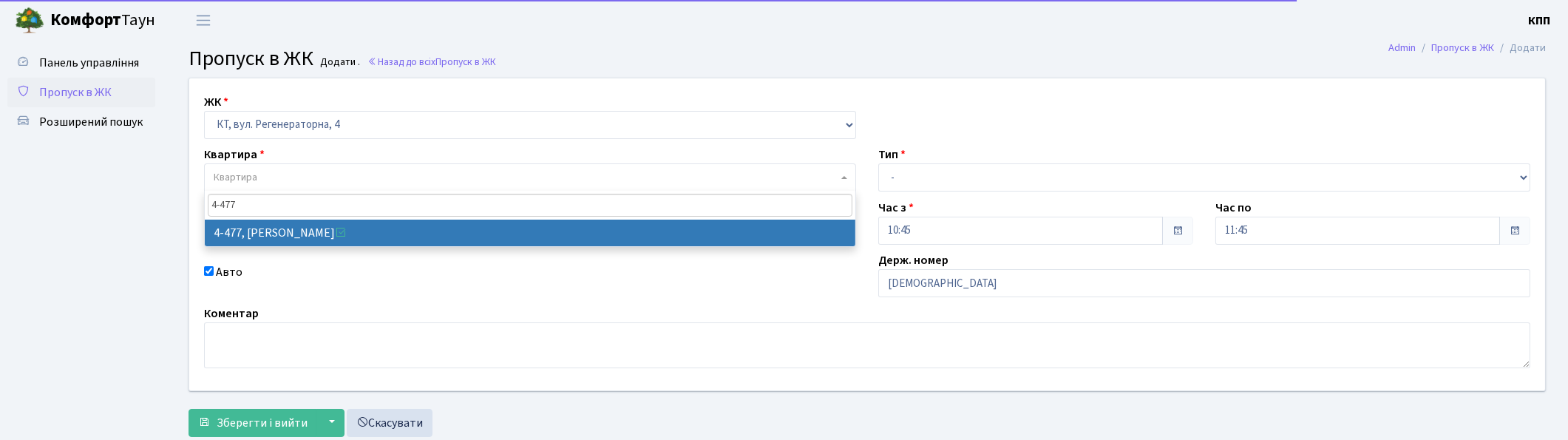
type input "4-477"
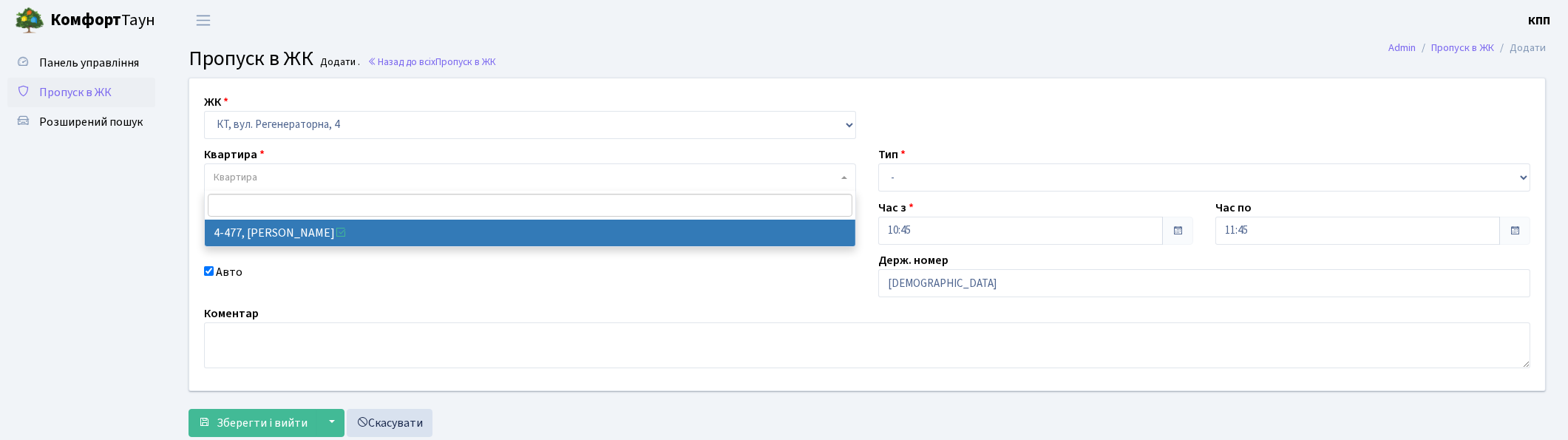
select select "1936"
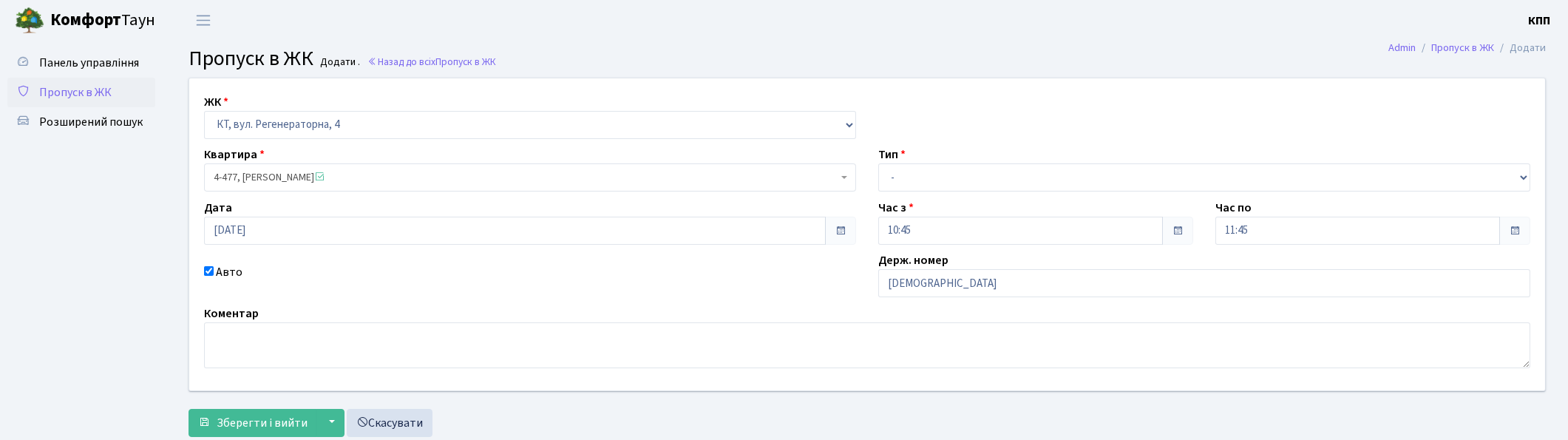
click at [962, 195] on div "ЖК - КТ, вул. Регенераторна, 4 КТ2, просп. [STREET_ADDRESS] [STREET_ADDRESS] [P…" at bounding box center [867, 234] width 1378 height 312
click at [966, 183] on select "- Доставка Таксі Гості Сервіс" at bounding box center [1204, 177] width 652 height 28
select select "3"
click at [879, 163] on select "- Доставка Таксі Гості Сервіс" at bounding box center [1204, 177] width 652 height 28
click at [255, 416] on span "Зберегти і вийти" at bounding box center [262, 422] width 91 height 16
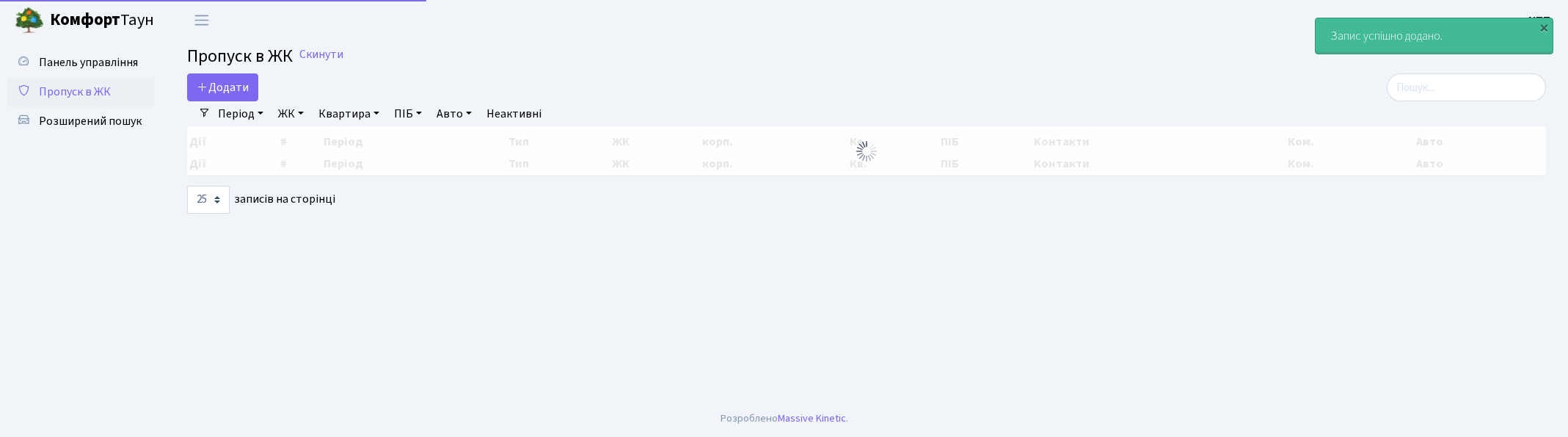
select select "25"
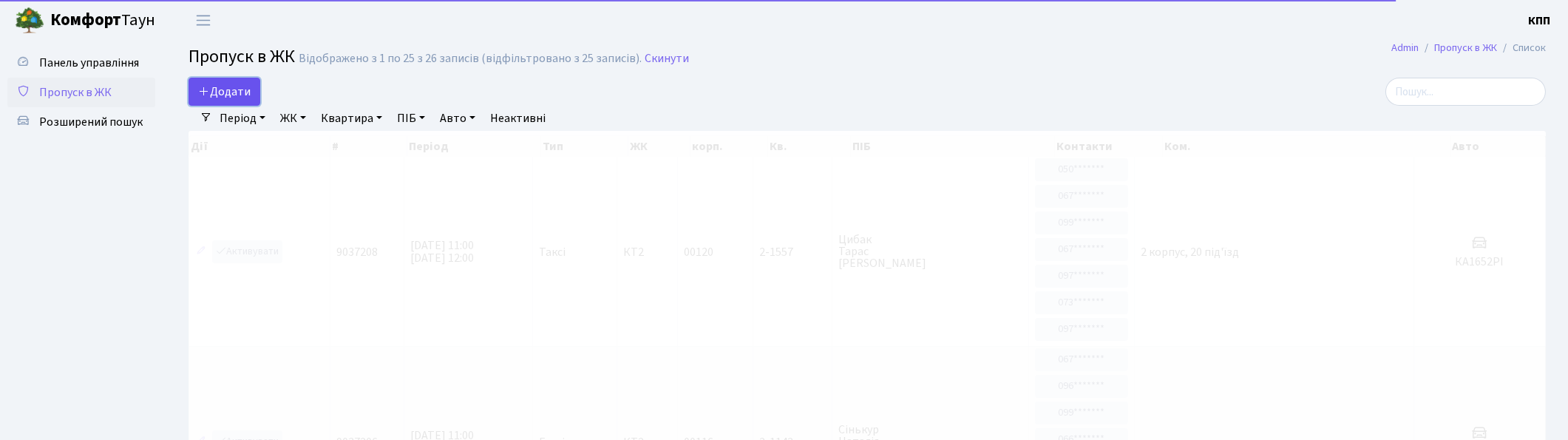
click at [254, 99] on link "Додати" at bounding box center [224, 92] width 72 height 28
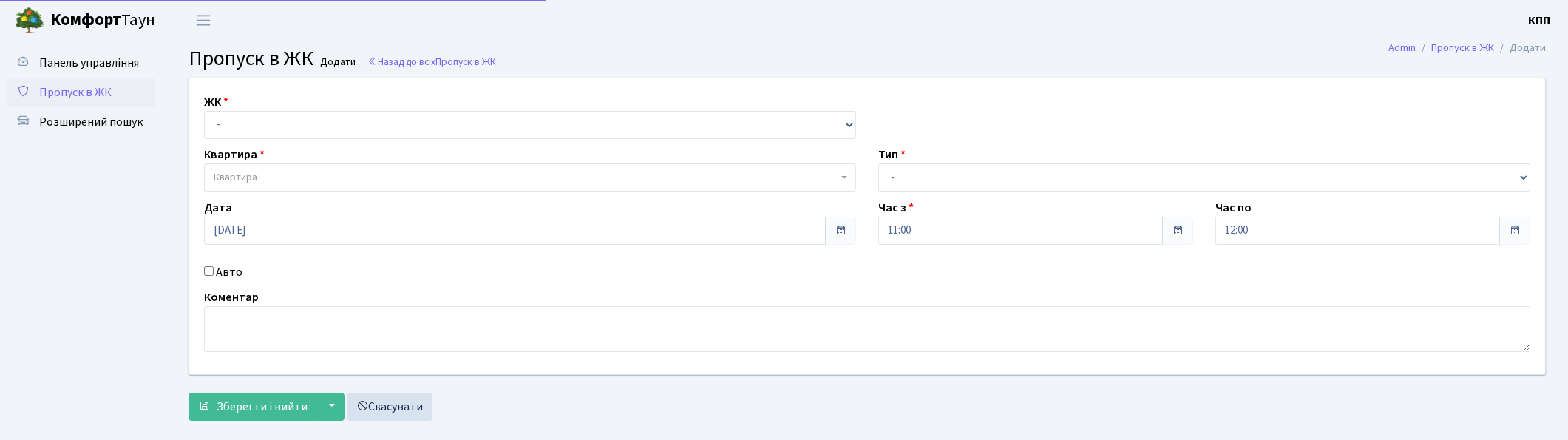
click at [219, 270] on label "Авто" at bounding box center [229, 272] width 27 height 18
click at [213, 270] on input "Авто" at bounding box center [208, 270] width 9 height 9
checkbox input "true"
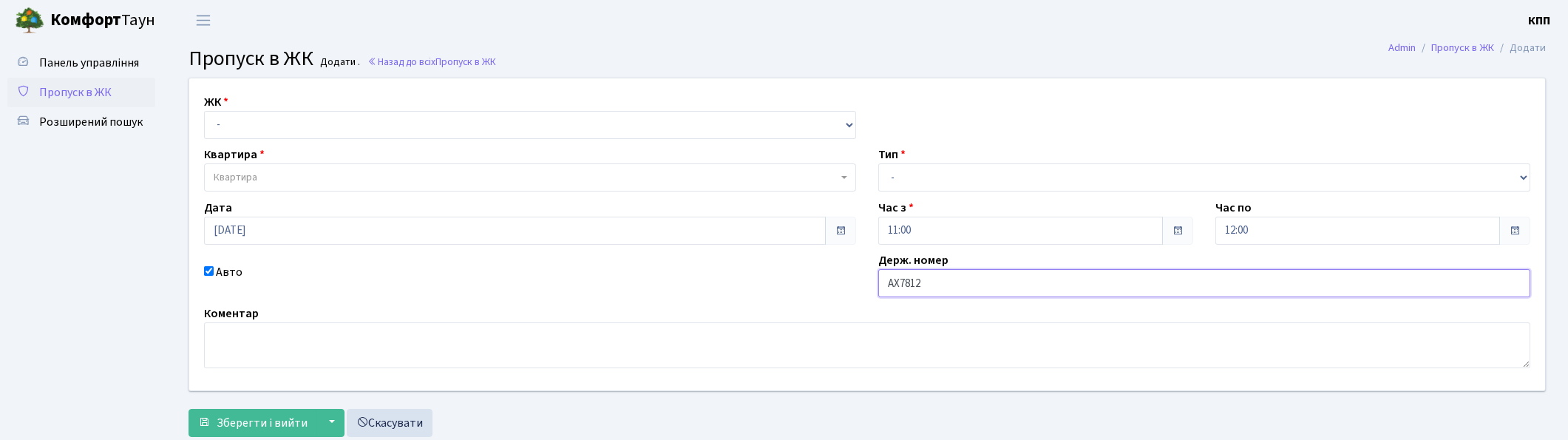
type input "АХ7812ОВ"
drag, startPoint x: 231, startPoint y: 124, endPoint x: 232, endPoint y: 134, distance: 10.0
click at [231, 124] on select "- КТ, вул. Регенераторна, 4 КТ2, просп. [STREET_ADDRESS] [STREET_ADDRESS] [PERS…" at bounding box center [530, 125] width 652 height 28
select select "271"
click at [204, 111] on select "- КТ, вул. Регенераторна, 4 КТ2, просп. [STREET_ADDRESS] [STREET_ADDRESS] [PERS…" at bounding box center [530, 125] width 652 height 28
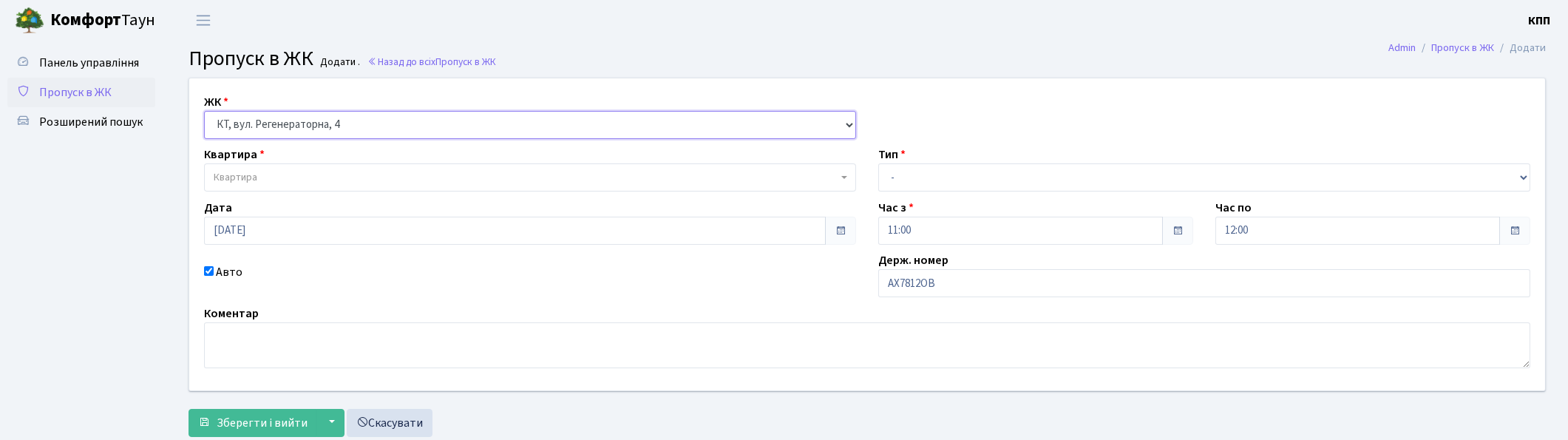
select select
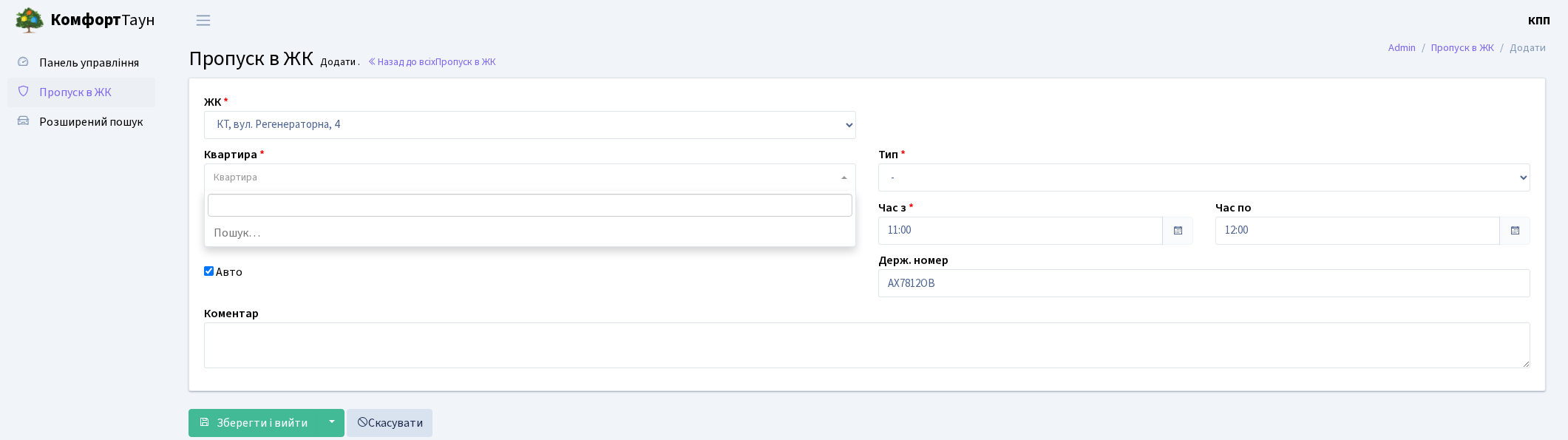
click at [244, 182] on span "Квартира" at bounding box center [235, 177] width 44 height 15
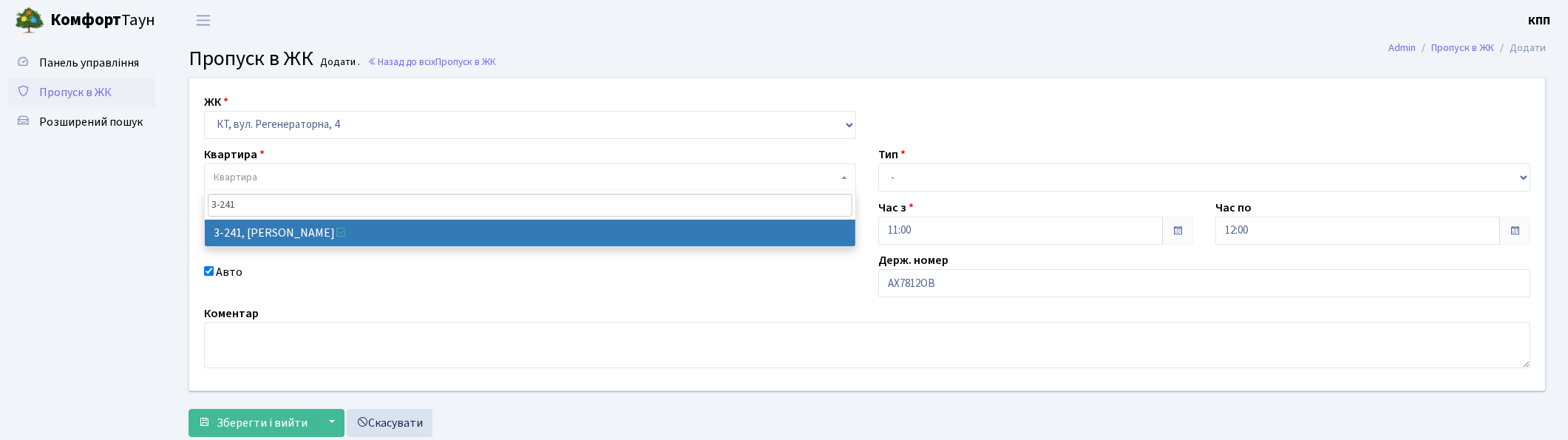
type input "3-241"
select select "742"
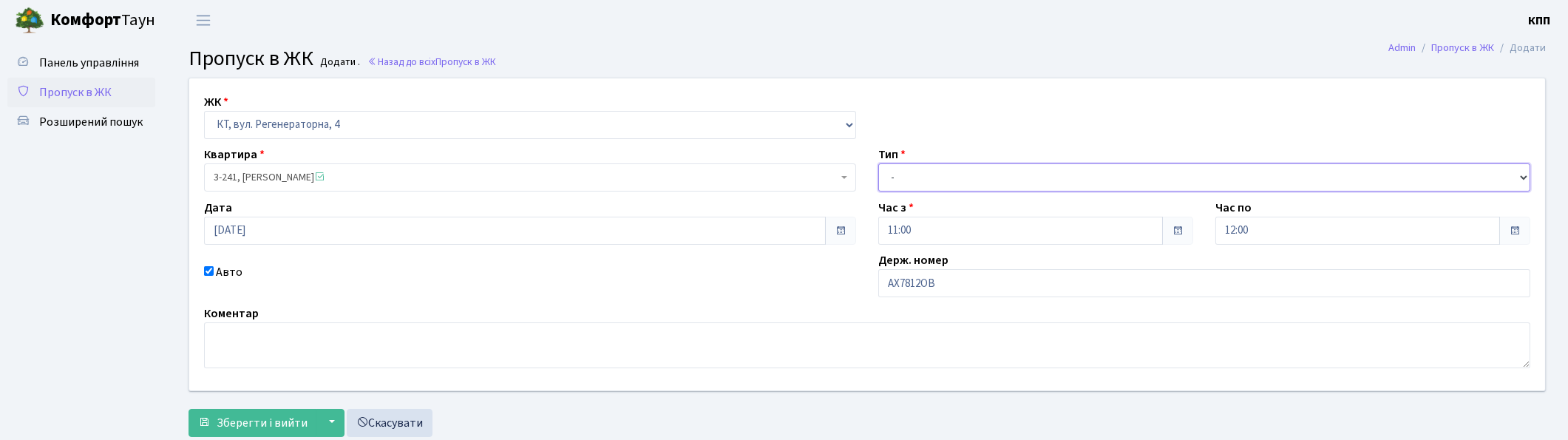
click at [1006, 175] on select "- Доставка Таксі Гості Сервіс" at bounding box center [1204, 177] width 652 height 28
select select "2"
click at [879, 163] on select "- Доставка Таксі Гості Сервіс" at bounding box center [1204, 177] width 652 height 28
click at [257, 410] on button "Зберегти і вийти" at bounding box center [253, 423] width 129 height 28
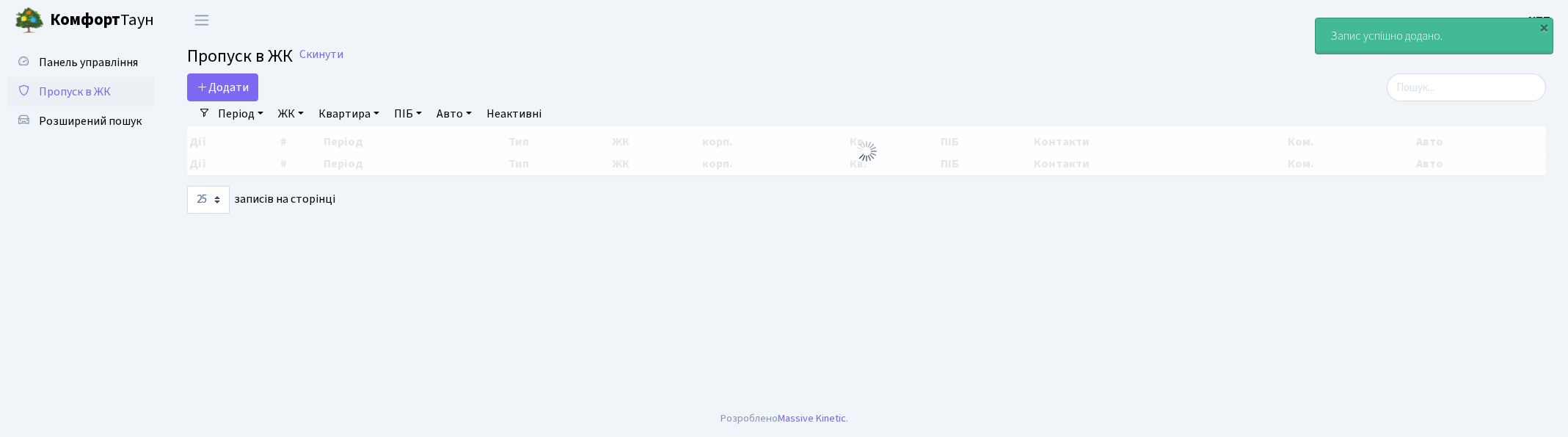
select select "25"
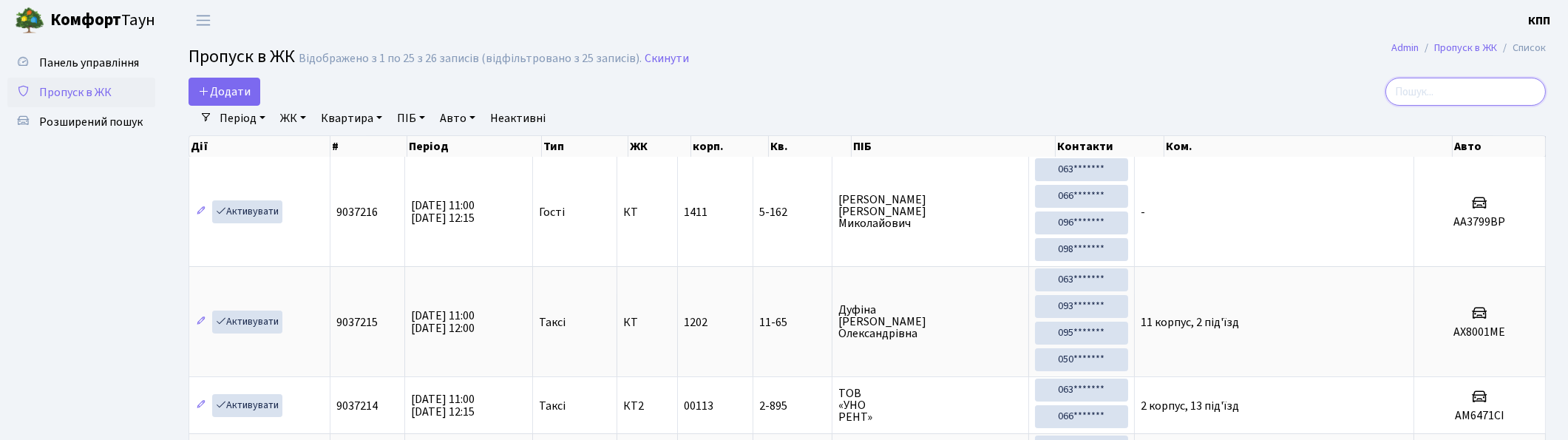
click at [1509, 89] on input "search" at bounding box center [1466, 92] width 161 height 28
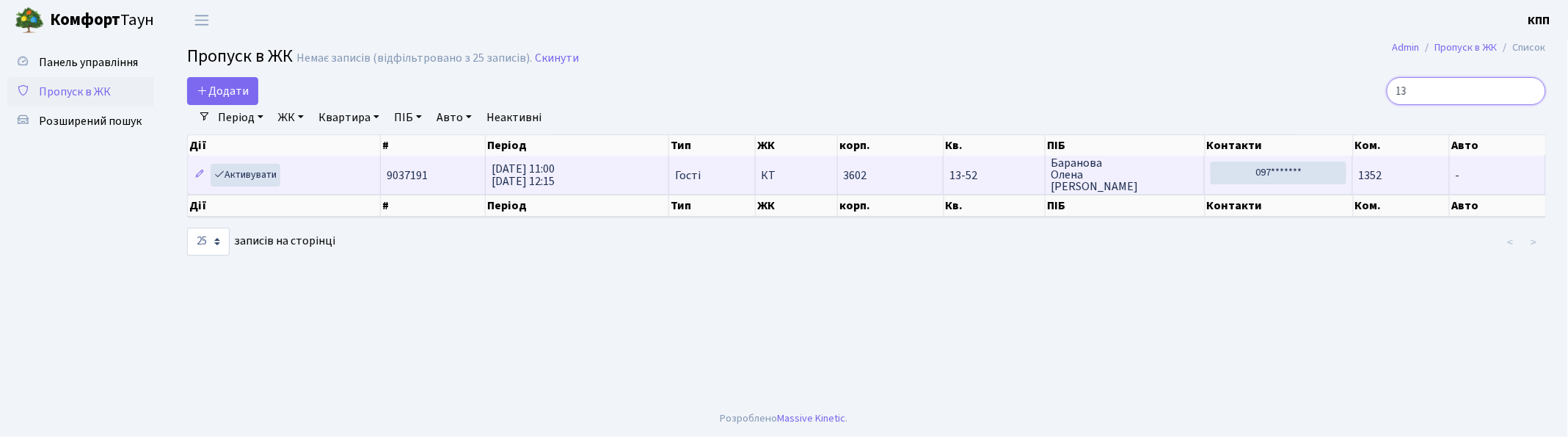
type input "1"
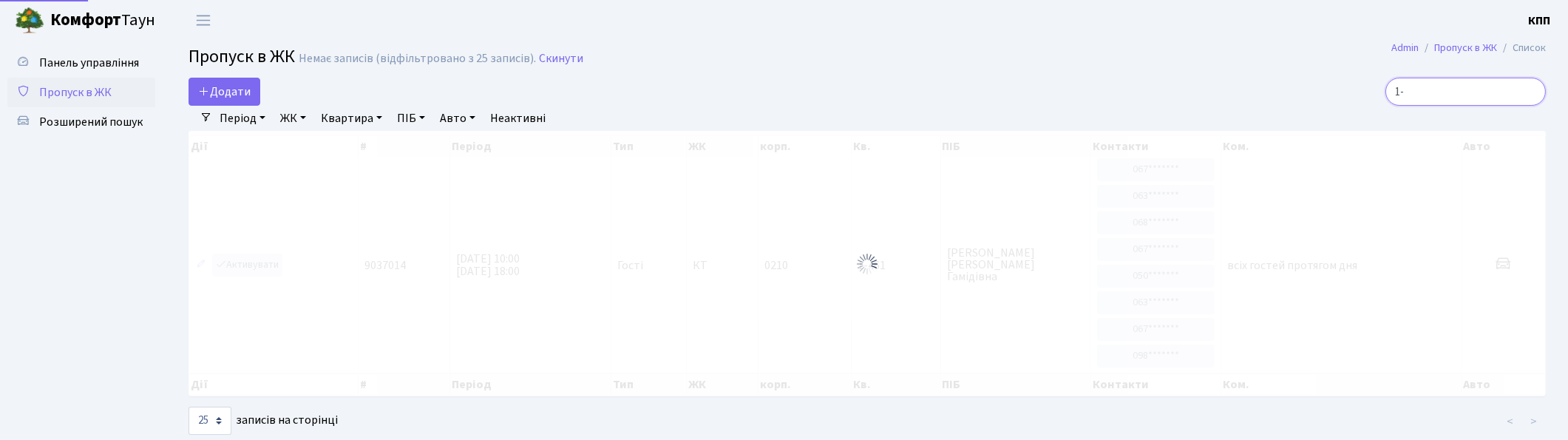
type input "1"
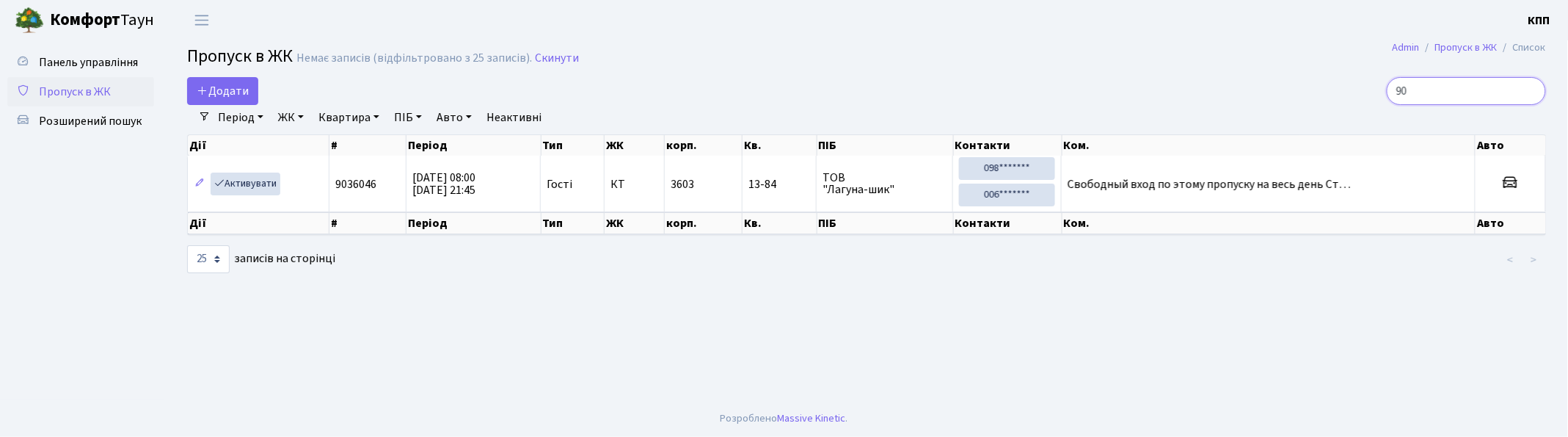
type input "9"
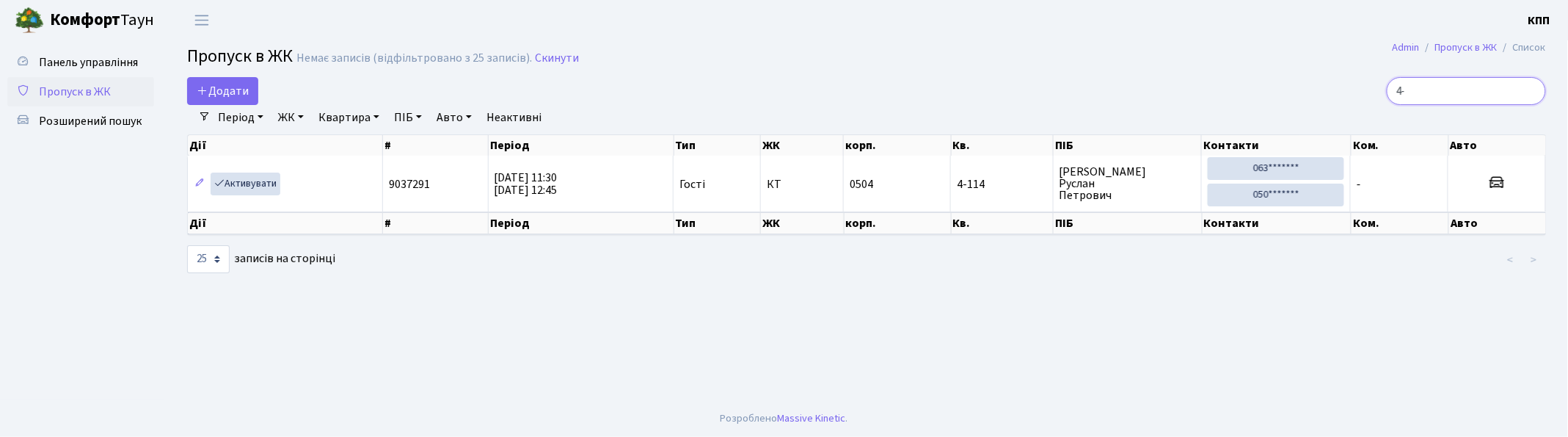
type input "4"
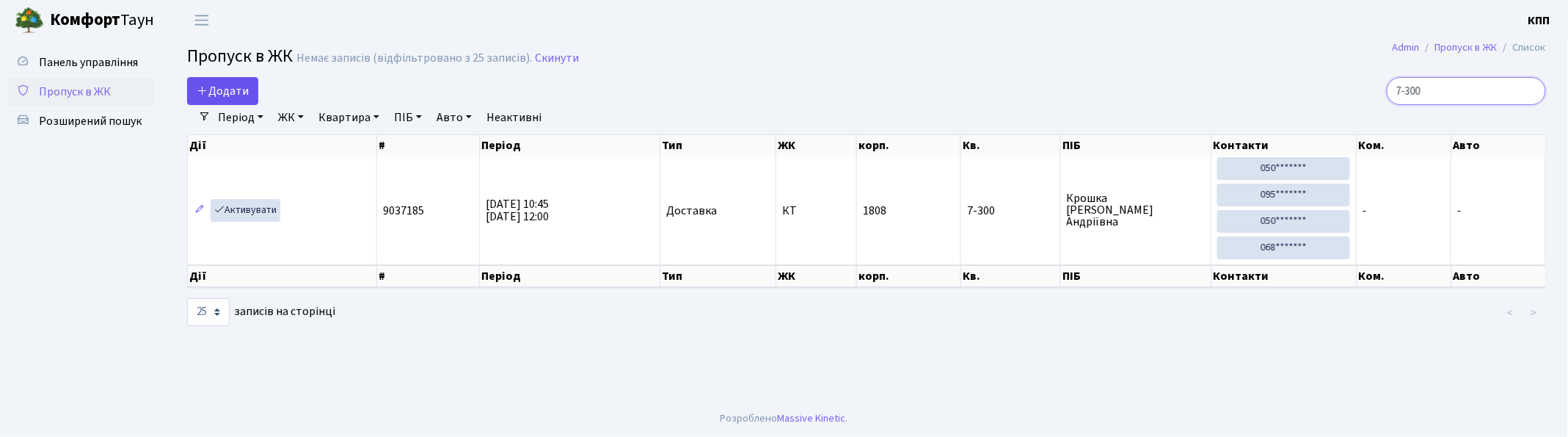
type input "7-300"
click at [222, 88] on span "Додати" at bounding box center [223, 91] width 52 height 16
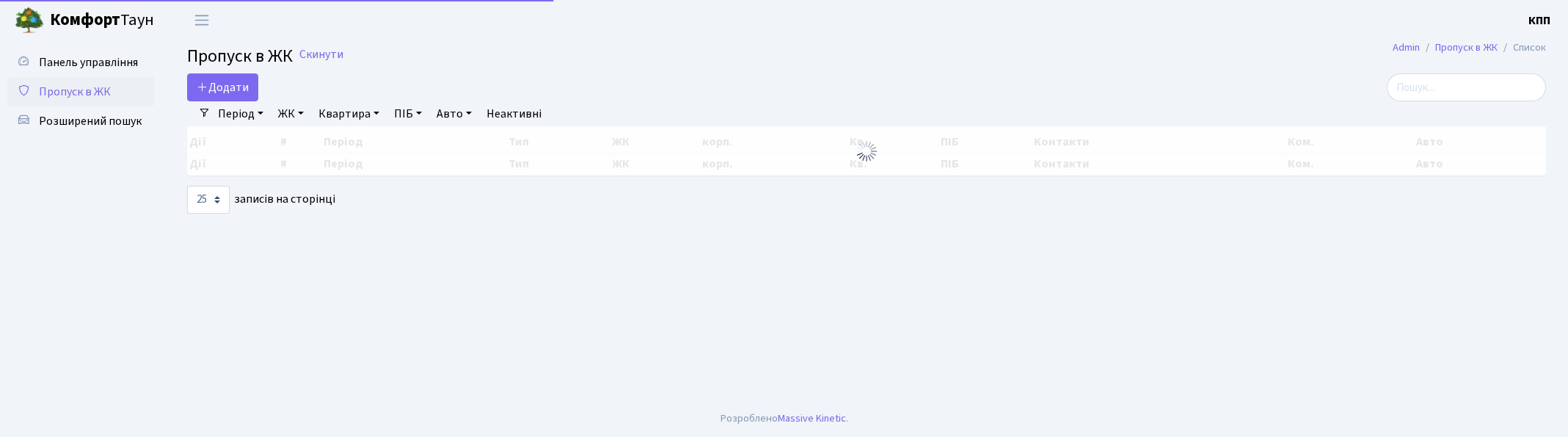
select select "25"
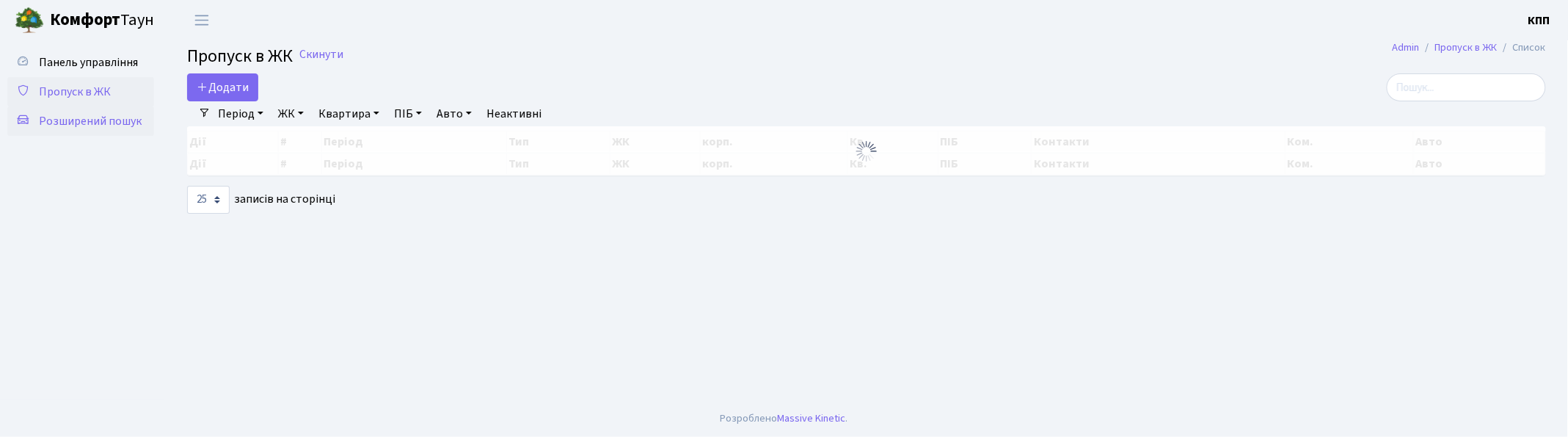
click at [91, 132] on link "Розширений пошук" at bounding box center [81, 120] width 147 height 29
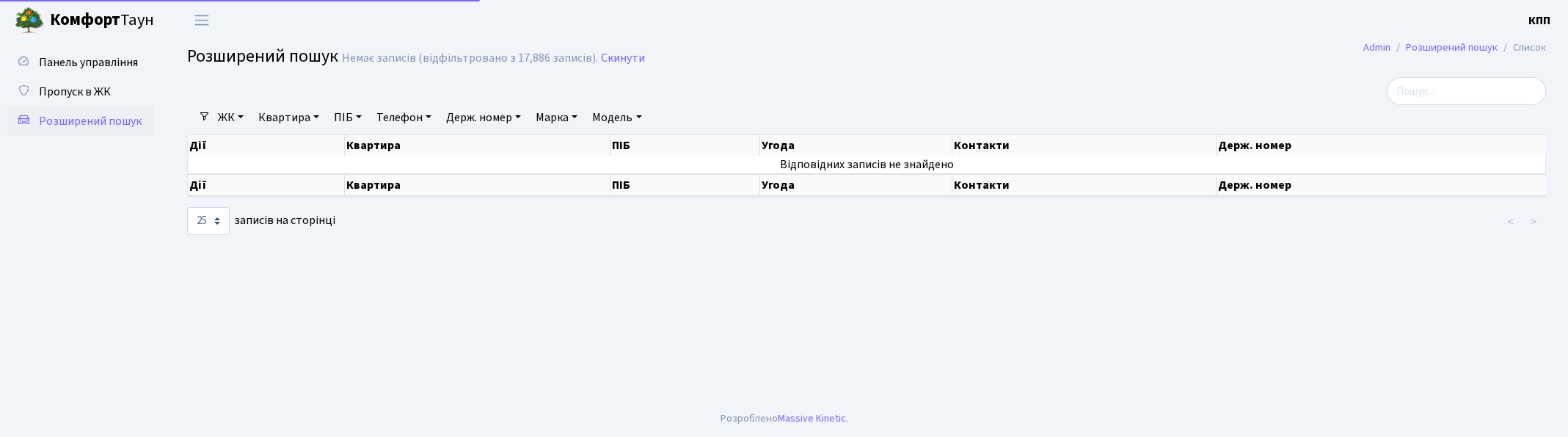
select select "25"
click at [282, 115] on link "Квартира" at bounding box center [288, 117] width 72 height 25
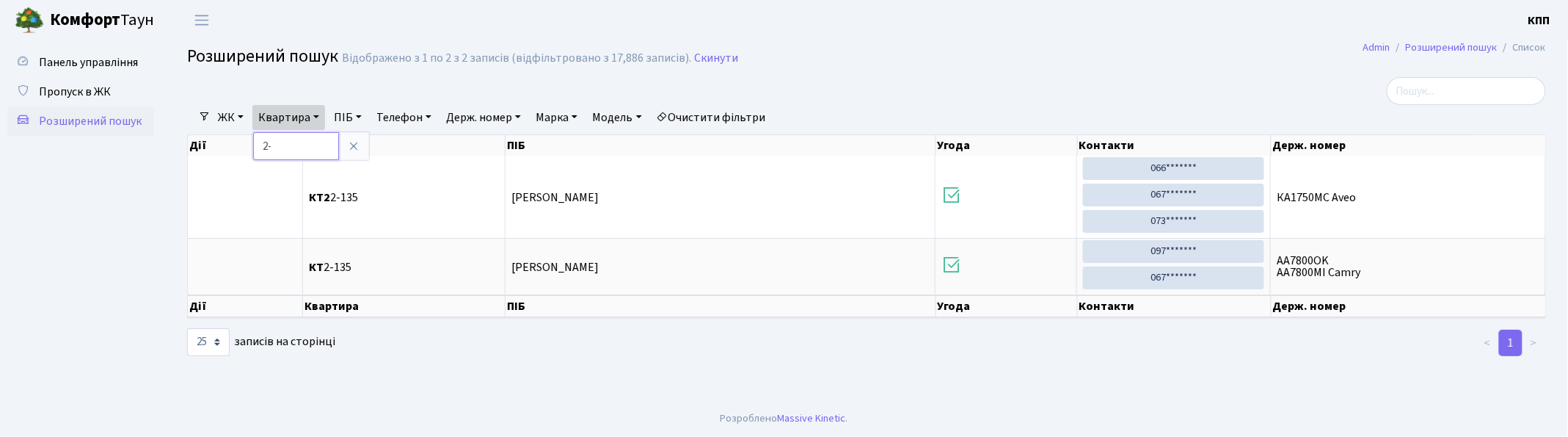
type input "2"
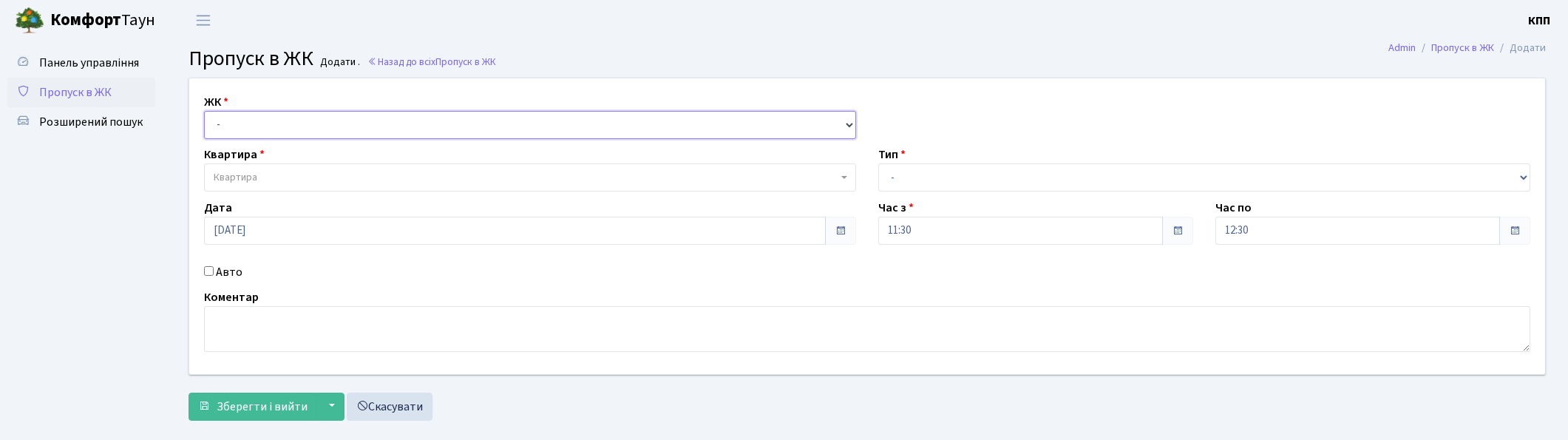
drag, startPoint x: 307, startPoint y: 124, endPoint x: 307, endPoint y: 135, distance: 11.0
click at [307, 124] on select "- КТ, вул. Регенераторна, 4 КТ2, просп. [STREET_ADDRESS] [STREET_ADDRESS] [PERS…" at bounding box center [530, 125] width 652 height 28
select select "271"
click at [204, 111] on select "- КТ, вул. Регенераторна, 4 КТ2, просп. [STREET_ADDRESS] [STREET_ADDRESS] [PERS…" at bounding box center [530, 125] width 652 height 28
select select
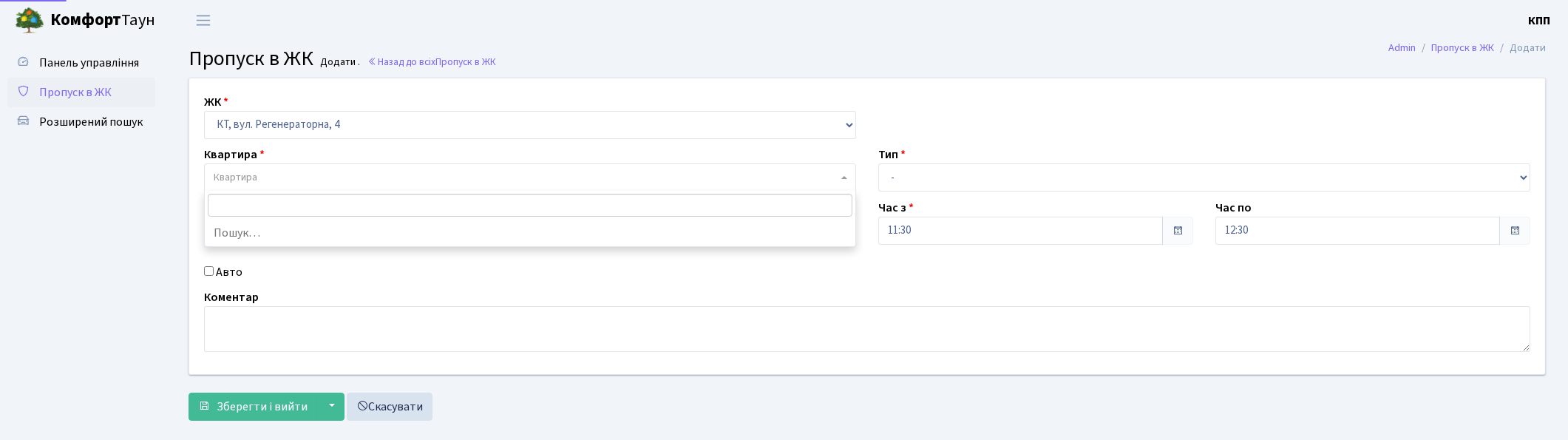
click at [320, 178] on span "Квартира" at bounding box center [525, 177] width 624 height 15
click at [214, 270] on div "Авто" at bounding box center [530, 272] width 674 height 18
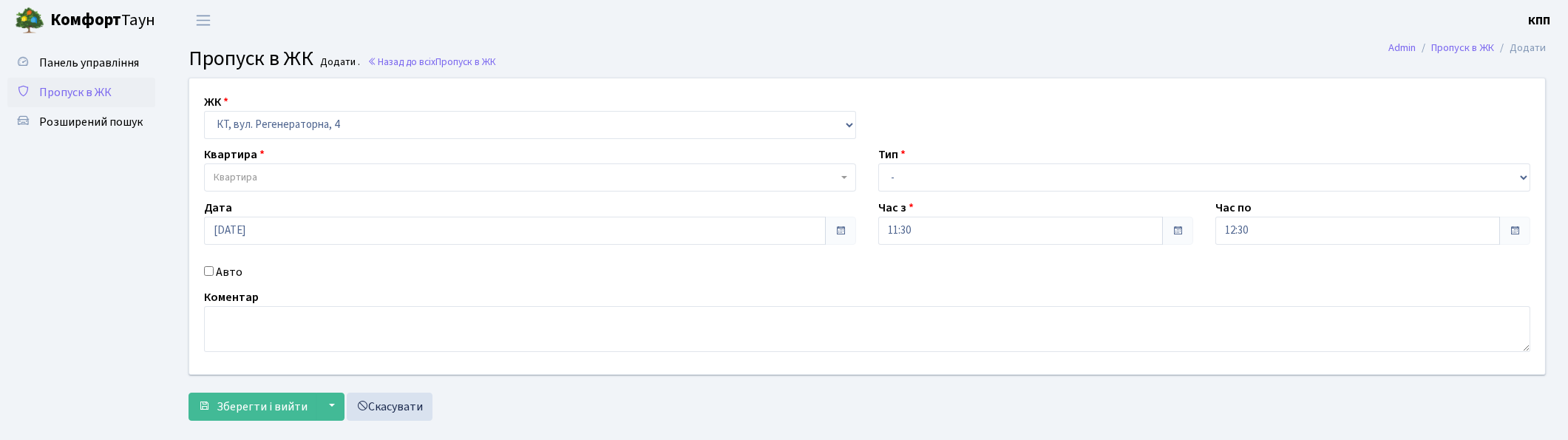
click at [204, 268] on input "Авто" at bounding box center [208, 270] width 9 height 9
checkbox input "true"
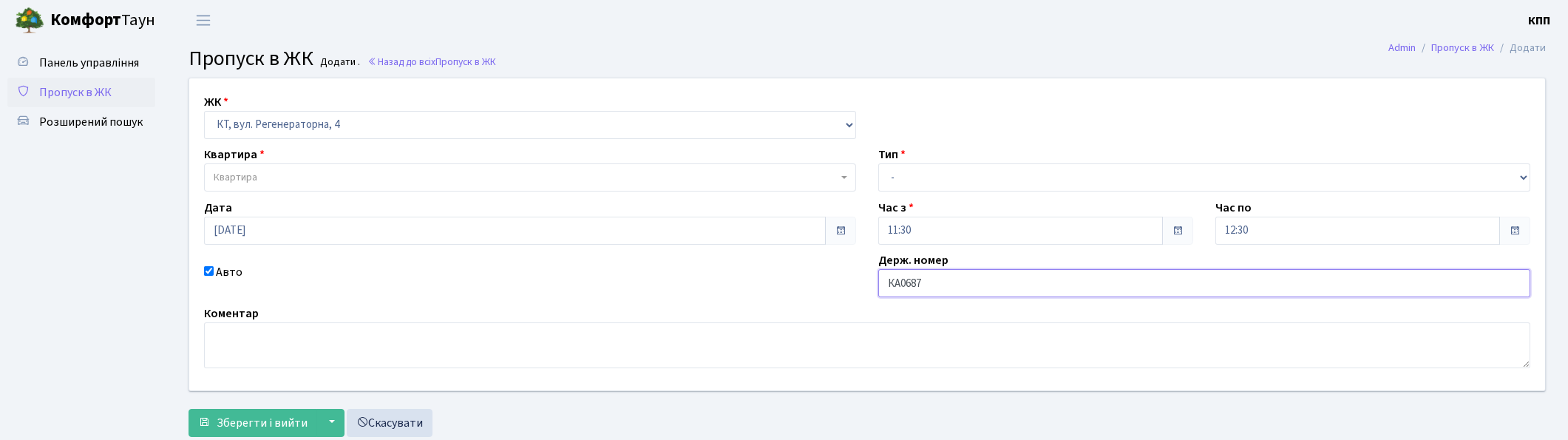
type input "КА0687РН"
click at [454, 180] on span "Квартира" at bounding box center [525, 177] width 624 height 15
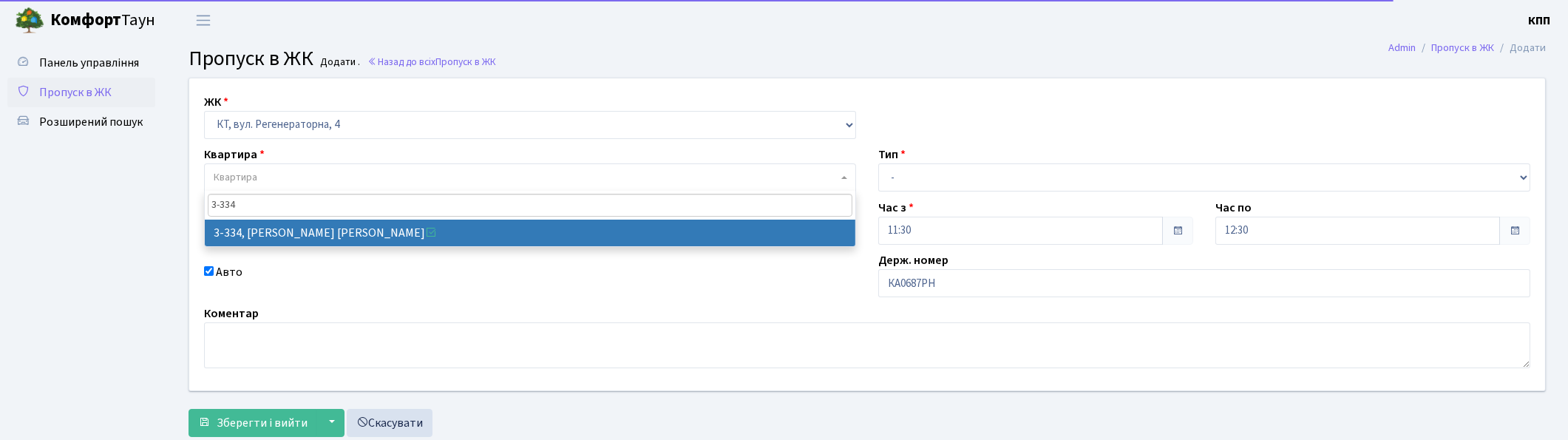
type input "3-334"
select select "1552"
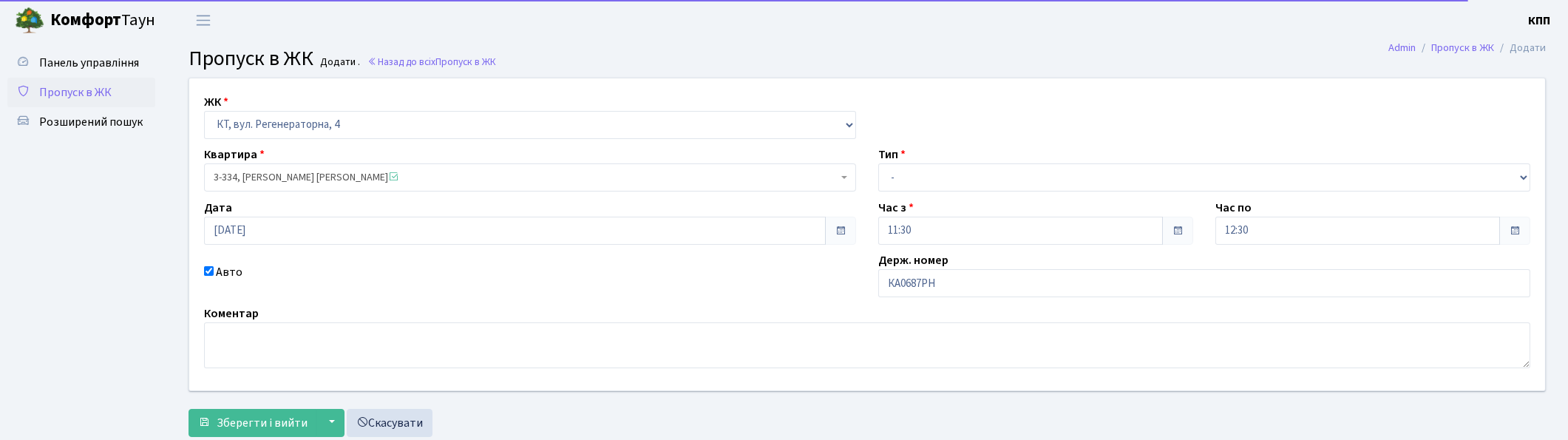
click at [915, 195] on div "ЖК - КТ, вул. Регенераторна, 4 КТ2, просп. Соборності, 17 КТ3, вул. Березнева, …" at bounding box center [867, 234] width 1378 height 312
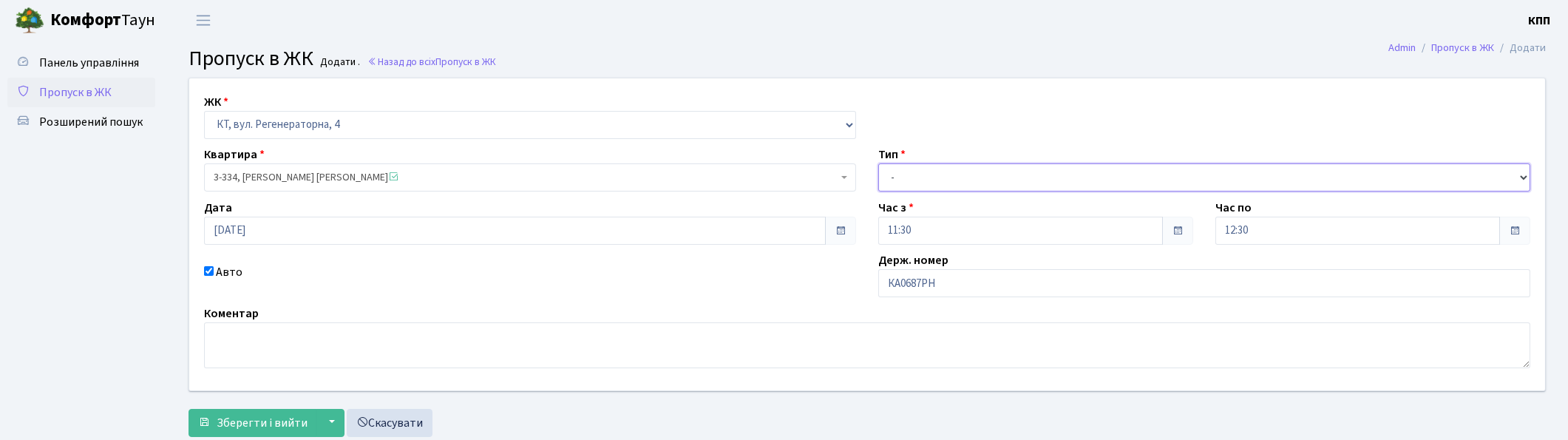
click at [912, 183] on select "- Доставка Таксі Гості Сервіс" at bounding box center [1204, 177] width 652 height 28
select select "3"
click at [879, 163] on select "- Доставка Таксі Гості Сервіс" at bounding box center [1204, 177] width 652 height 28
click at [289, 416] on span "Зберегти і вийти" at bounding box center [262, 422] width 91 height 16
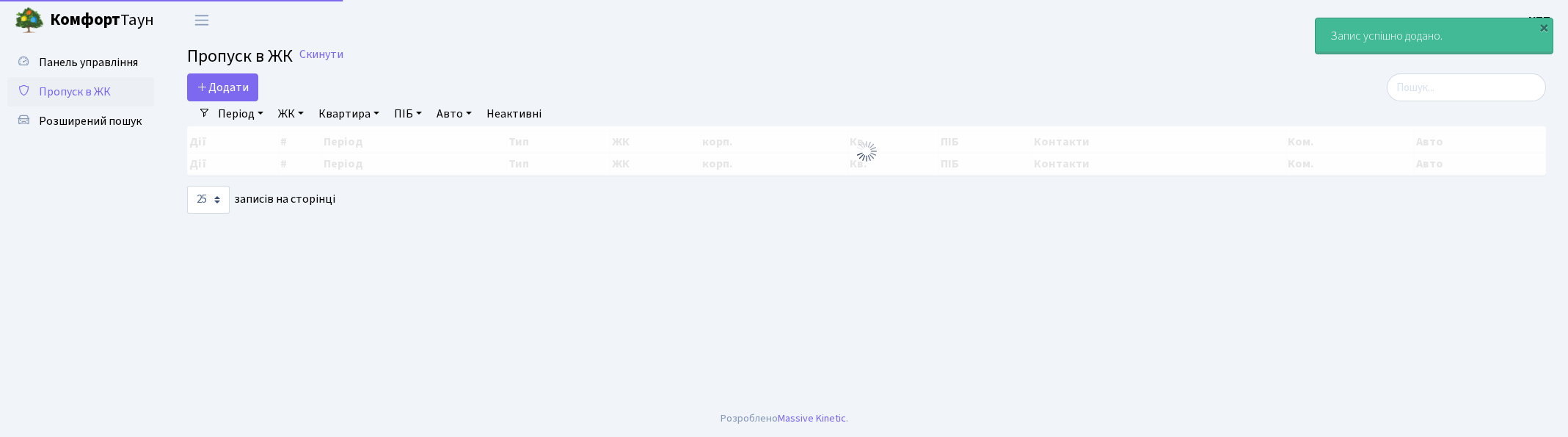
select select "25"
click at [1433, 74] on input "search" at bounding box center [1467, 87] width 159 height 28
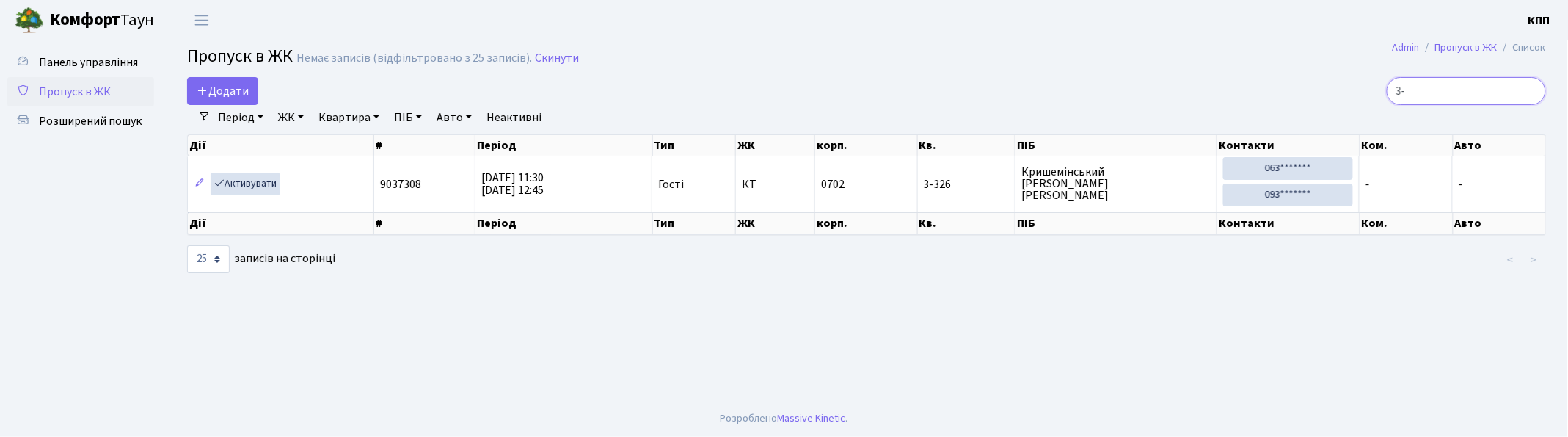
type input "3"
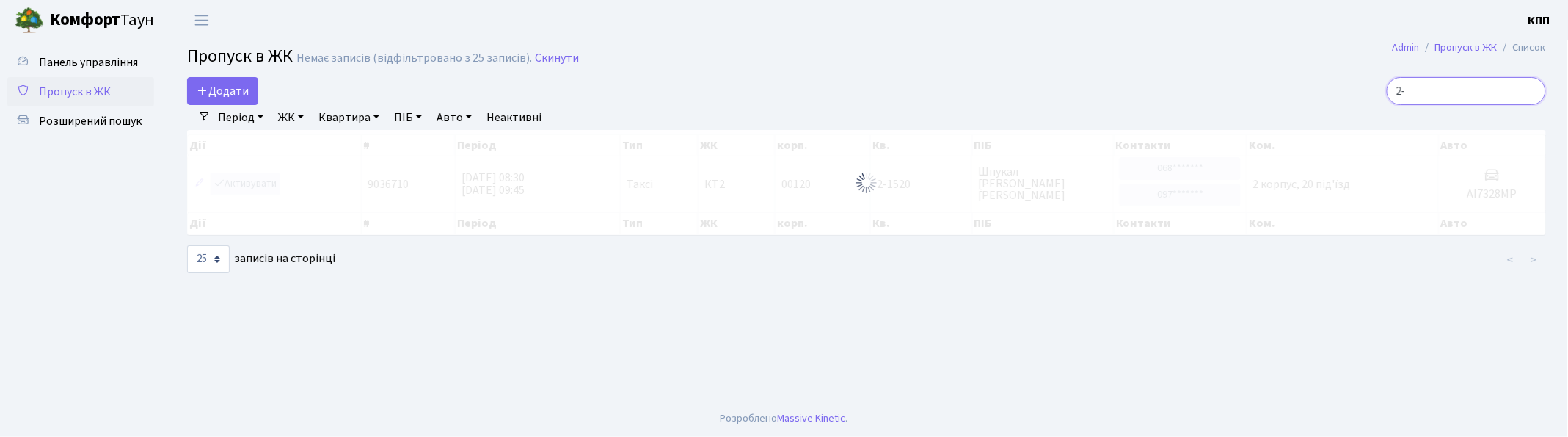
type input "2"
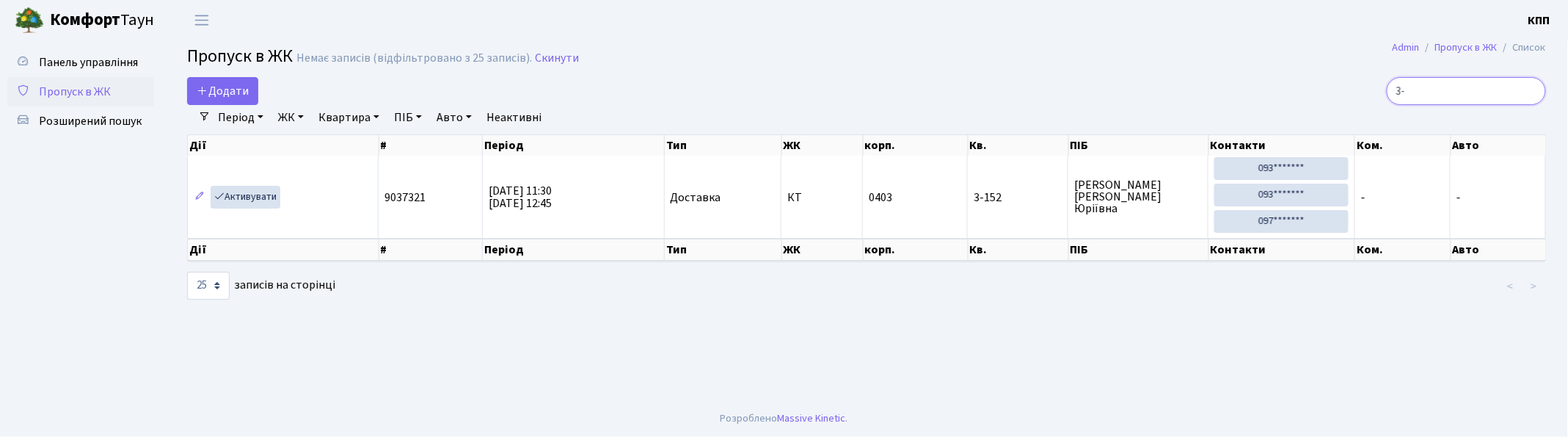
type input "3"
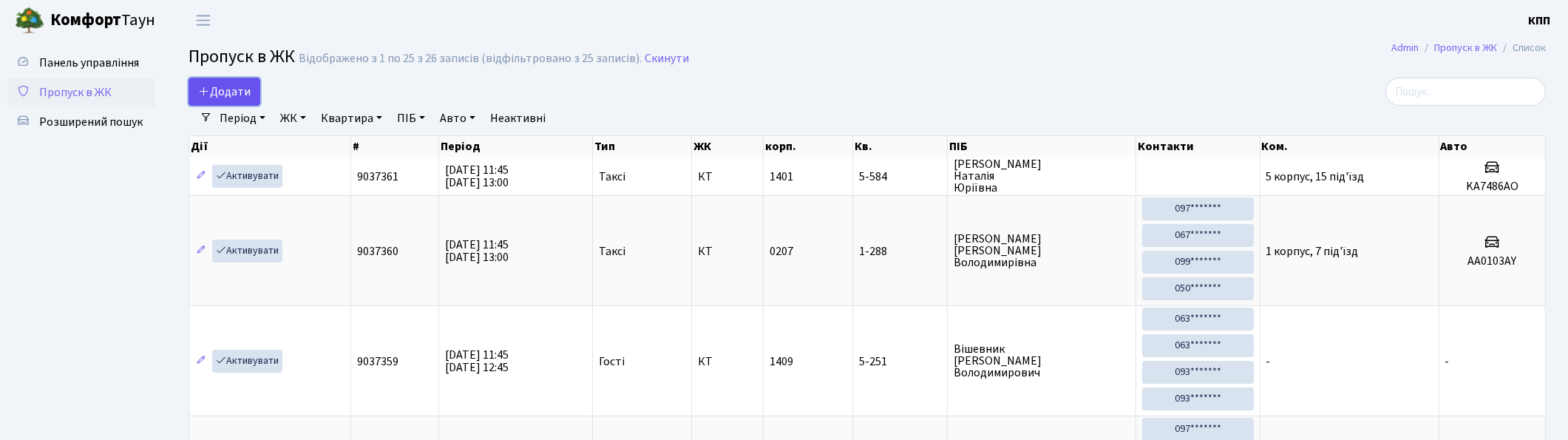
click at [249, 93] on span "Додати" at bounding box center [224, 91] width 53 height 16
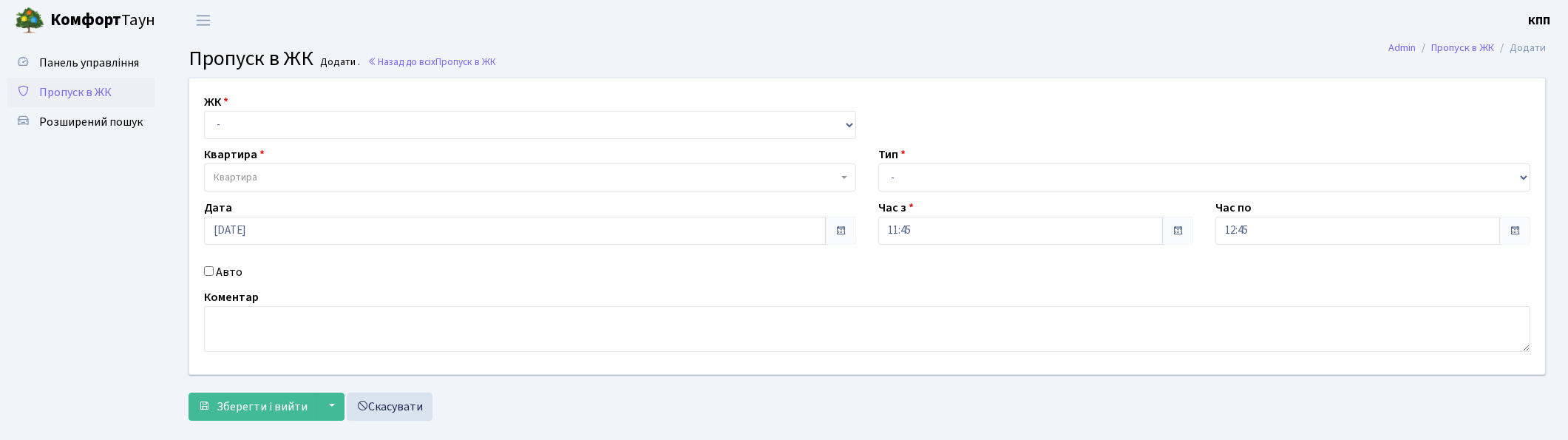
click at [219, 118] on select "- КТ, вул. Регенераторна, 4 КТ2, просп. [STREET_ADDRESS] [STREET_ADDRESS] [PERS…" at bounding box center [530, 125] width 652 height 28
select select "271"
click at [204, 111] on select "- КТ, вул. Регенераторна, 4 КТ2, просп. [STREET_ADDRESS] [STREET_ADDRESS] [PERS…" at bounding box center [530, 125] width 652 height 28
select select
click at [300, 174] on span "Квартира" at bounding box center [525, 177] width 624 height 15
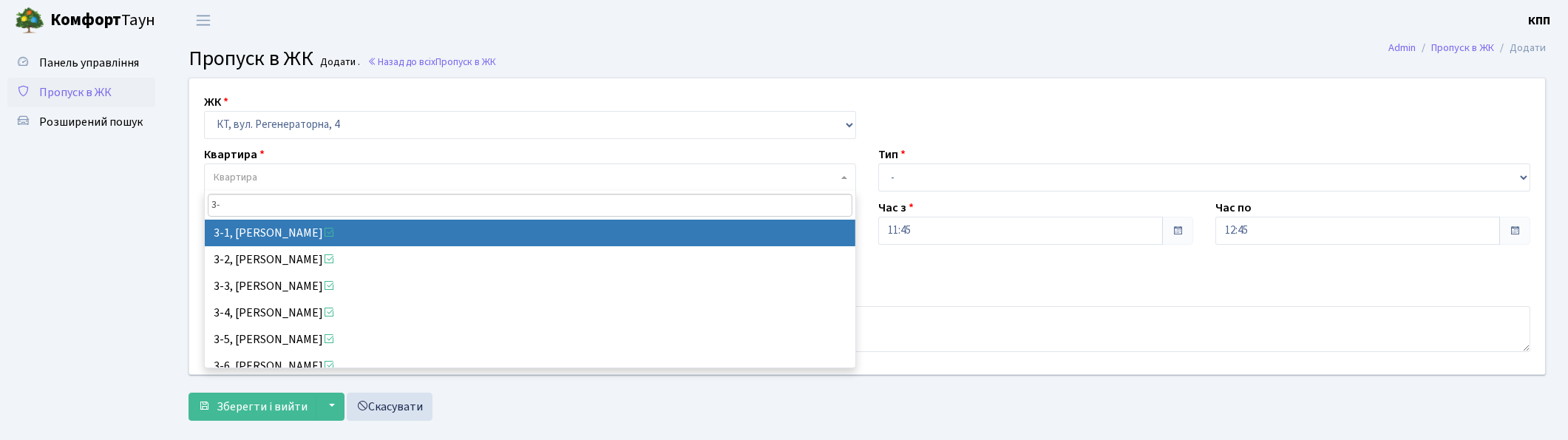
type input "3"
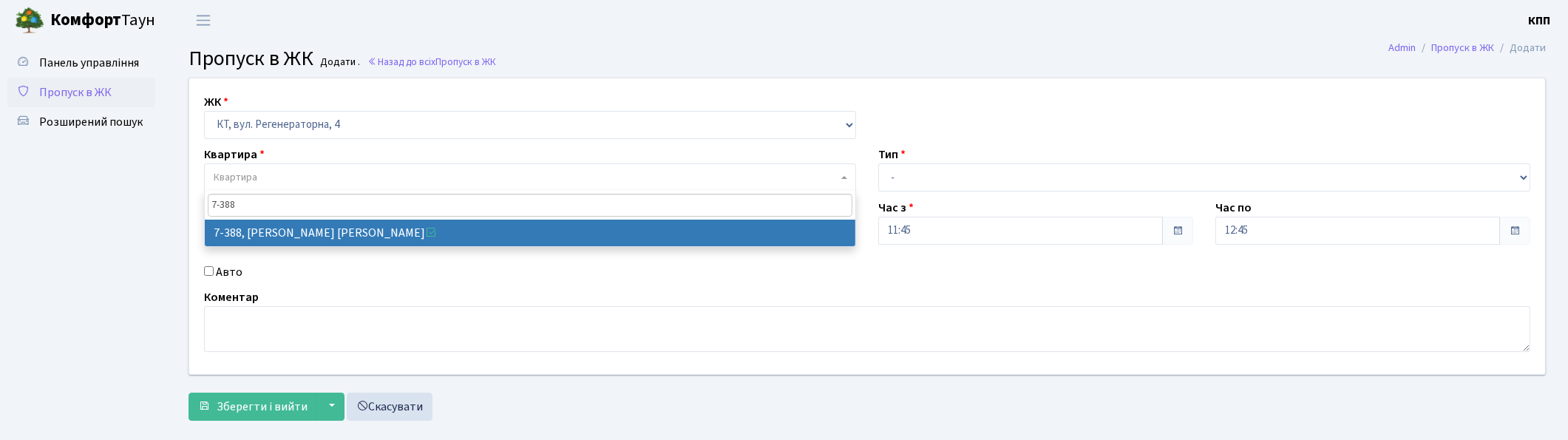
type input "7-388"
select select "4763"
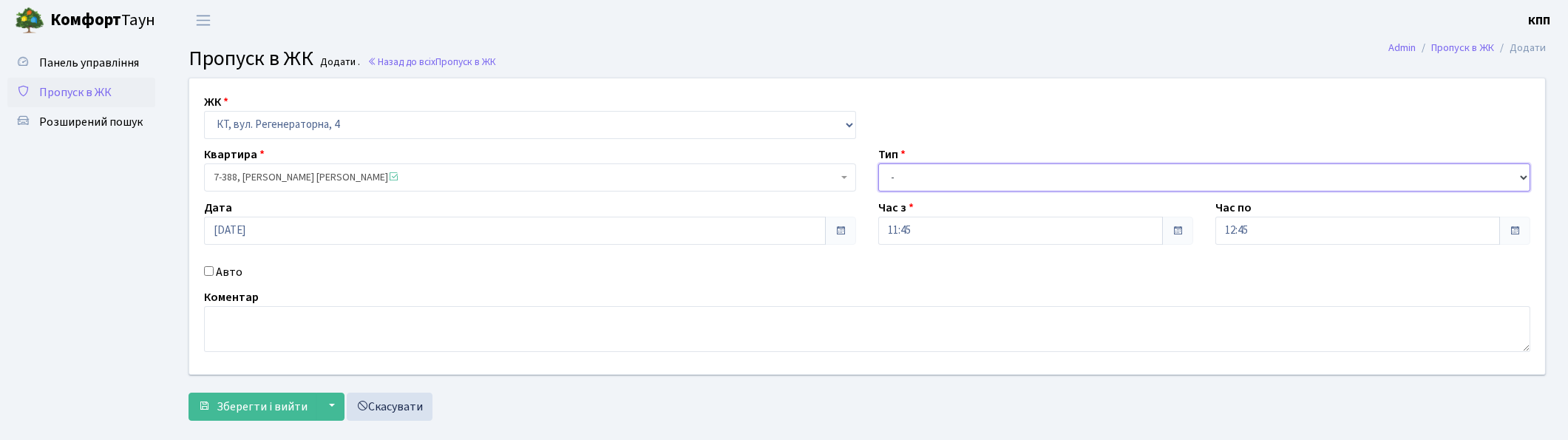
drag, startPoint x: 970, startPoint y: 182, endPoint x: 954, endPoint y: 190, distance: 17.9
click at [967, 185] on select "- Доставка Таксі Гості Сервіс" at bounding box center [1204, 177] width 652 height 28
select select "3"
click at [879, 163] on select "- Доставка Таксі Гості Сервіс" at bounding box center [1204, 177] width 652 height 28
drag, startPoint x: 300, startPoint y: 327, endPoint x: 333, endPoint y: 326, distance: 33.0
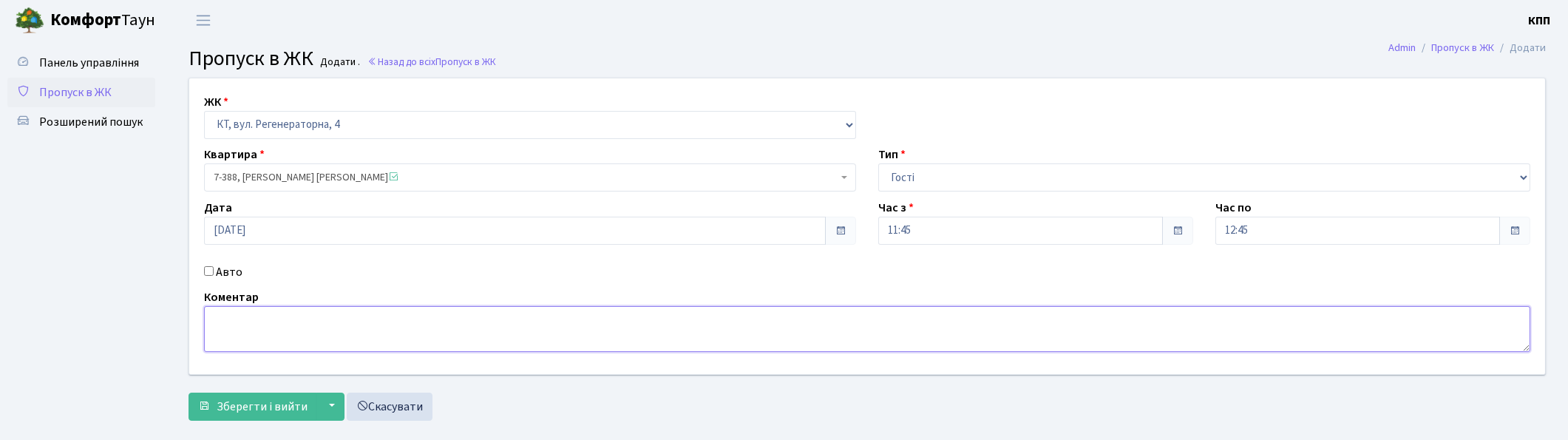
click at [300, 328] on textarea at bounding box center [867, 329] width 1326 height 46
type textarea "ВСІХХХ"
click at [303, 403] on span "Зберегти і вийти" at bounding box center [262, 406] width 91 height 16
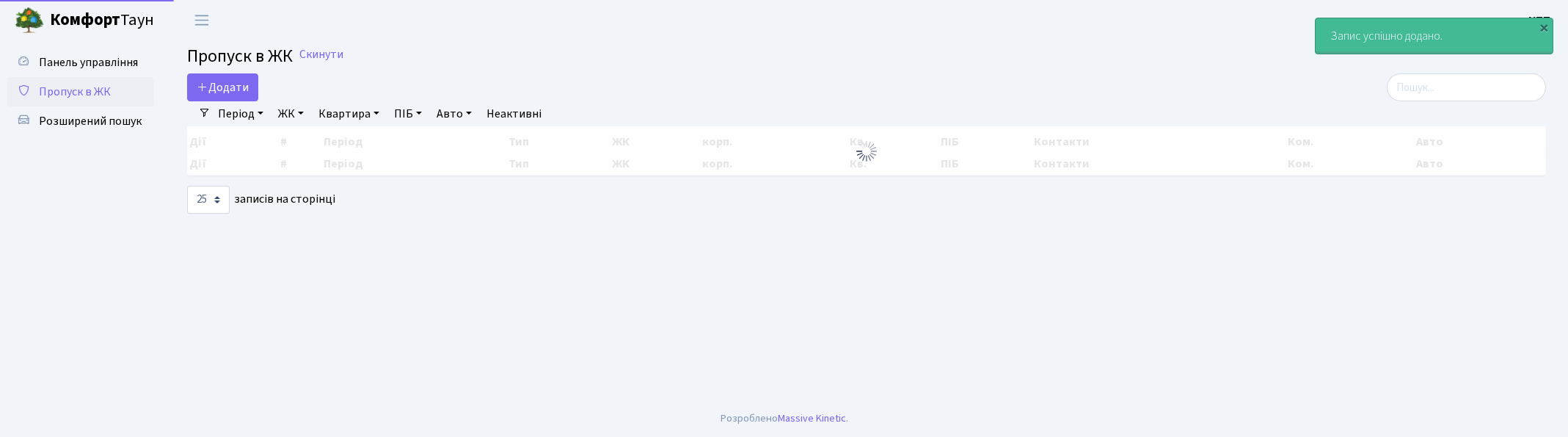
select select "25"
click at [1486, 92] on input "search" at bounding box center [1467, 87] width 159 height 28
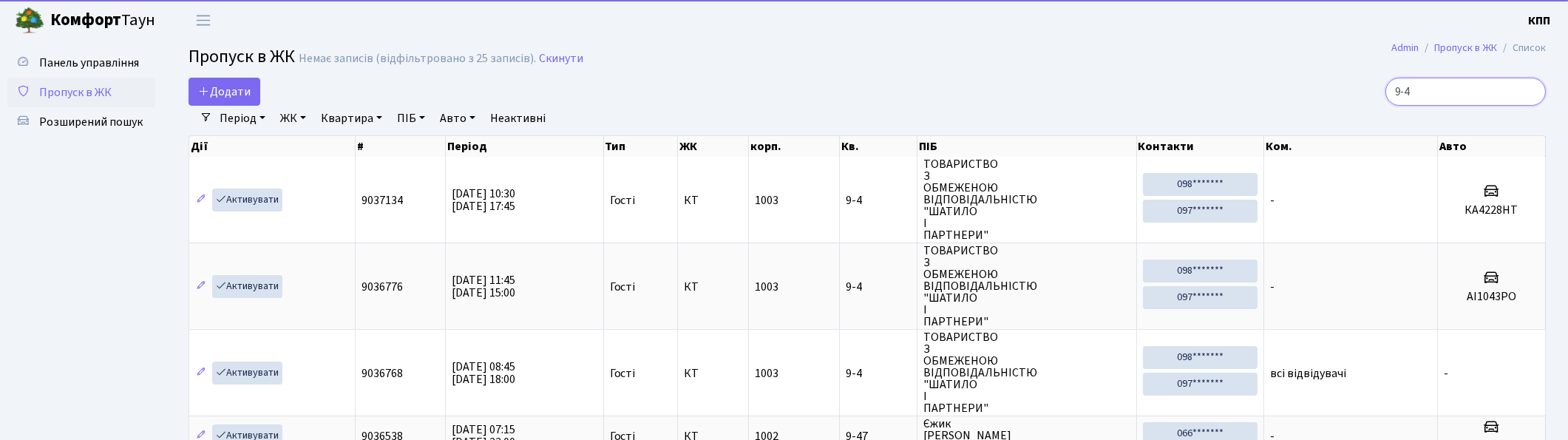
scroll to position [82, 0]
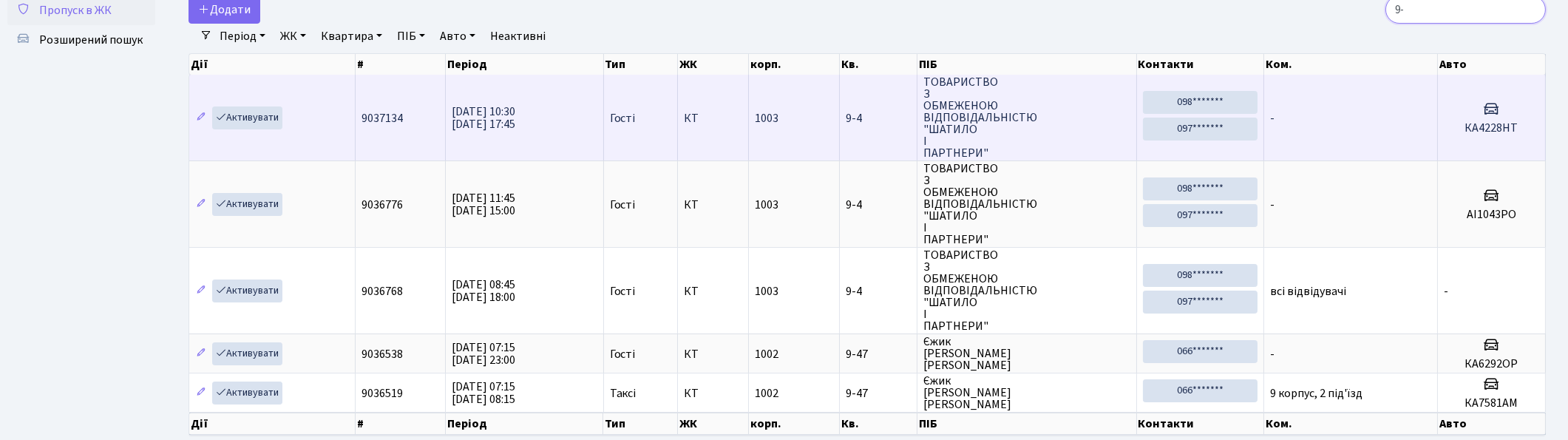
type input "9"
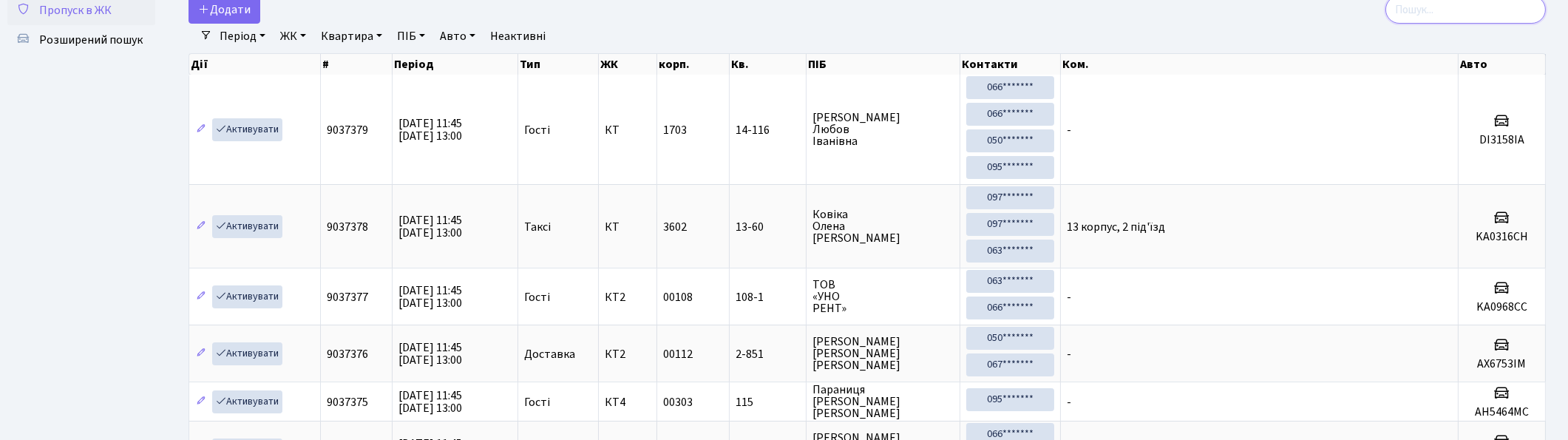
scroll to position [0, 0]
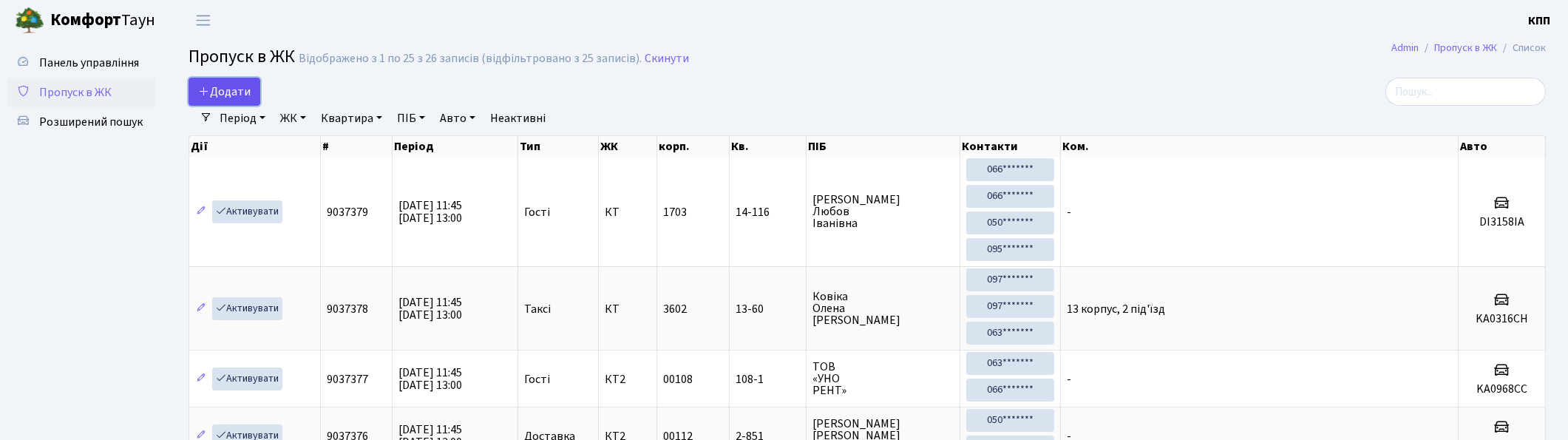
click at [215, 98] on span "Додати" at bounding box center [224, 91] width 53 height 16
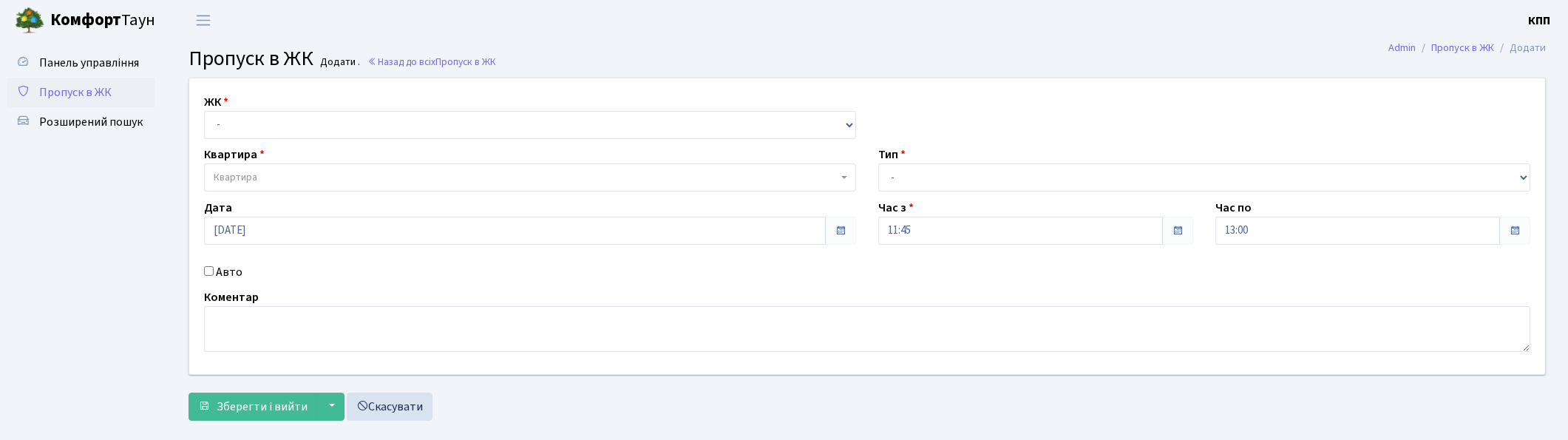
click at [210, 268] on input "Авто" at bounding box center [208, 270] width 9 height 9
checkbox input "true"
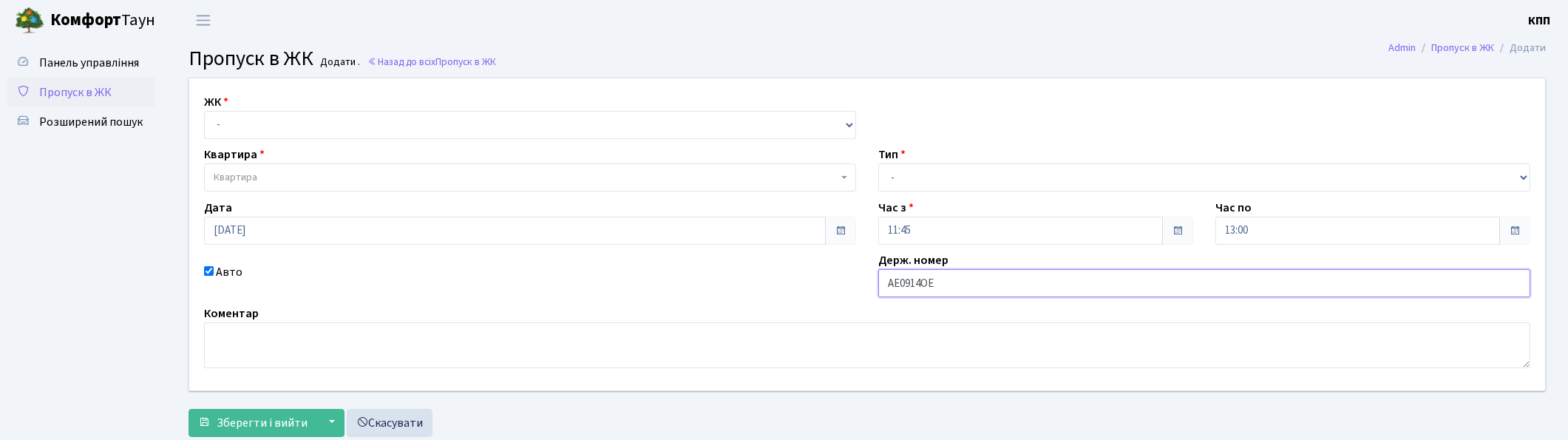
type input "АЕ0914ОЕ"
drag, startPoint x: 931, startPoint y: 171, endPoint x: 928, endPoint y: 178, distance: 7.6
click at [930, 172] on select "- Доставка Таксі Гості Сервіс" at bounding box center [1204, 177] width 652 height 28
select select "3"
click at [879, 163] on select "- Доставка Таксі Гості Сервіс" at bounding box center [1204, 177] width 652 height 28
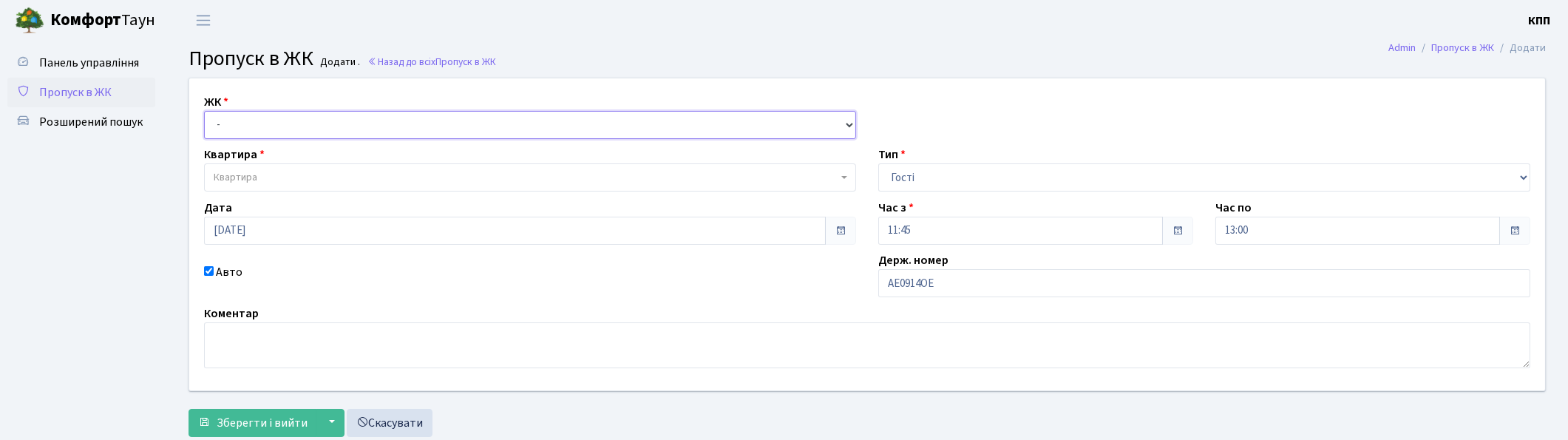
click at [331, 130] on select "- КТ, вул. Регенераторна, 4 КТ2, просп. Соборності, 17 КТ3, вул. Березнева, 16 …" at bounding box center [530, 125] width 652 height 28
select select "271"
click at [204, 111] on select "- КТ, вул. Регенераторна, 4 КТ2, просп. Соборності, 17 КТ3, вул. Березнева, 16 …" at bounding box center [530, 125] width 652 height 28
select select
click at [301, 174] on span "Квартира" at bounding box center [525, 177] width 624 height 15
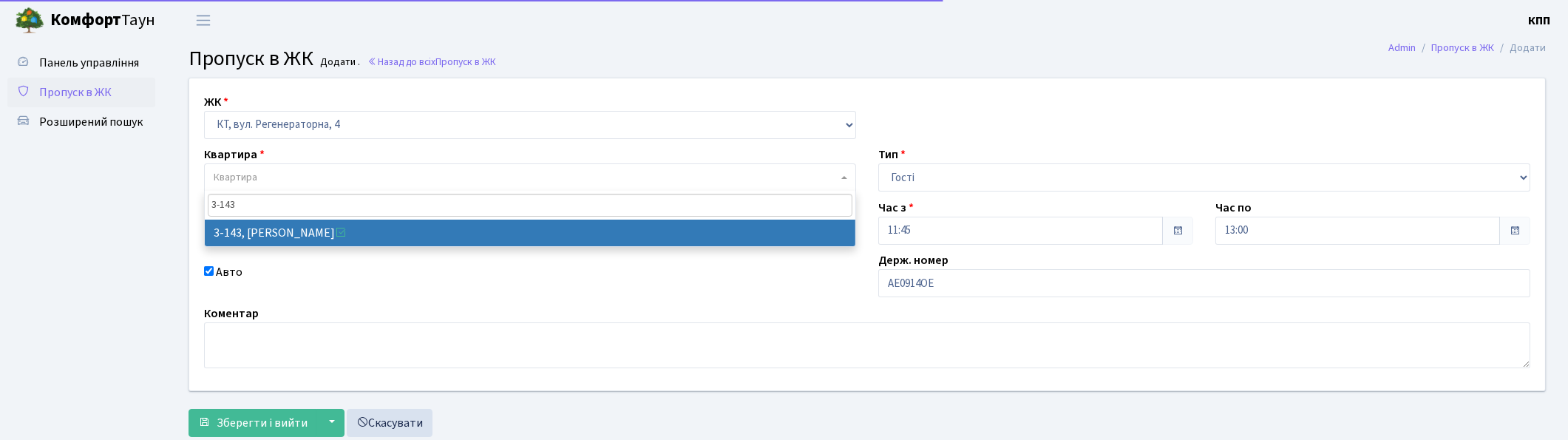
type input "3-143"
select select "810"
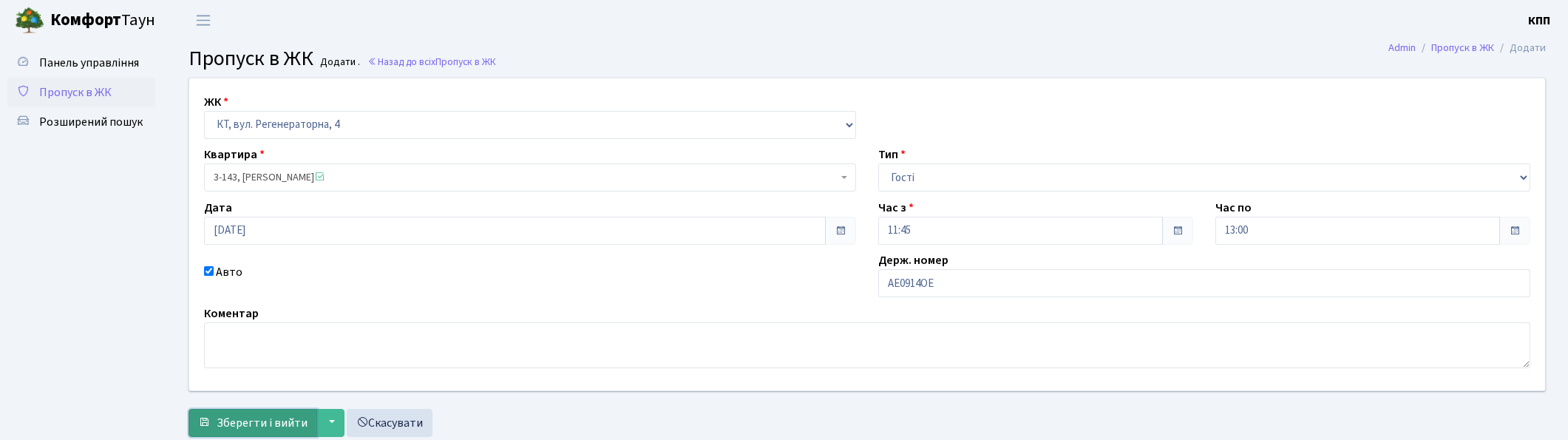
click at [234, 423] on span "Зберегти і вийти" at bounding box center [262, 422] width 91 height 16
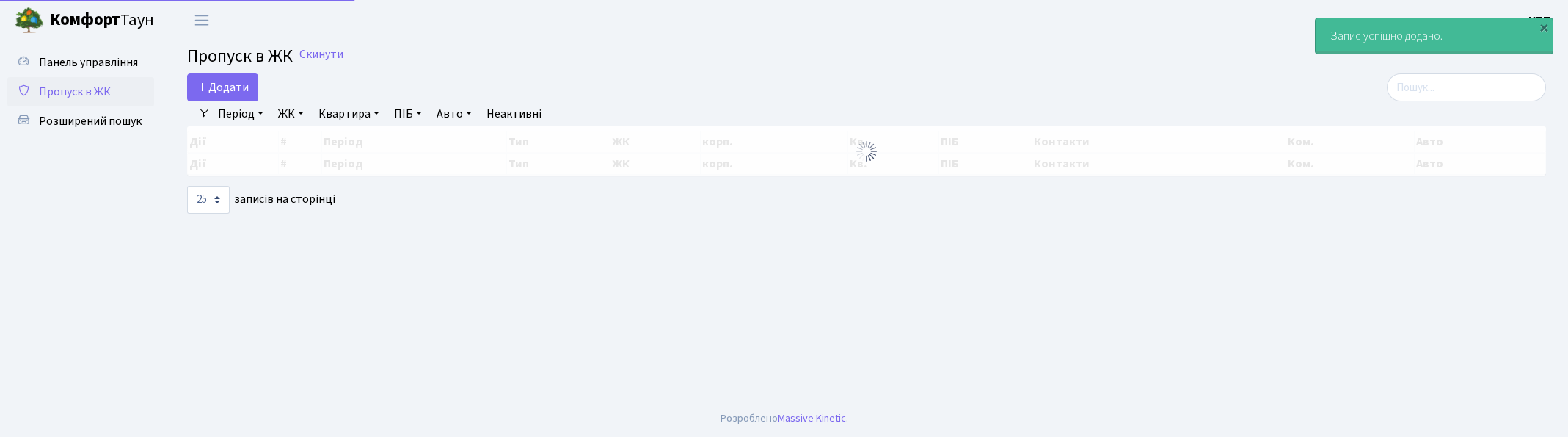
select select "25"
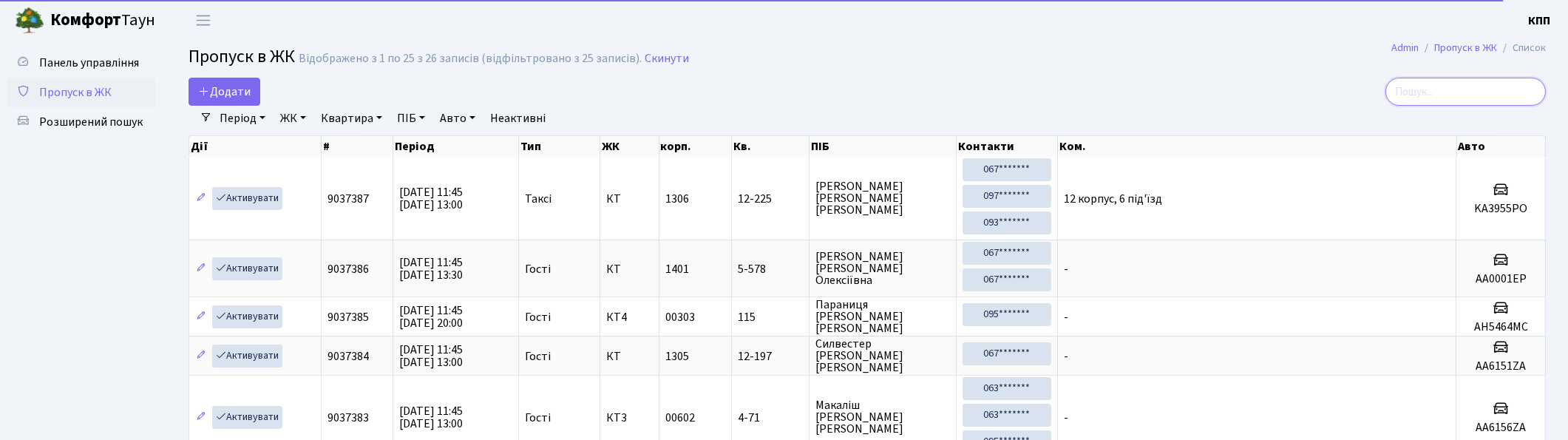
click at [1421, 93] on input "search" at bounding box center [1466, 92] width 161 height 28
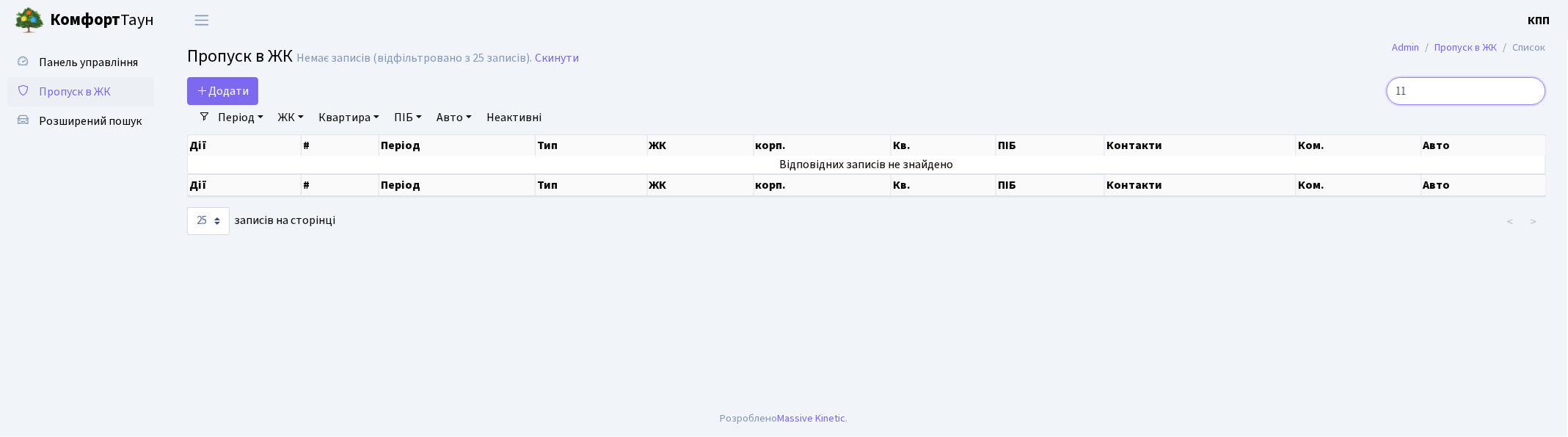
type input "1"
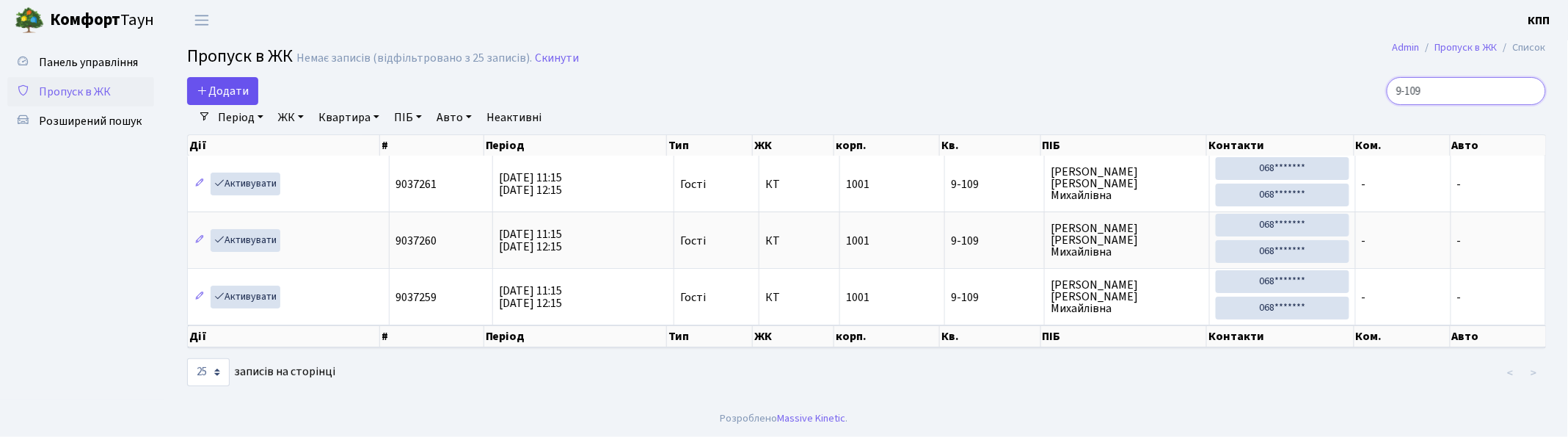
type input "9-109"
click at [228, 88] on span "Додати" at bounding box center [223, 91] width 52 height 16
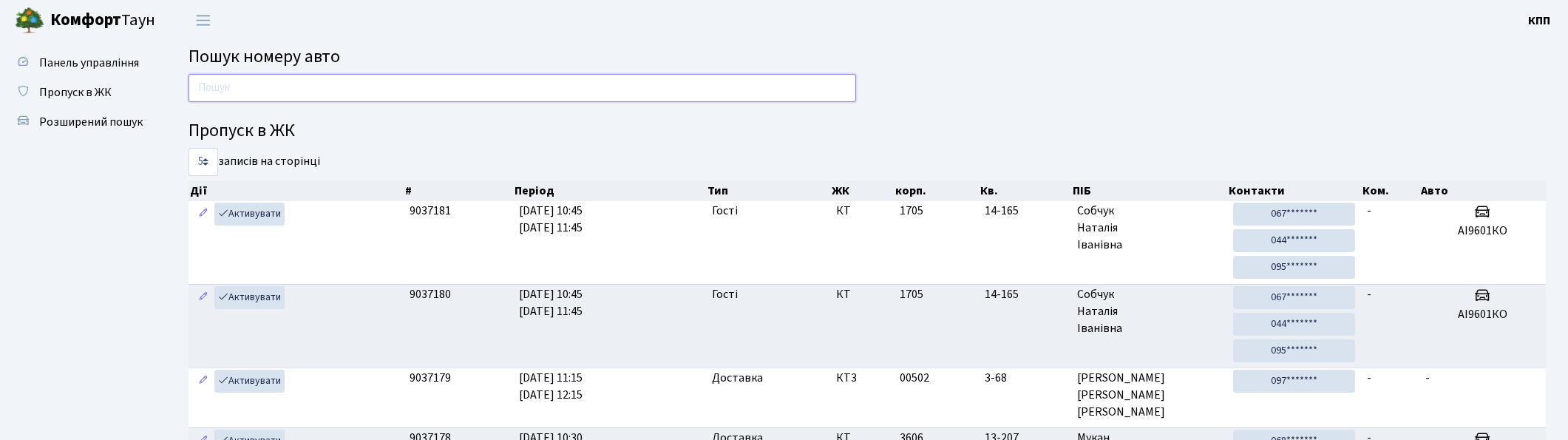
click at [484, 97] on input "text" at bounding box center [522, 88] width 668 height 28
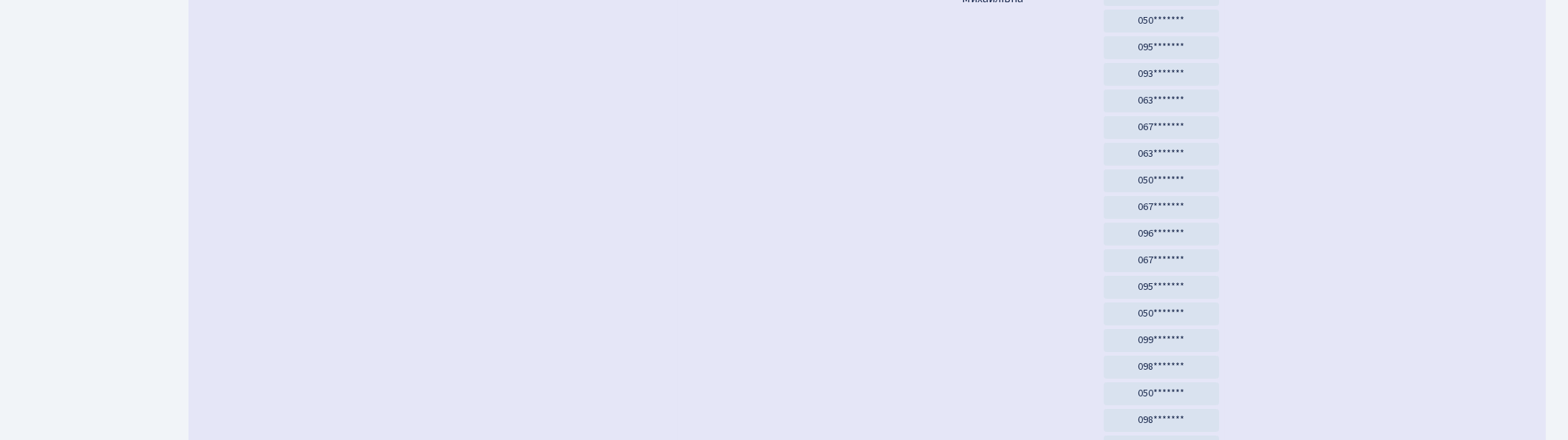
scroll to position [574, 0]
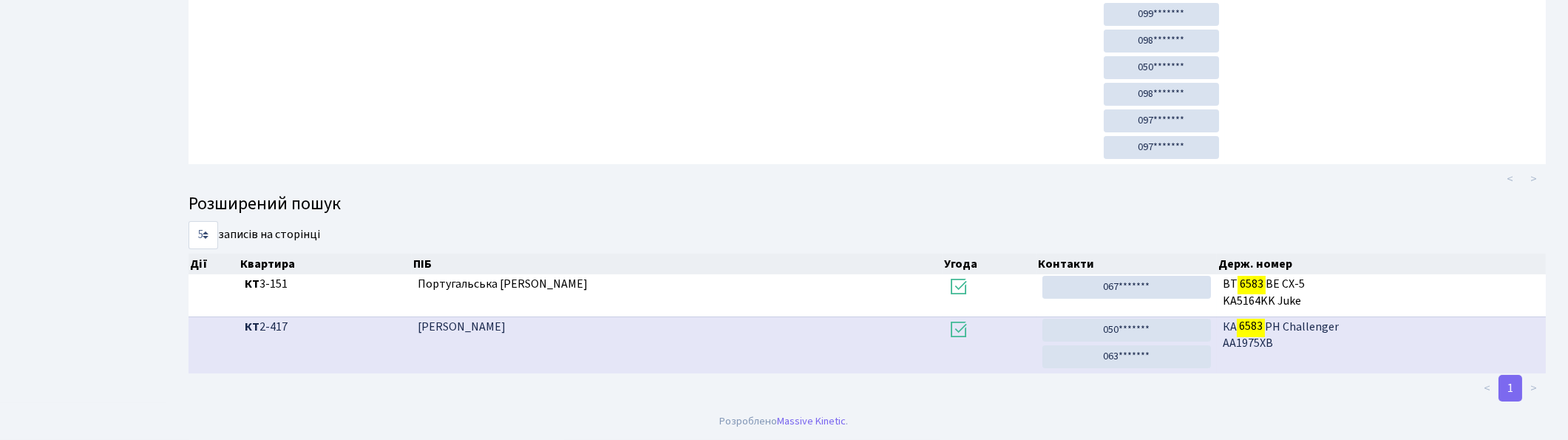
click at [1320, 348] on span "КА 6583 РН Challenger АА1975ХВ" at bounding box center [1381, 335] width 317 height 34
click at [1398, 324] on span "КА 6583 РН Challenger АА1975ХВ" at bounding box center [1381, 335] width 317 height 34
click at [1292, 356] on td "КА 6583 РН Challenger АА1975ХВ" at bounding box center [1381, 345] width 329 height 57
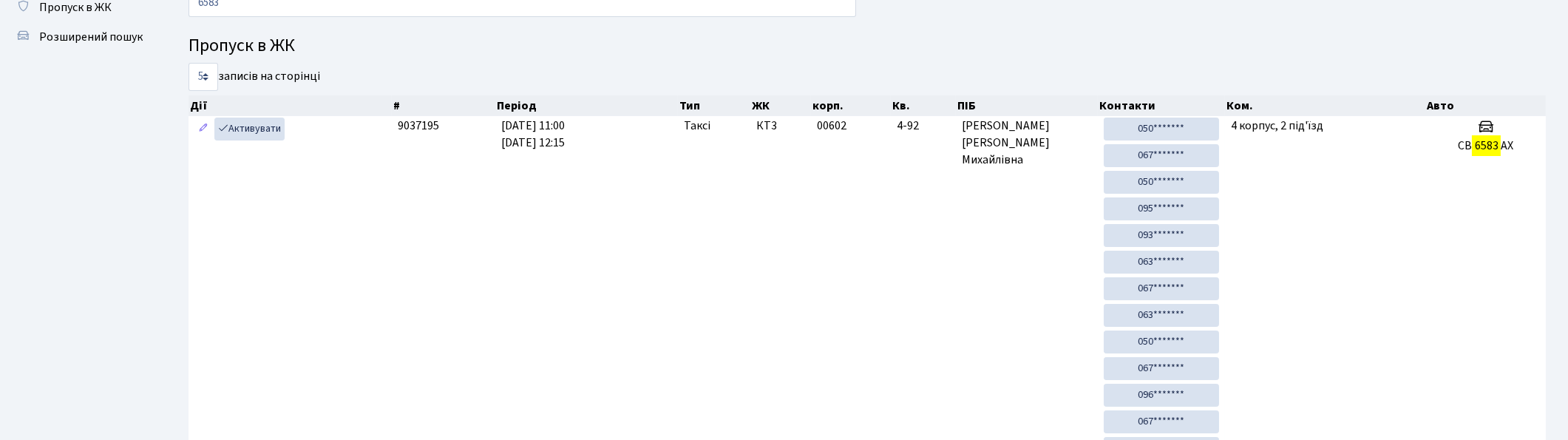
scroll to position [0, 0]
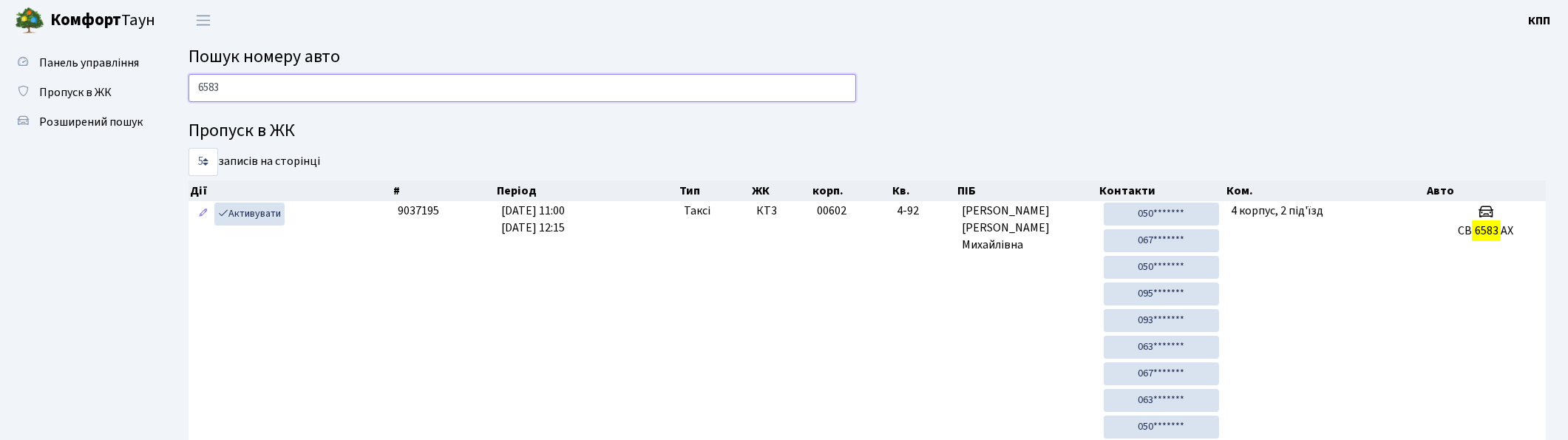
click at [365, 92] on input "6583" at bounding box center [522, 88] width 668 height 28
type input "6"
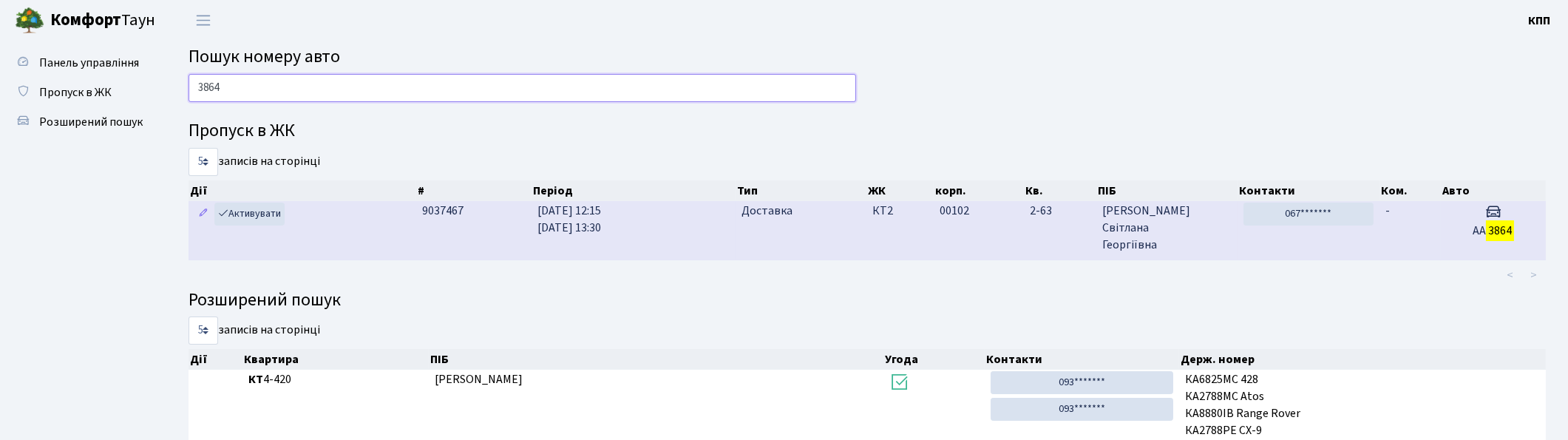
type input "3864"
click at [1417, 232] on td "-" at bounding box center [1410, 230] width 61 height 59
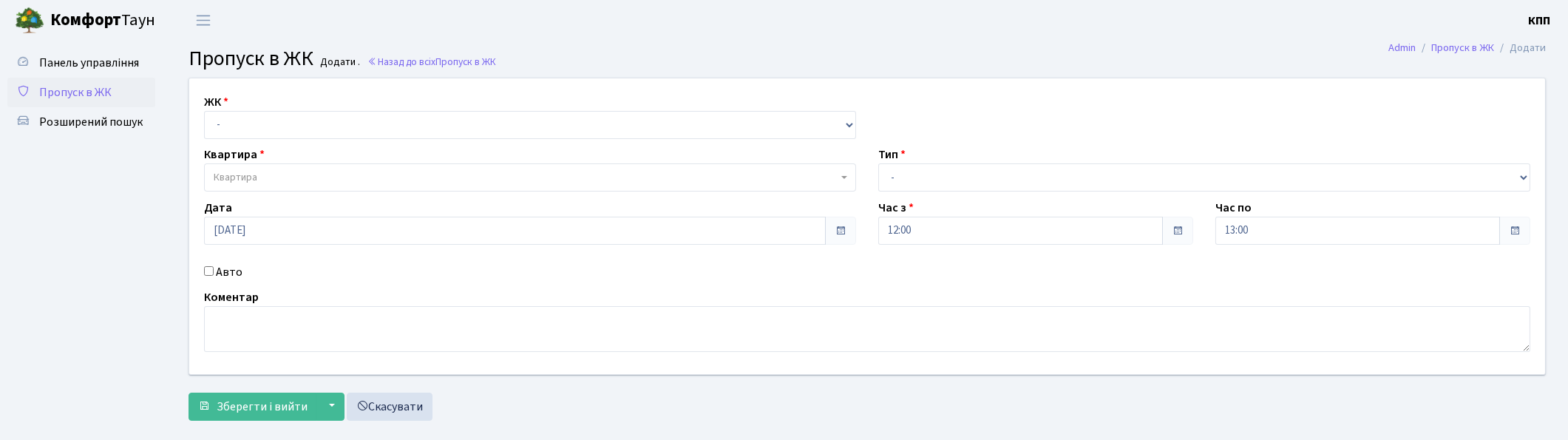
click at [212, 271] on input "Авто" at bounding box center [208, 270] width 9 height 9
checkbox input "true"
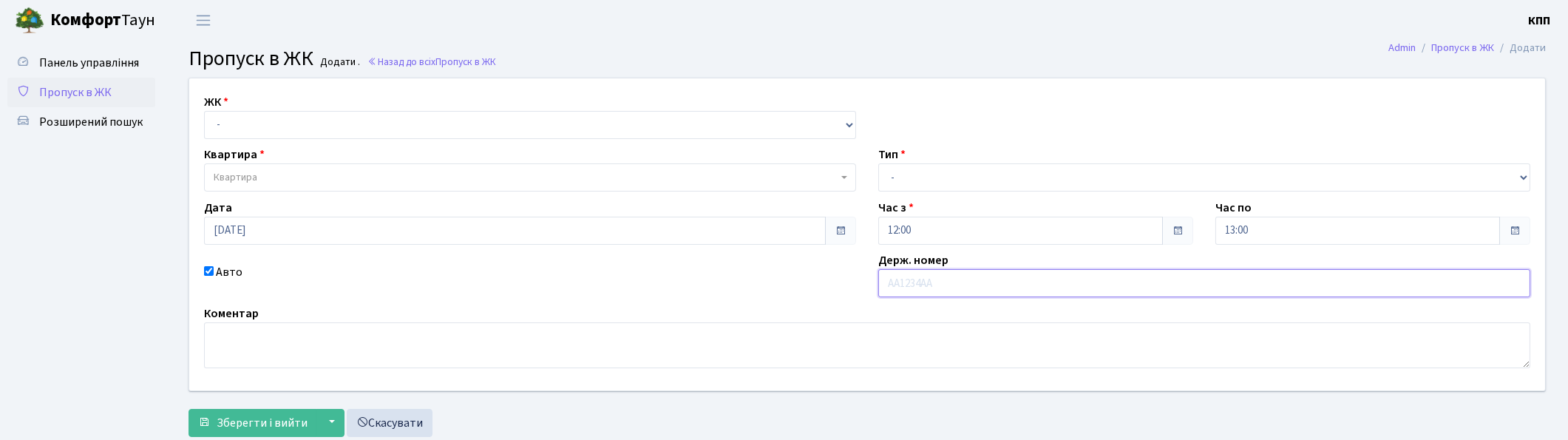
click at [981, 293] on input "text" at bounding box center [1204, 284] width 652 height 28
type input "КА5846РМ"
click at [935, 179] on select "- Доставка Таксі Гості Сервіс" at bounding box center [1204, 177] width 652 height 28
select select "2"
click at [879, 163] on select "- Доставка Таксі Гості Сервіс" at bounding box center [1204, 177] width 652 height 28
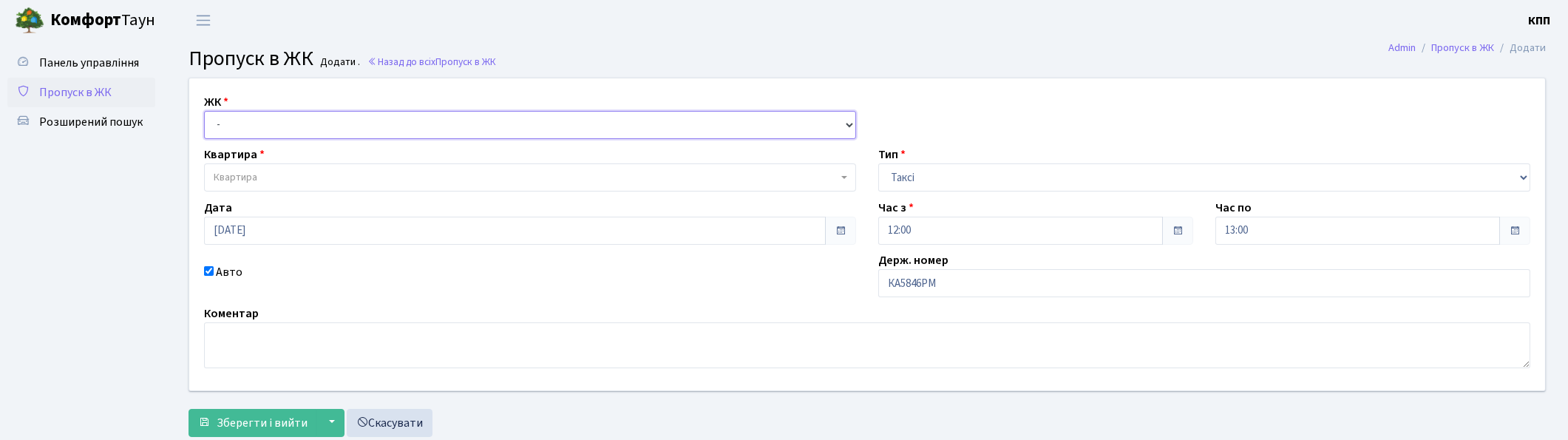
click at [301, 129] on select "- КТ, вул. Регенераторна, 4 КТ2, просп. Соборності, 17 КТ3, вул. Березнева, 16 …" at bounding box center [530, 125] width 652 height 28
select select "295"
click at [204, 111] on select "- КТ, вул. Регенераторна, 4 КТ2, просп. Соборності, 17 КТ3, вул. Березнева, 16 …" at bounding box center [530, 125] width 652 height 28
select select
click at [311, 129] on select "- КТ, вул. Регенераторна, 4 КТ2, просп. [STREET_ADDRESS] [STREET_ADDRESS] [PERS…" at bounding box center [530, 125] width 652 height 28
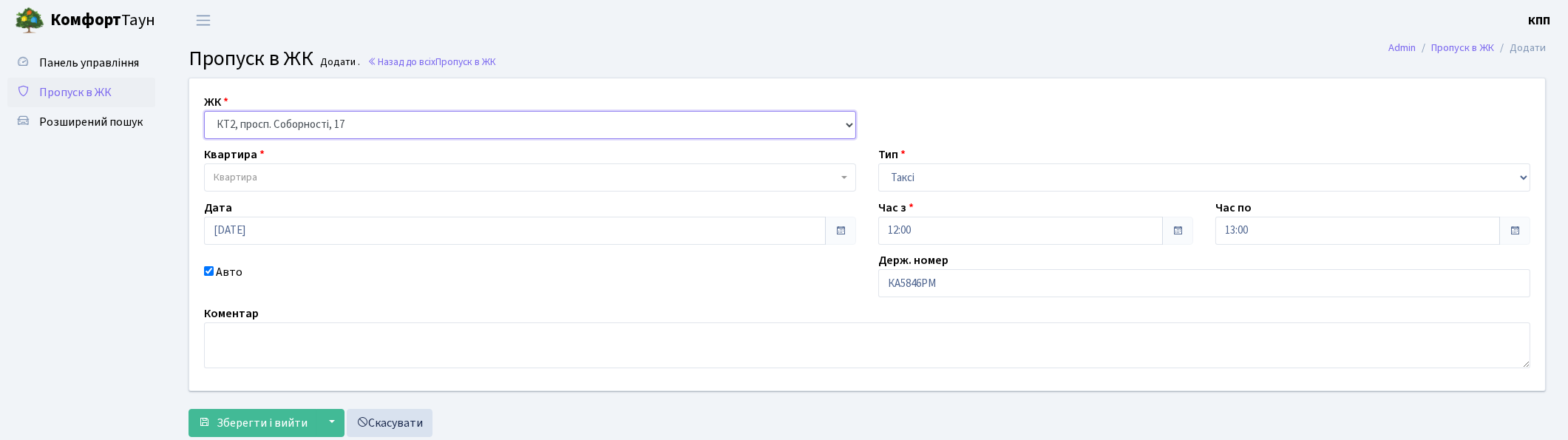
select select "271"
click at [204, 111] on select "- КТ, вул. Регенераторна, 4 КТ2, просп. Соборності, 17 КТ3, вул. Березнева, 16 …" at bounding box center [530, 125] width 652 height 28
select select
click at [306, 159] on div "Квартира Квартира" at bounding box center [530, 168] width 674 height 46
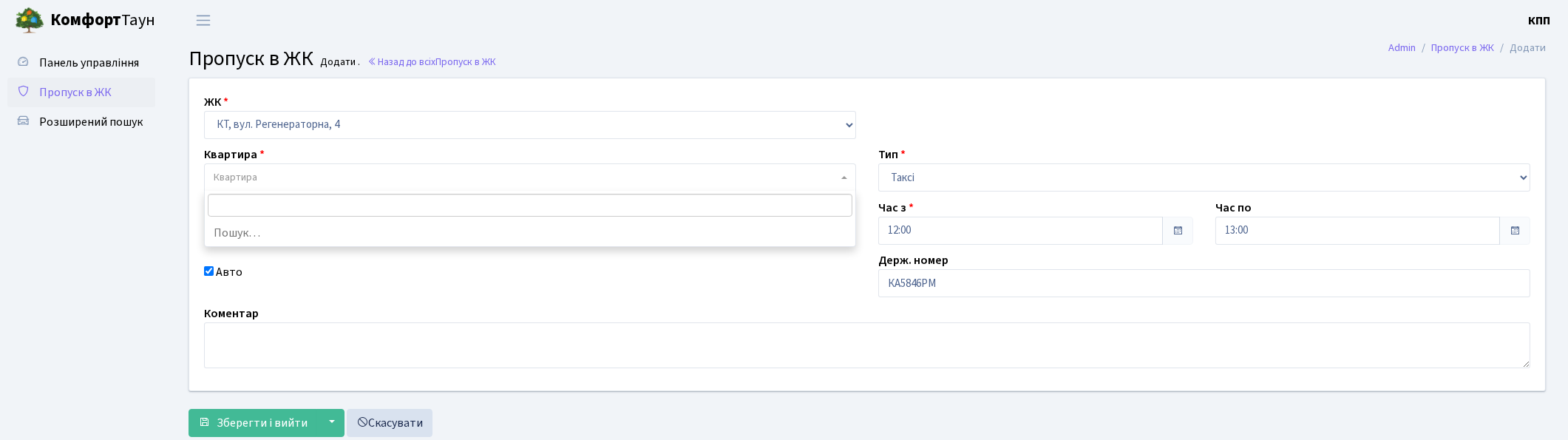
click at [305, 177] on span "Квартира" at bounding box center [525, 177] width 624 height 15
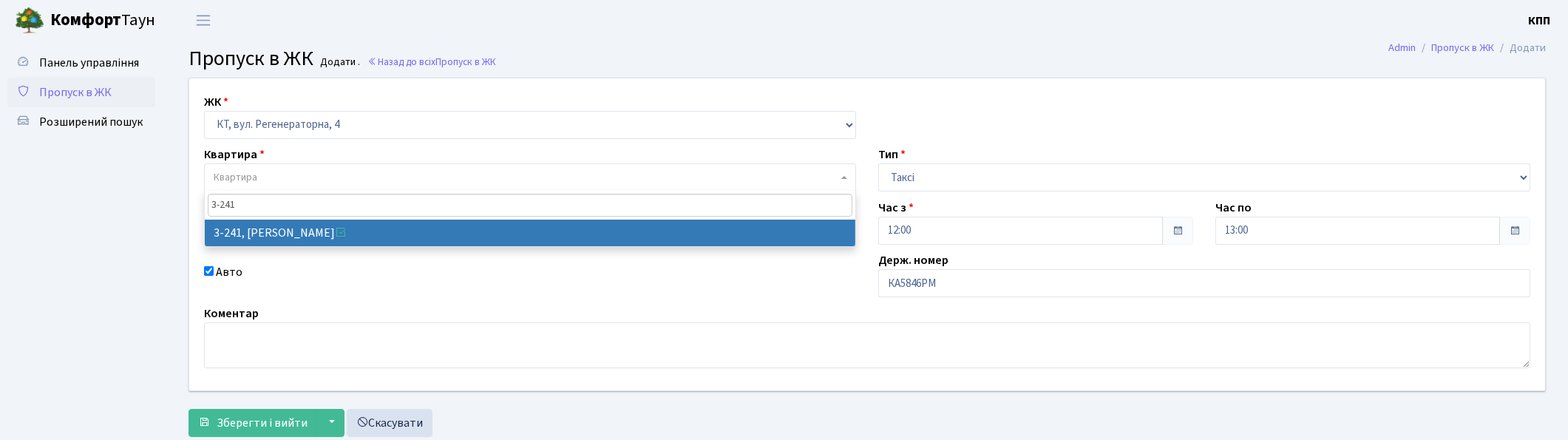
type input "3-241"
select select "742"
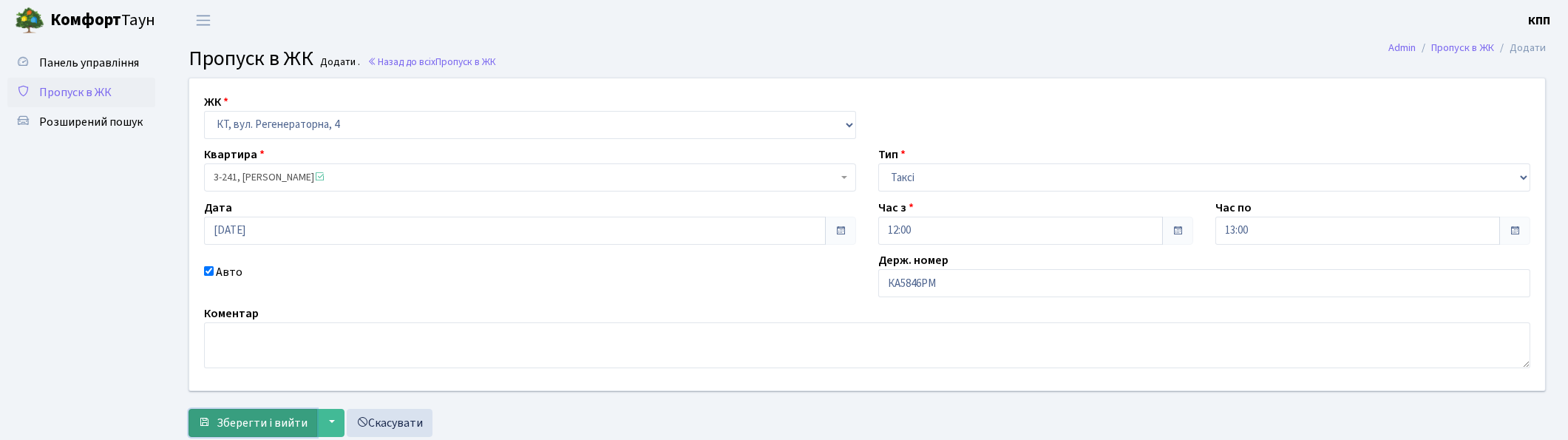
click at [269, 428] on span "Зберегти і вийти" at bounding box center [262, 422] width 91 height 16
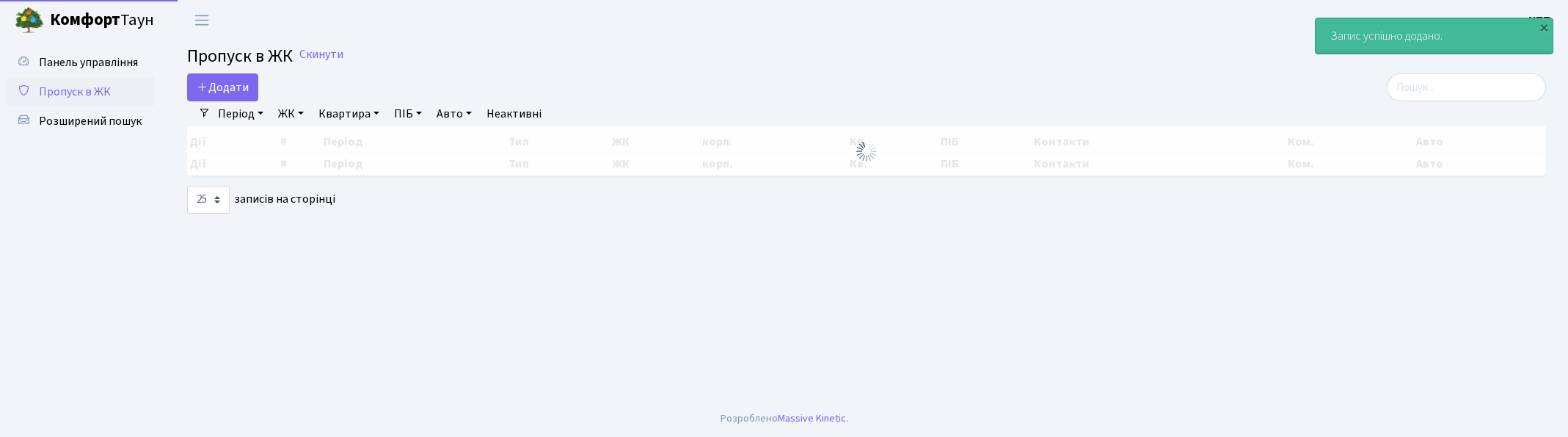
select select "25"
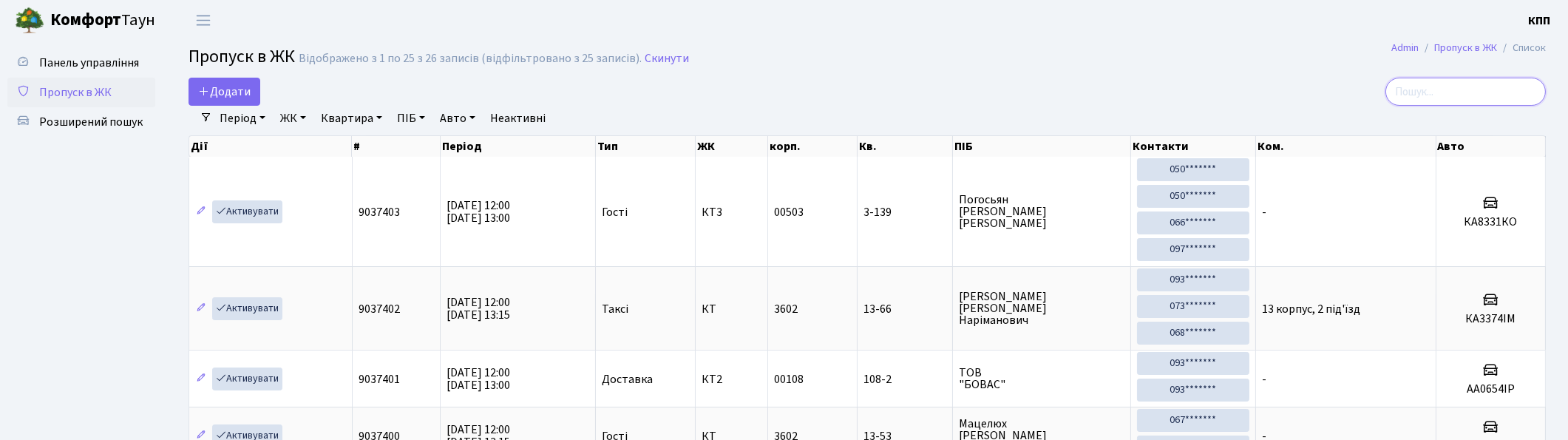
click at [1468, 92] on input "search" at bounding box center [1466, 92] width 161 height 28
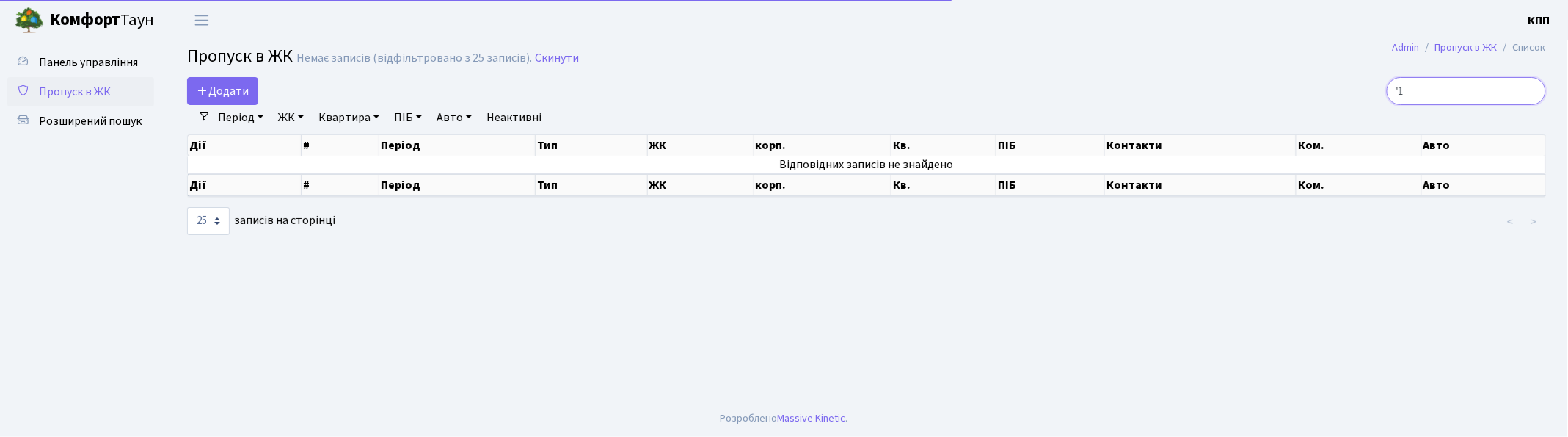
type input "'"
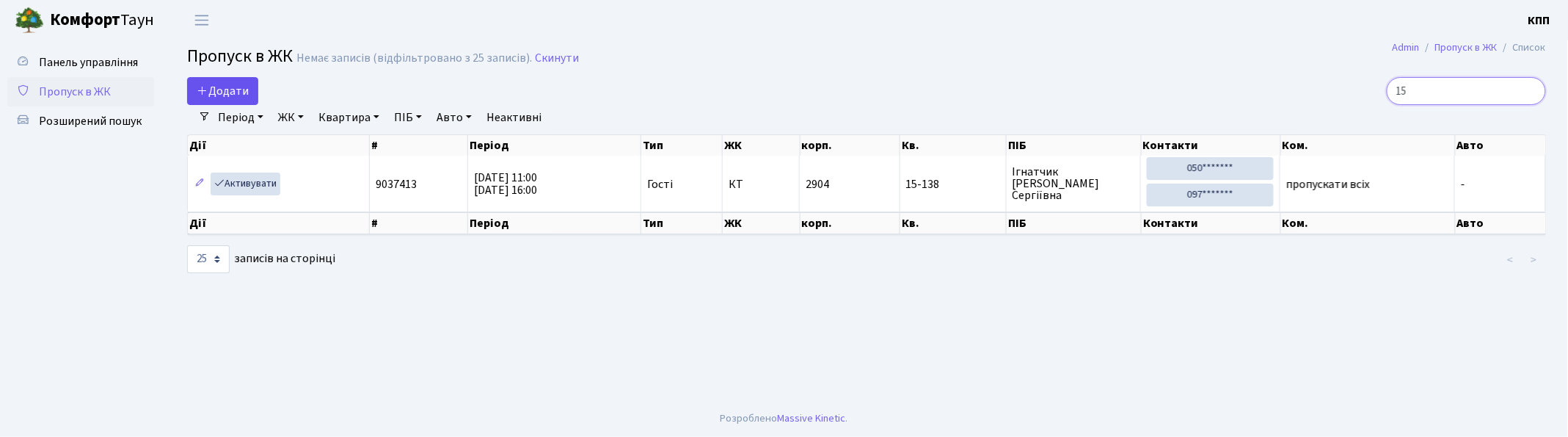
type input "1"
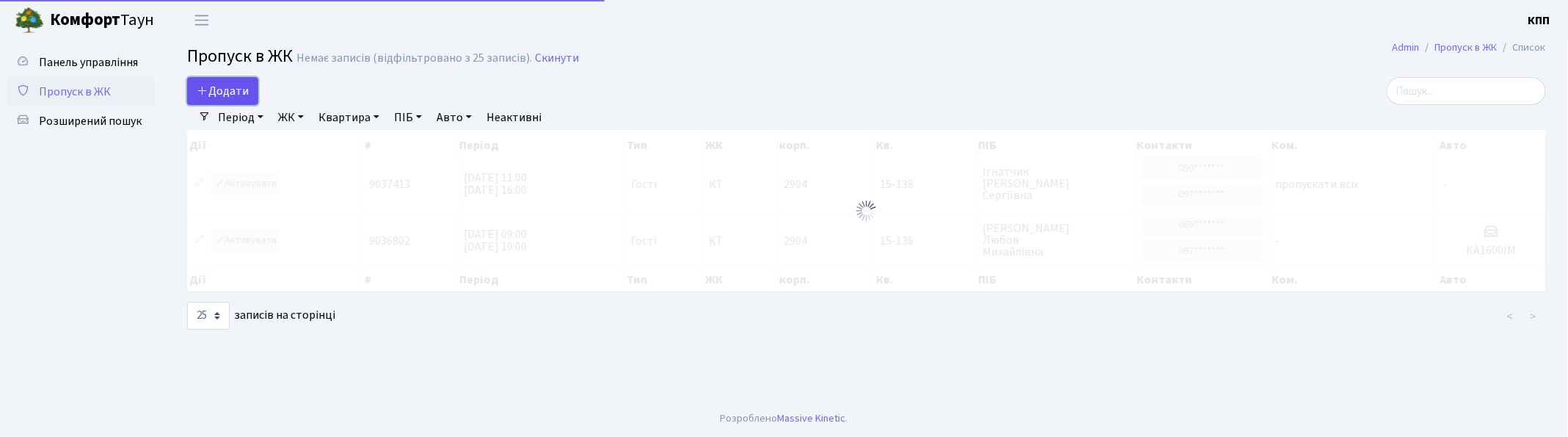
click at [214, 88] on span "Додати" at bounding box center [223, 91] width 52 height 16
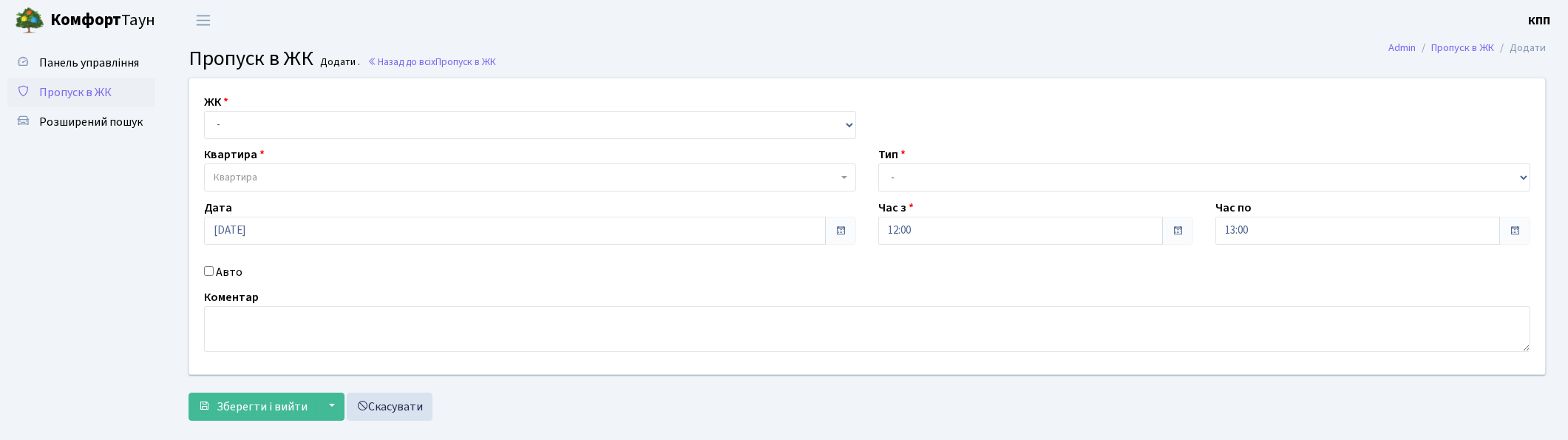
click at [219, 272] on label "Авто" at bounding box center [229, 272] width 27 height 18
click at [213, 272] on input "Авто" at bounding box center [208, 270] width 9 height 9
checkbox input "true"
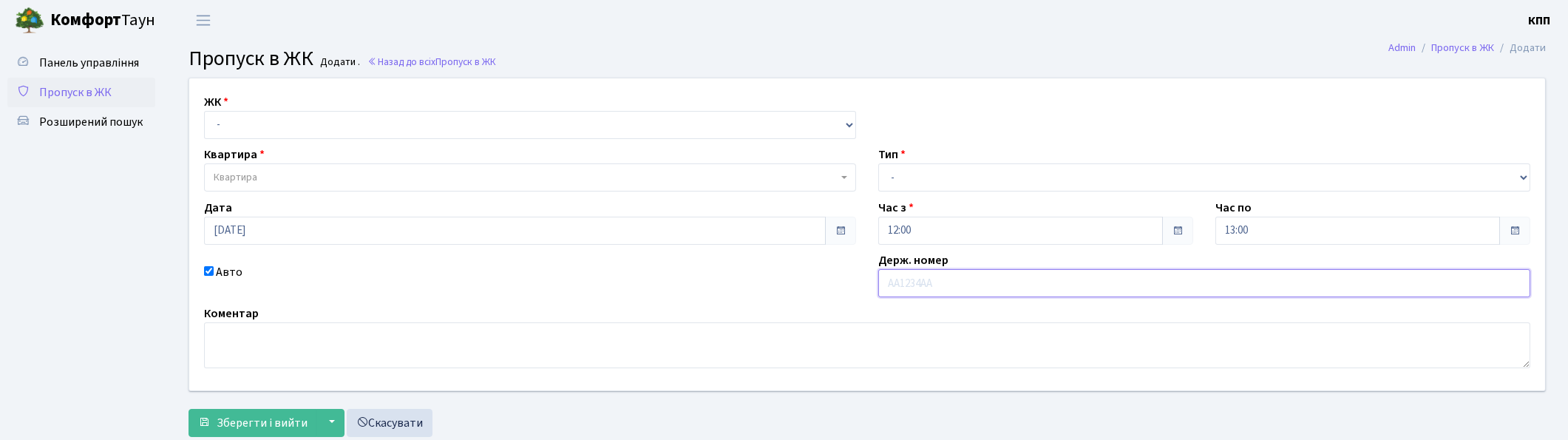
click at [1024, 284] on input "text" at bounding box center [1204, 284] width 652 height 28
type input "ОА0687РН"
click at [341, 127] on select "- КТ, вул. Регенераторна, 4 КТ2, просп. Соборності, 17 КТ3, вул. Березнева, 16 …" at bounding box center [530, 125] width 652 height 28
select select "271"
click at [204, 111] on select "- КТ, вул. Регенераторна, 4 КТ2, просп. Соборності, 17 КТ3, вул. Березнева, 16 …" at bounding box center [530, 125] width 652 height 28
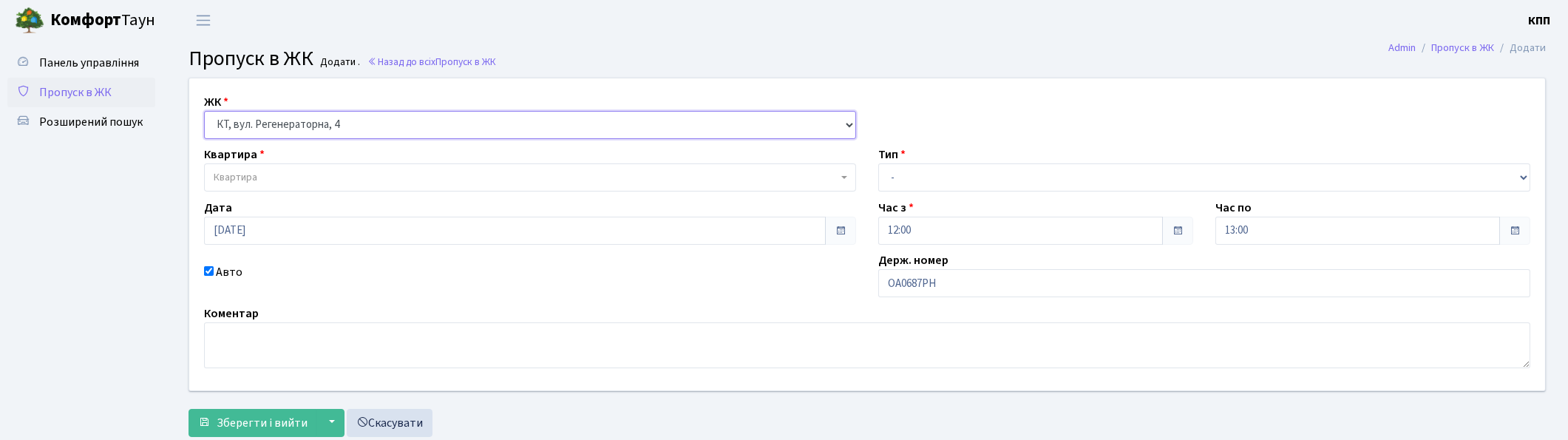
select select
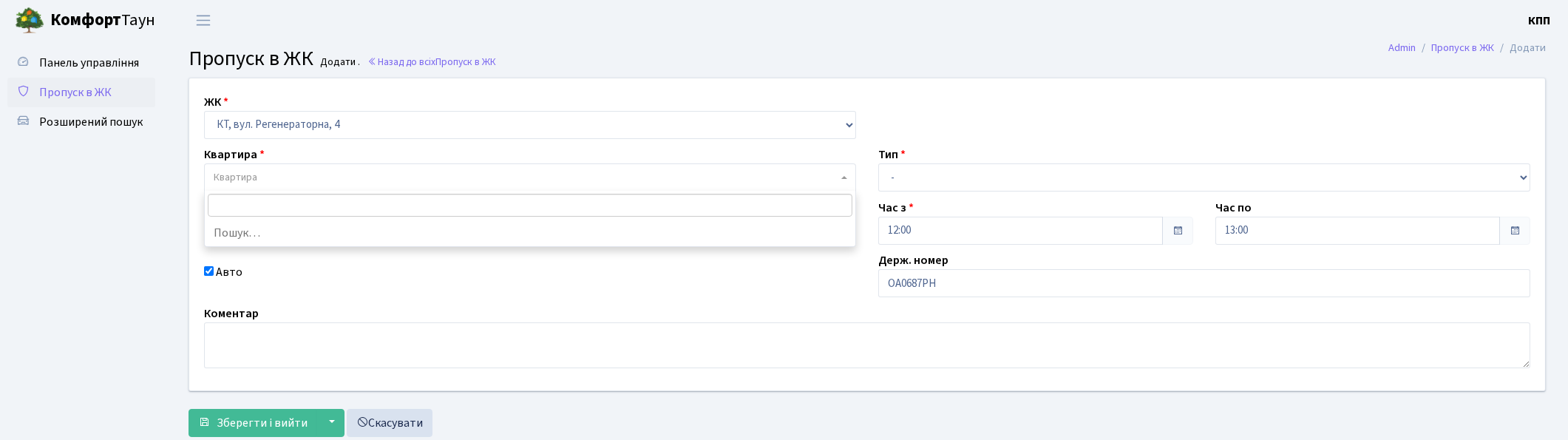
click at [297, 178] on span "Квартира" at bounding box center [525, 177] width 624 height 15
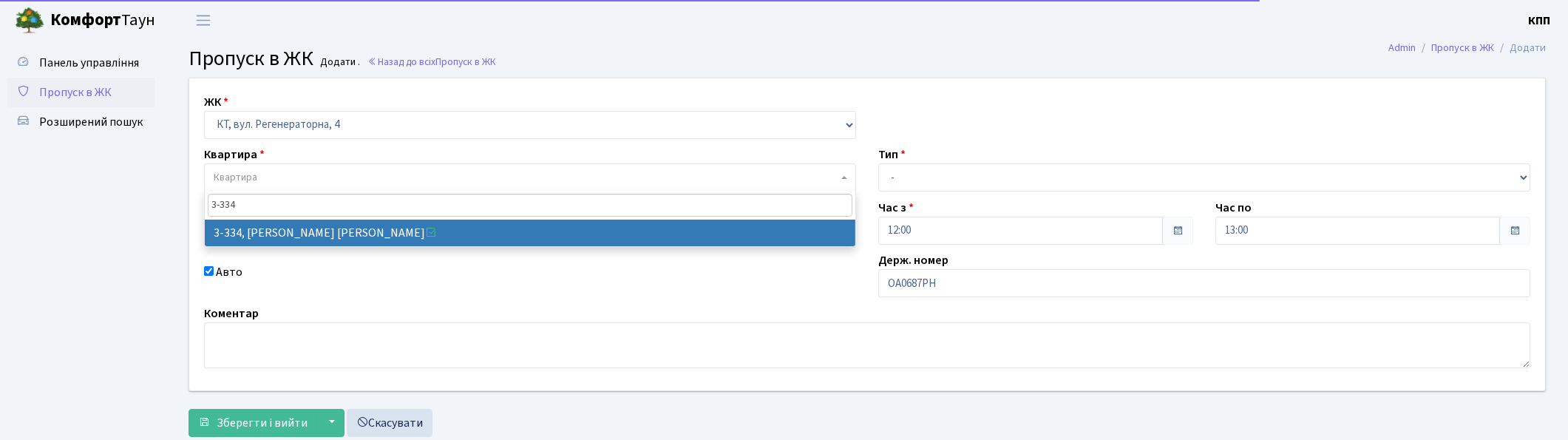
type input "3-334"
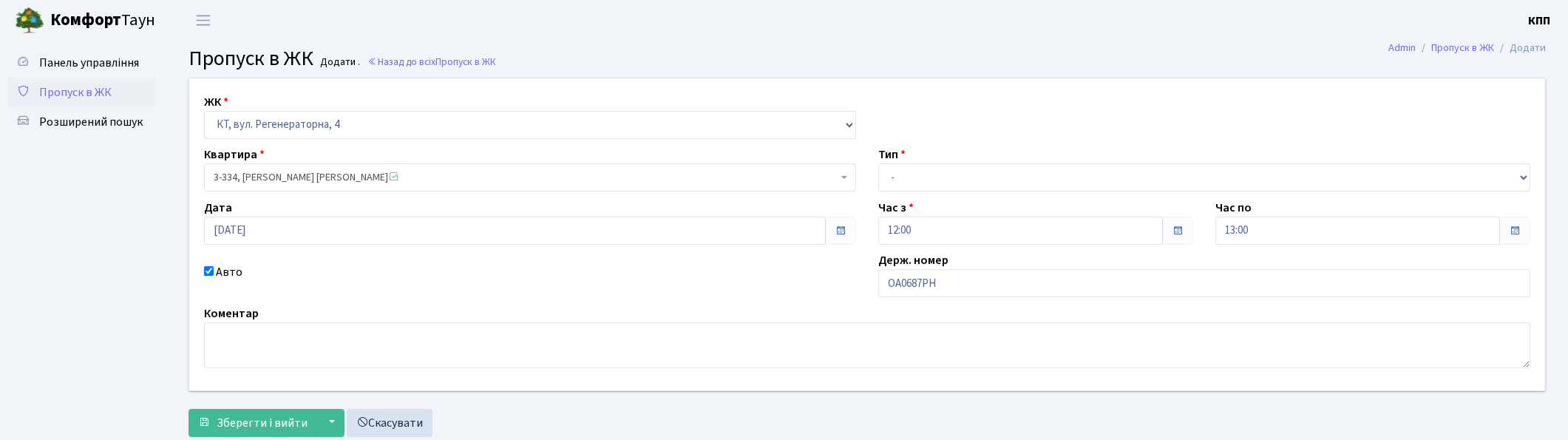
select select "1552"
click at [989, 180] on select "- Доставка Таксі Гості Сервіс" at bounding box center [1204, 177] width 652 height 28
select select "2"
click at [879, 163] on select "- Доставка Таксі Гості Сервіс" at bounding box center [1204, 177] width 652 height 28
click at [238, 417] on span "Зберегти і вийти" at bounding box center [262, 422] width 91 height 16
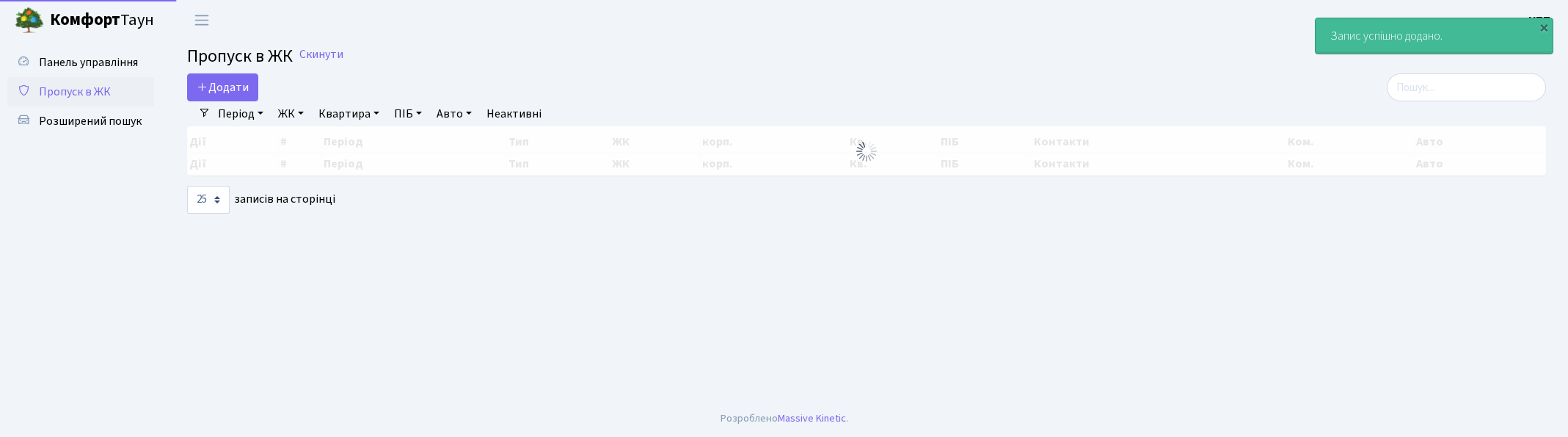
select select "25"
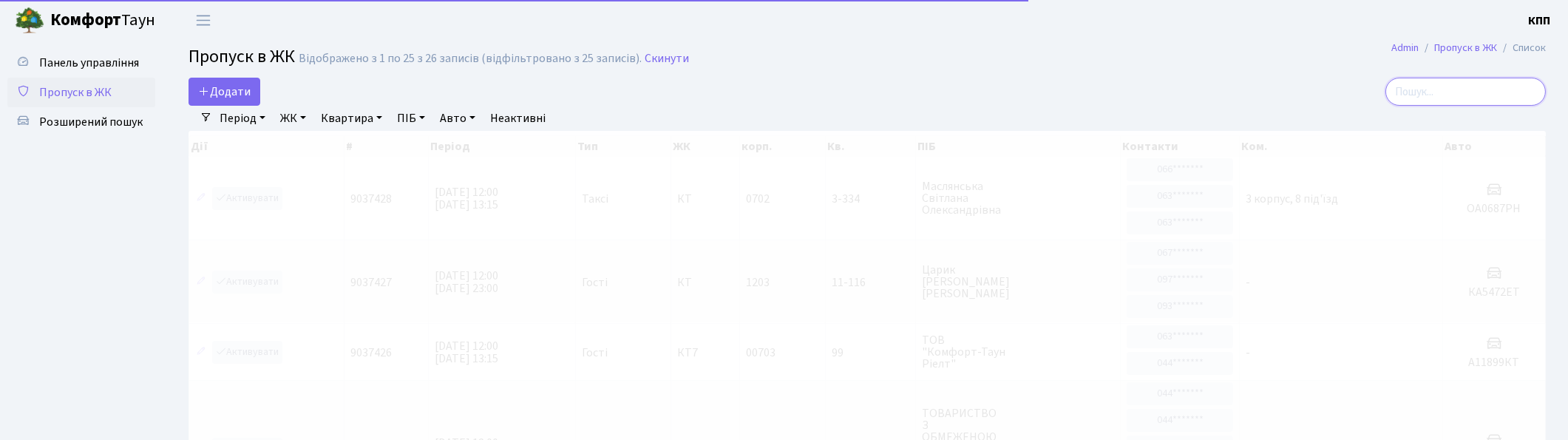
click at [1453, 92] on input "search" at bounding box center [1466, 92] width 161 height 28
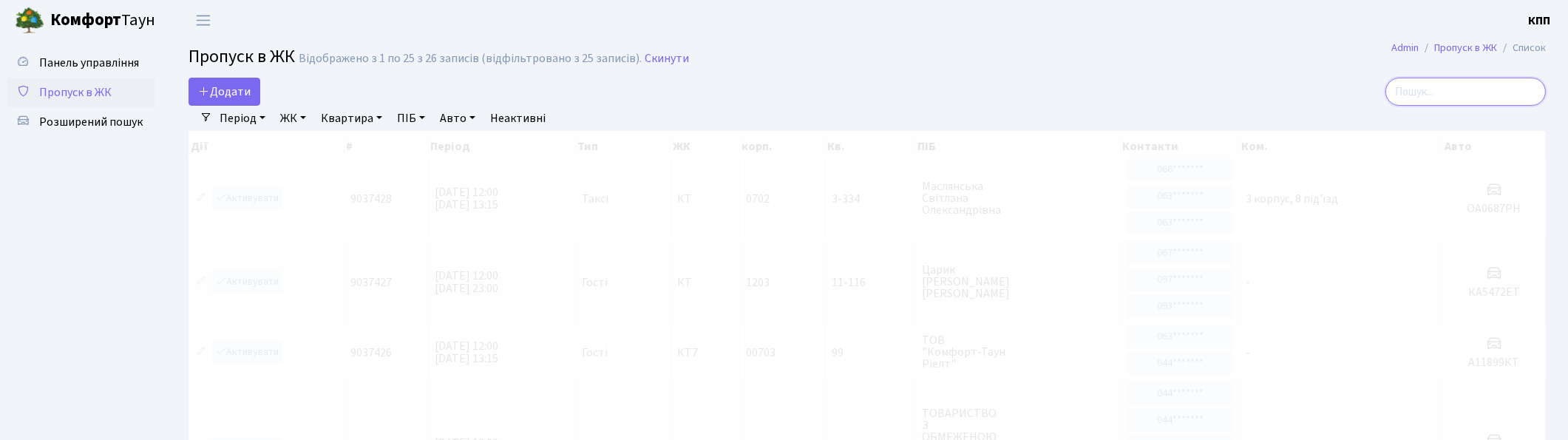
type input "1"
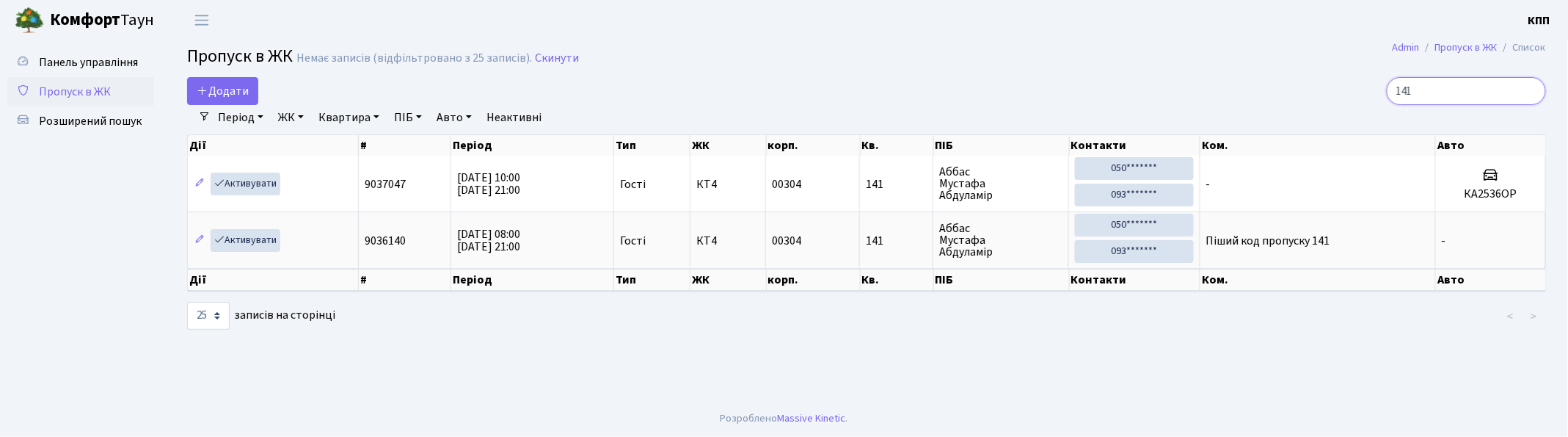
click at [1448, 91] on input "141" at bounding box center [1467, 91] width 159 height 28
type input "1"
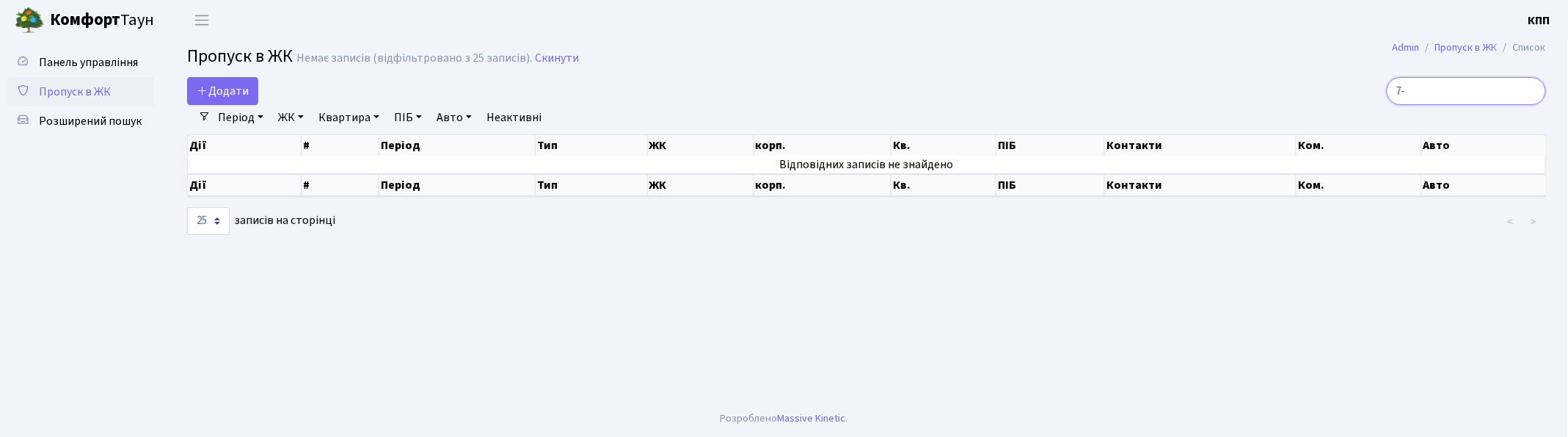
type input "7"
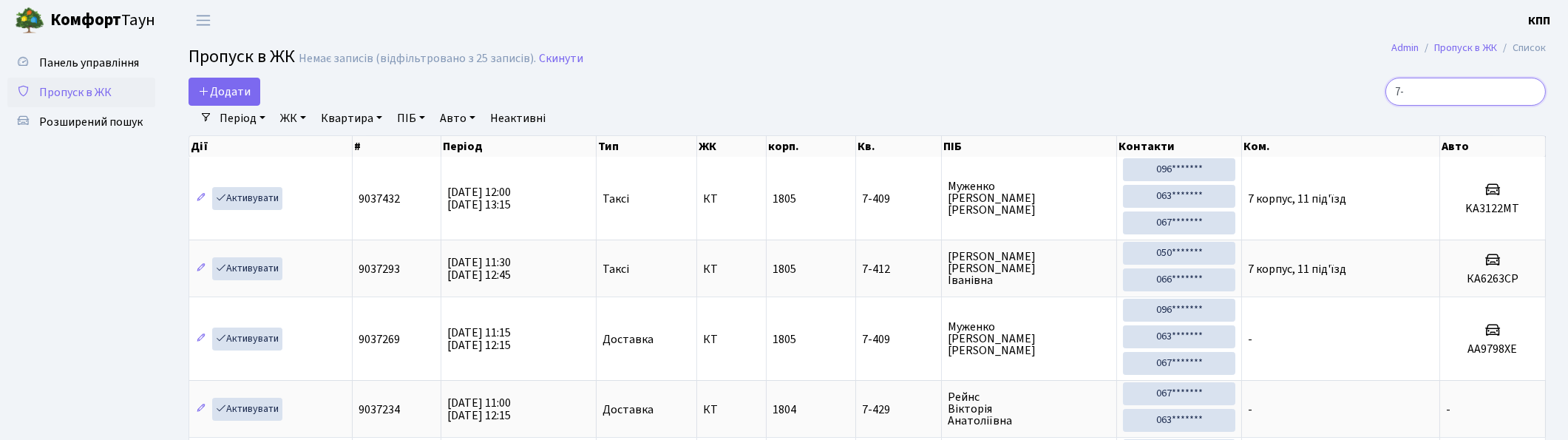
type input "7"
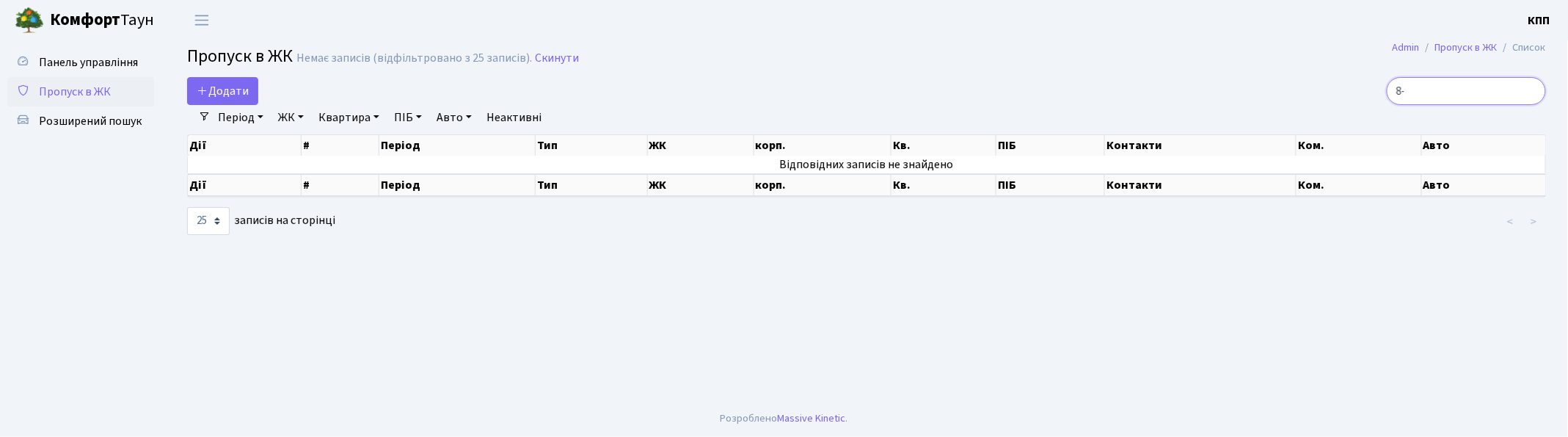
type input "8"
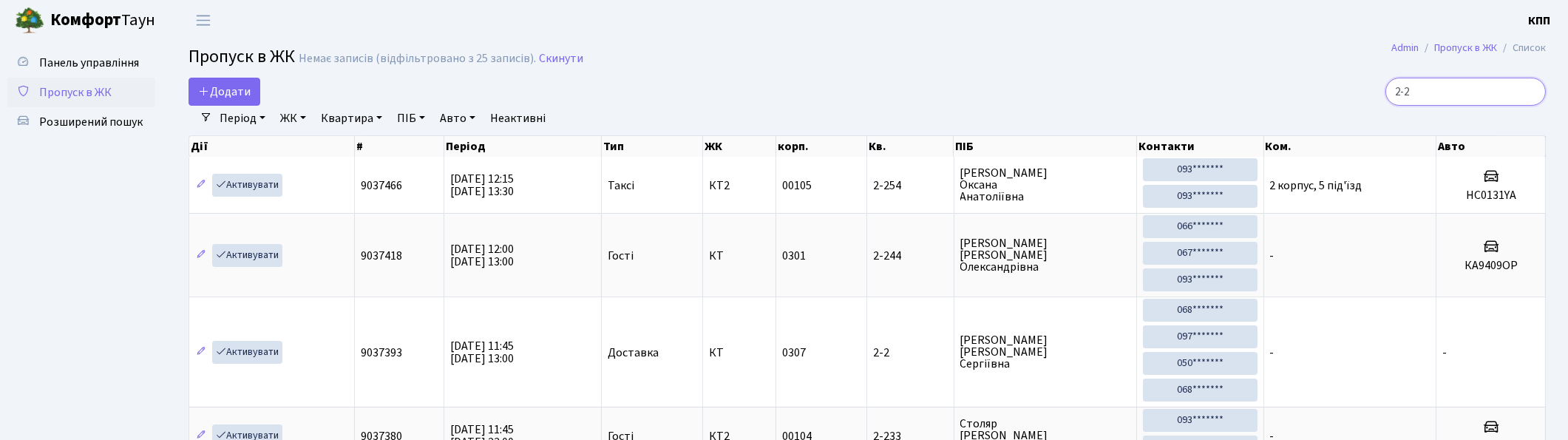
type input "2-2"
click at [1532, 94] on input "2-2" at bounding box center [1466, 92] width 161 height 28
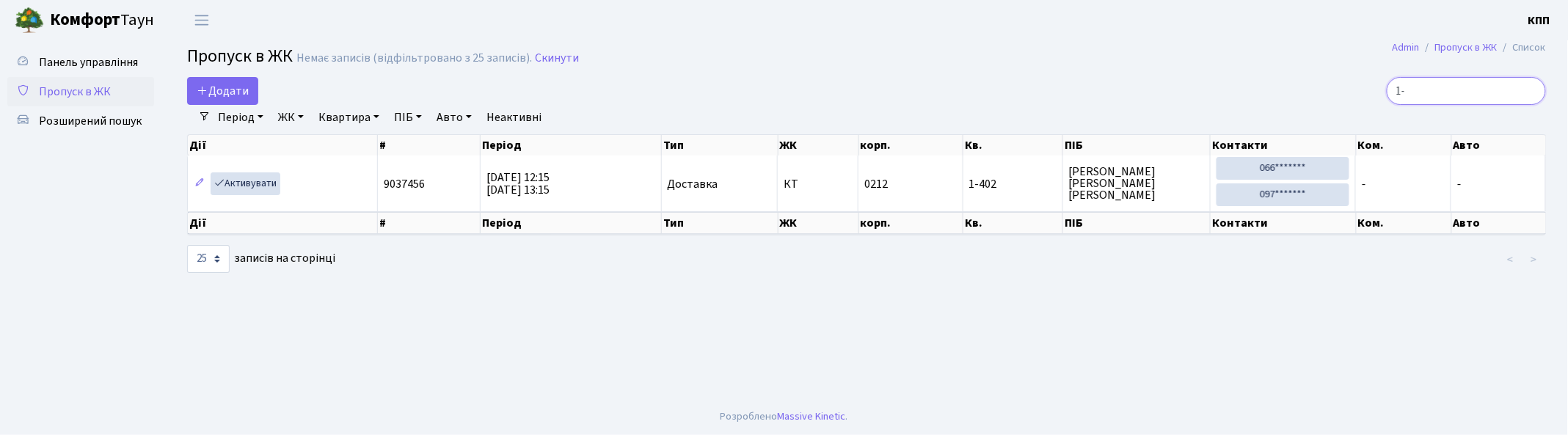
type input "1"
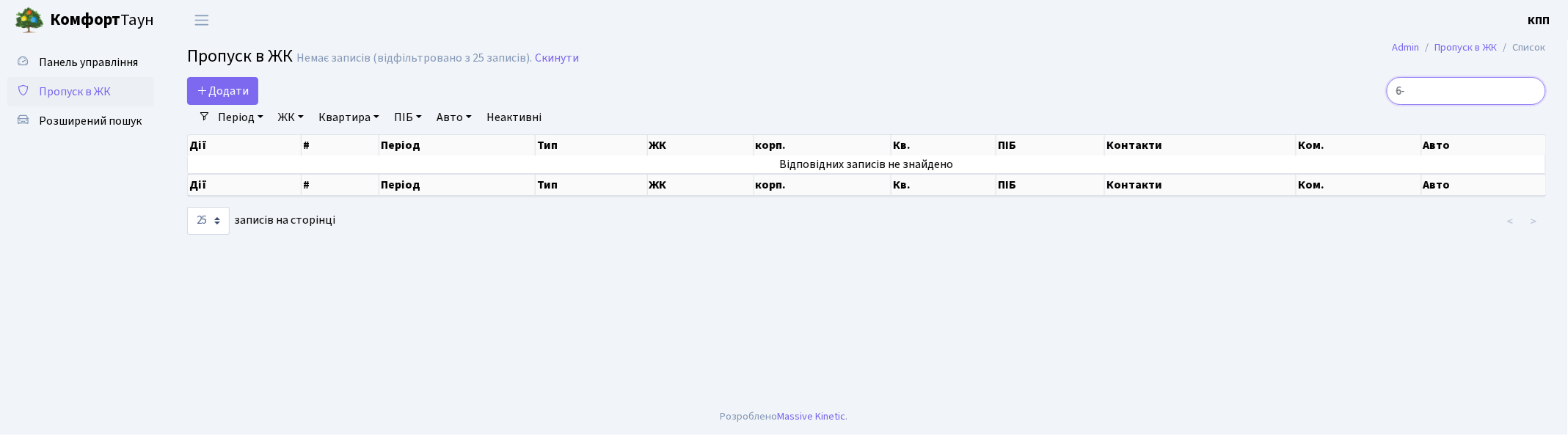
type input "6"
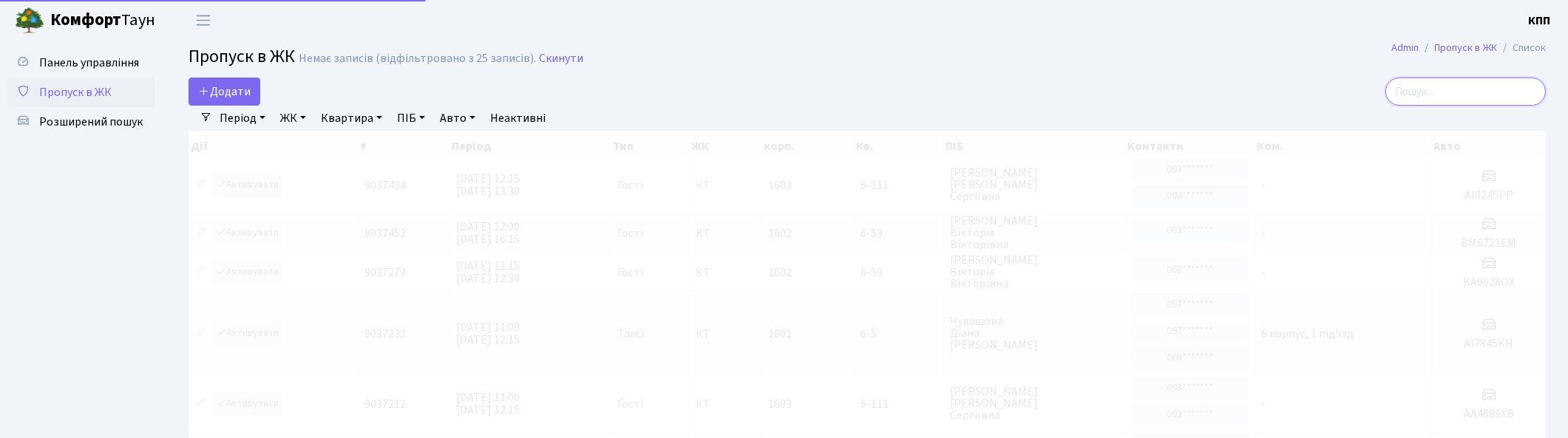
type input "-"
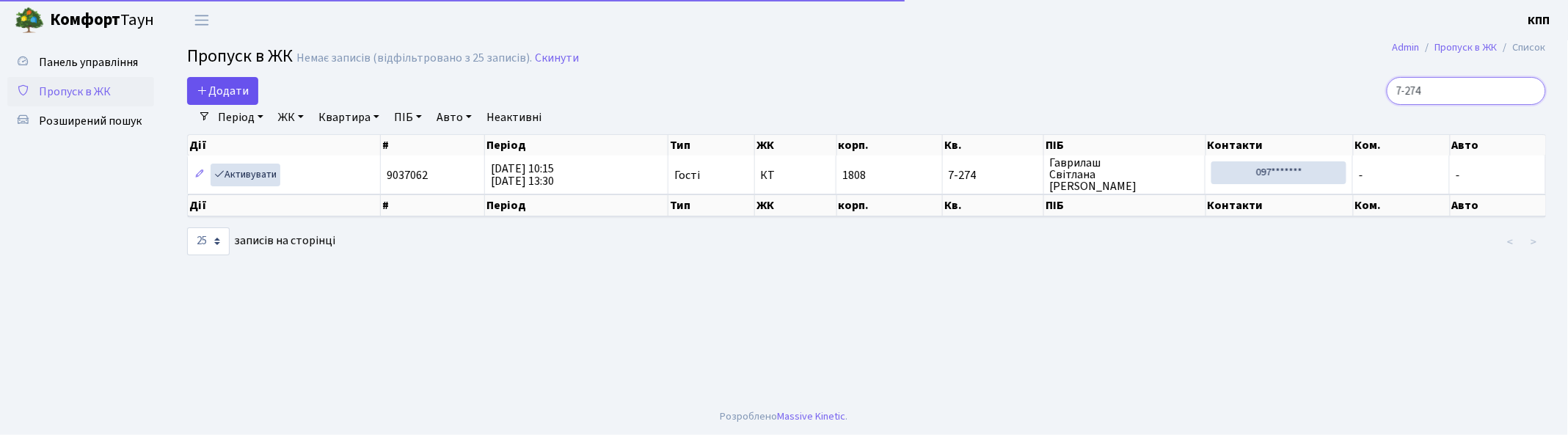
type input "7-274"
click at [223, 90] on span "Додати" at bounding box center [223, 90] width 52 height 16
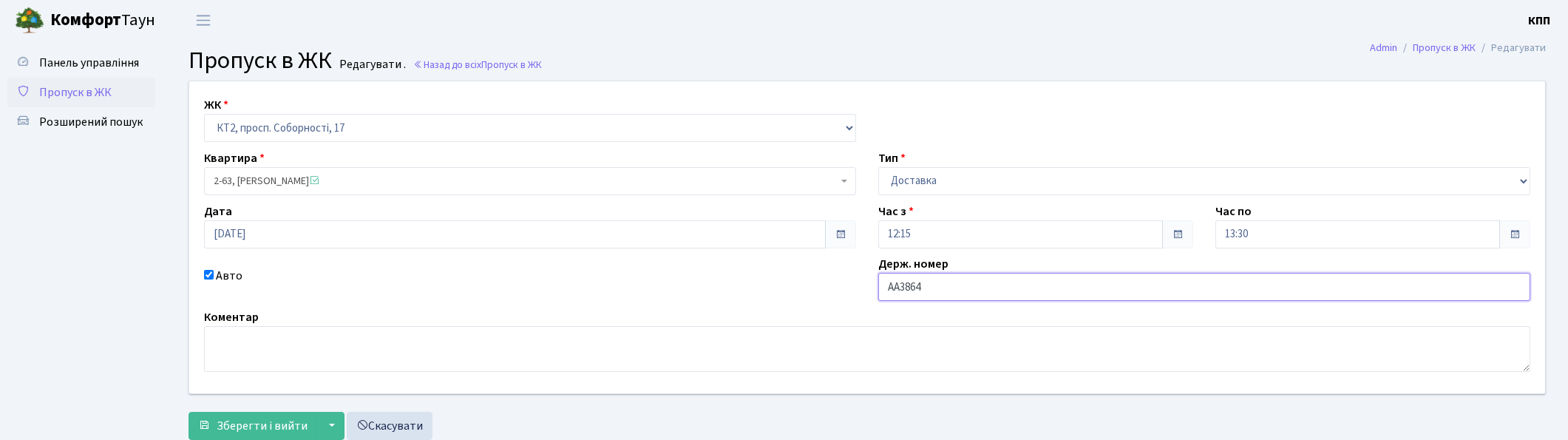
click at [995, 287] on input "АА3864" at bounding box center [1204, 287] width 652 height 28
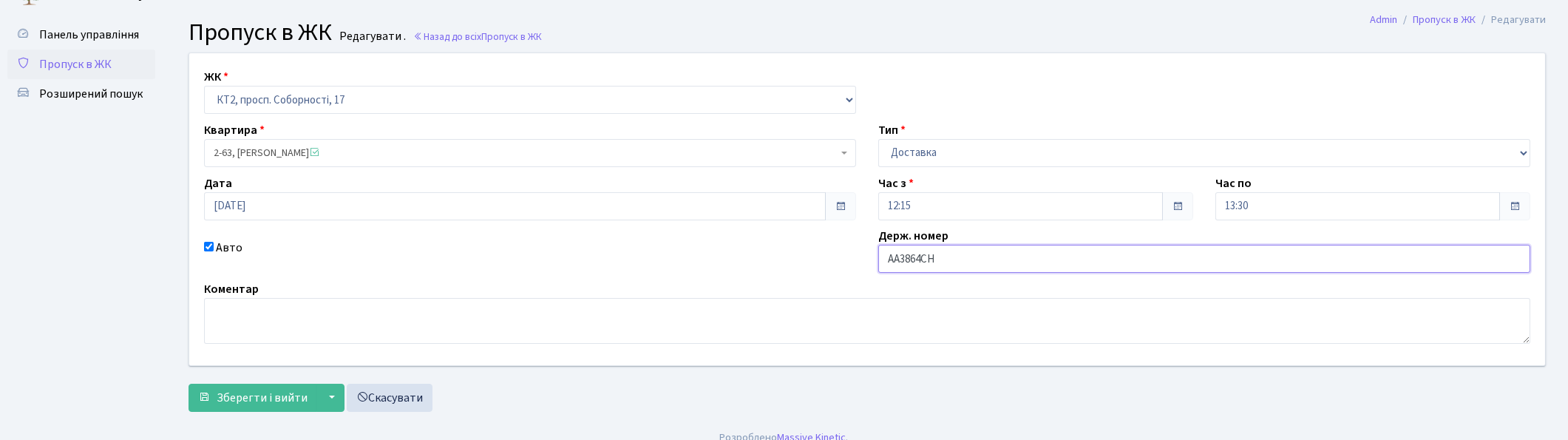
scroll to position [44, 0]
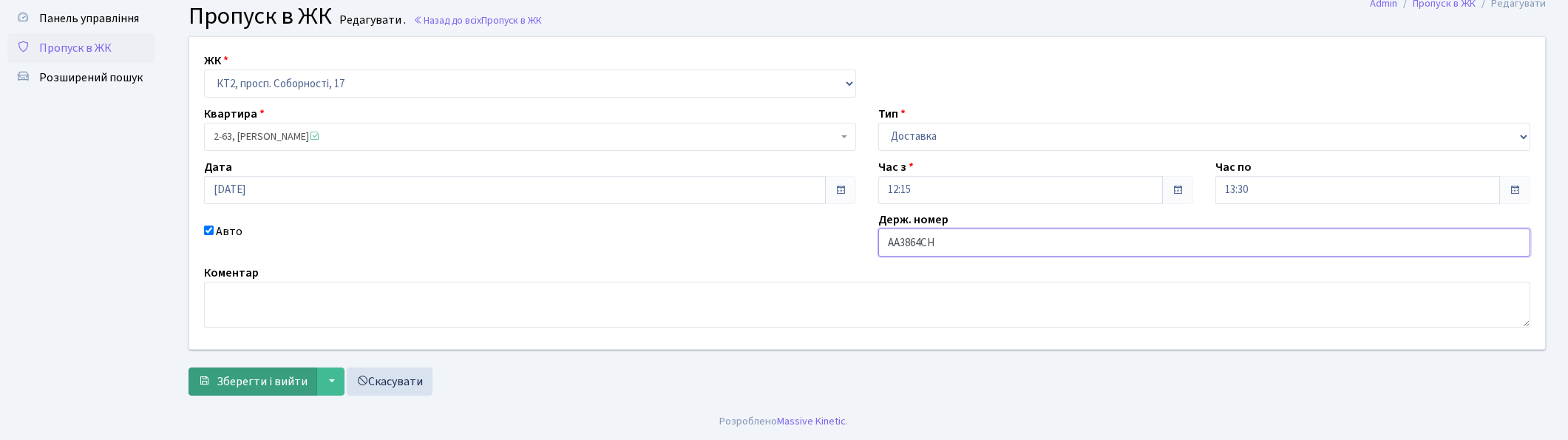
type input "АА3864СН"
click at [254, 380] on span "Зберегти і вийти" at bounding box center [262, 381] width 91 height 16
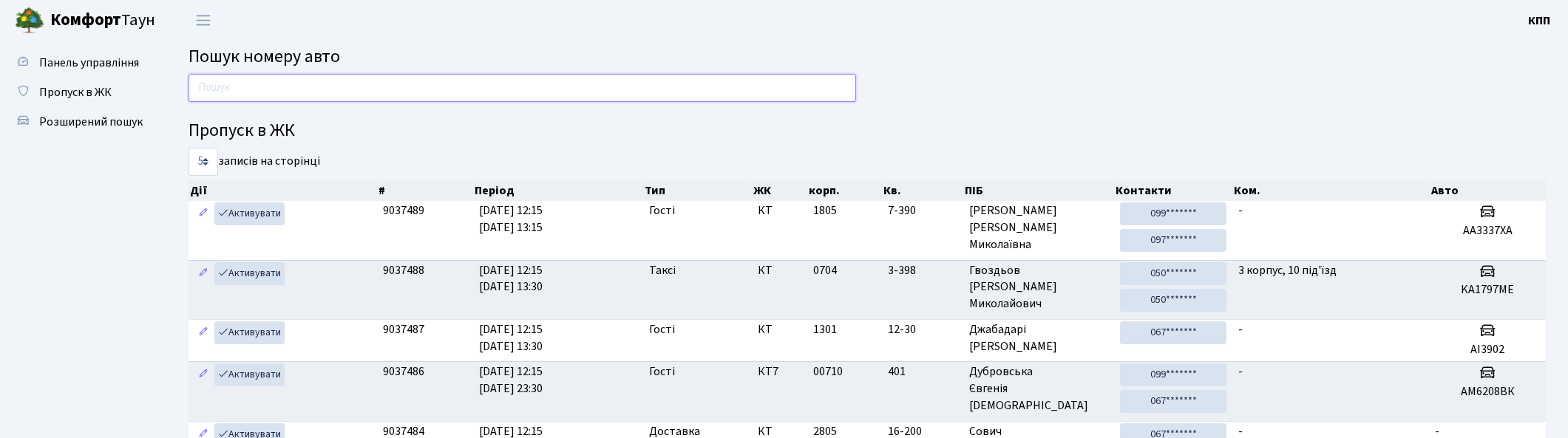
click at [299, 81] on input "text" at bounding box center [522, 88] width 668 height 28
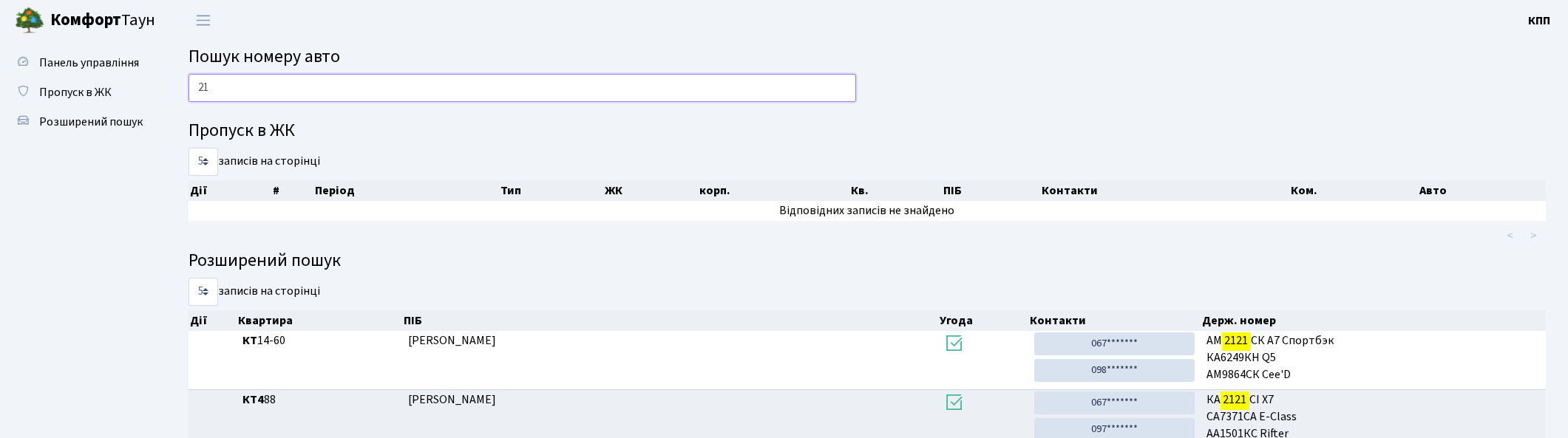
type input "2"
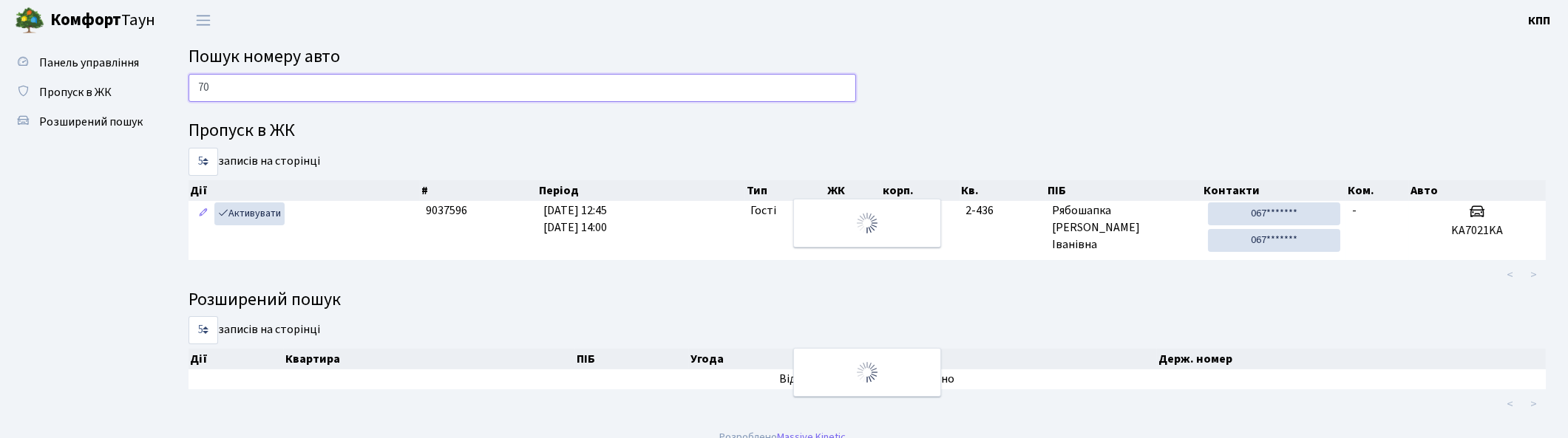
type input "7"
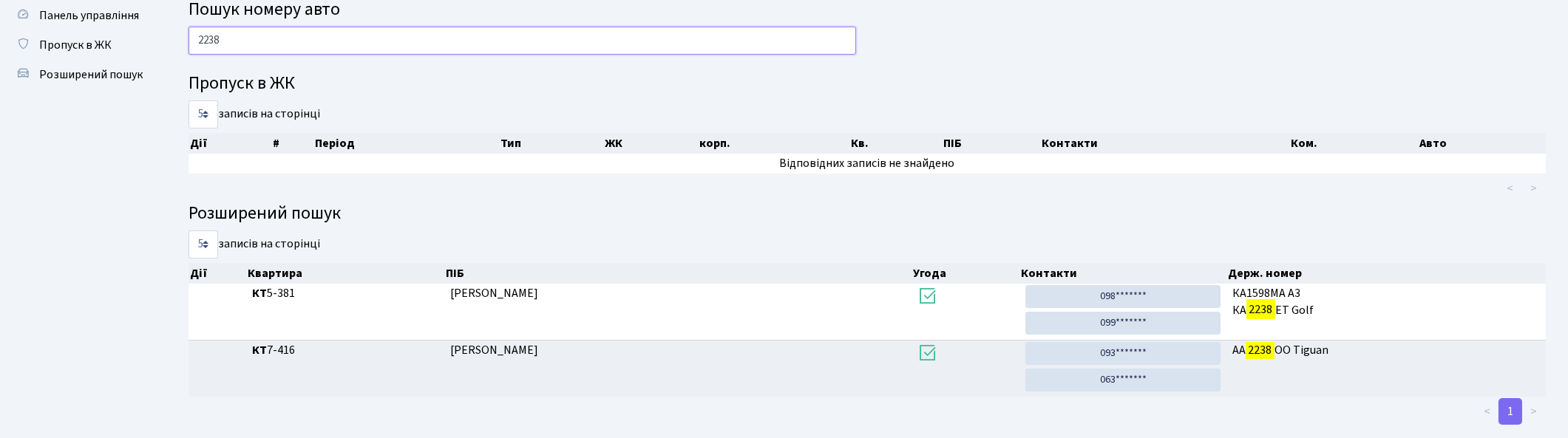
scroll to position [72, 0]
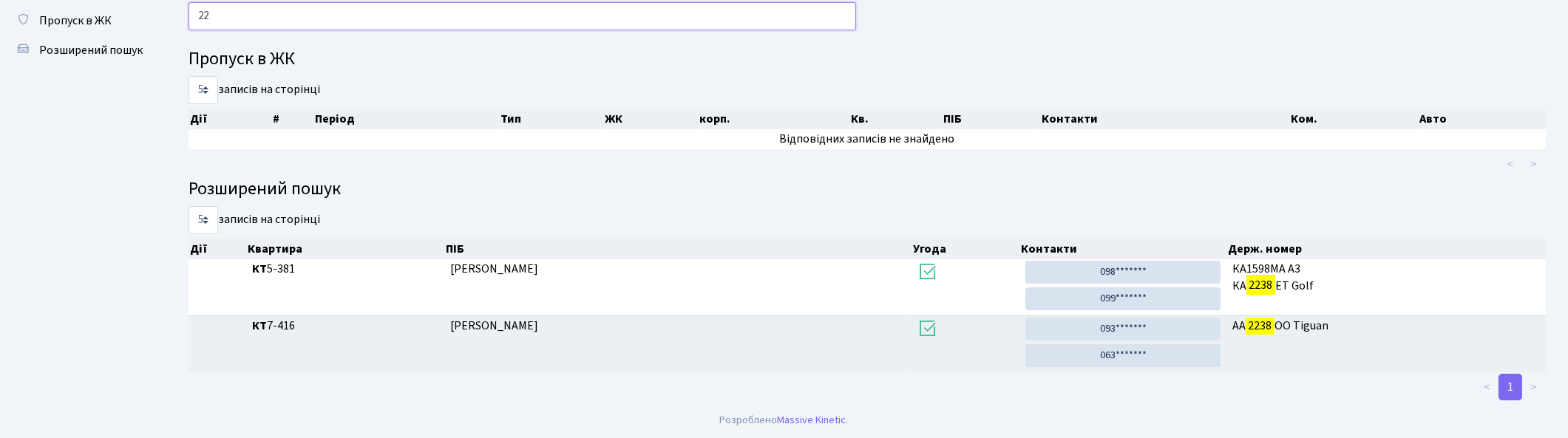
type input "2"
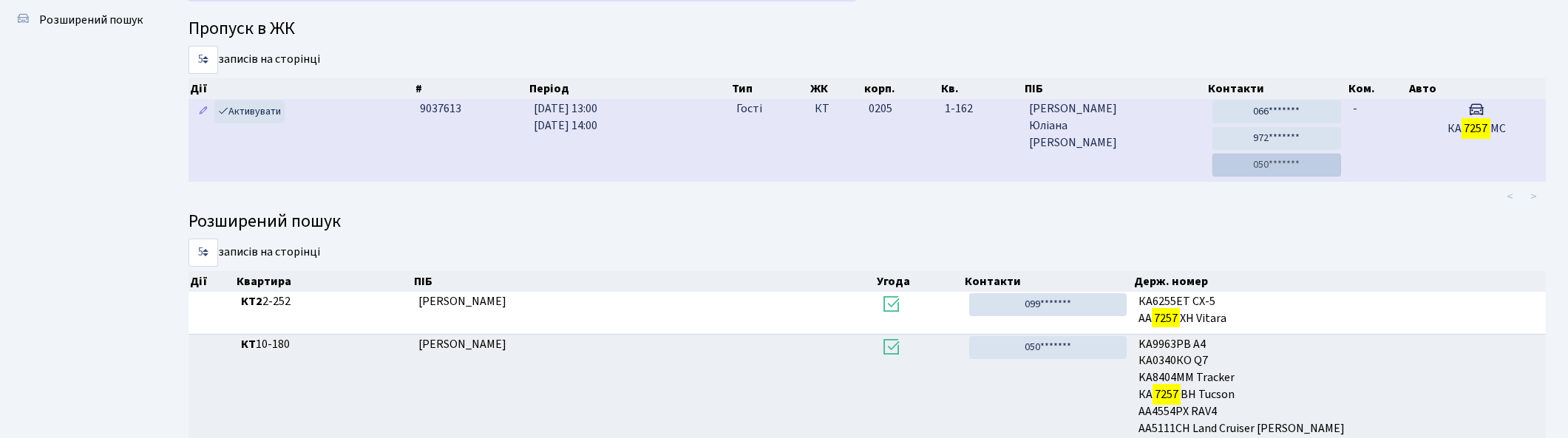
scroll to position [0, 0]
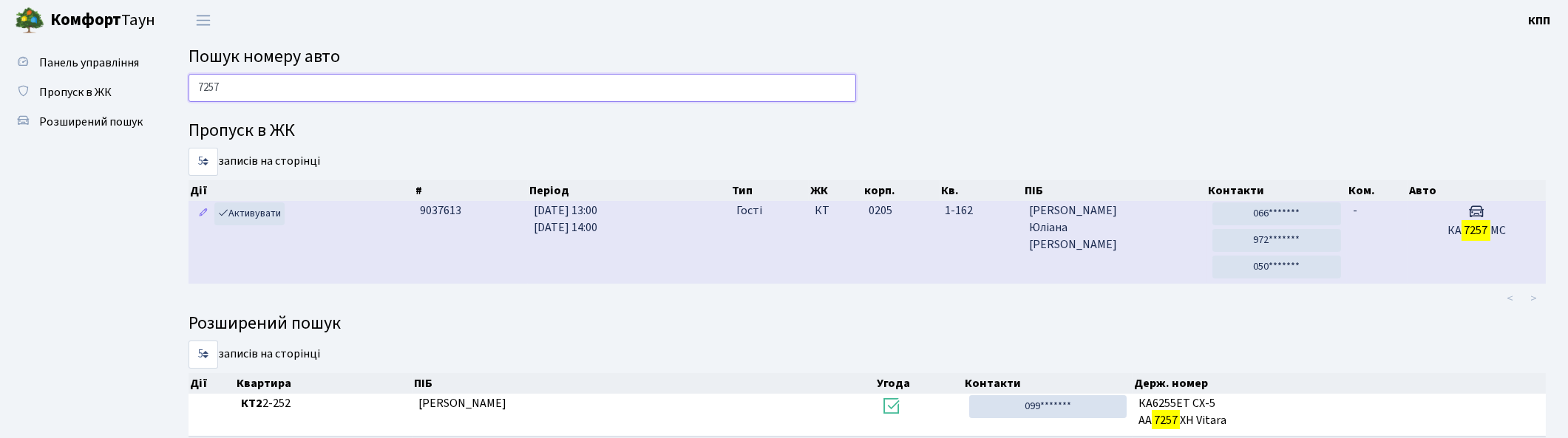
type input "7257"
click at [893, 263] on td "0205" at bounding box center [900, 242] width 76 height 83
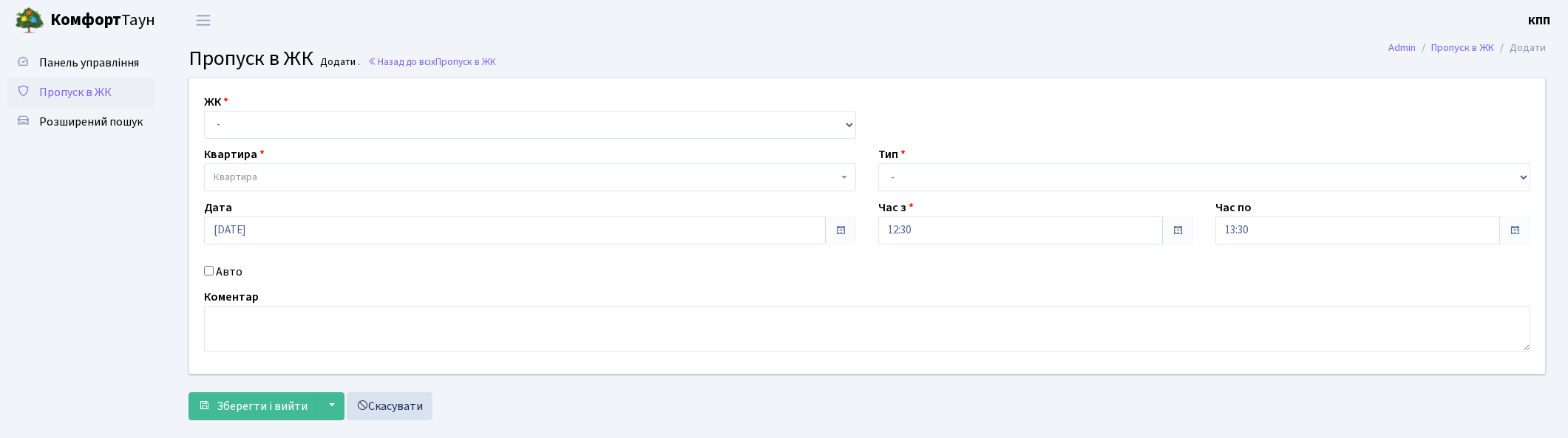
click at [215, 273] on div "Авто" at bounding box center [530, 272] width 674 height 18
click at [218, 269] on label "Авто" at bounding box center [229, 272] width 27 height 18
click at [213, 269] on input "Авто" at bounding box center [208, 270] width 9 height 9
checkbox input "true"
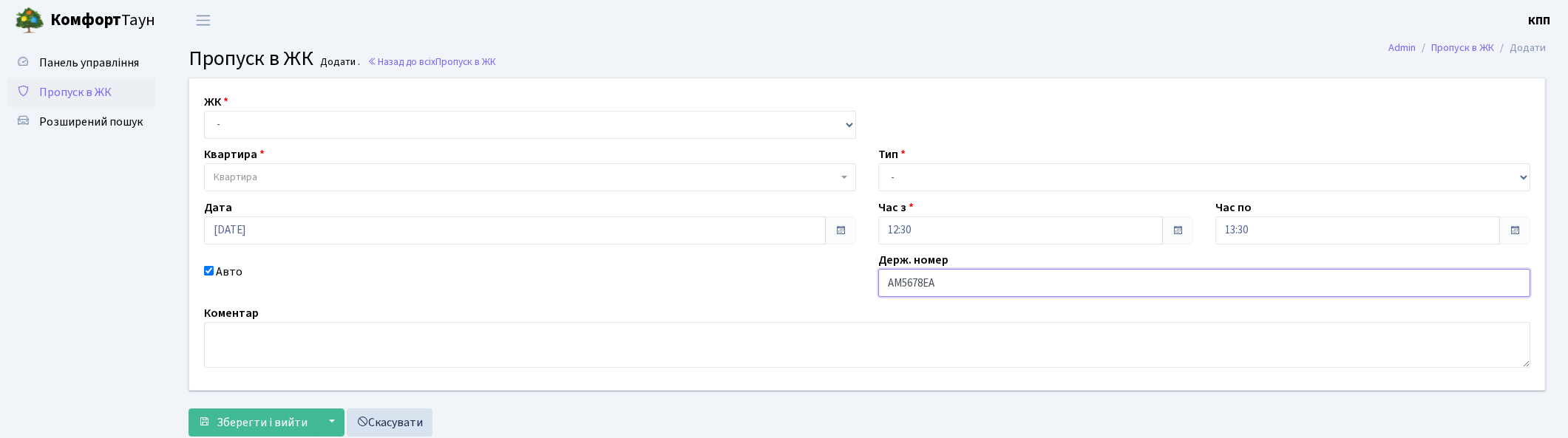
type input "АМ5678ЕА"
click at [956, 180] on select "- Доставка Таксі Гості Сервіс" at bounding box center [1204, 177] width 652 height 28
select select "3"
click at [879, 163] on select "- Доставка Таксі Гості Сервіс" at bounding box center [1204, 177] width 652 height 28
click at [425, 133] on select "- КТ, вул. Регенераторна, 4 КТ2, просп. Соборності, 17 КТ3, вул. Березнева, 16 …" at bounding box center [530, 125] width 652 height 28
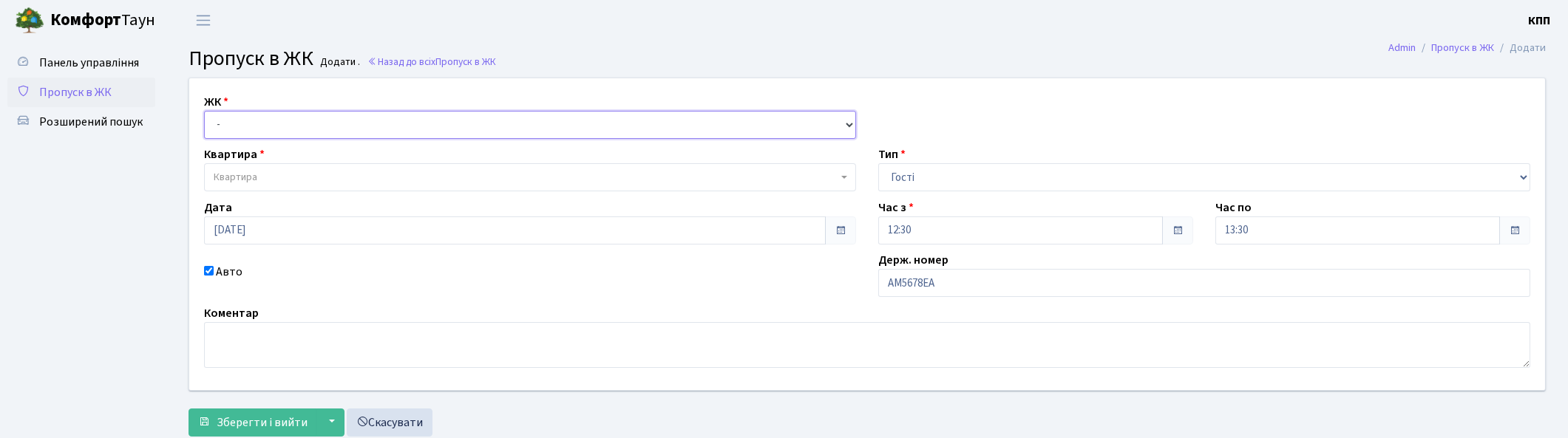
select select "271"
click at [204, 111] on select "- КТ, вул. Регенераторна, 4 КТ2, просп. Соборності, 17 КТ3, вул. Березнева, 16 …" at bounding box center [530, 125] width 652 height 28
select select
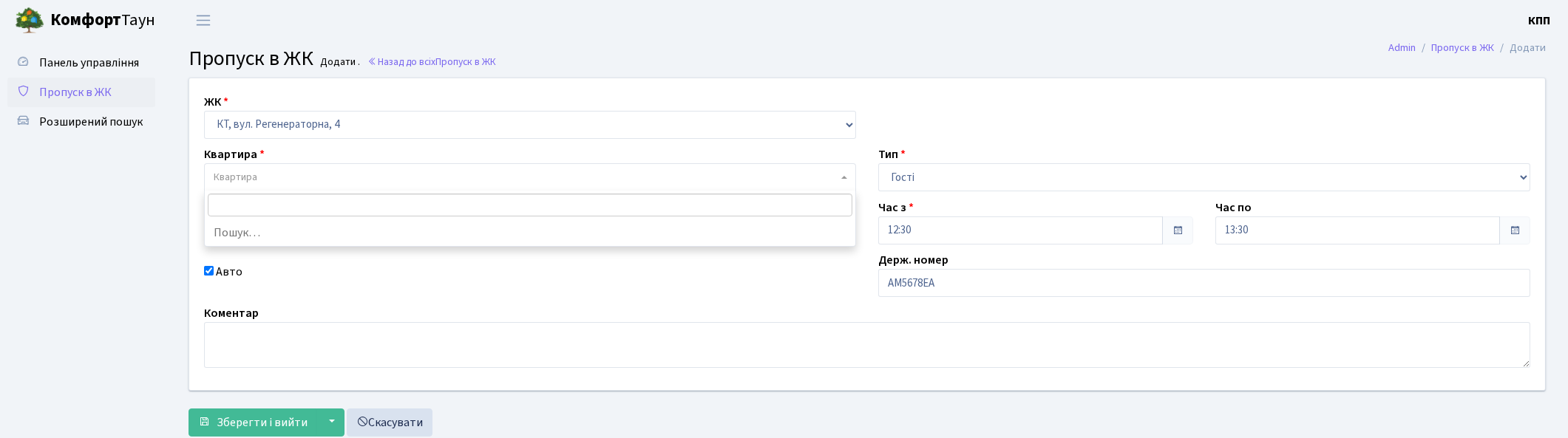
click at [289, 171] on span "Квартира" at bounding box center [525, 177] width 624 height 15
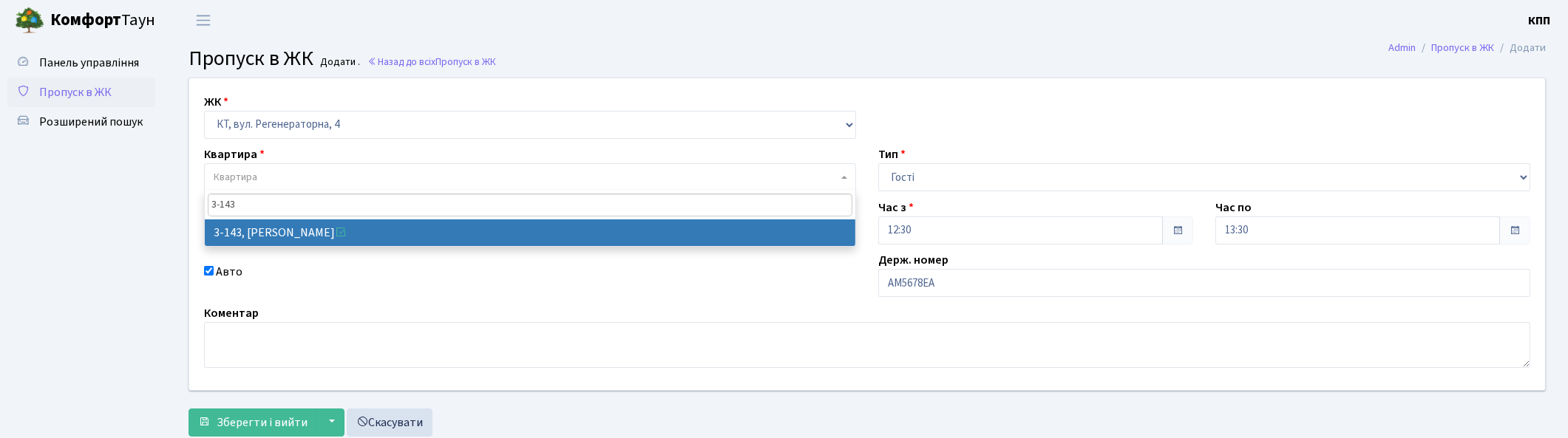
type input "3-143"
select select "810"
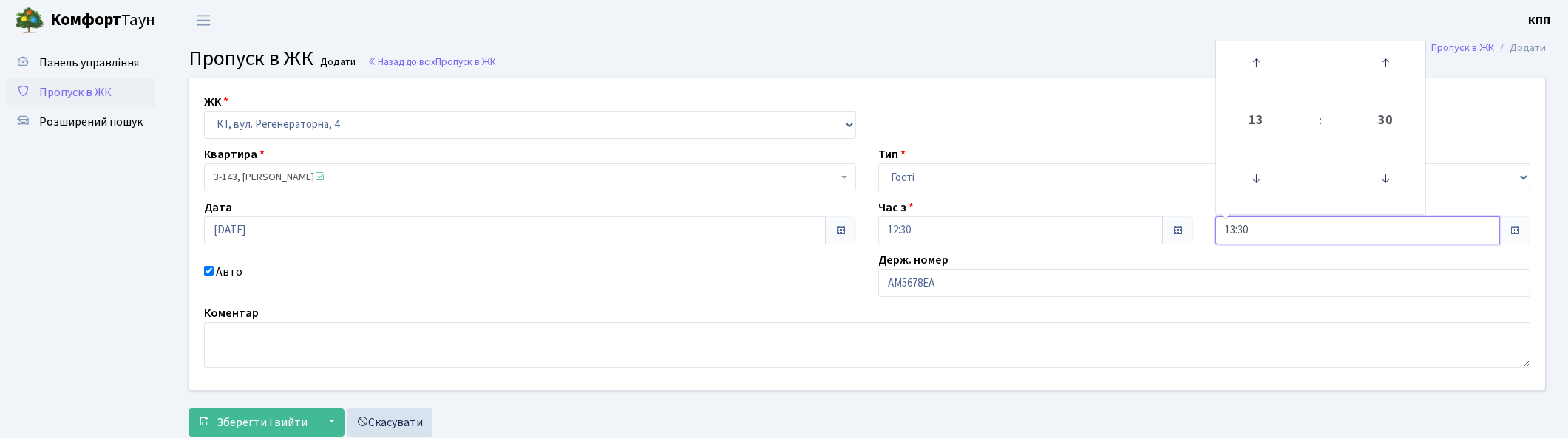
click at [1282, 232] on input "13:30" at bounding box center [1357, 231] width 284 height 28
click at [1263, 63] on icon at bounding box center [1256, 63] width 40 height 40
type input "16:30"
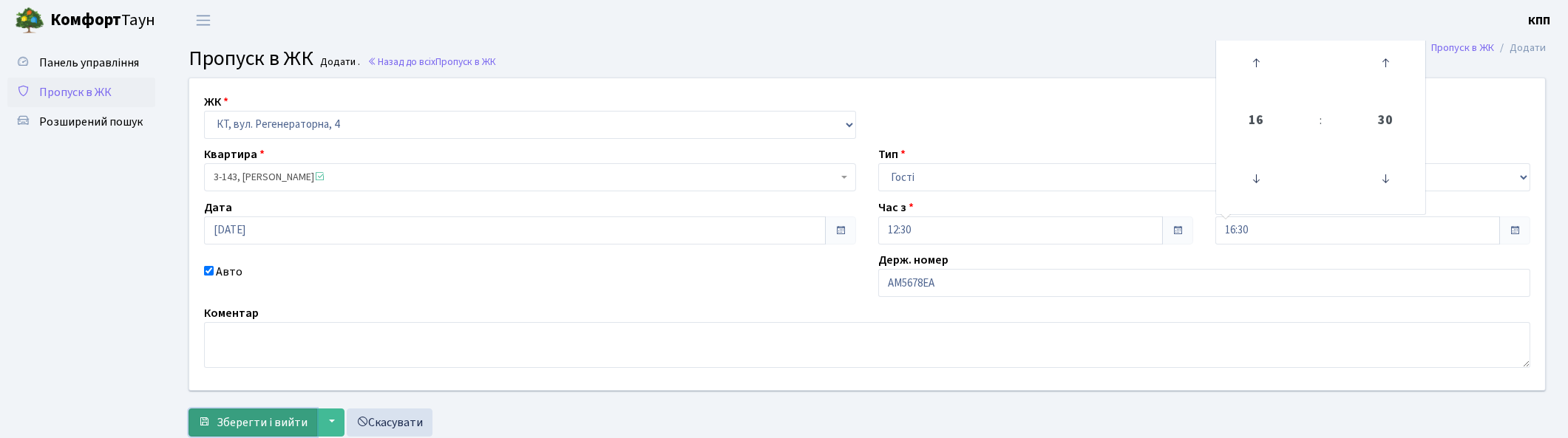
click at [275, 423] on span "Зберегти і вийти" at bounding box center [262, 422] width 91 height 16
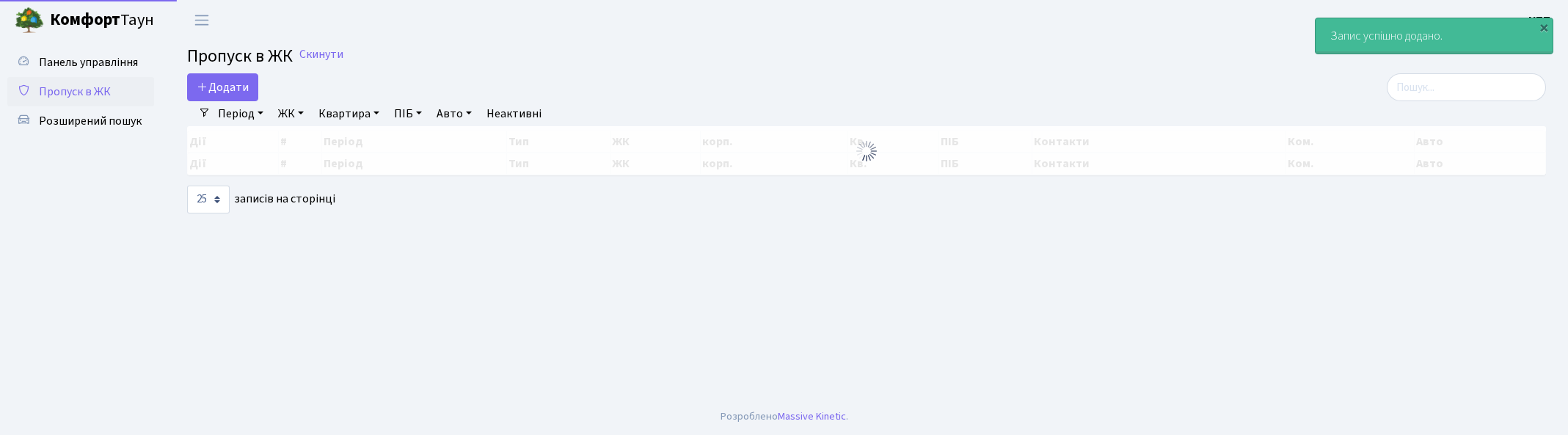
select select "25"
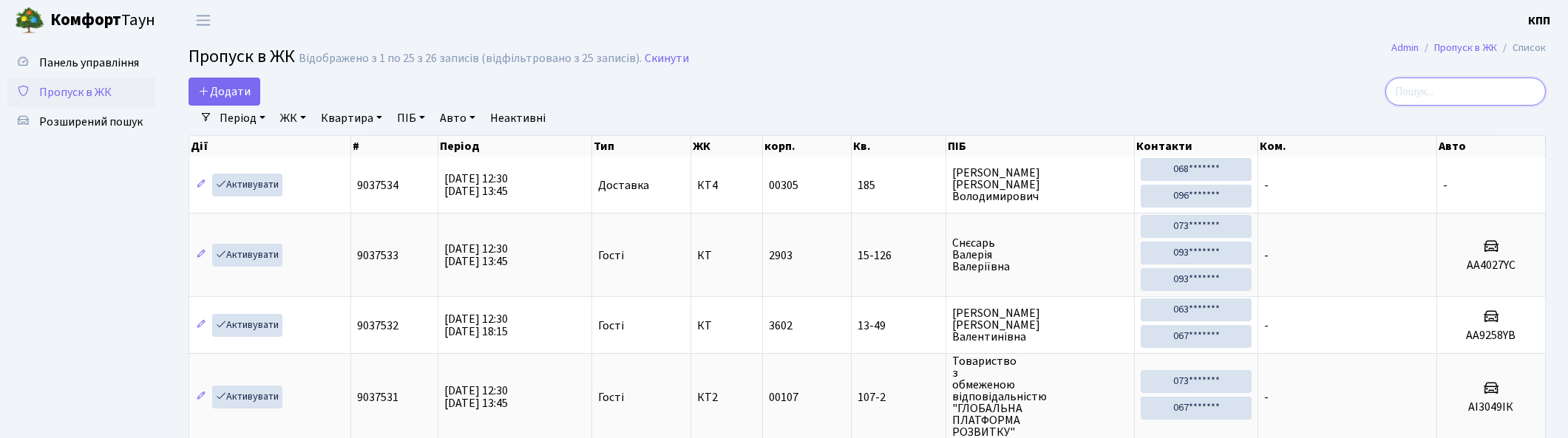
click at [1453, 94] on input "search" at bounding box center [1466, 92] width 161 height 28
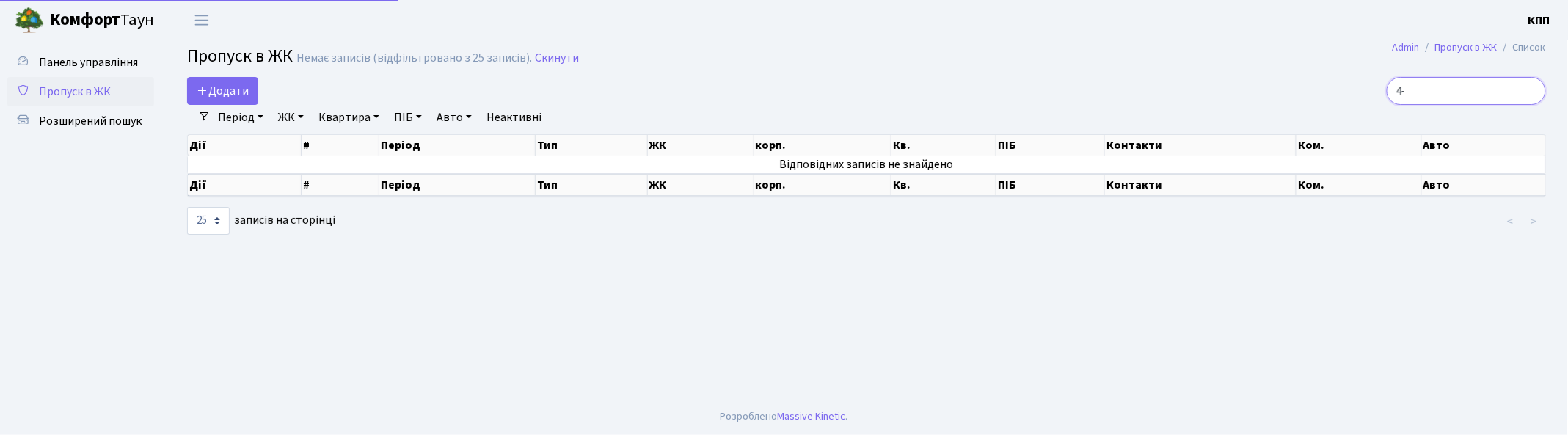
type input "4"
type input "9"
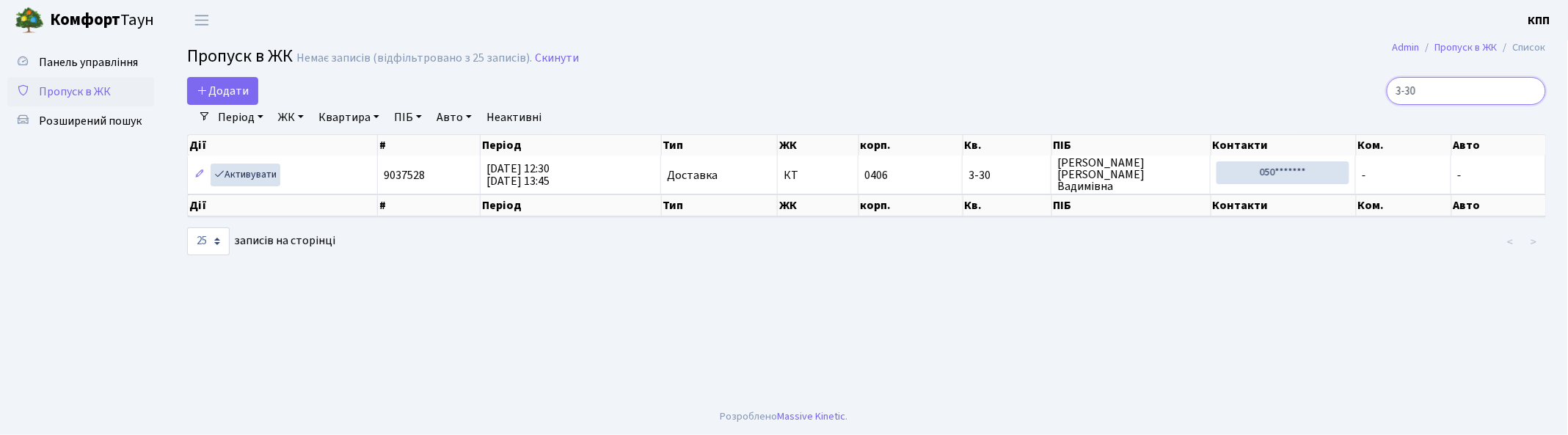
type input "3-30"
click at [1531, 93] on input "3-30" at bounding box center [1467, 91] width 159 height 28
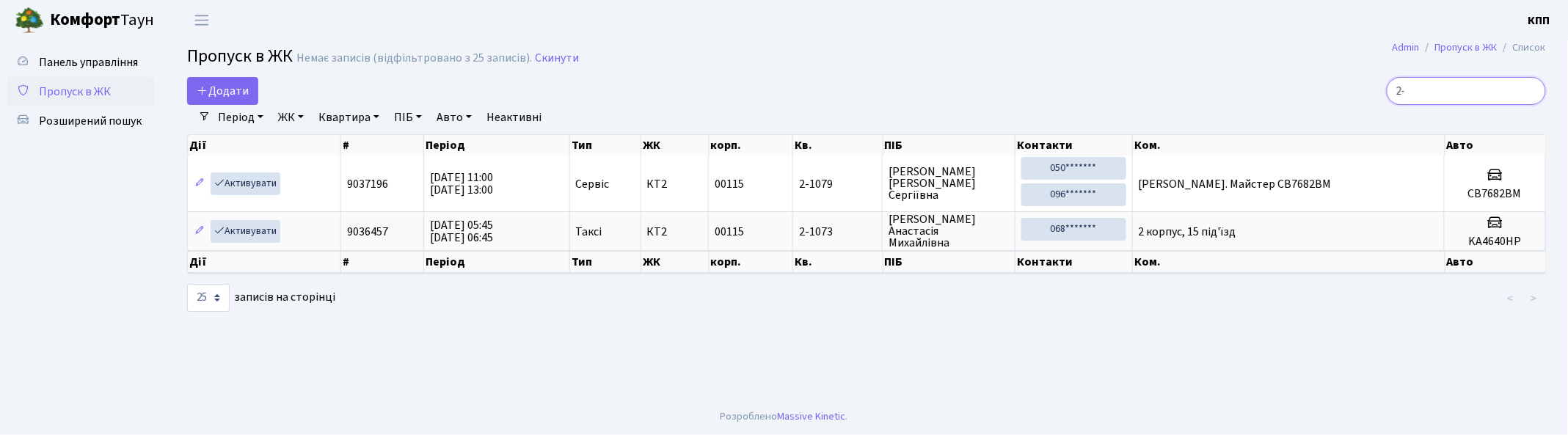
type input "2"
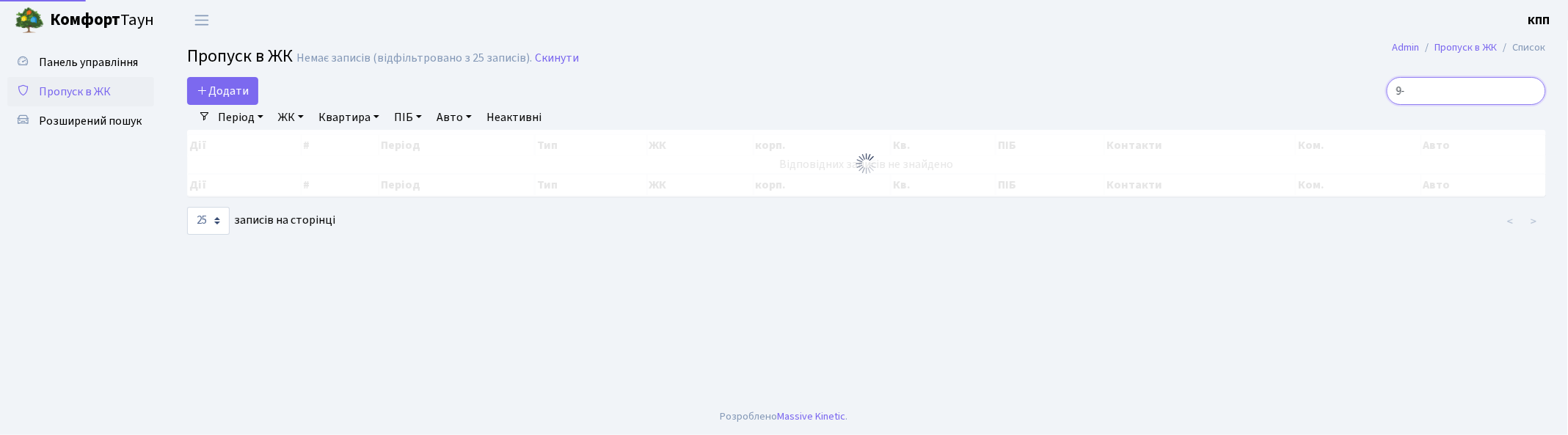
type input "9"
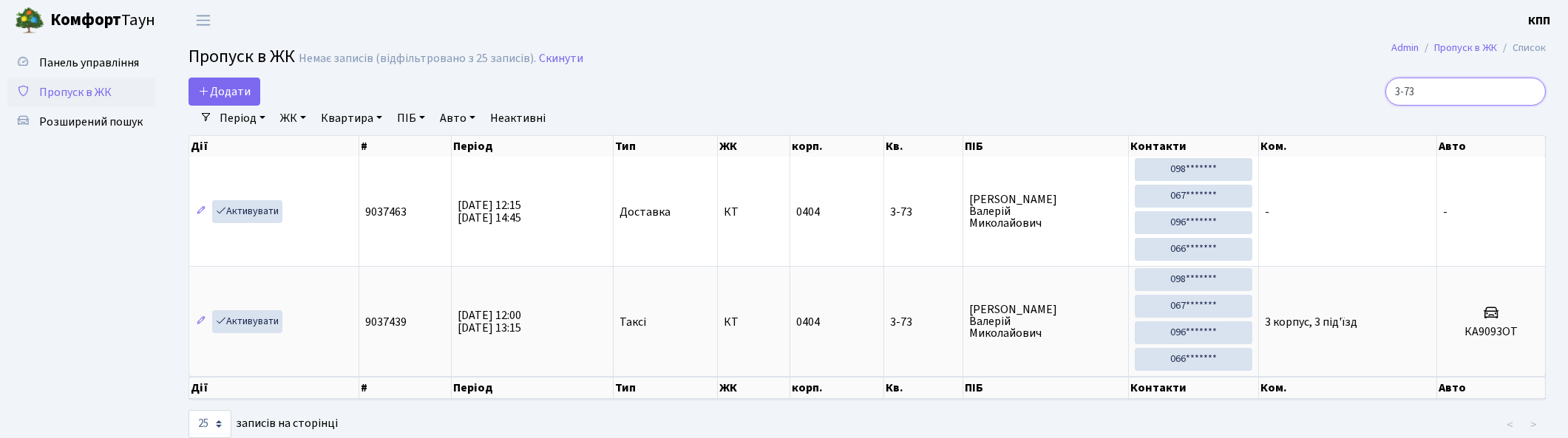
type input "3-73"
click at [1524, 96] on input "3-73" at bounding box center [1466, 92] width 161 height 28
click at [1528, 93] on input "3-73" at bounding box center [1466, 92] width 161 height 28
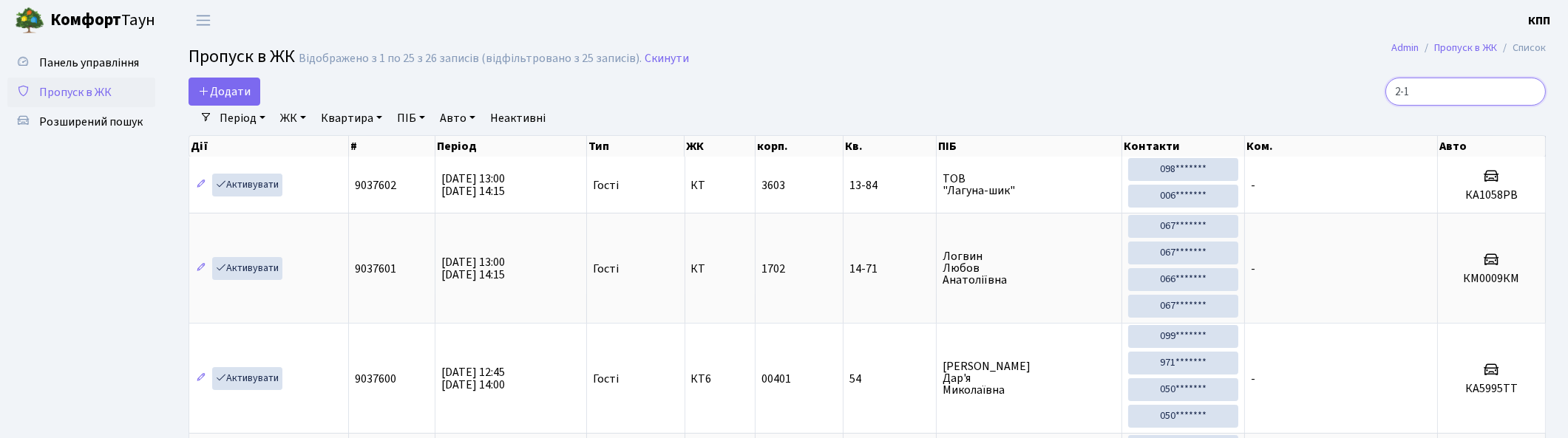
type input "2-15"
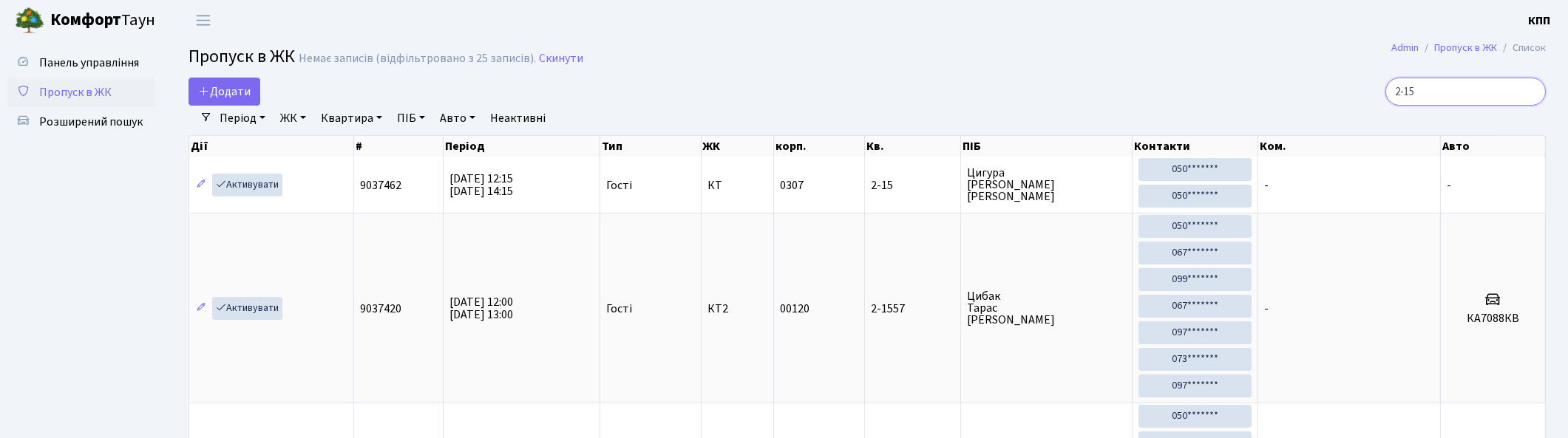
drag, startPoint x: 1529, startPoint y: 92, endPoint x: 1526, endPoint y: 83, distance: 9.5
click at [1526, 84] on input "2-15" at bounding box center [1466, 92] width 161 height 28
click at [1529, 92] on input "2-15" at bounding box center [1466, 92] width 161 height 28
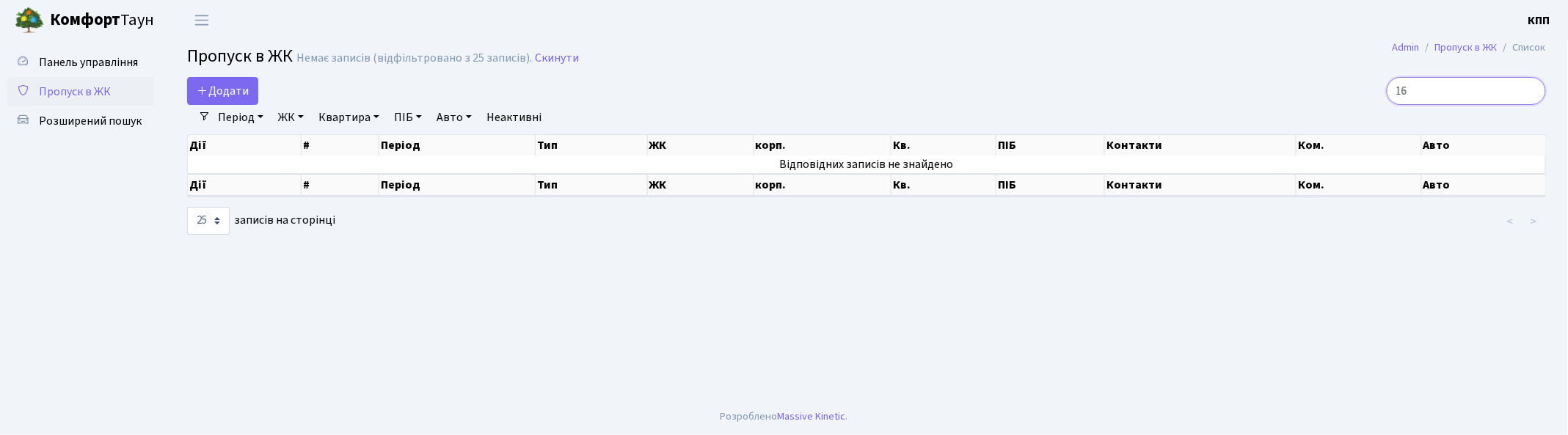
type input "1"
type input "2-1044"
click at [223, 96] on span "Додати" at bounding box center [223, 90] width 52 height 16
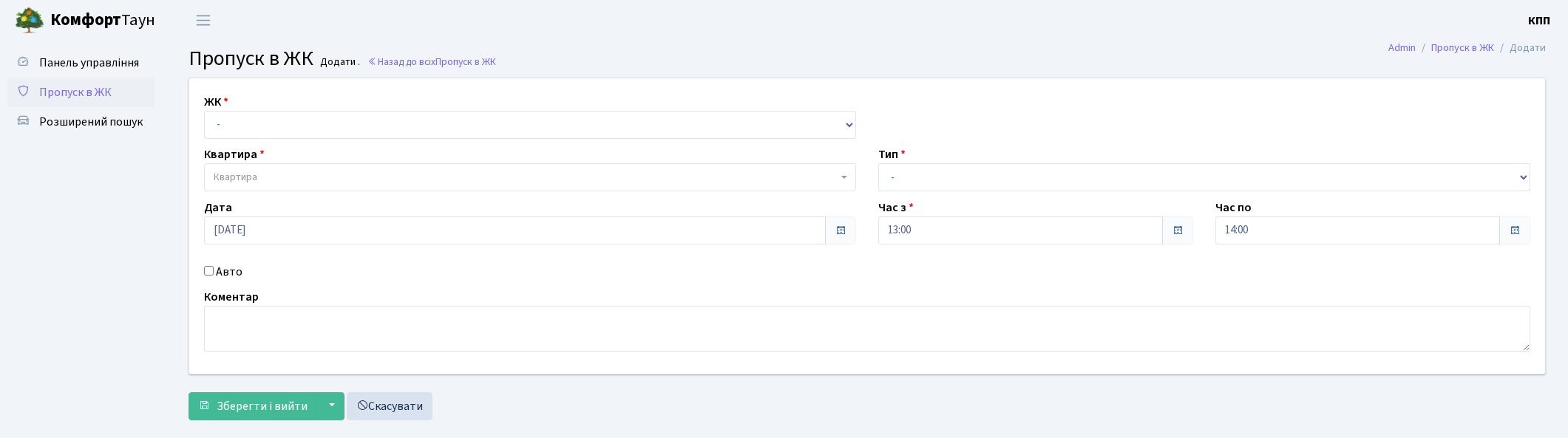
click at [214, 270] on div "Авто" at bounding box center [530, 272] width 674 height 18
click at [210, 269] on input "Авто" at bounding box center [208, 270] width 9 height 9
checkbox input "true"
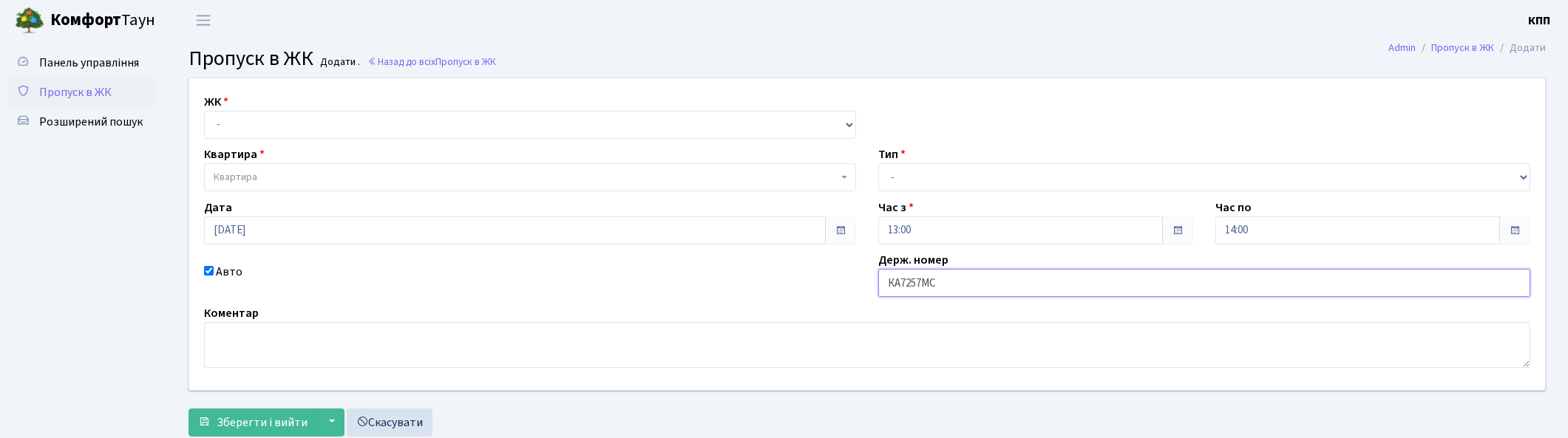
type input "КА7257МС"
click at [948, 180] on select "- Доставка Таксі Гості Сервіс" at bounding box center [1204, 177] width 652 height 28
select select "3"
click at [879, 163] on select "- Доставка Таксі Гості Сервіс" at bounding box center [1204, 177] width 652 height 28
click at [404, 126] on select "- КТ, вул. Регенераторна, 4 КТ2, просп. Соборності, 17 КТ3, вул. Березнева, 16 …" at bounding box center [530, 125] width 652 height 28
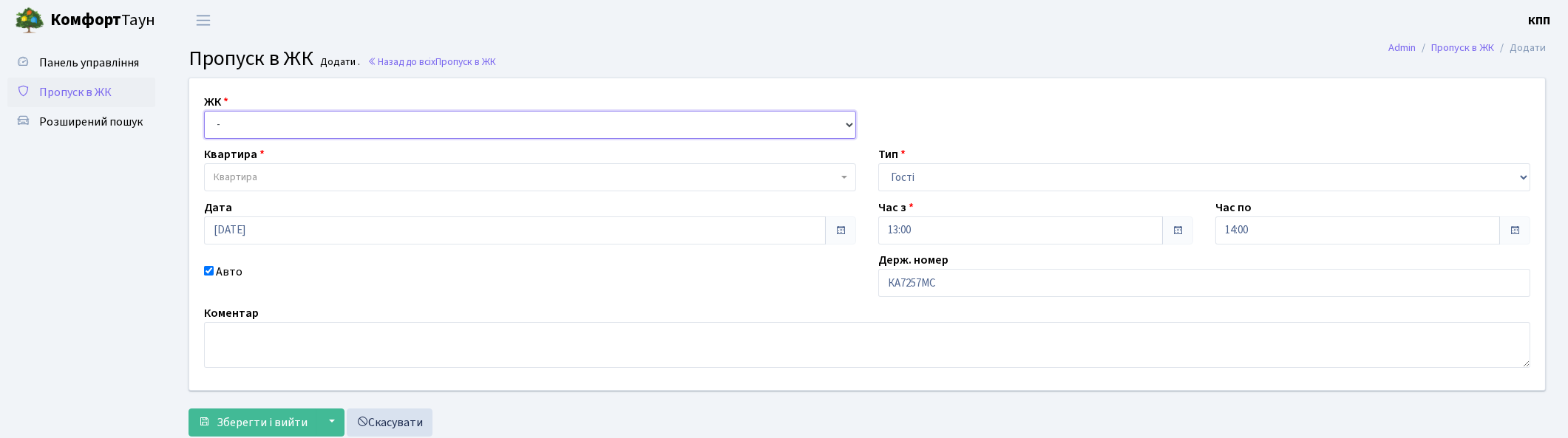
select select "271"
click at [204, 111] on select "- КТ, вул. Регенераторна, 4 КТ2, просп. Соборності, 17 КТ3, вул. Березнева, 16 …" at bounding box center [530, 125] width 652 height 28
select select
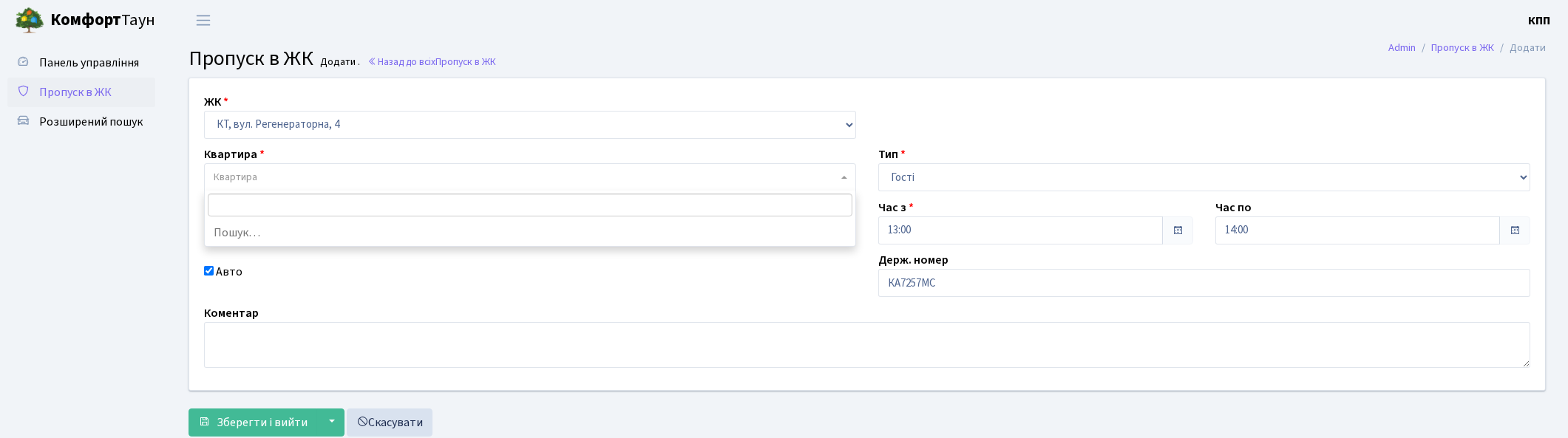
click at [348, 168] on span "Квартира" at bounding box center [530, 177] width 652 height 28
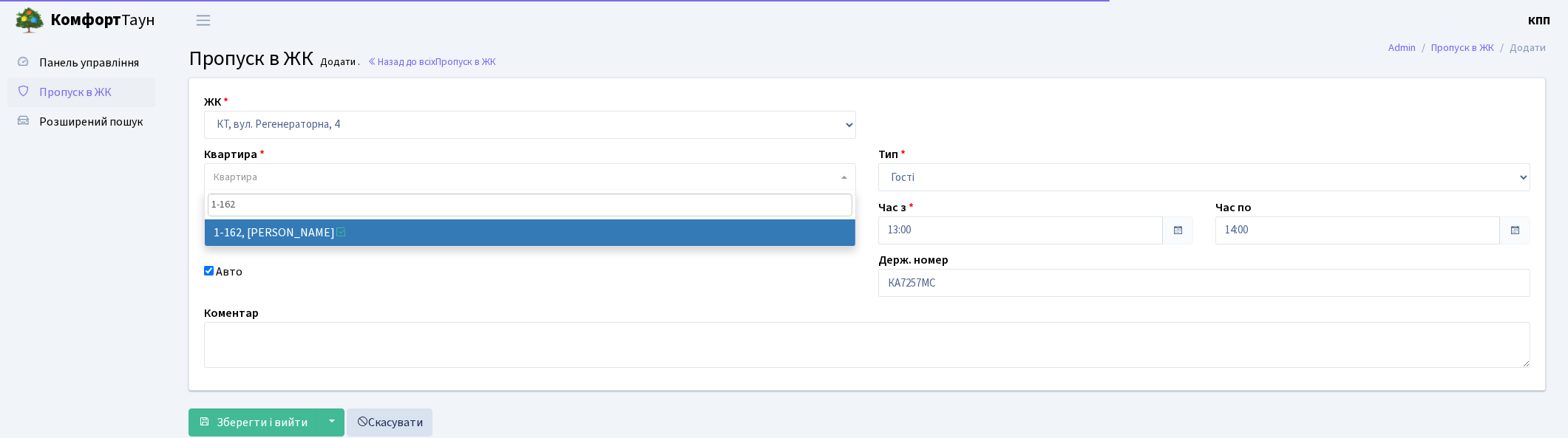
type input "1-162"
select select "162"
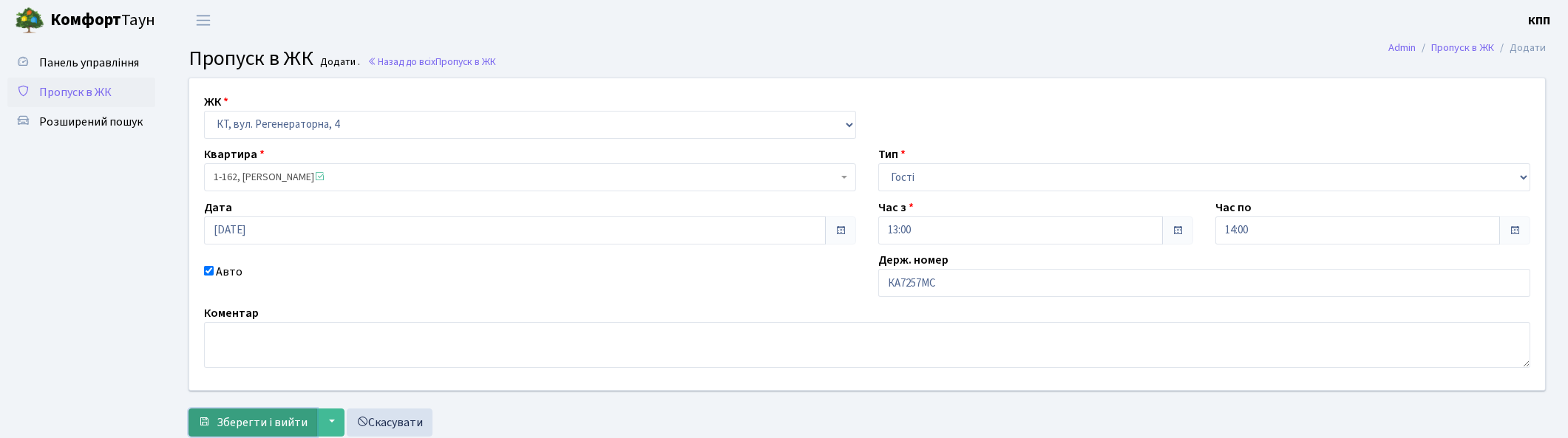
click at [262, 423] on span "Зберегти і вийти" at bounding box center [262, 422] width 91 height 16
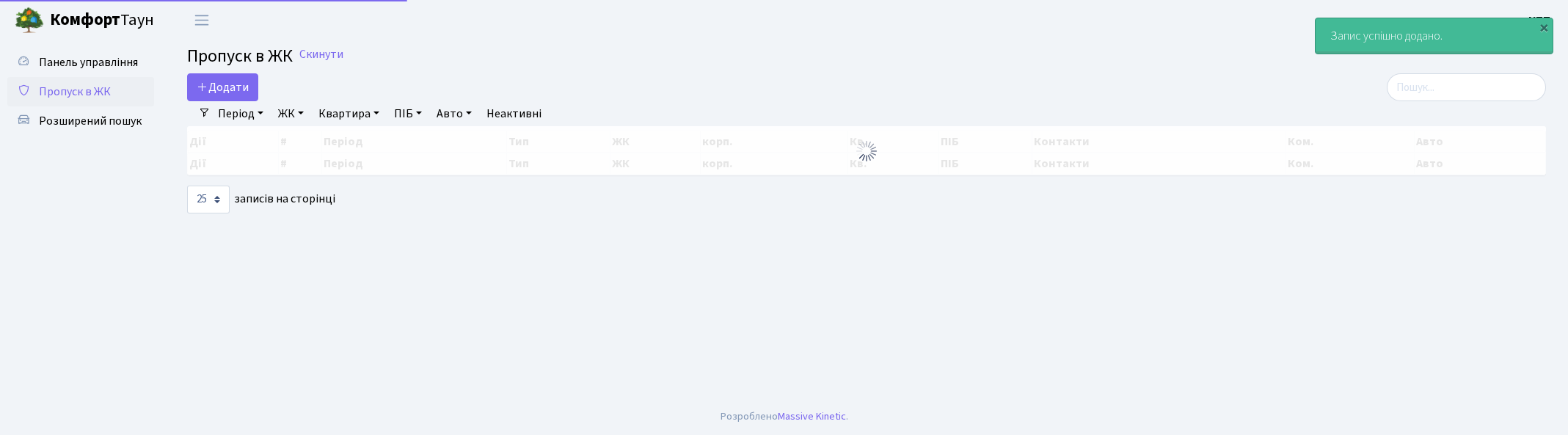
select select "25"
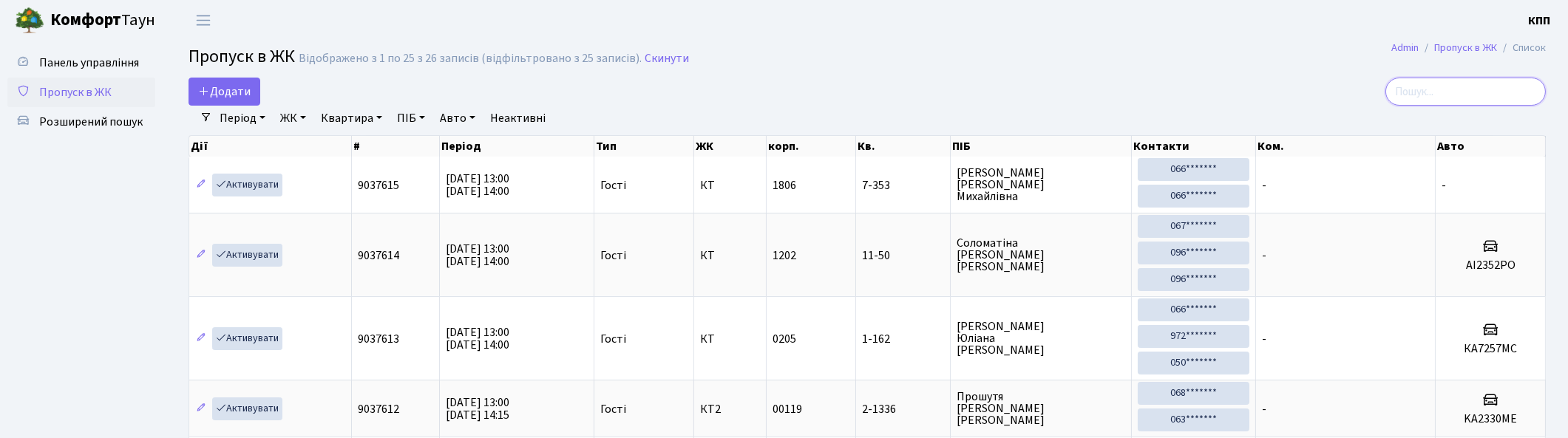
click at [1504, 89] on input "search" at bounding box center [1466, 92] width 161 height 28
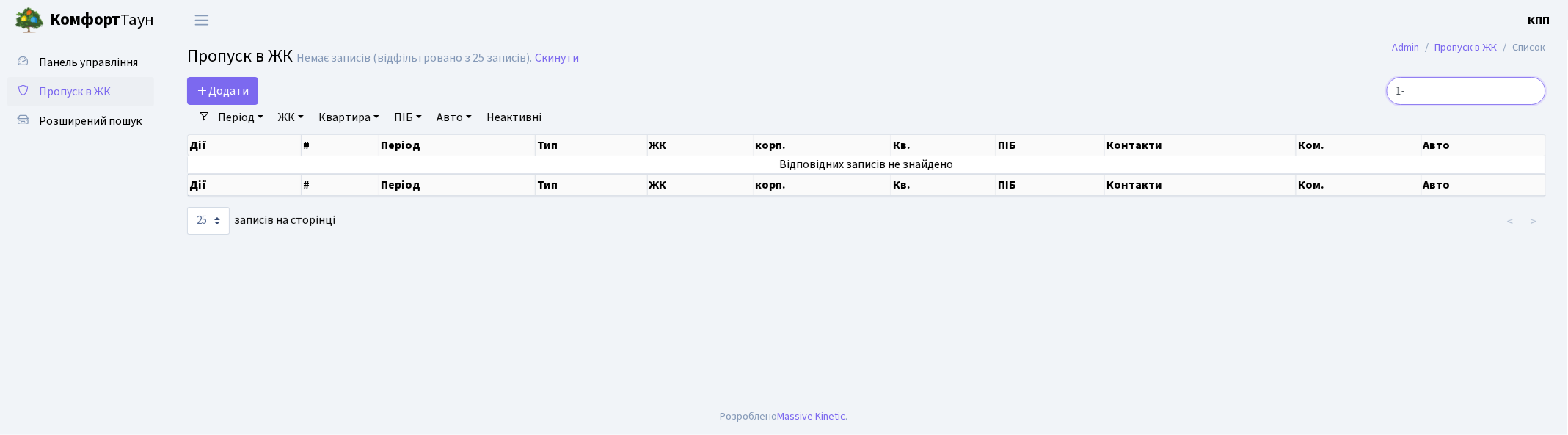
type input "1"
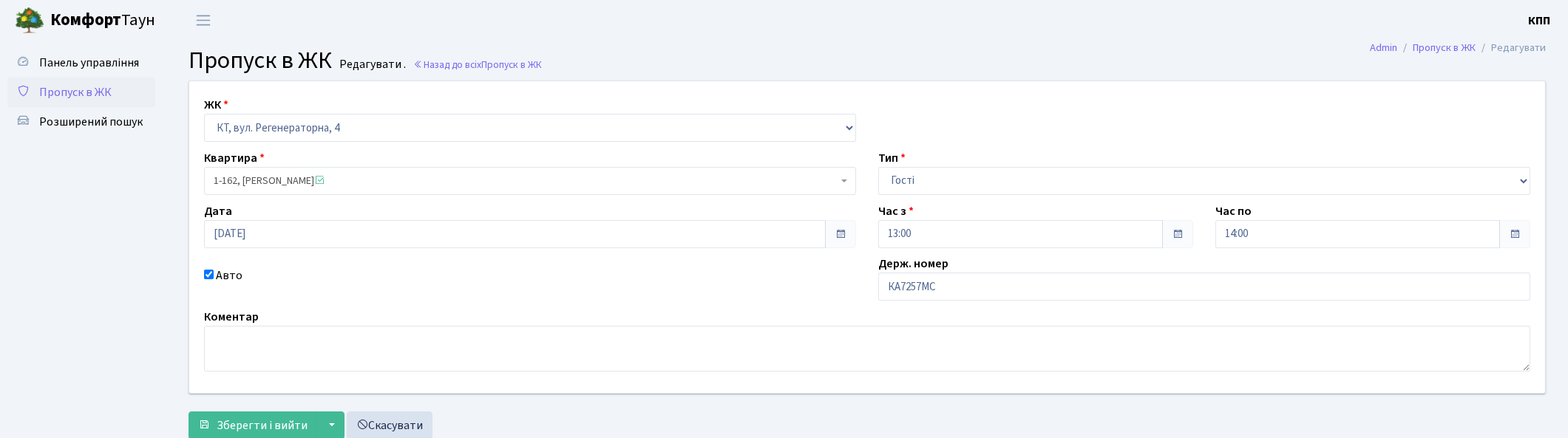
click at [1056, 303] on div "ЖК - КТ, вул. Регенераторна, 4 КТ2, просп. [STREET_ADDRESS] [STREET_ADDRESS] [P…" at bounding box center [867, 237] width 1378 height 312
click at [1057, 298] on input "КА7257МС" at bounding box center [1204, 287] width 652 height 28
type input "КА7257МН"
click at [287, 415] on button "Зберегти і вийти" at bounding box center [253, 425] width 129 height 28
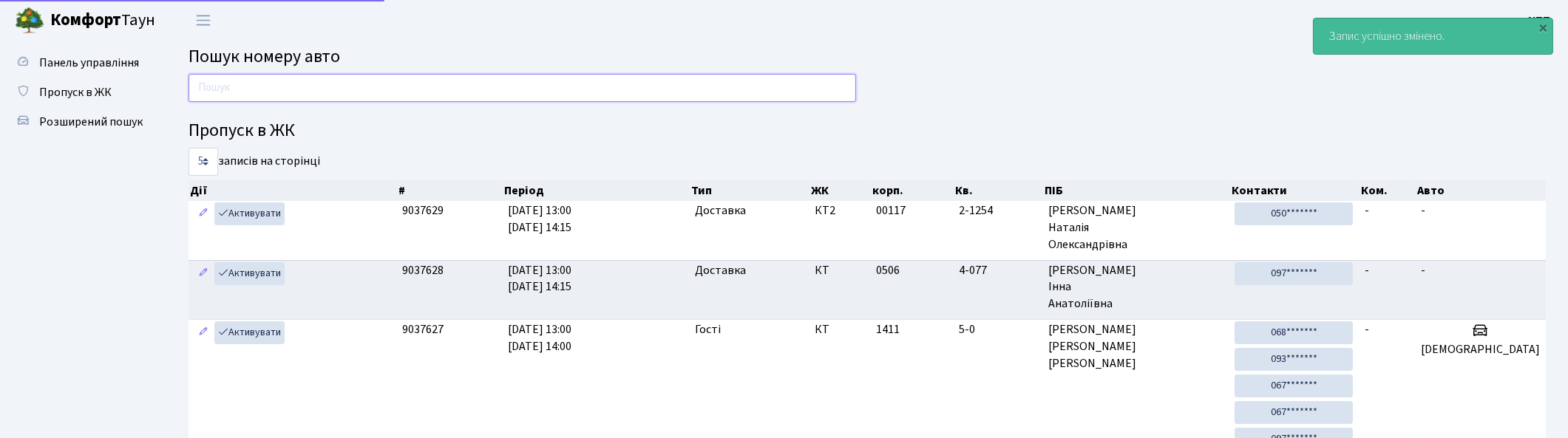
drag, startPoint x: 507, startPoint y: 94, endPoint x: 514, endPoint y: 68, distance: 26.9
click at [507, 94] on input "text" at bounding box center [522, 88] width 668 height 28
